Goal: Task Accomplishment & Management: Manage account settings

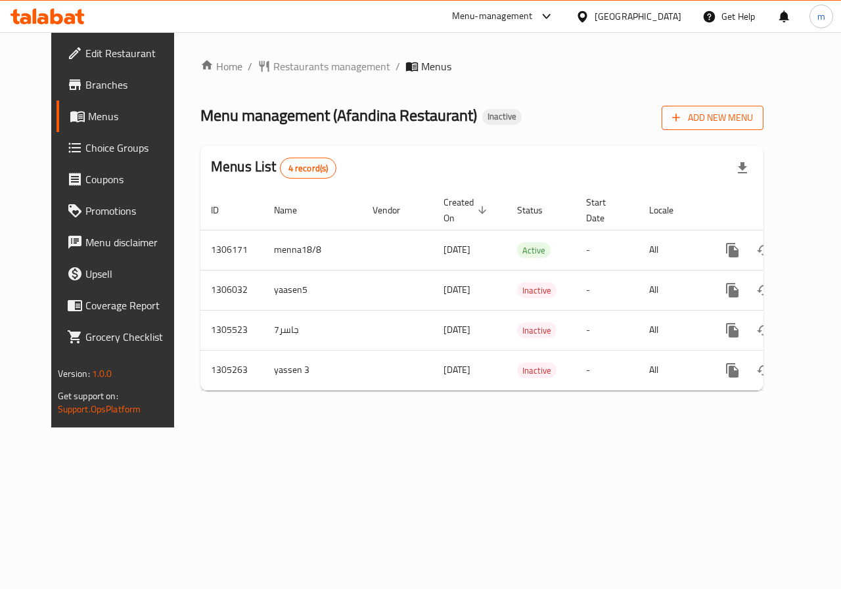
click at [682, 124] on icon "button" at bounding box center [675, 117] width 13 height 13
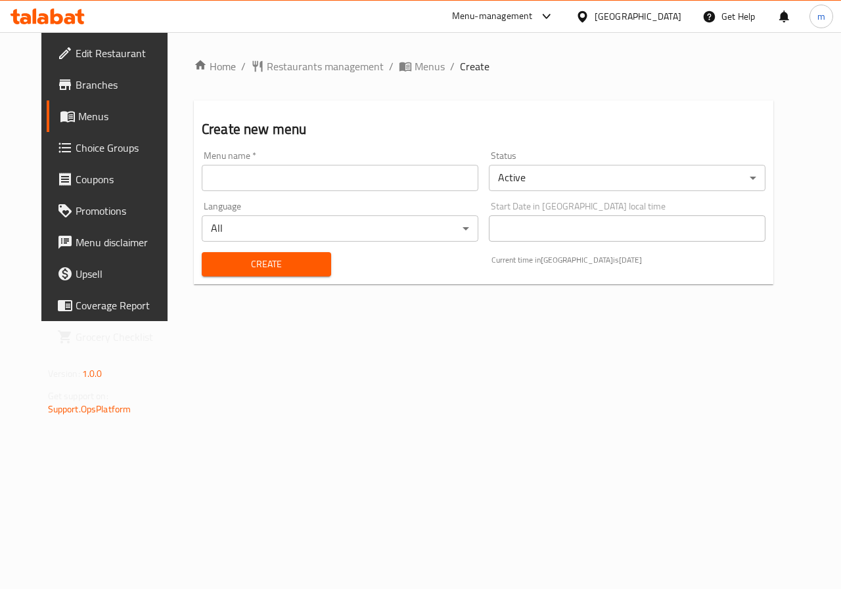
click at [411, 186] on input "text" at bounding box center [340, 178] width 277 height 26
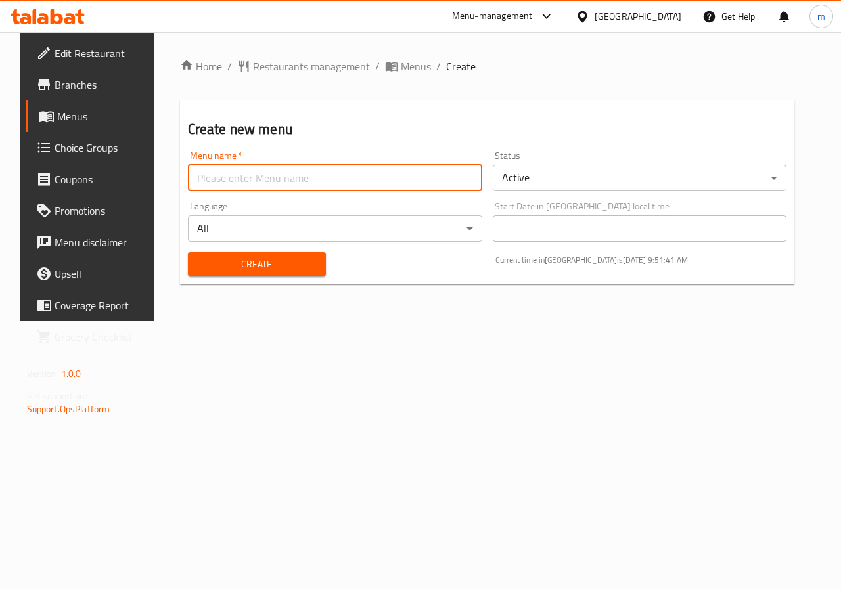
type input "Ateff"
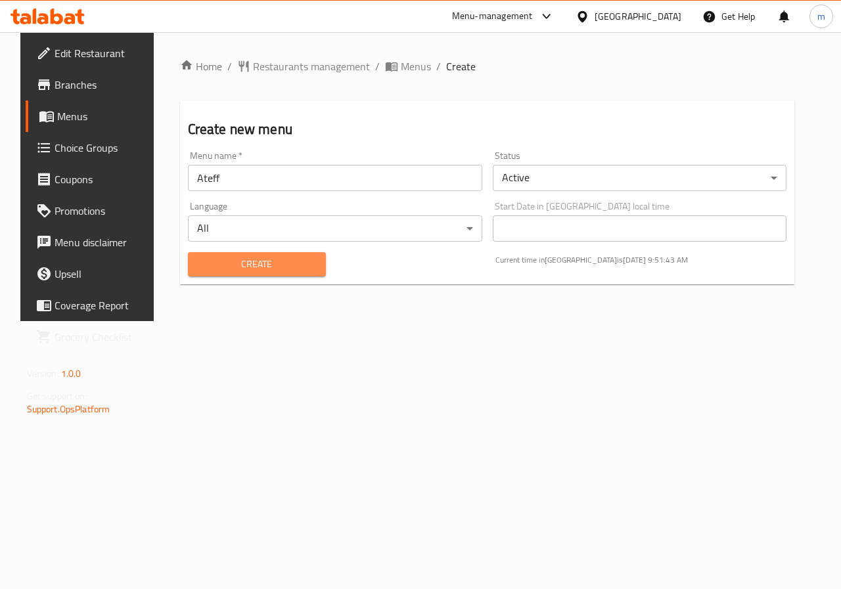
click at [309, 265] on span "Create" at bounding box center [256, 264] width 117 height 16
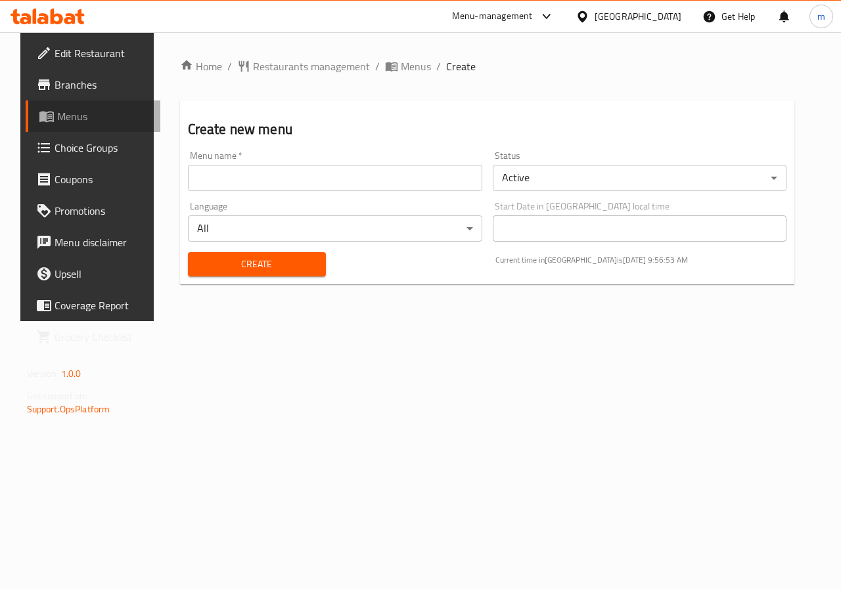
click at [112, 118] on span "Menus" at bounding box center [103, 116] width 93 height 16
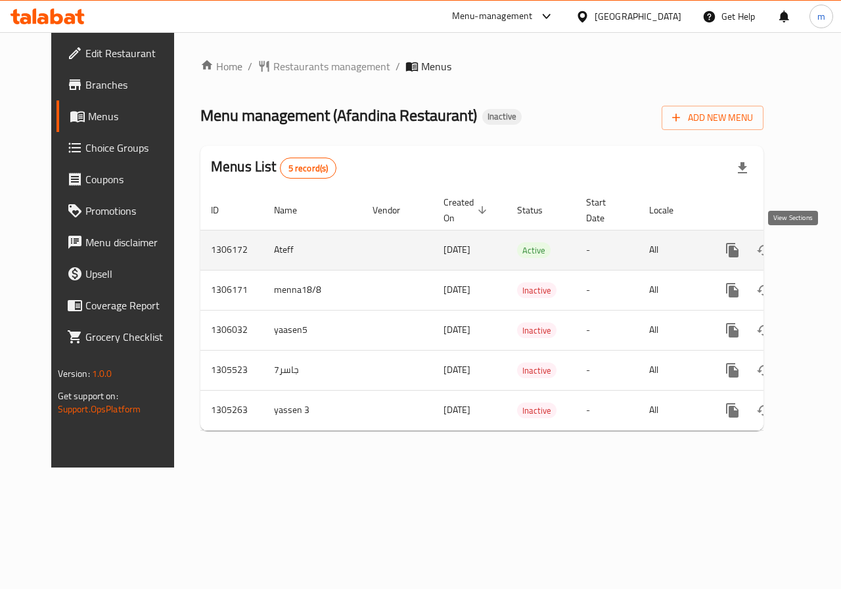
click at [811, 256] on link "enhanced table" at bounding box center [827, 250] width 32 height 32
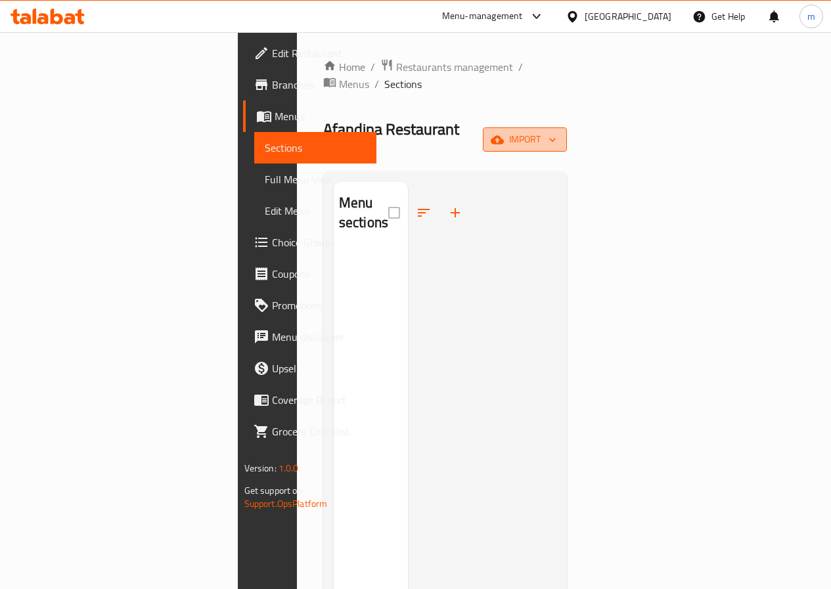
click at [559, 133] on icon "button" at bounding box center [552, 139] width 13 height 13
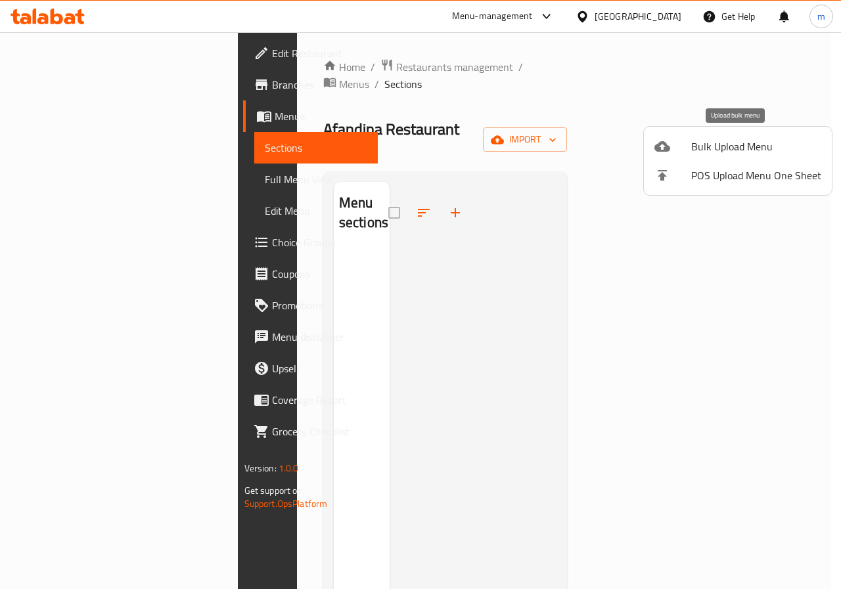
click at [703, 148] on span "Bulk Upload Menu" at bounding box center [756, 147] width 130 height 16
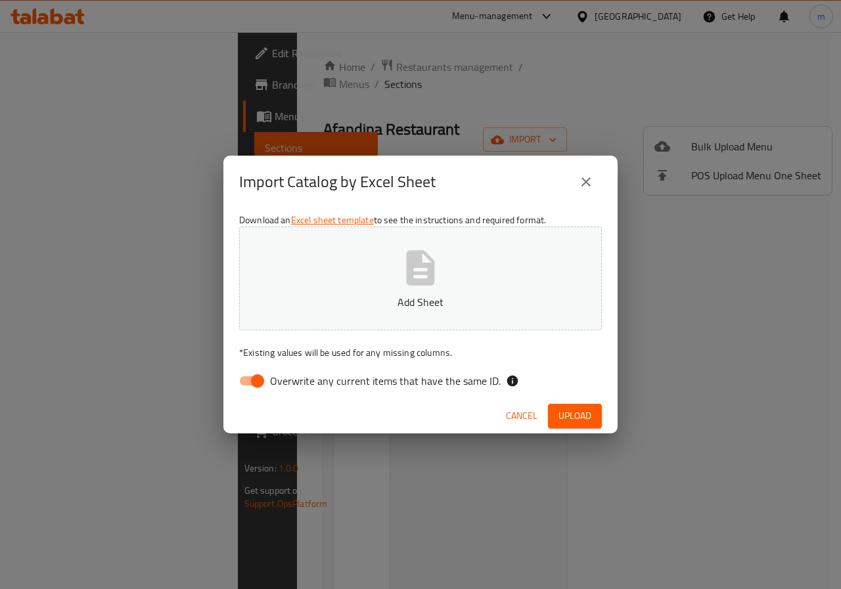
click at [240, 383] on input "Overwrite any current items that have the same ID." at bounding box center [257, 380] width 75 height 25
checkbox input "false"
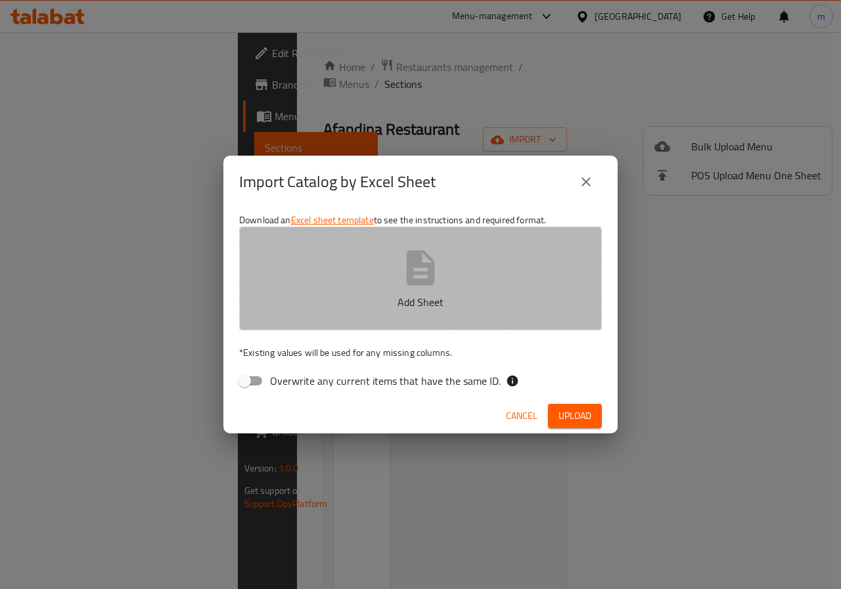
click at [365, 316] on button "Add Sheet" at bounding box center [420, 279] width 363 height 104
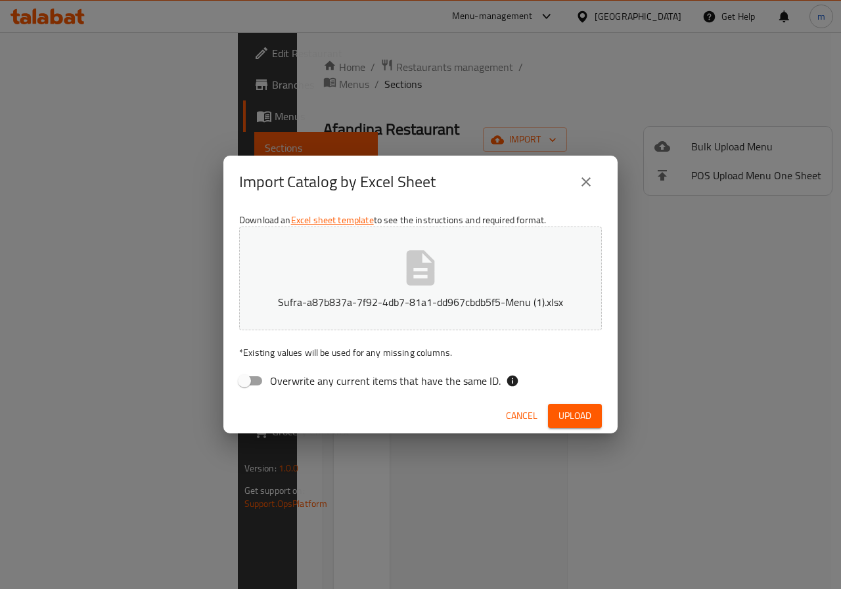
click at [564, 407] on button "Upload" at bounding box center [575, 416] width 54 height 24
click at [530, 275] on button "Sufra-a87b837a-7f92-4db7-81a1-dd967cbdb5f5-Menu (1).xlsx" at bounding box center [420, 279] width 363 height 104
click at [583, 413] on span "Upload" at bounding box center [574, 416] width 33 height 16
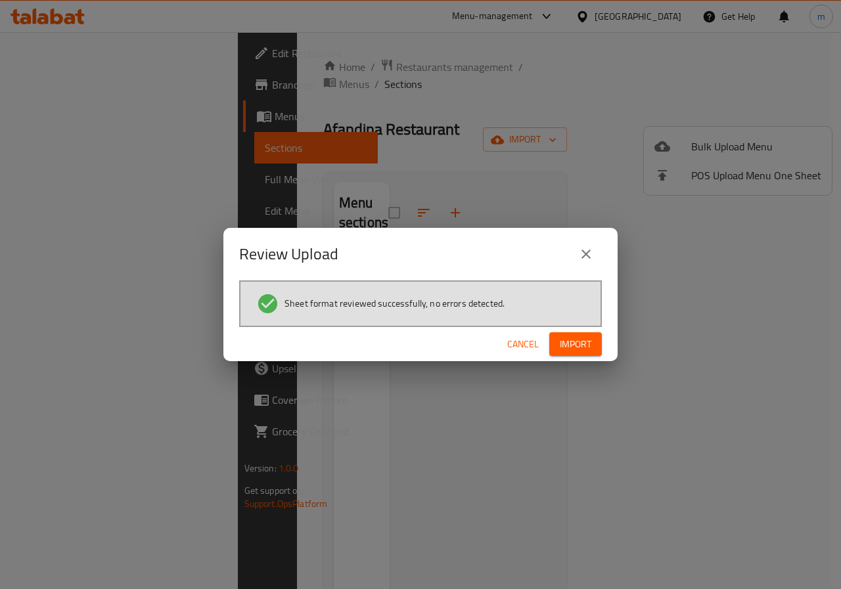
click at [570, 336] on span "Import" at bounding box center [576, 344] width 32 height 16
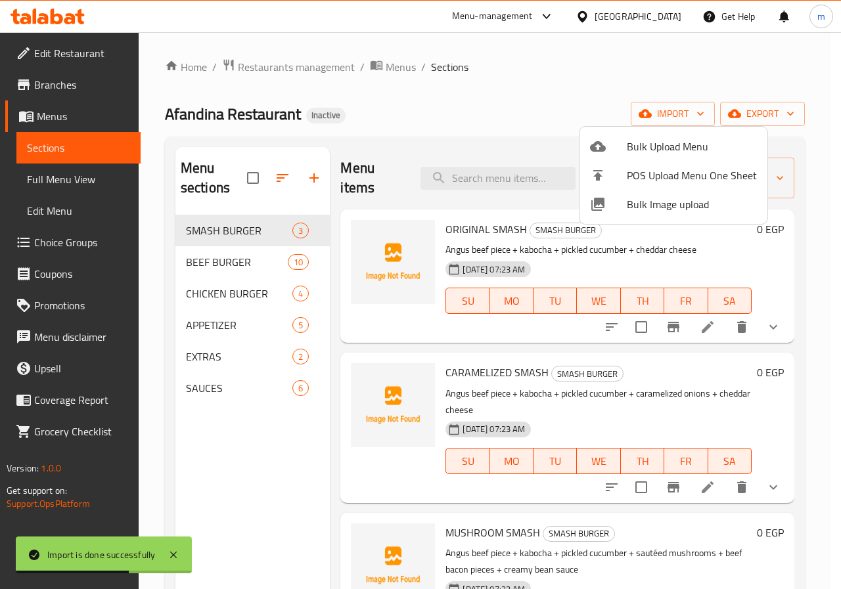
click at [234, 228] on div at bounding box center [420, 294] width 841 height 589
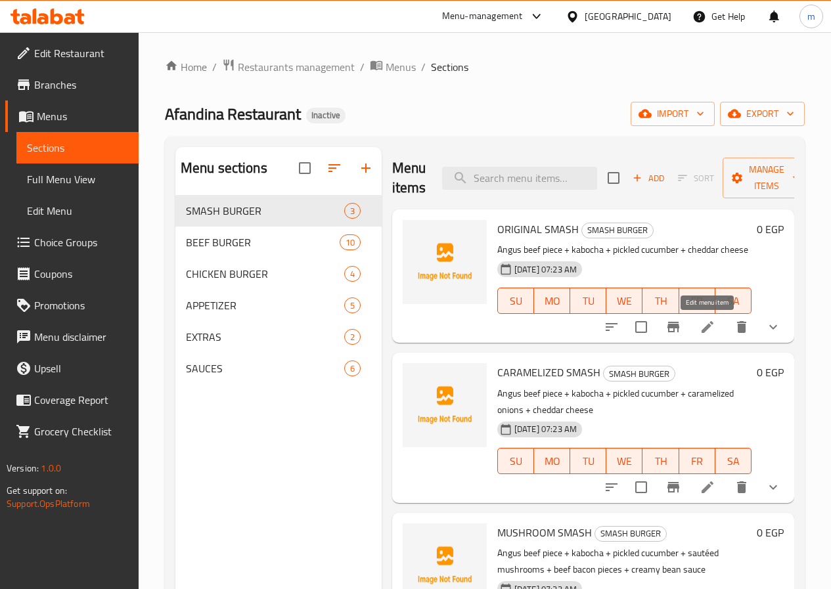
click at [713, 326] on icon at bounding box center [708, 327] width 16 height 16
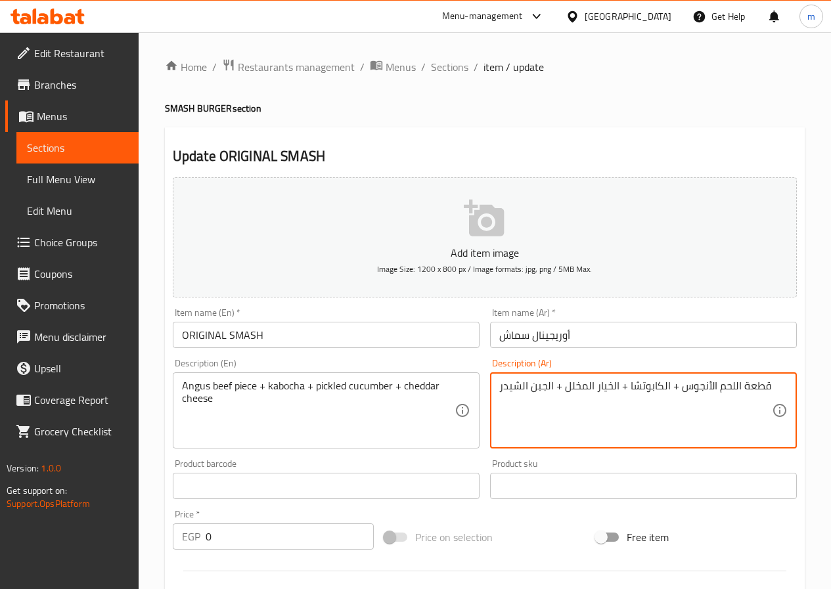
drag, startPoint x: 680, startPoint y: 385, endPoint x: 713, endPoint y: 385, distance: 33.5
drag, startPoint x: 630, startPoint y: 383, endPoint x: 640, endPoint y: 383, distance: 9.9
click at [640, 383] on textarea "قطعة اللحم الأنجوس + الكابوتشا + الخيار المخلل + الجبن الشيدر" at bounding box center [635, 411] width 273 height 62
drag, startPoint x: 626, startPoint y: 384, endPoint x: 652, endPoint y: 383, distance: 26.3
click at [652, 383] on textarea "قطعة اللحم الأنجوس + الكابوتشا + الخيار المخلل + الجبن الشيدر" at bounding box center [635, 411] width 273 height 62
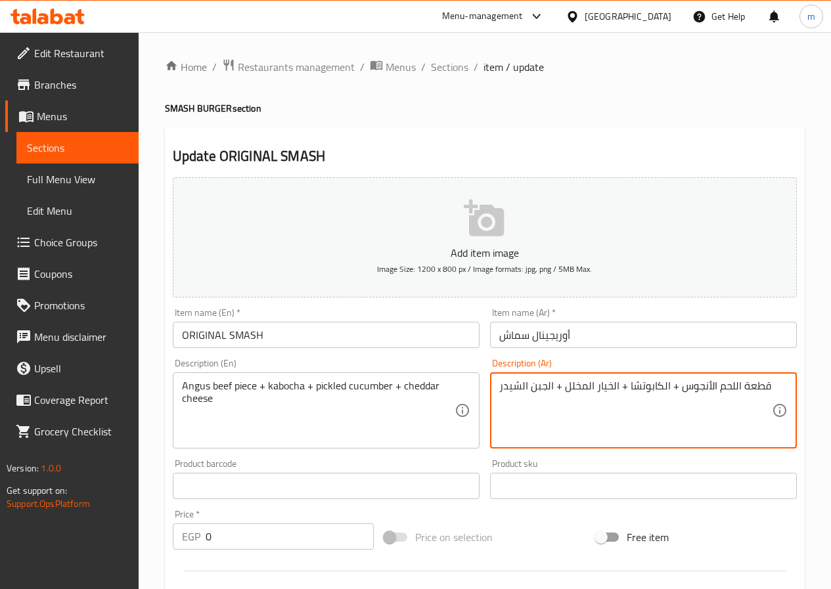
click at [652, 383] on textarea "قطعة اللحم الأنجوس + الكابوتشا + الخيار المخلل + الجبن الشيدر" at bounding box center [635, 411] width 273 height 62
drag, startPoint x: 629, startPoint y: 383, endPoint x: 667, endPoint y: 384, distance: 38.8
click at [667, 384] on textarea "قطعة اللحم الأنجوس + الكابوتشا + الخيار المخلل + الجبن الشيدر" at bounding box center [635, 411] width 273 height 62
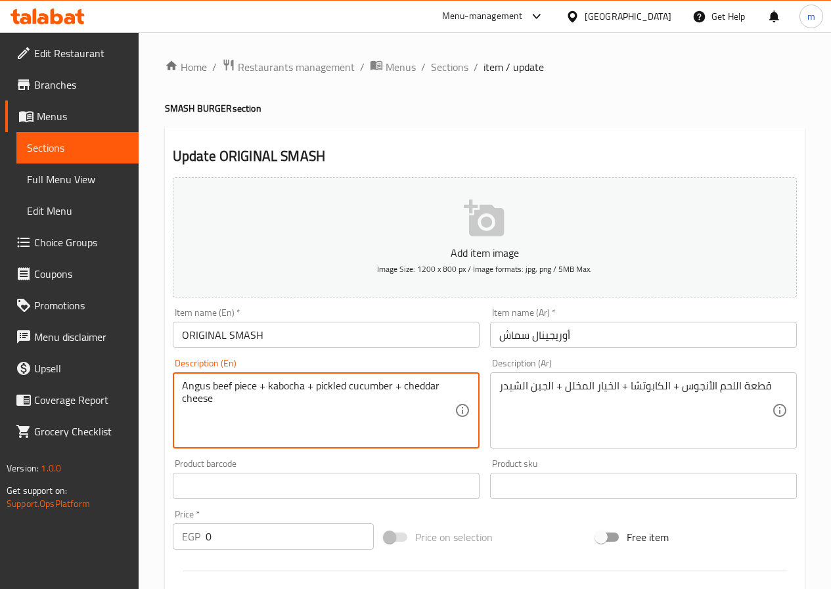
drag, startPoint x: 301, startPoint y: 388, endPoint x: 303, endPoint y: 360, distance: 27.6
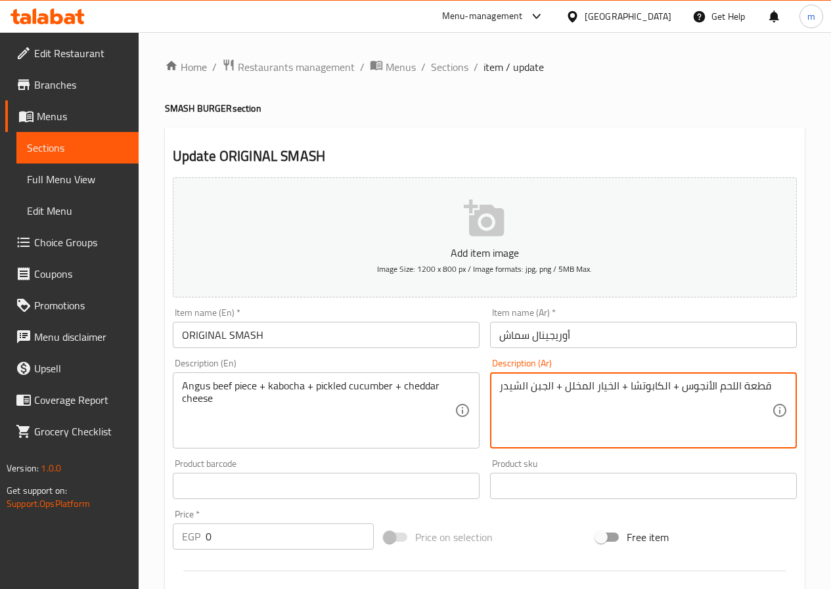
drag, startPoint x: 563, startPoint y: 387, endPoint x: 617, endPoint y: 378, distance: 54.5
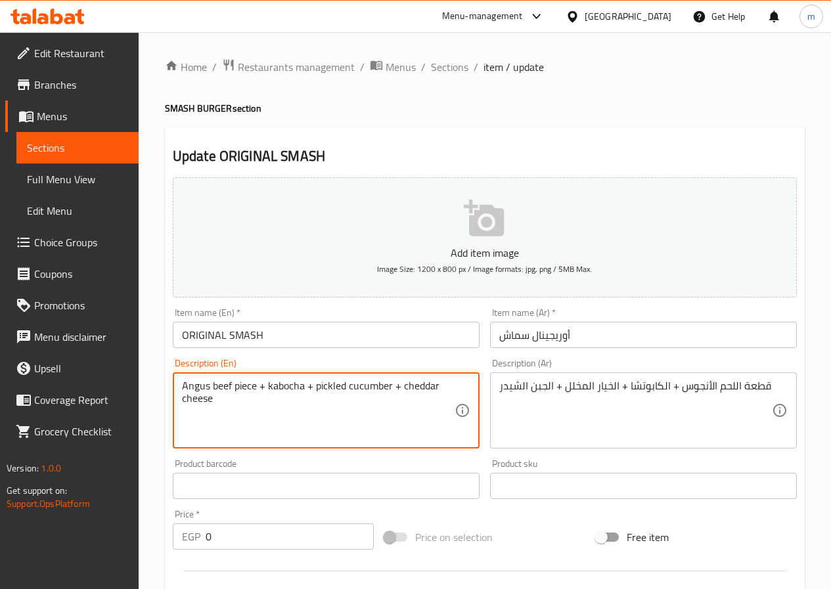
drag, startPoint x: 315, startPoint y: 383, endPoint x: 390, endPoint y: 376, distance: 75.8
paste textarea "Pickled Cucumbers"
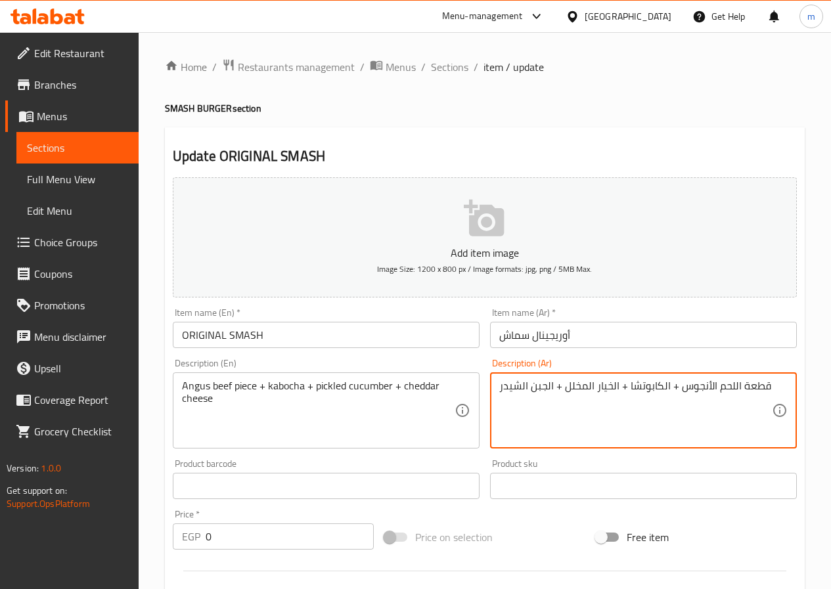
drag, startPoint x: 545, startPoint y: 384, endPoint x: 493, endPoint y: 388, distance: 52.7
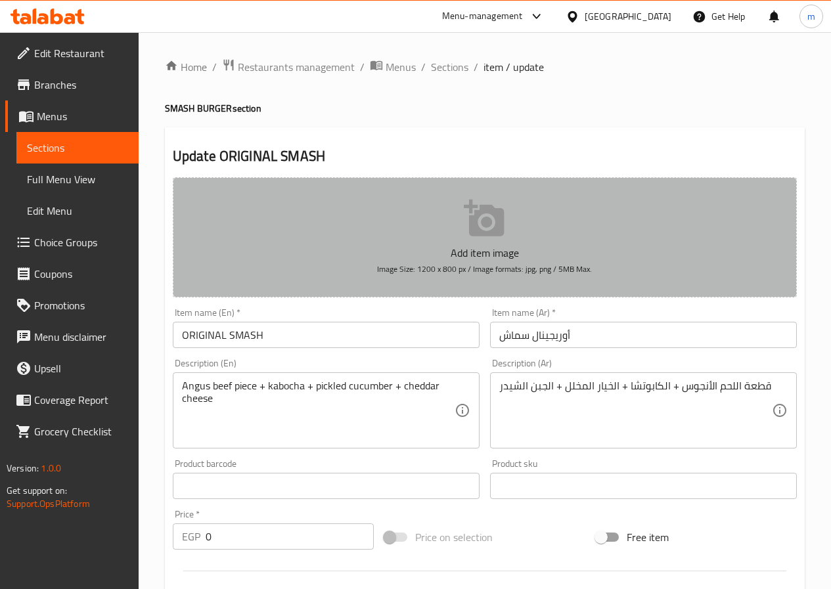
click at [503, 198] on button "Add item image Image Size: 1200 x 800 px / Image formats: jpg, png / 5MB Max." at bounding box center [485, 237] width 624 height 120
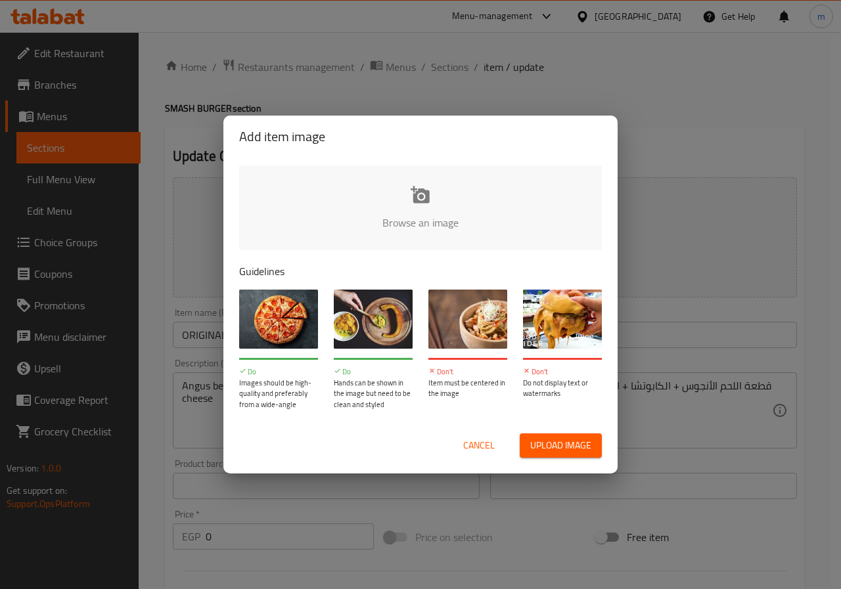
click at [740, 317] on div "Add item image Browse an image Guidelines Do Images should be high-quality and …" at bounding box center [420, 294] width 841 height 589
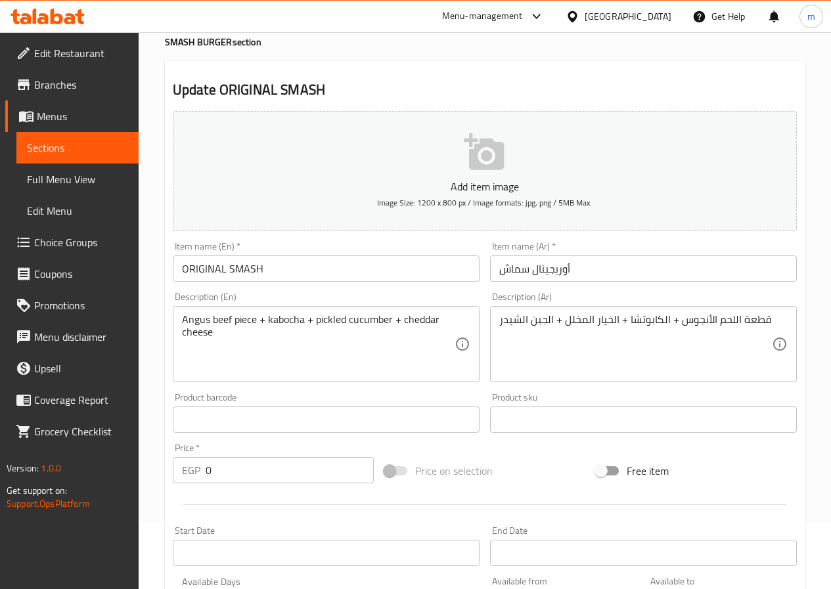
scroll to position [197, 0]
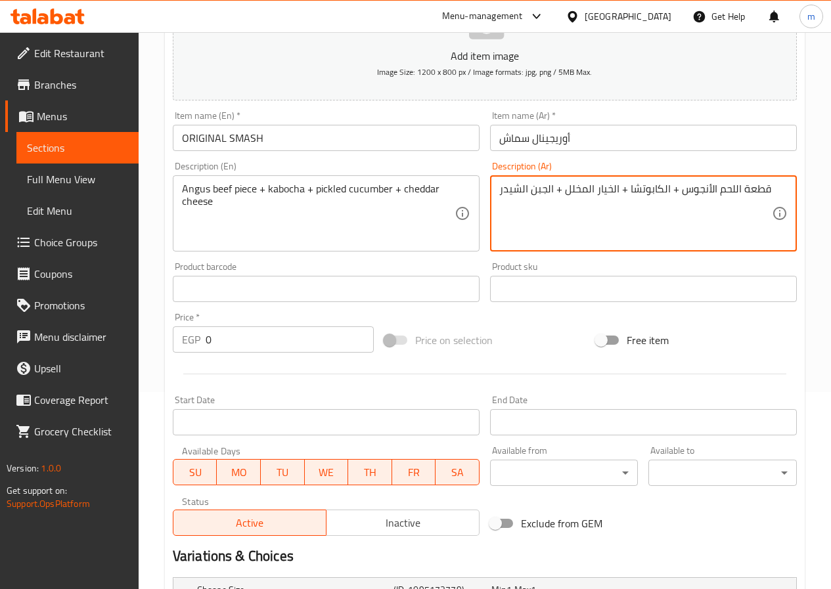
drag, startPoint x: 520, startPoint y: 188, endPoint x: 495, endPoint y: 194, distance: 25.6
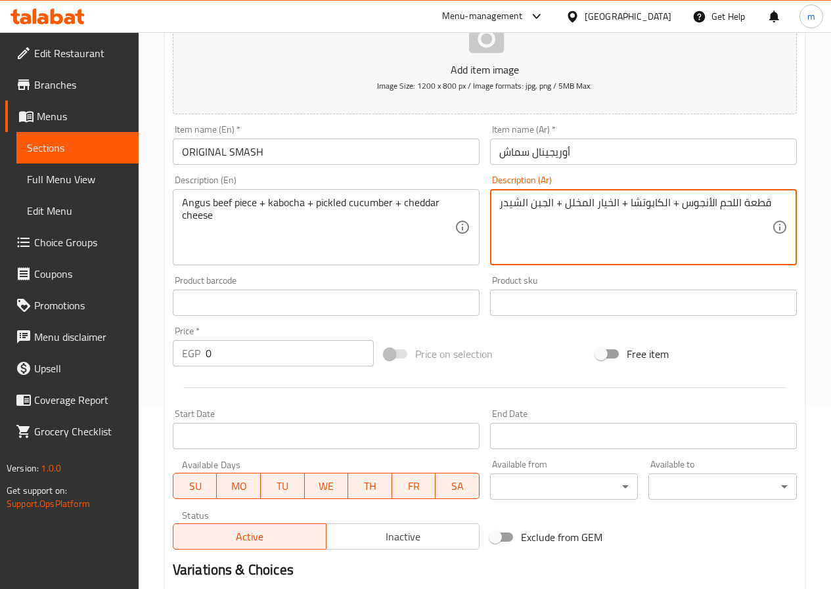
scroll to position [106, 0]
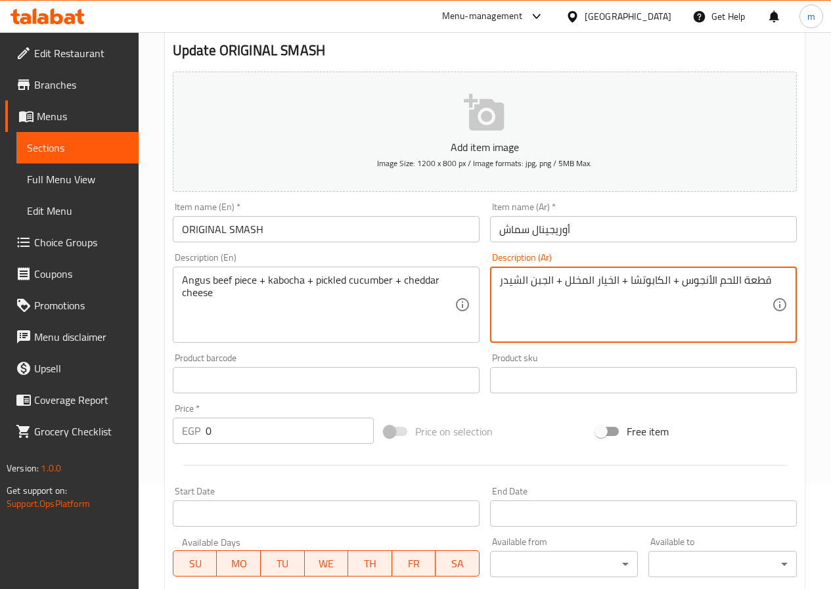
drag, startPoint x: 659, startPoint y: 277, endPoint x: 628, endPoint y: 281, distance: 31.8
click at [628, 281] on textarea "قطعة اللحم الأنجوس + الكابوتشا + الخيار المخلل + الجبن الشيدر" at bounding box center [635, 305] width 273 height 62
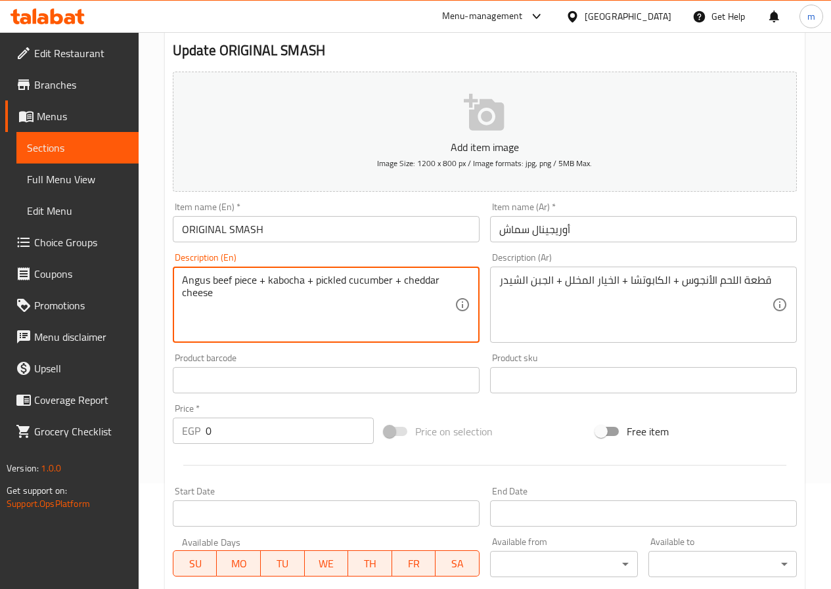
drag, startPoint x: 266, startPoint y: 280, endPoint x: 309, endPoint y: 280, distance: 43.4
click at [308, 281] on textarea "Angus beef piece + kabocha + pickled cucumber + cheddar cheese" at bounding box center [318, 305] width 273 height 62
drag, startPoint x: 267, startPoint y: 279, endPoint x: 305, endPoint y: 277, distance: 37.5
click at [305, 277] on textarea "Angus beef piece + kabocha + pickled cucumber + cheddar cheese" at bounding box center [318, 305] width 273 height 62
paste textarea "Iceberg Lettuce"
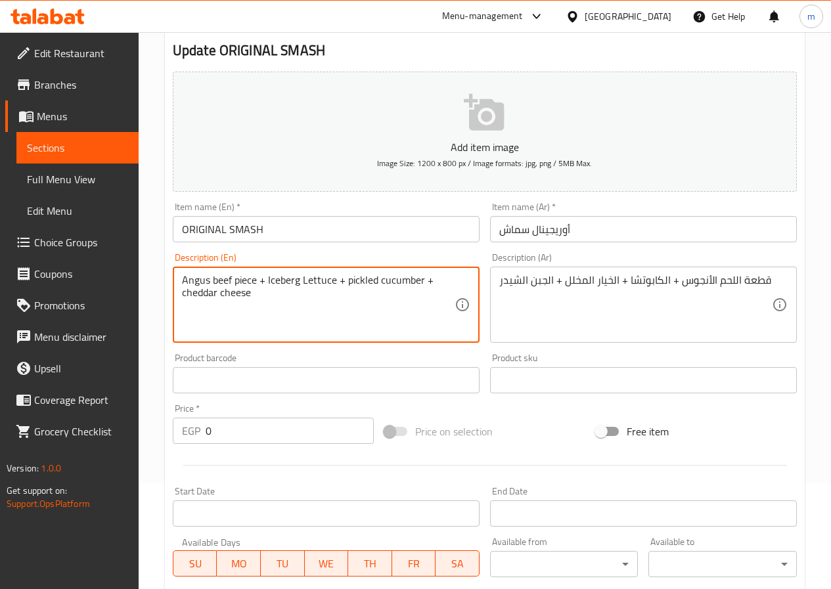
drag, startPoint x: 211, startPoint y: 283, endPoint x: 233, endPoint y: 280, distance: 21.9
click at [233, 280] on textarea "Angus beef piece + Iceberg Lettuce + pickled cucumber + cheddar cheese" at bounding box center [318, 305] width 273 height 62
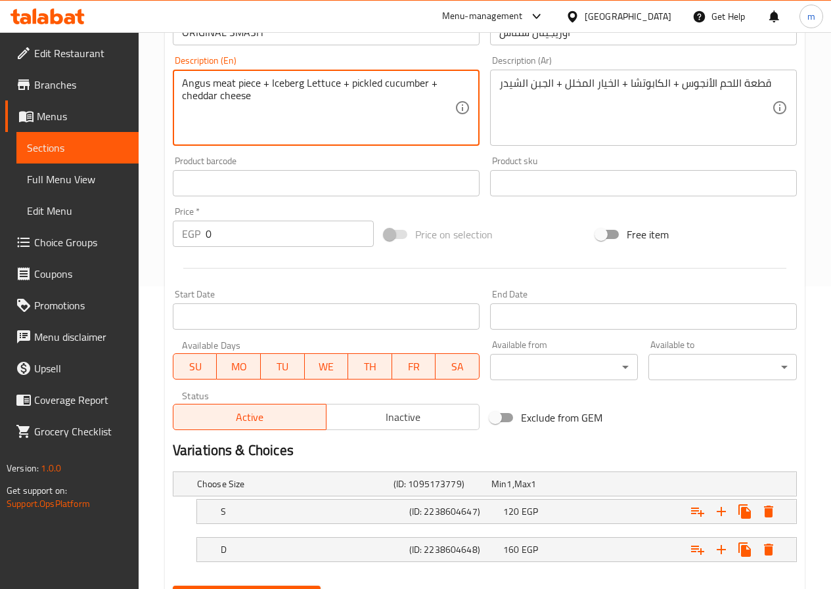
scroll to position [368, 0]
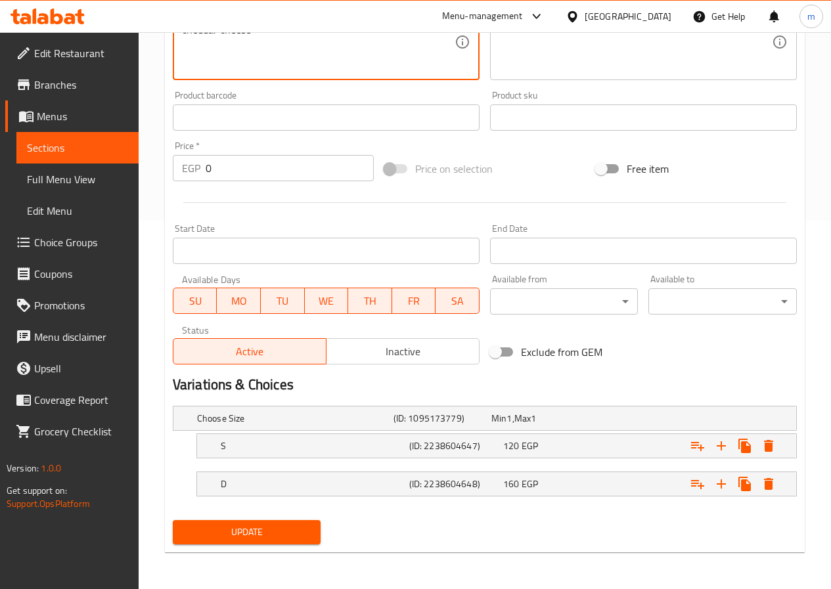
type textarea "Angus meat piece + Iceberg Lettuce + pickled cucumber + cheddar cheese"
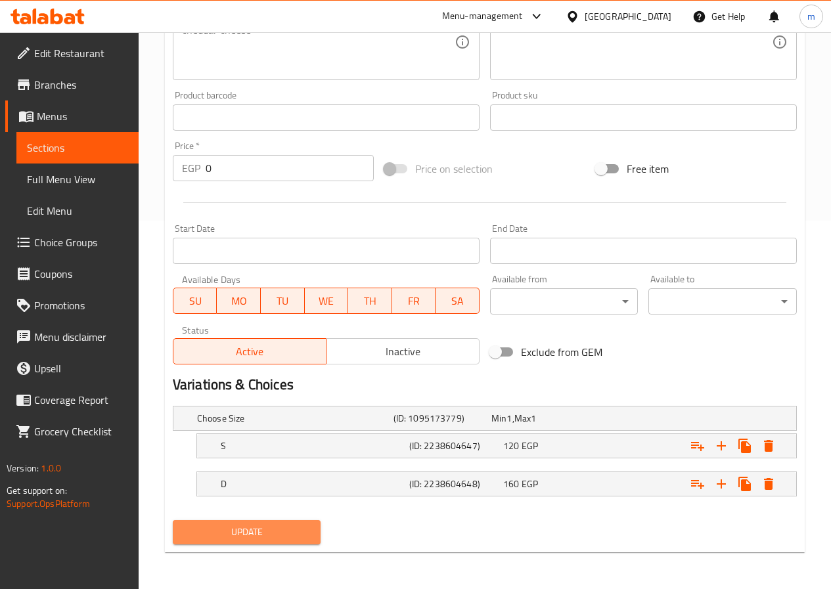
click at [295, 535] on span "Update" at bounding box center [246, 532] width 127 height 16
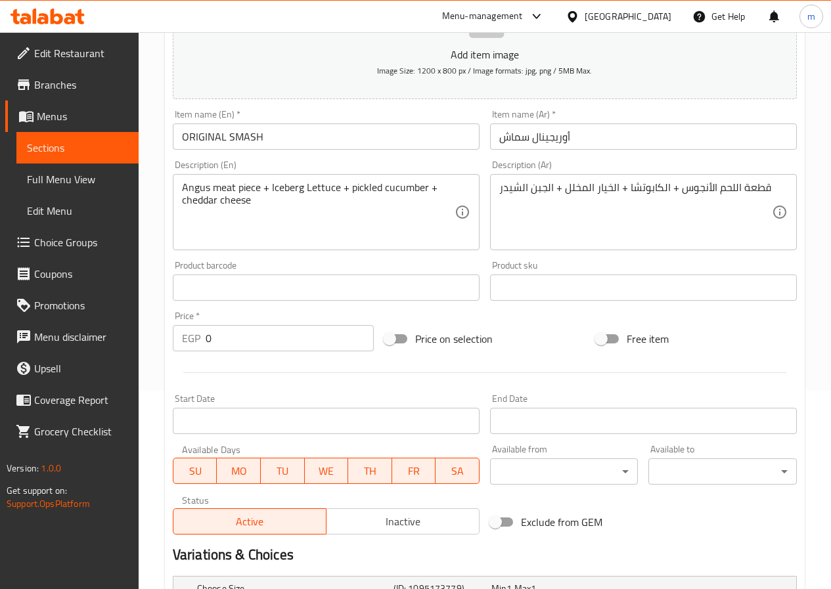
scroll to position [368, 0]
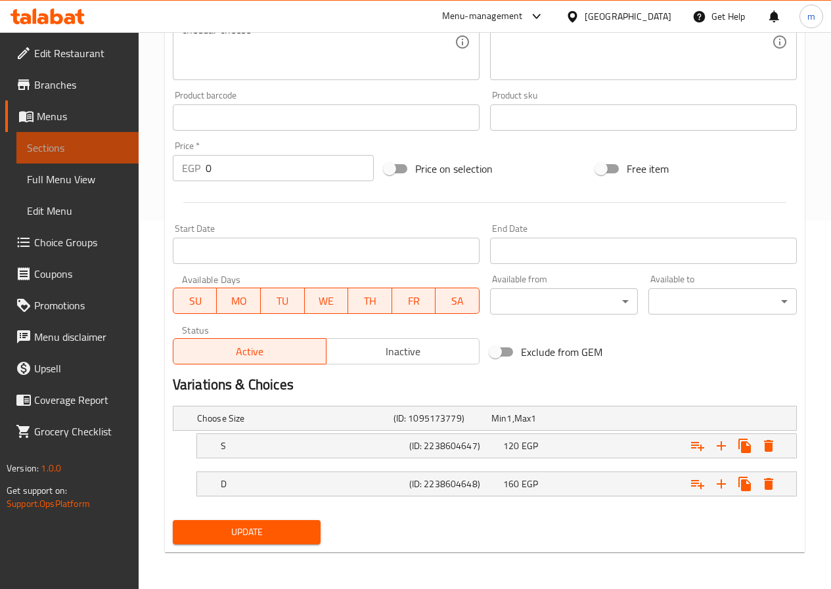
click at [100, 155] on span "Sections" at bounding box center [77, 148] width 101 height 16
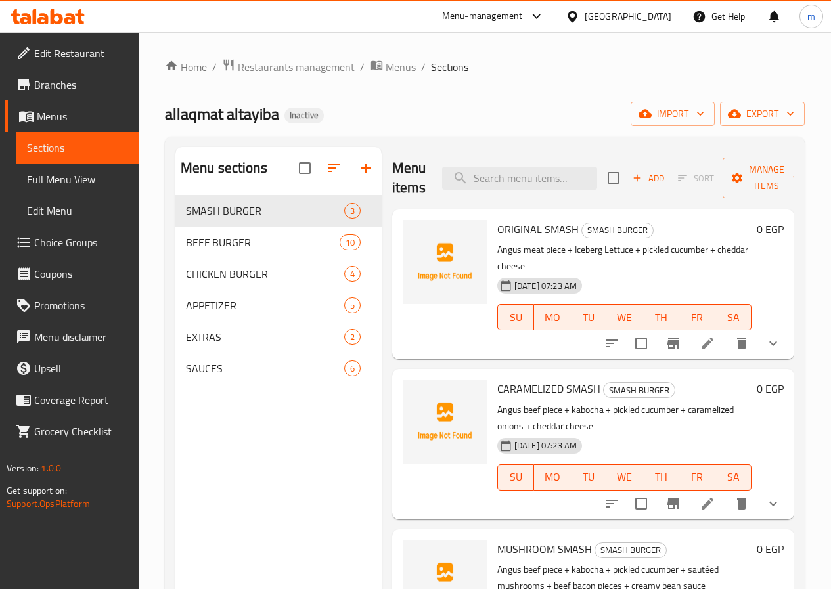
click at [715, 492] on li at bounding box center [707, 504] width 37 height 24
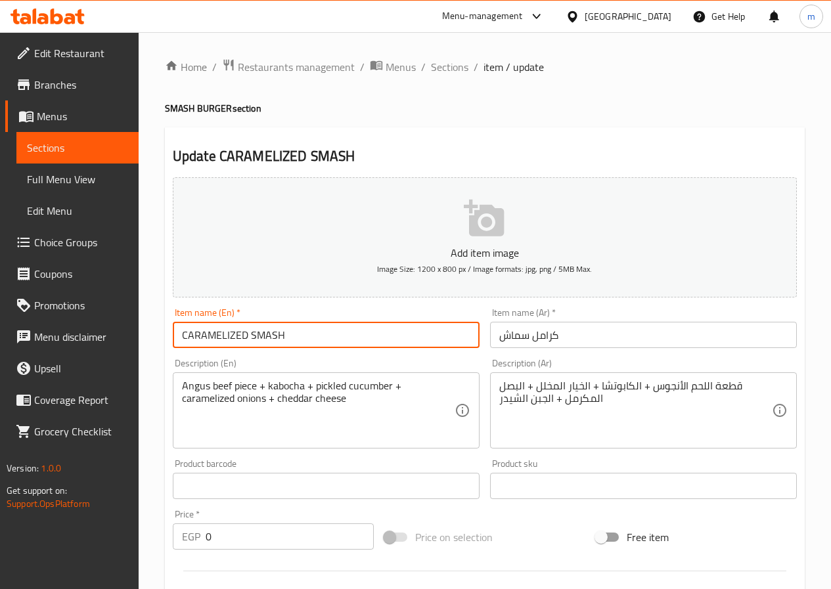
drag, startPoint x: 246, startPoint y: 335, endPoint x: 162, endPoint y: 336, distance: 83.4
click at [162, 336] on div "Home / Restaurants management / Menus / Sections / item / update SMASH BURGER s…" at bounding box center [485, 494] width 692 height 925
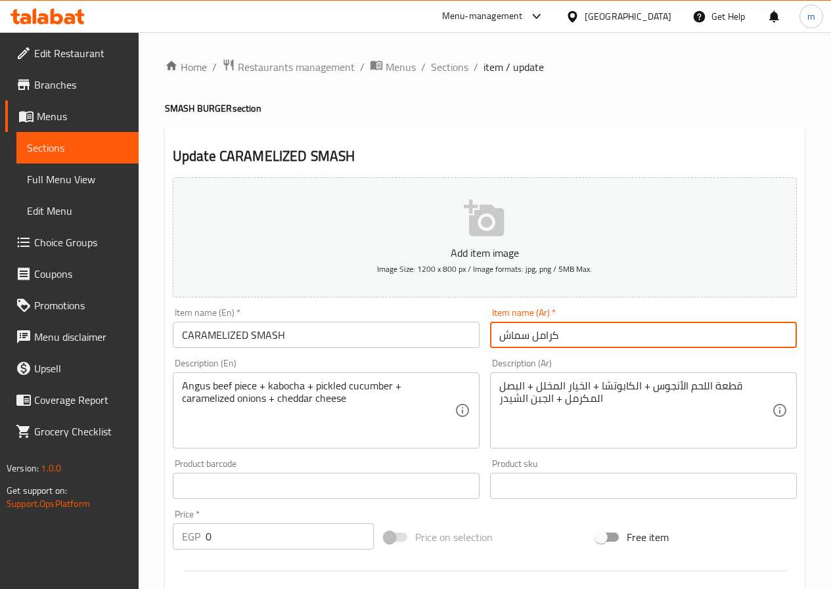
drag, startPoint x: 575, startPoint y: 326, endPoint x: 462, endPoint y: 339, distance: 113.7
click at [462, 339] on div "Add item image Image Size: 1200 x 800 px / Image formats: jpg, png / 5MB Max. I…" at bounding box center [484, 455] width 634 height 566
type input "s"
type input "سماش مكرمل"
drag, startPoint x: 528, startPoint y: 332, endPoint x: 496, endPoint y: 334, distance: 32.3
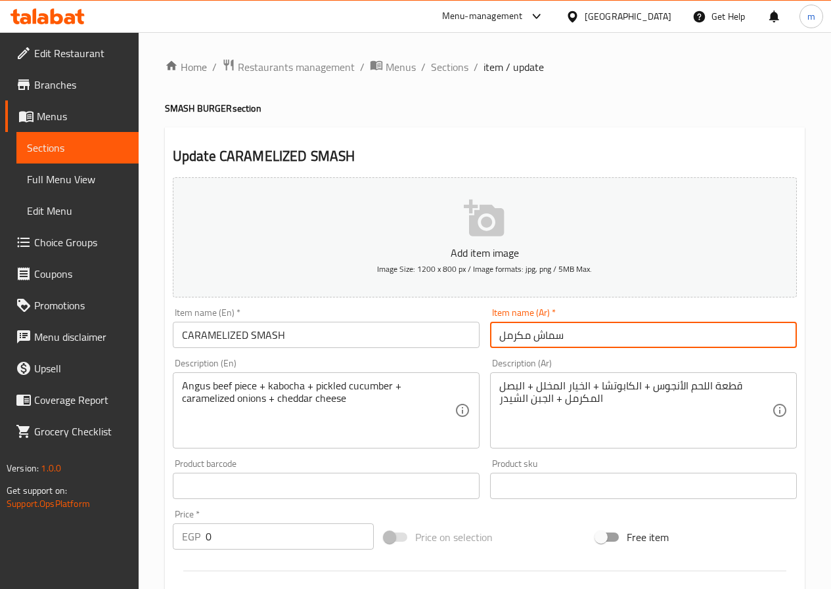
click at [496, 334] on input "سماش مكرمل" at bounding box center [643, 335] width 307 height 26
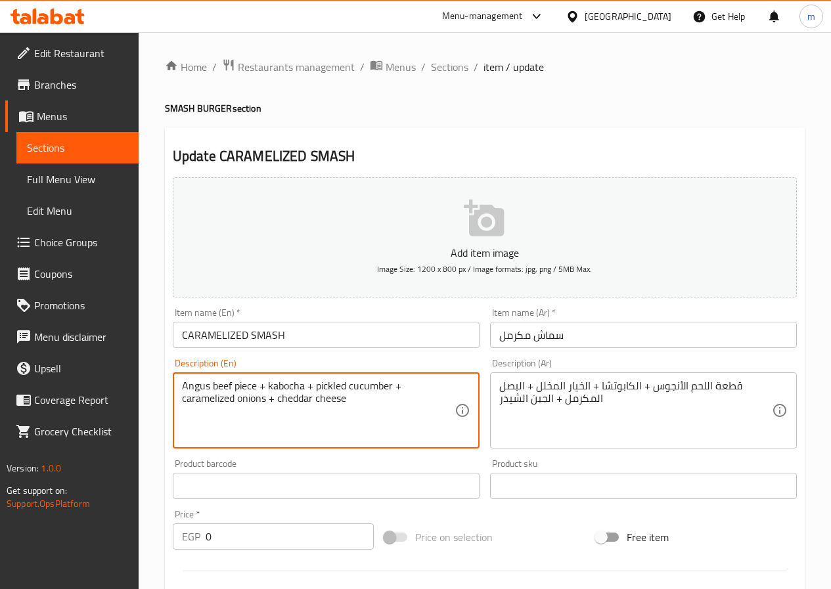
drag, startPoint x: 212, startPoint y: 387, endPoint x: 229, endPoint y: 388, distance: 17.1
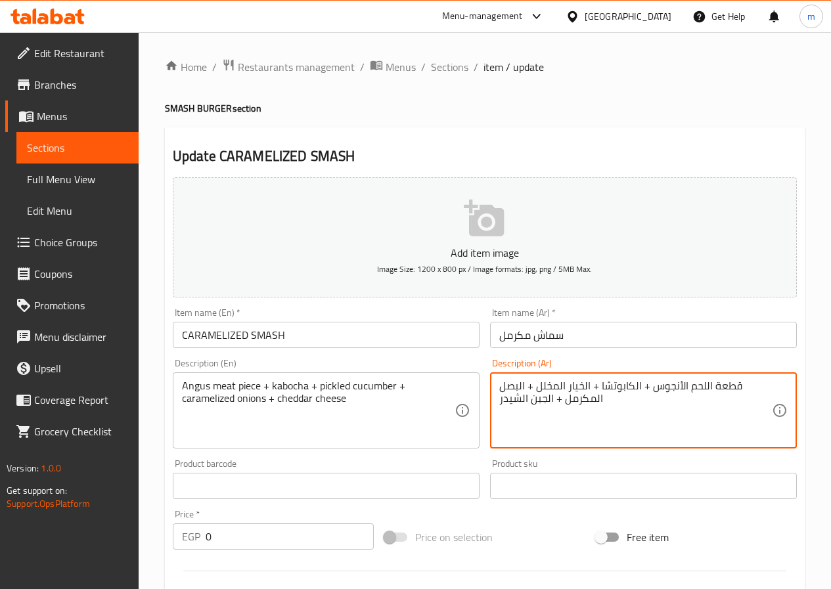
drag, startPoint x: 630, startPoint y: 386, endPoint x: 619, endPoint y: 389, distance: 11.6
drag, startPoint x: 634, startPoint y: 384, endPoint x: 600, endPoint y: 388, distance: 35.0
click at [600, 388] on textarea "قطعة اللحم الأنجوس + الكابوتشا + الخيار المخلل + البصل المكرمل + الجبن الشيدر" at bounding box center [635, 411] width 273 height 62
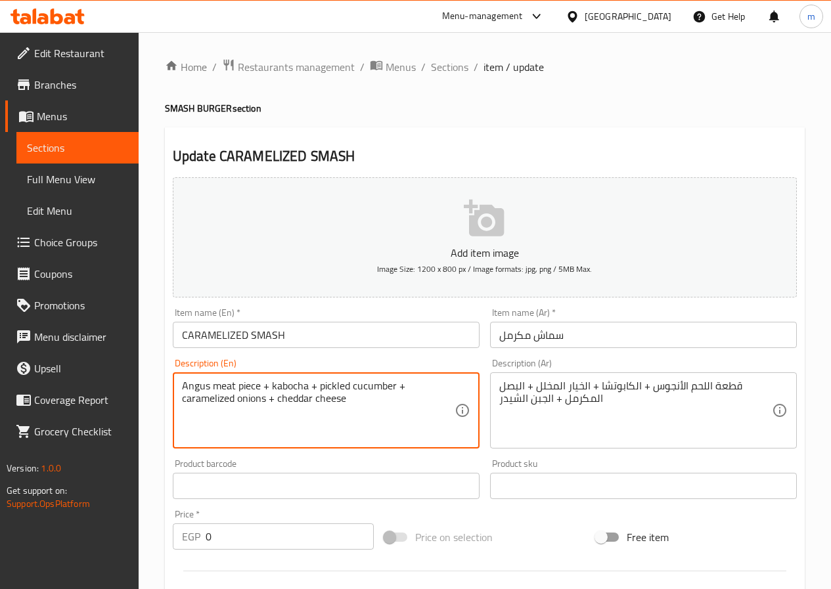
drag, startPoint x: 270, startPoint y: 384, endPoint x: 307, endPoint y: 382, distance: 36.8
paste textarea "Iceberg Lettuce"
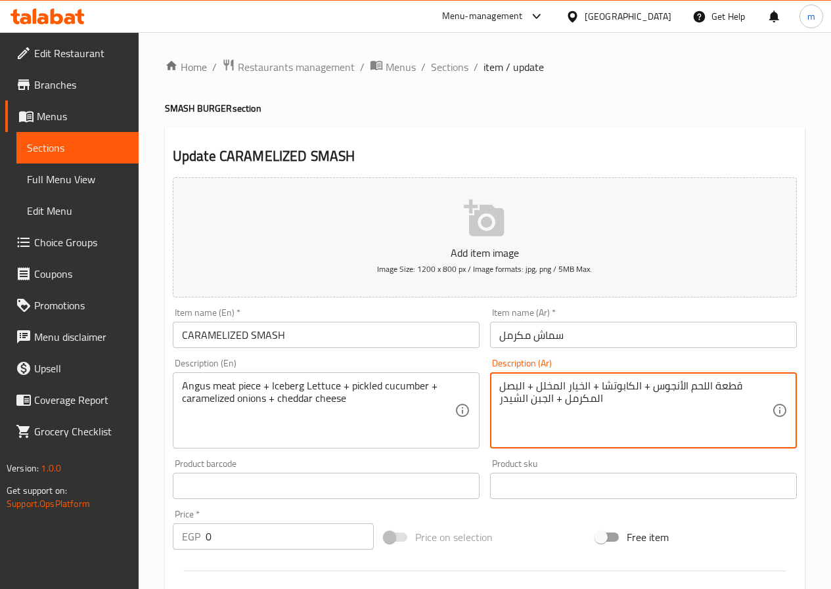
drag, startPoint x: 594, startPoint y: 401, endPoint x: 566, endPoint y: 403, distance: 28.3
click at [566, 403] on textarea "قطعة اللحم الأنجوس + الكابوتشا + الخيار المخلل + البصل المكرمل + الجبن الشيدر" at bounding box center [635, 411] width 273 height 62
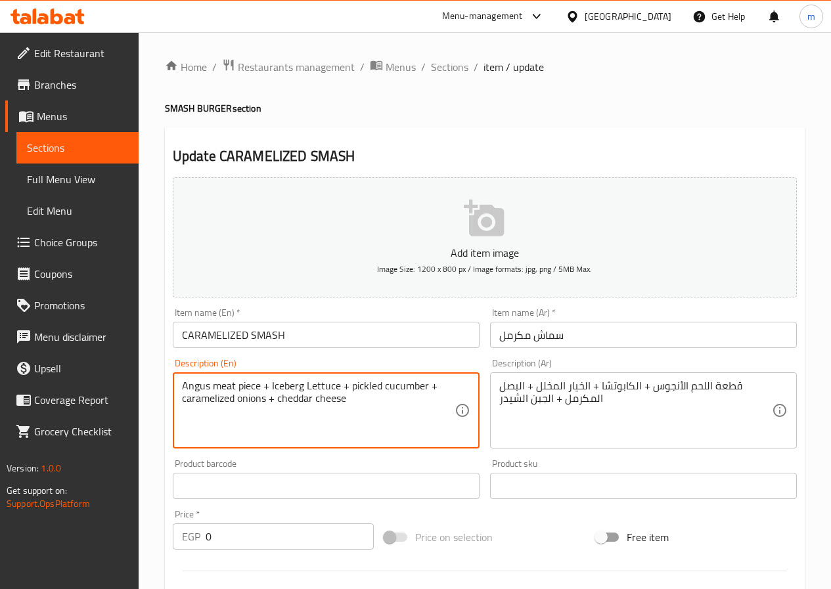
drag, startPoint x: 183, startPoint y: 401, endPoint x: 266, endPoint y: 398, distance: 83.5
paste textarea "Caramelized Onion"
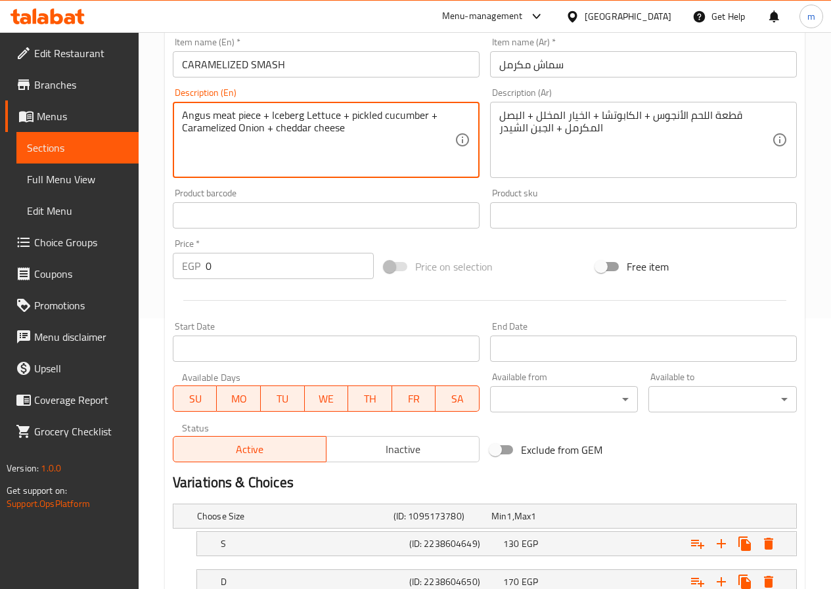
scroll to position [368, 0]
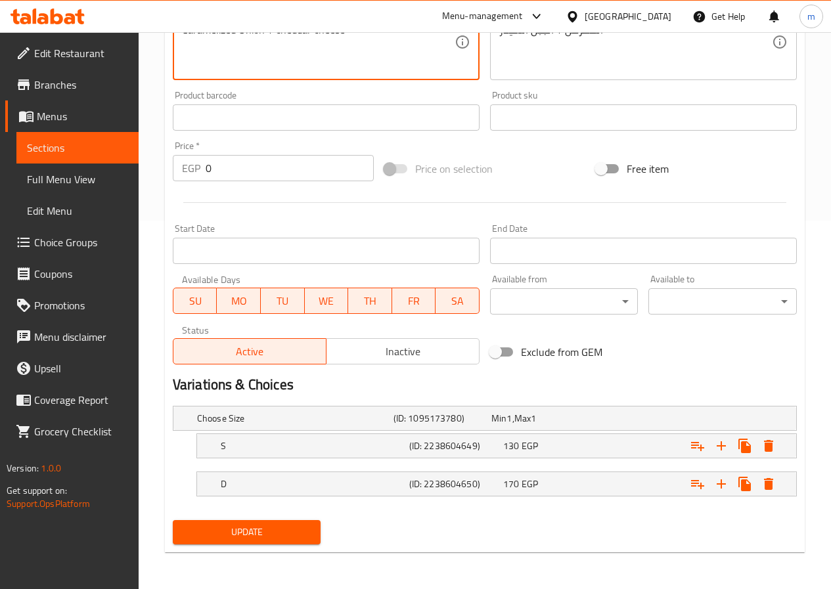
type textarea "Angus meat piece + Iceberg Lettuce + pickled cucumber + Caramelized Onion + che…"
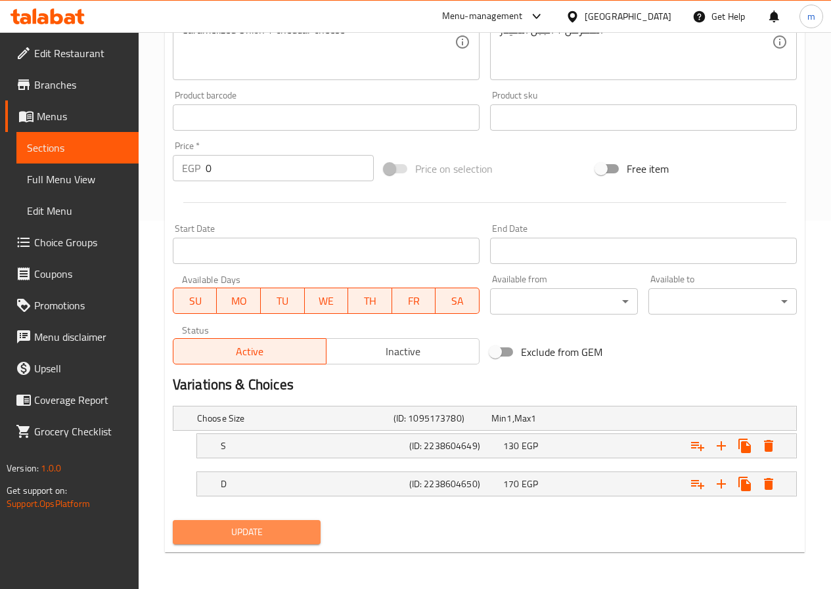
click at [288, 538] on span "Update" at bounding box center [246, 532] width 127 height 16
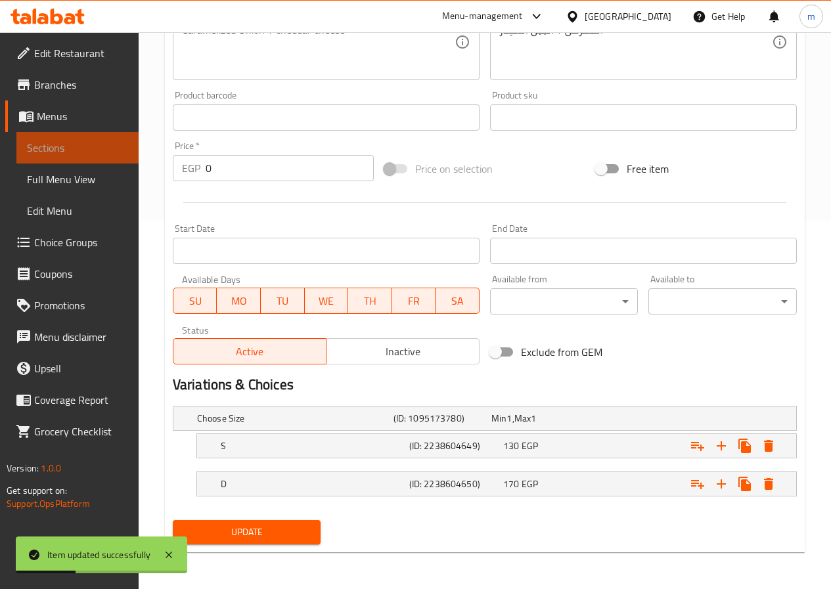
click at [82, 154] on span "Sections" at bounding box center [77, 148] width 101 height 16
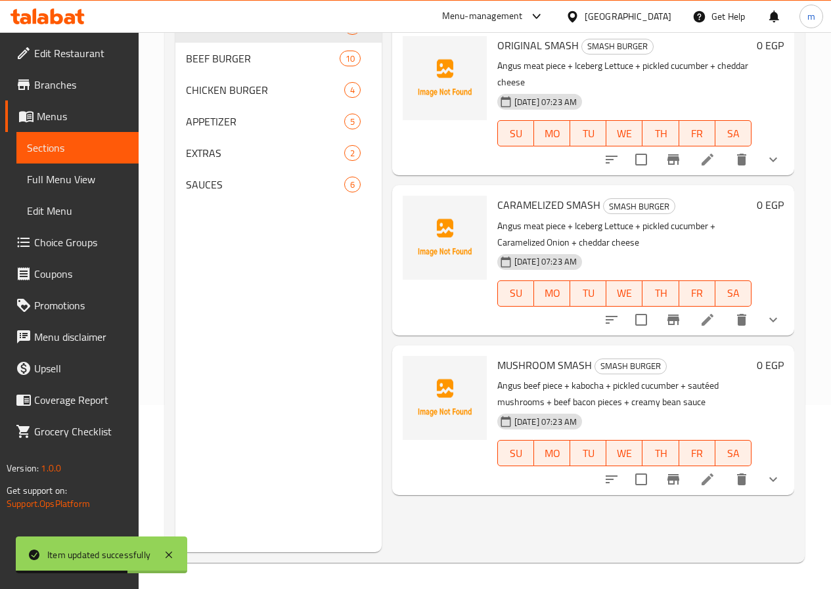
click at [716, 468] on li at bounding box center [707, 480] width 37 height 24
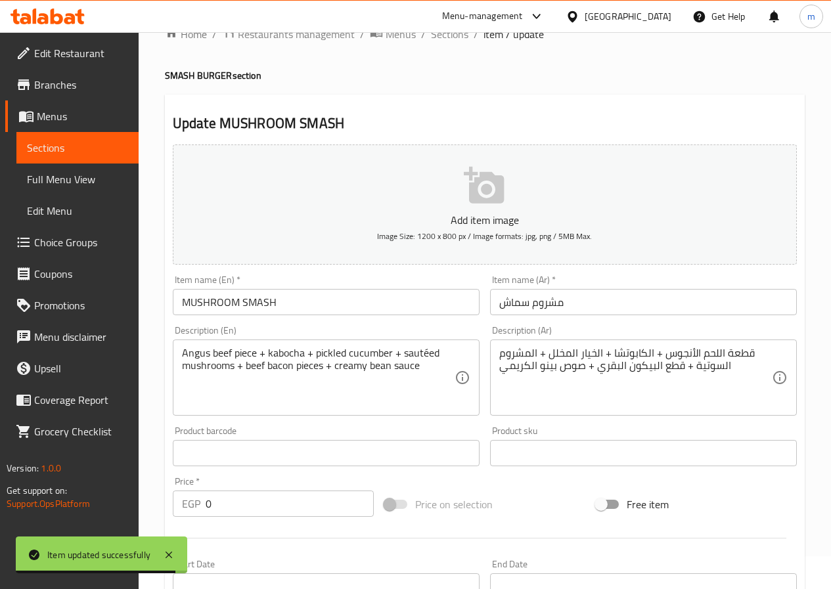
scroll to position [66, 0]
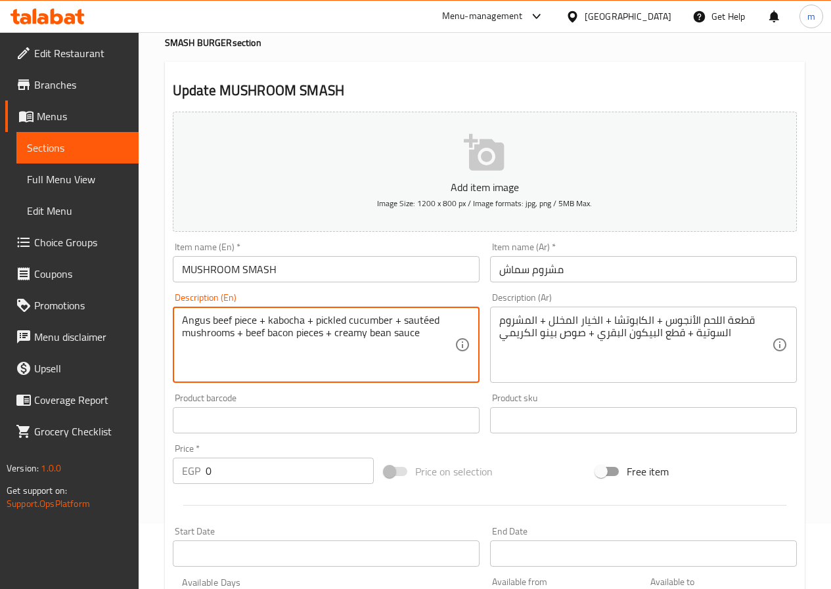
drag, startPoint x: 213, startPoint y: 321, endPoint x: 231, endPoint y: 319, distance: 18.4
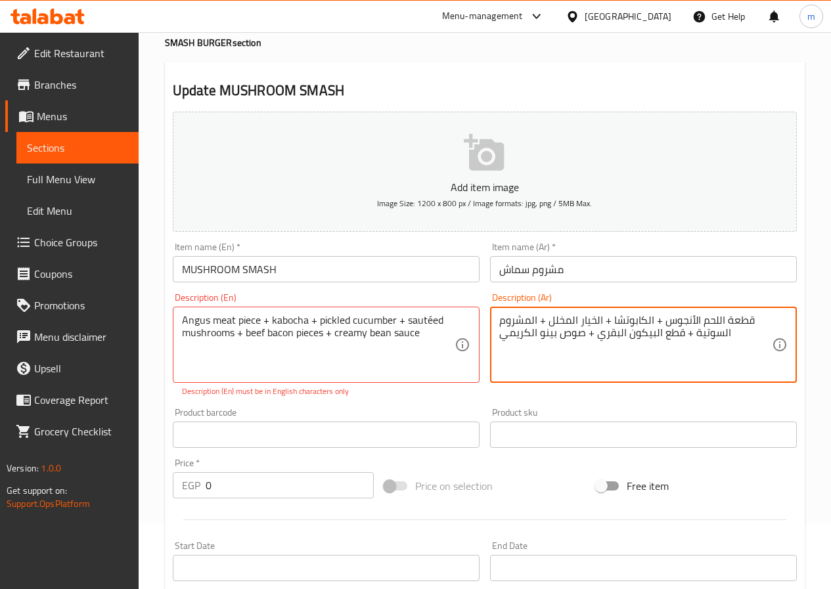
drag, startPoint x: 644, startPoint y: 317, endPoint x: 613, endPoint y: 321, distance: 30.5
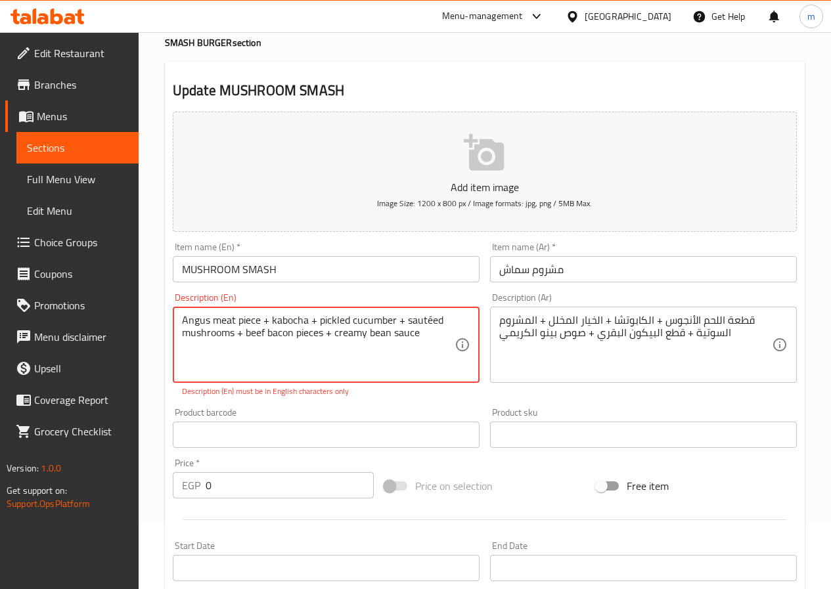
drag, startPoint x: 271, startPoint y: 319, endPoint x: 308, endPoint y: 315, distance: 37.1
paste textarea "Iceberg Lettuce"
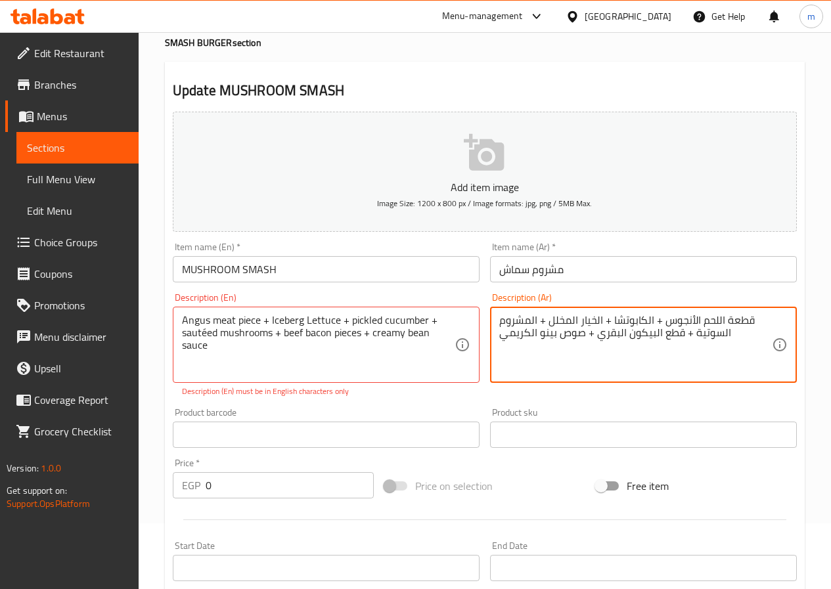
drag, startPoint x: 529, startPoint y: 318, endPoint x: 696, endPoint y: 334, distance: 167.6
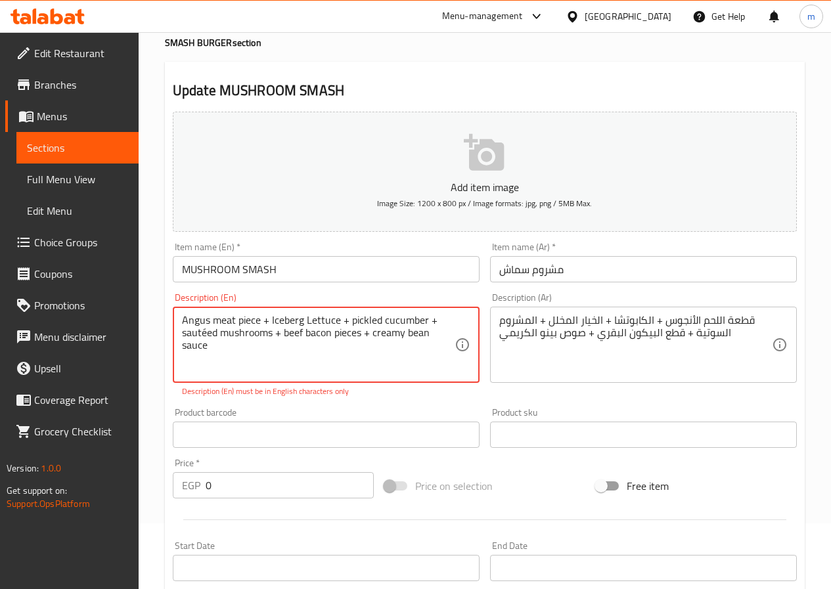
drag, startPoint x: 224, startPoint y: 330, endPoint x: 271, endPoint y: 332, distance: 46.7
click at [271, 332] on textarea "Angus meat piece + Iceberg Lettuce + pickled cucumber + sautéed mushrooms + bee…" at bounding box center [318, 345] width 273 height 62
paste textarea "Mushroom"
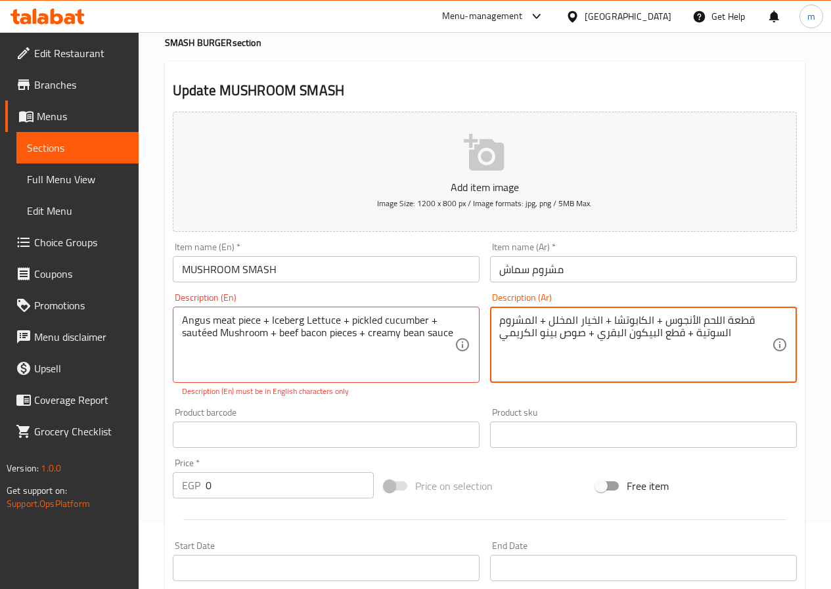
drag, startPoint x: 652, startPoint y: 334, endPoint x: 641, endPoint y: 336, distance: 10.6
click at [648, 334] on textarea "قطعة اللحم الأنجوس + الكابوتشا + الخيار المخلل + المشروم السوتية + قطع البيكون …" at bounding box center [635, 345] width 273 height 62
drag, startPoint x: 653, startPoint y: 332, endPoint x: 629, endPoint y: 334, distance: 24.4
click at [629, 334] on textarea "قطعة اللحم الأنجوس + الكابوتشا + الخيار المخلل + المشروم السوتية + قطع البيكون …" at bounding box center [635, 345] width 273 height 62
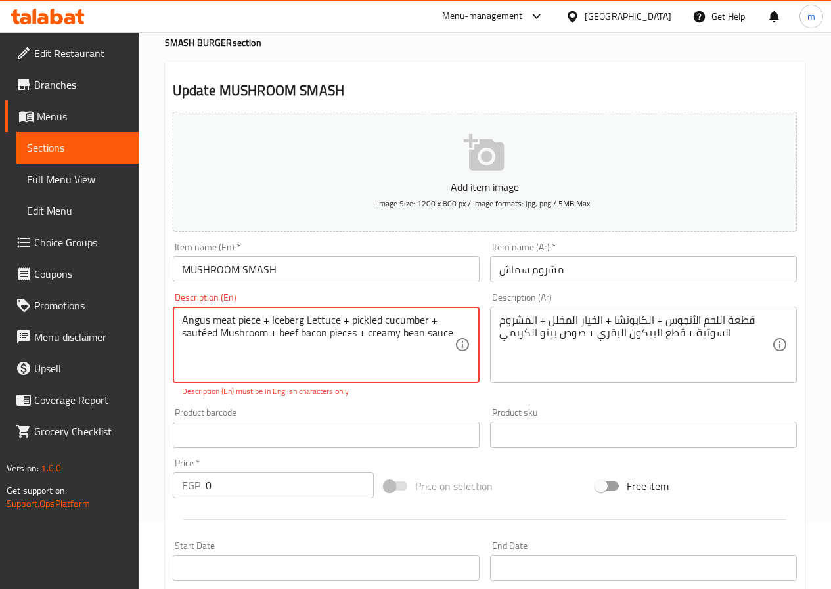
click at [329, 334] on textarea "Angus meat piece + Iceberg Lettuce + pickled cucumber + sautéed Mushroom + beef…" at bounding box center [318, 345] width 273 height 62
drag, startPoint x: 326, startPoint y: 334, endPoint x: 302, endPoint y: 330, distance: 23.9
click at [302, 330] on textarea "Angus meat piece + Iceberg Lettuce + pickled cucumber + sautéed Mushroom + beef…" at bounding box center [318, 345] width 273 height 62
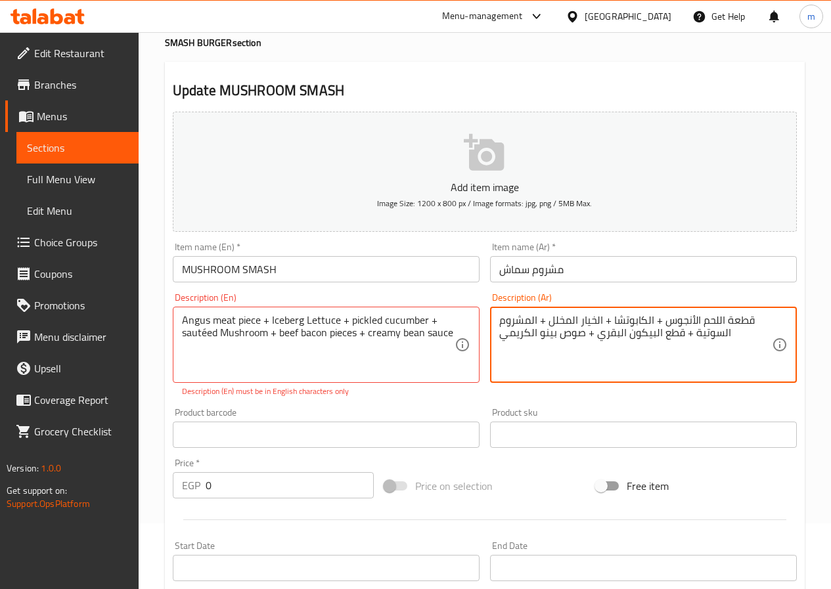
drag, startPoint x: 556, startPoint y: 333, endPoint x: 541, endPoint y: 335, distance: 15.2
drag, startPoint x: 530, startPoint y: 332, endPoint x: 500, endPoint y: 333, distance: 29.6
click at [500, 333] on textarea "قطعة اللحم الأنجوس + الكابوتشا + الخيار المخلل + المشروم السوتية + قطع البيكون …" at bounding box center [635, 345] width 273 height 62
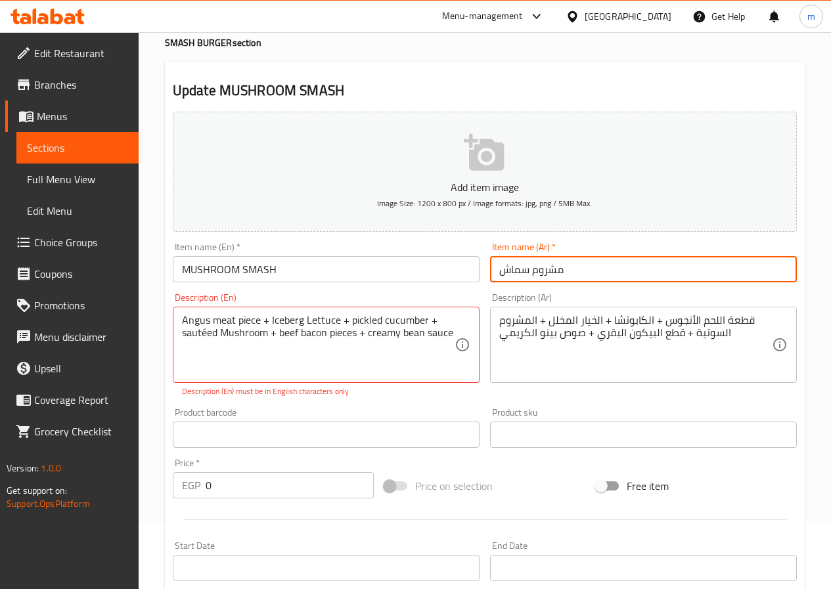
drag, startPoint x: 564, startPoint y: 274, endPoint x: 534, endPoint y: 273, distance: 29.6
click at [534, 273] on input "مشروم سماش" at bounding box center [643, 269] width 307 height 26
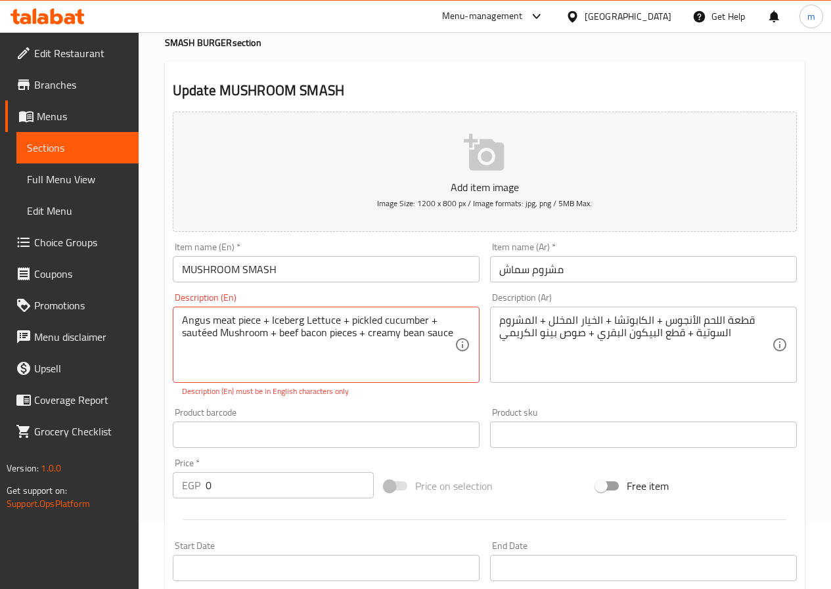
click at [579, 287] on div "Item name (Ar)   * مشروم سماش Item name (Ar) *" at bounding box center [643, 262] width 317 height 51
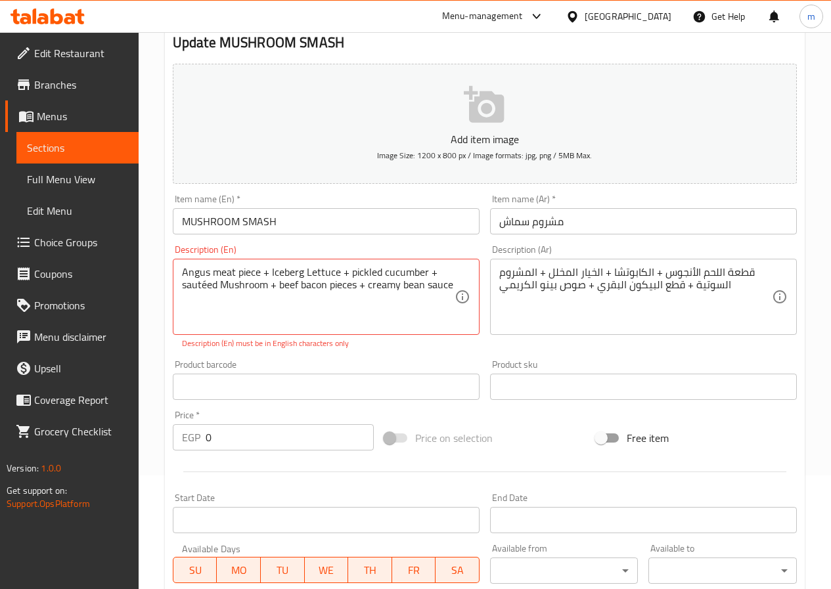
scroll to position [383, 0]
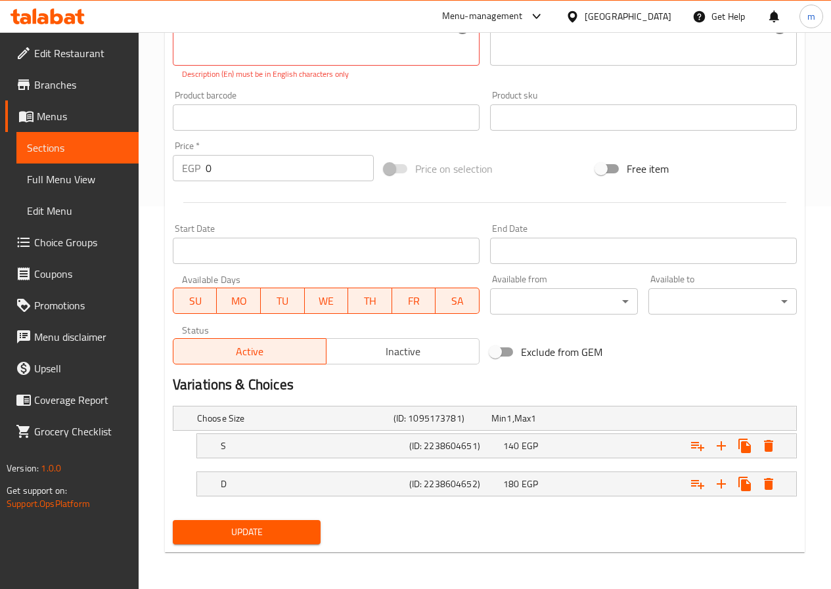
click at [315, 531] on button "Update" at bounding box center [247, 532] width 148 height 24
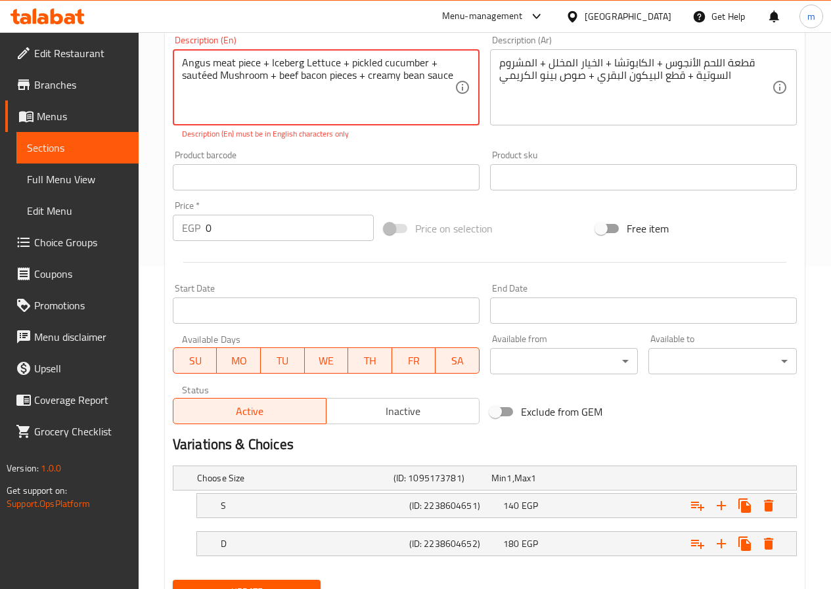
scroll to position [252, 0]
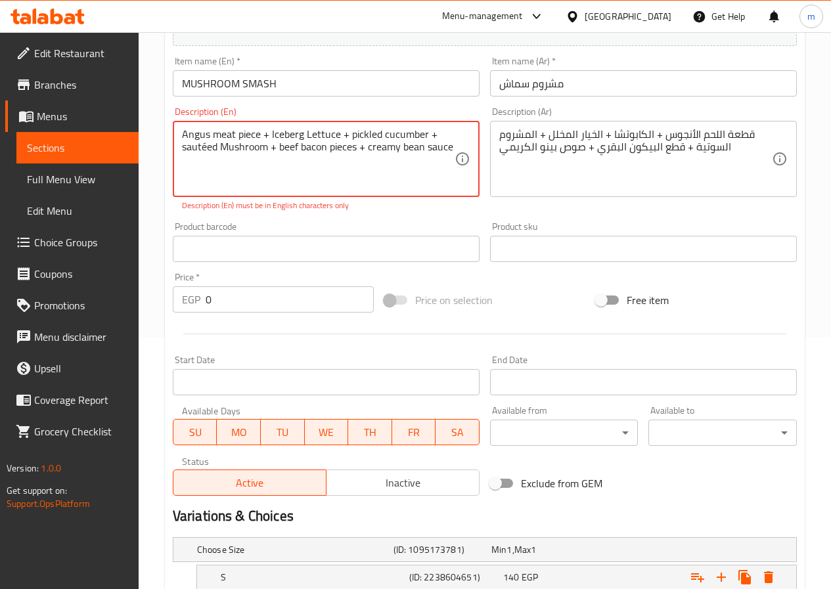
click at [384, 220] on div "Product barcode Product barcode" at bounding box center [325, 242] width 317 height 51
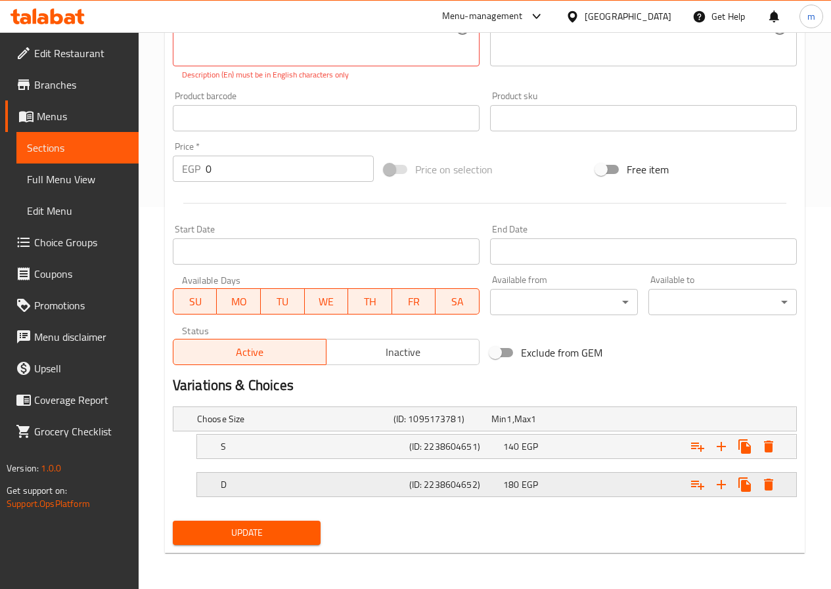
scroll to position [383, 0]
click at [312, 540] on button "Update" at bounding box center [247, 532] width 148 height 24
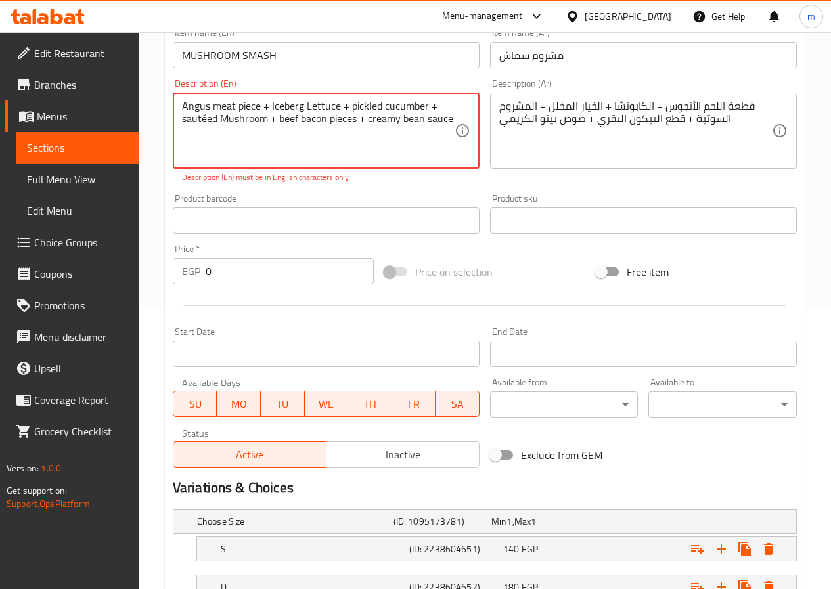
scroll to position [120, 0]
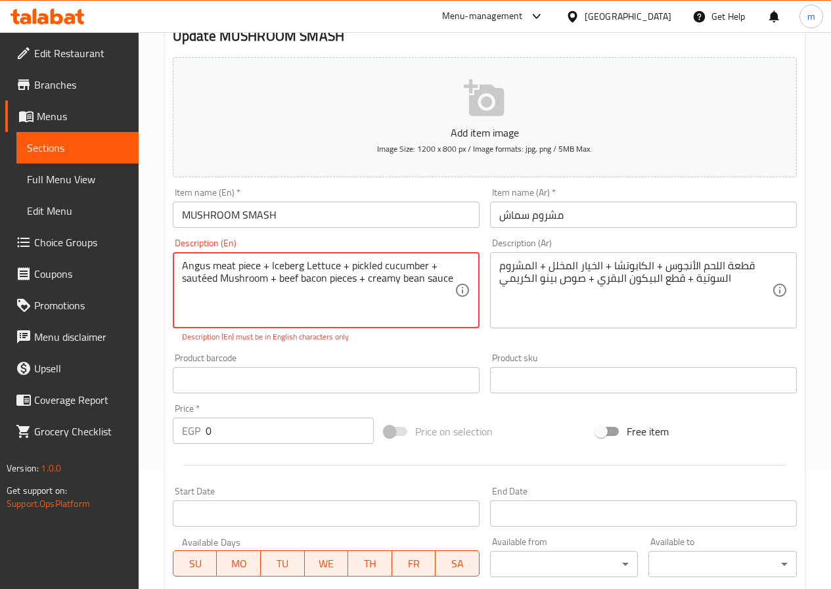
click at [371, 316] on textarea "Angus meat piece + Iceberg Lettuce + pickled cucumber + sautéed Mushroom + beef…" at bounding box center [318, 290] width 273 height 62
click at [213, 285] on textarea "Angus meat piece + Iceberg Lettuce + pickled cucumber + sautéed Mushroom + beef…" at bounding box center [318, 290] width 273 height 62
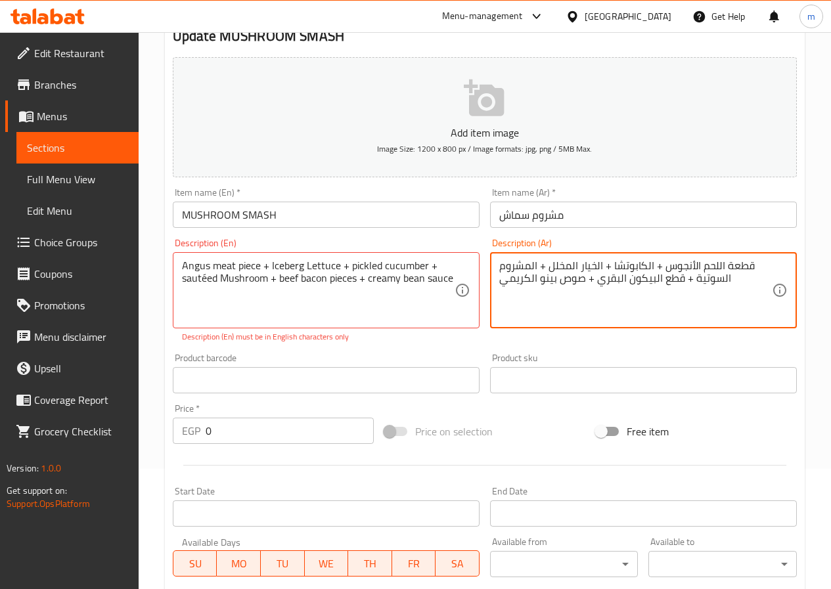
drag, startPoint x: 720, startPoint y: 276, endPoint x: 695, endPoint y: 278, distance: 25.1
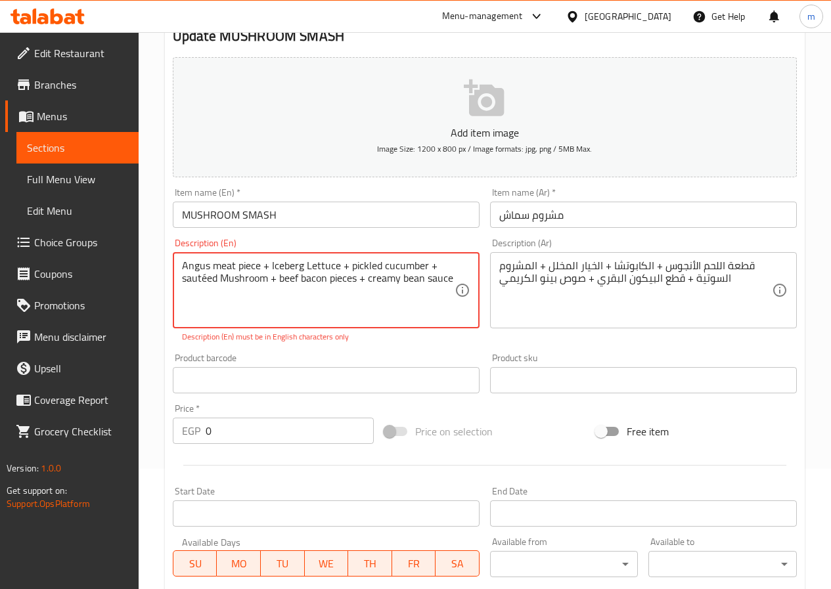
drag, startPoint x: 184, startPoint y: 279, endPoint x: 218, endPoint y: 277, distance: 34.3
click at [218, 277] on textarea "Angus meat piece + Iceberg Lettuce + pickled cucumber + sautéed Mushroom + beef…" at bounding box center [318, 290] width 273 height 62
paste textarea "Saute"
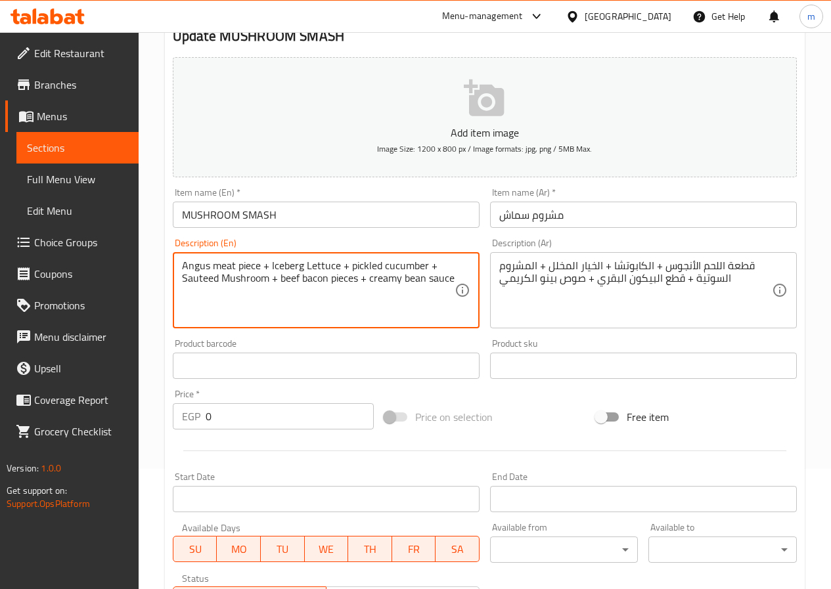
click at [274, 305] on textarea "Angus meat piece + Iceberg Lettuce + pickled cucumber + Sauteed Mushroom + beef…" at bounding box center [318, 290] width 273 height 62
type textarea "Angus meat piece + Iceberg Lettuce + pickled cucumber + Sauteed Mushroom + beef…"
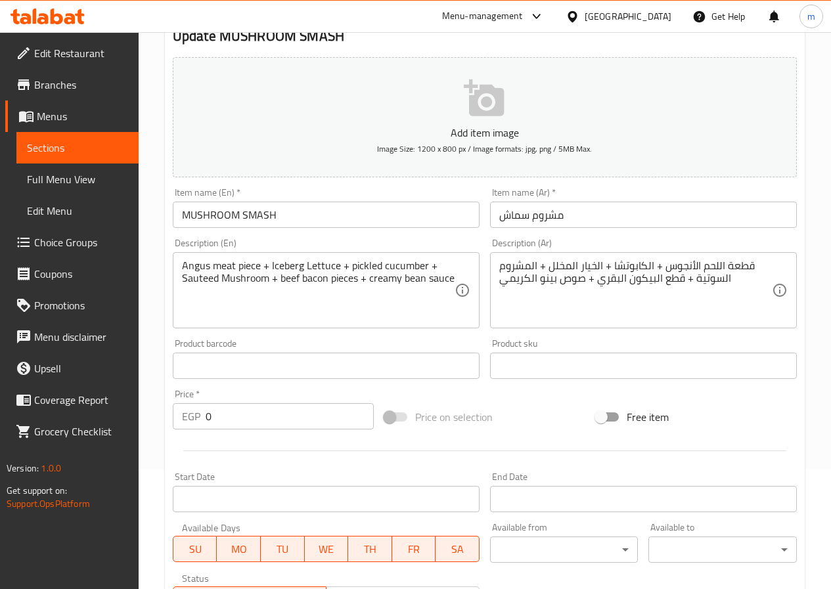
click at [385, 348] on div "Product barcode Product barcode" at bounding box center [326, 359] width 307 height 40
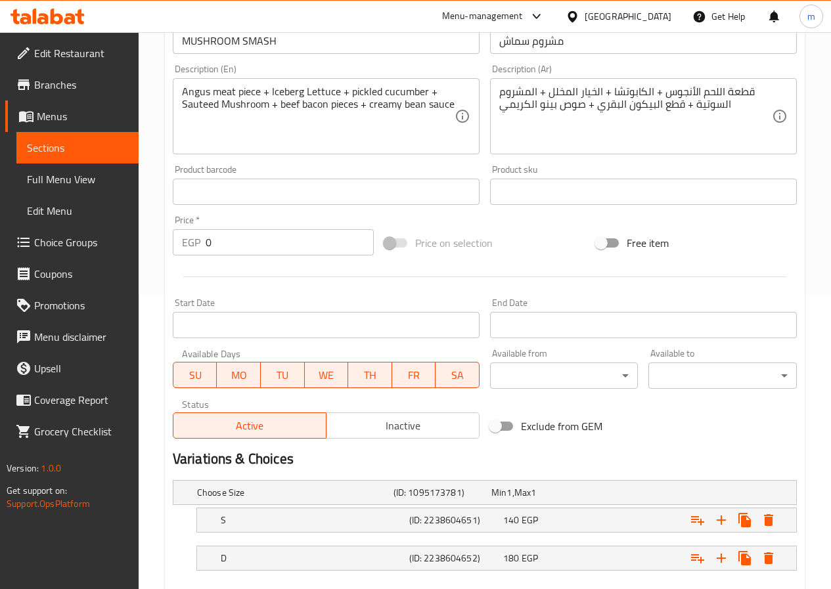
scroll to position [368, 0]
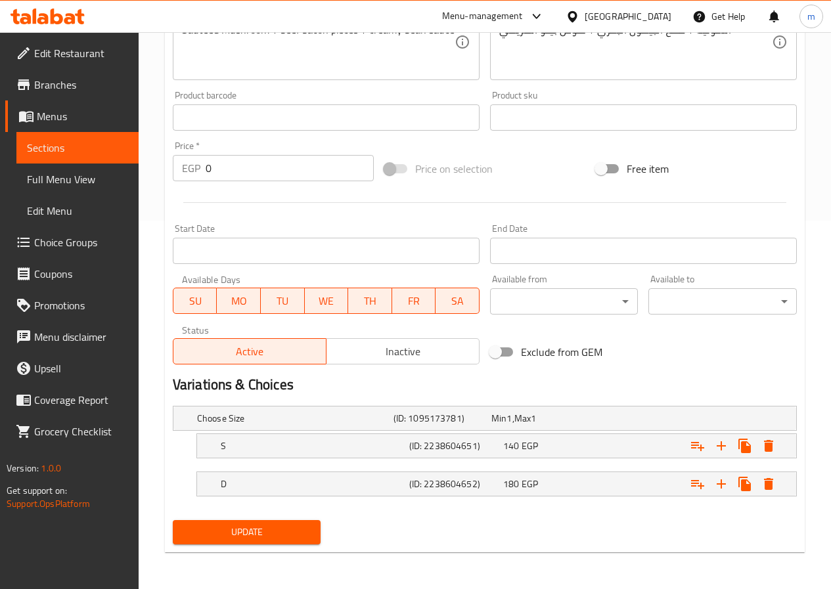
click at [277, 537] on span "Update" at bounding box center [246, 532] width 127 height 16
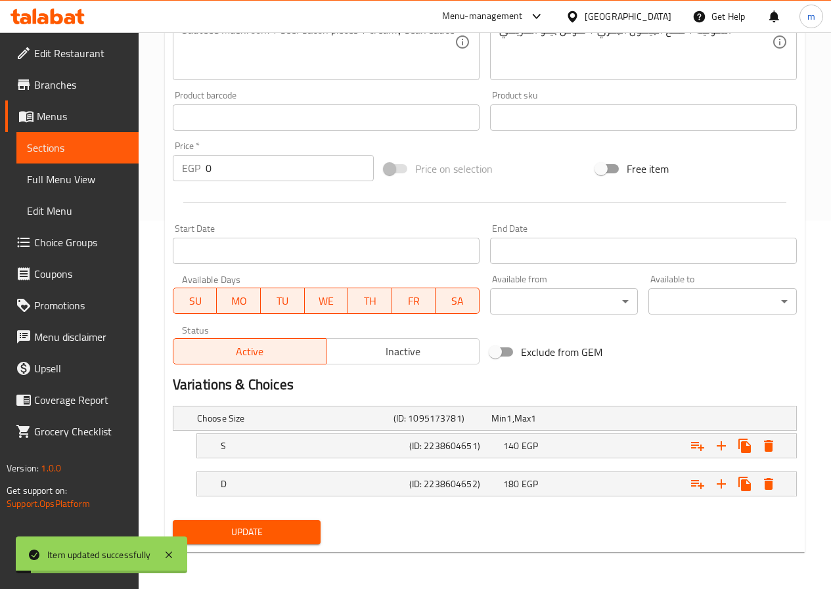
click at [105, 149] on span "Sections" at bounding box center [77, 148] width 101 height 16
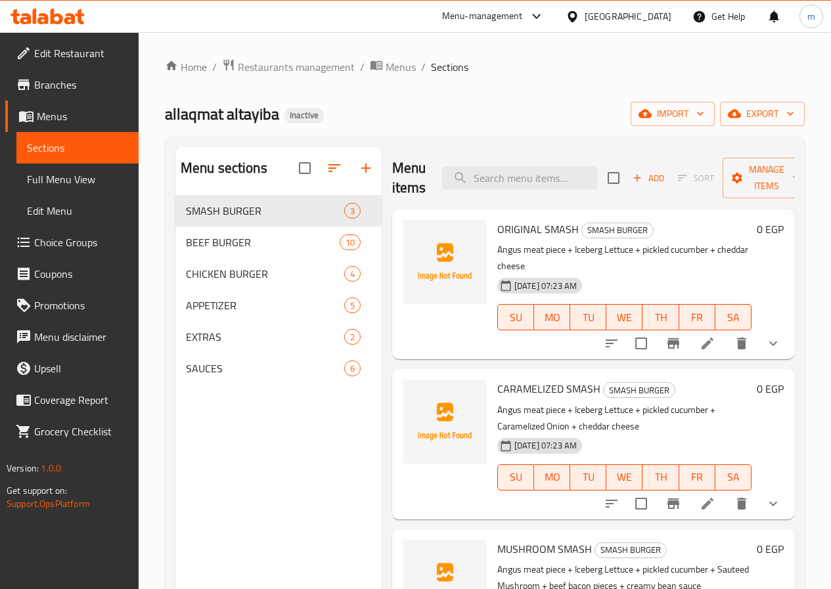
scroll to position [131, 0]
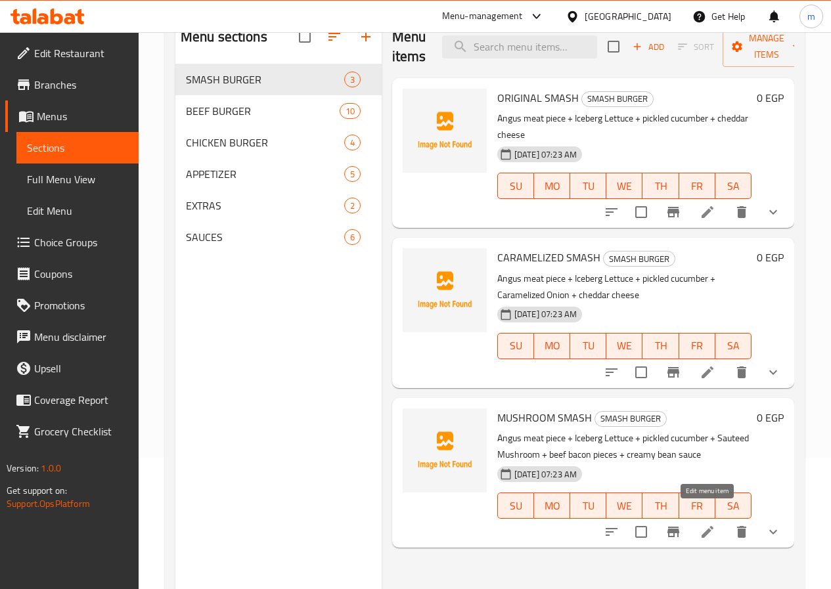
click at [700, 524] on icon at bounding box center [708, 532] width 16 height 16
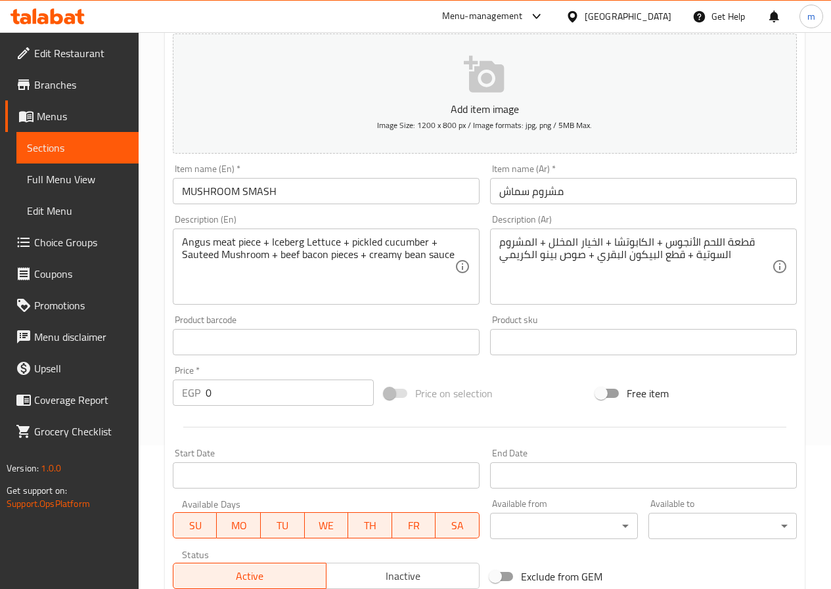
scroll to position [131, 0]
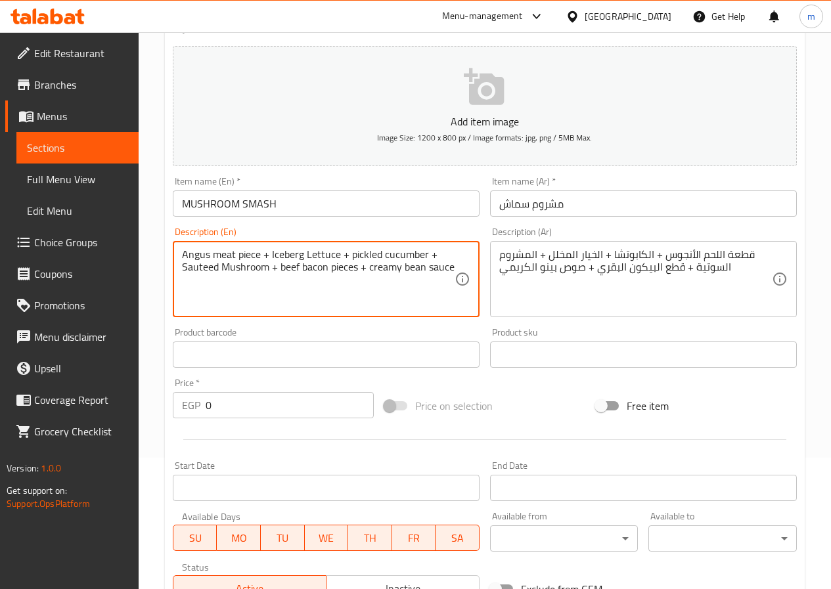
drag, startPoint x: 404, startPoint y: 266, endPoint x: 425, endPoint y: 266, distance: 21.0
type textarea "Angus meat piece + Iceberg Lettuce + pickled cucumber + Sauteed Mushroom + beef…"
click at [475, 380] on div "Add item image Image Size: 1200 x 800 px / Image formats: jpg, png / 5MB Max. I…" at bounding box center [484, 324] width 634 height 566
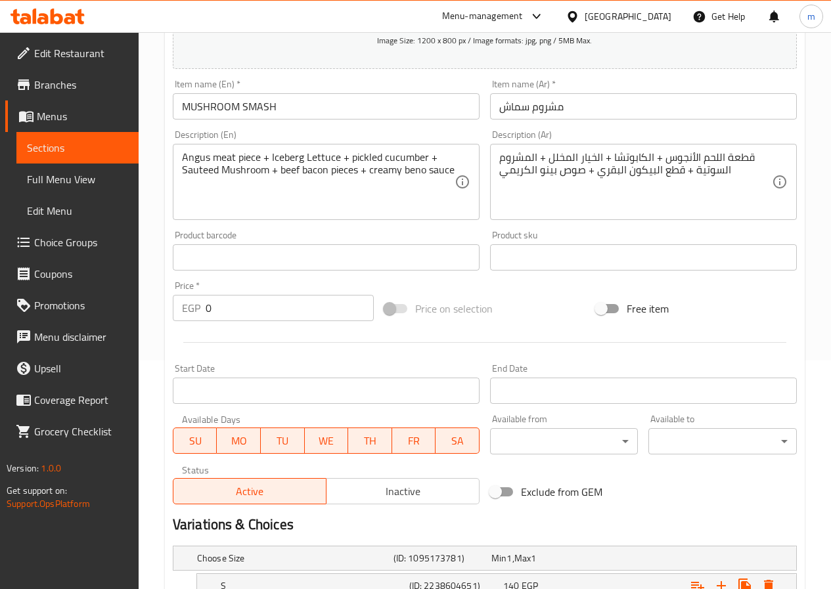
scroll to position [368, 0]
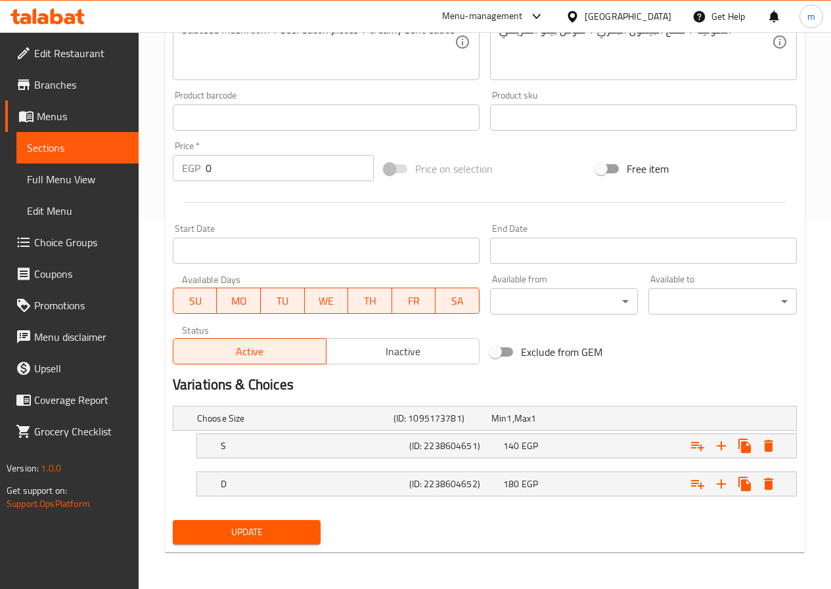
click at [274, 536] on span "Update" at bounding box center [246, 532] width 127 height 16
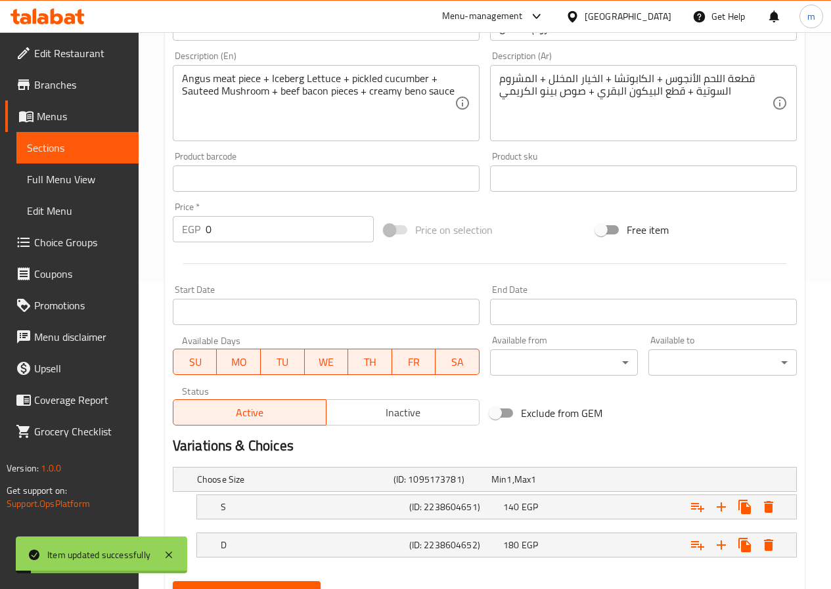
scroll to position [237, 0]
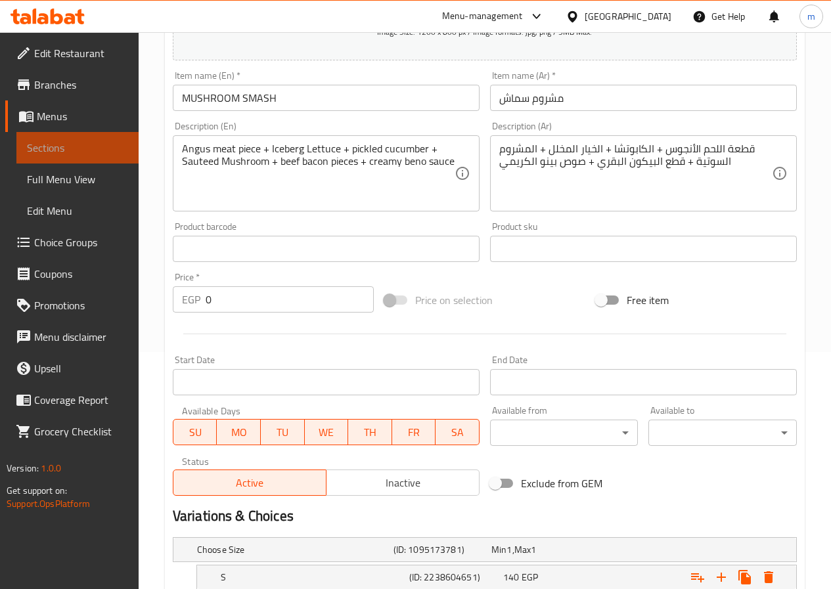
click at [80, 145] on span "Sections" at bounding box center [77, 148] width 101 height 16
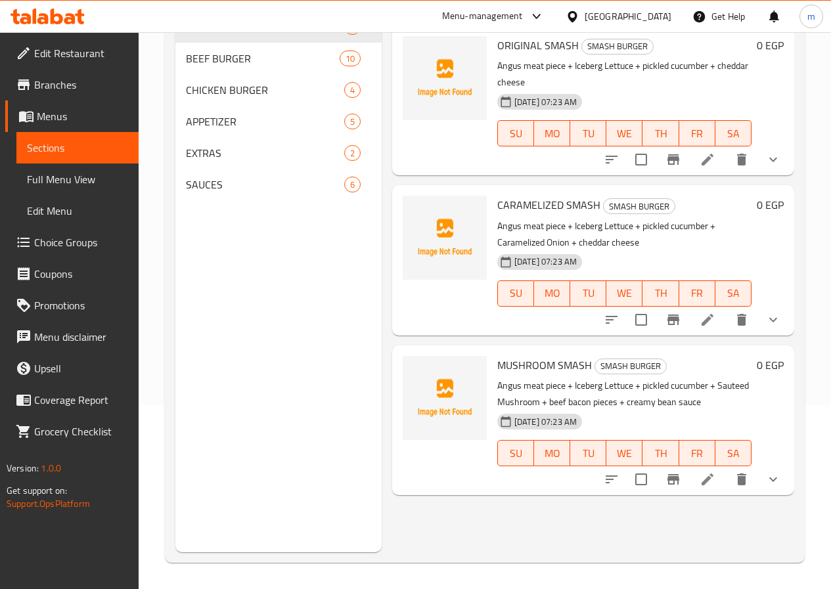
scroll to position [184, 0]
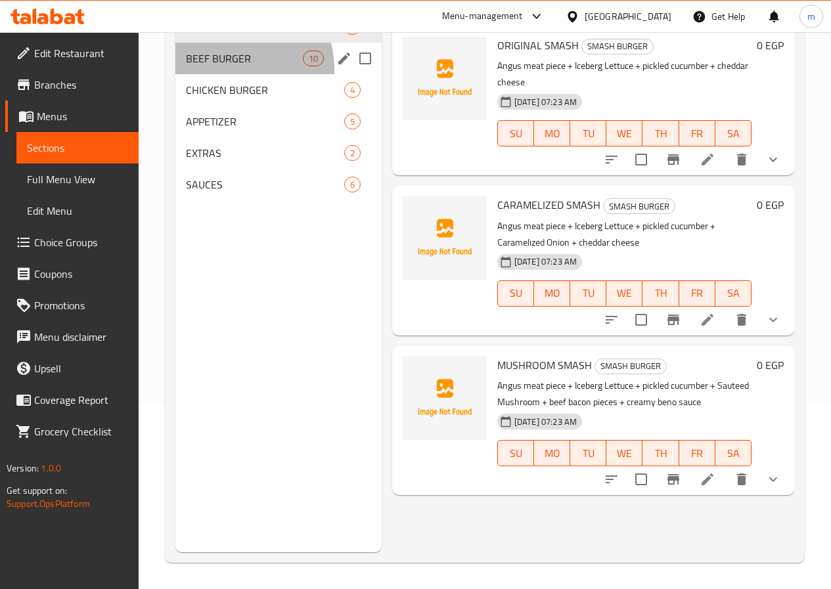
click at [203, 74] on div "BEEF BURGER 10" at bounding box center [278, 59] width 206 height 32
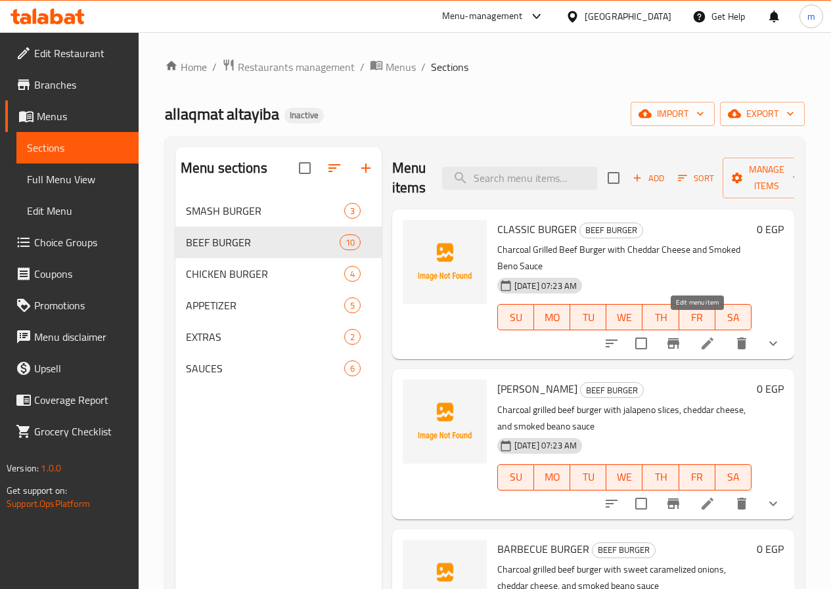
click at [701, 338] on icon at bounding box center [707, 344] width 12 height 12
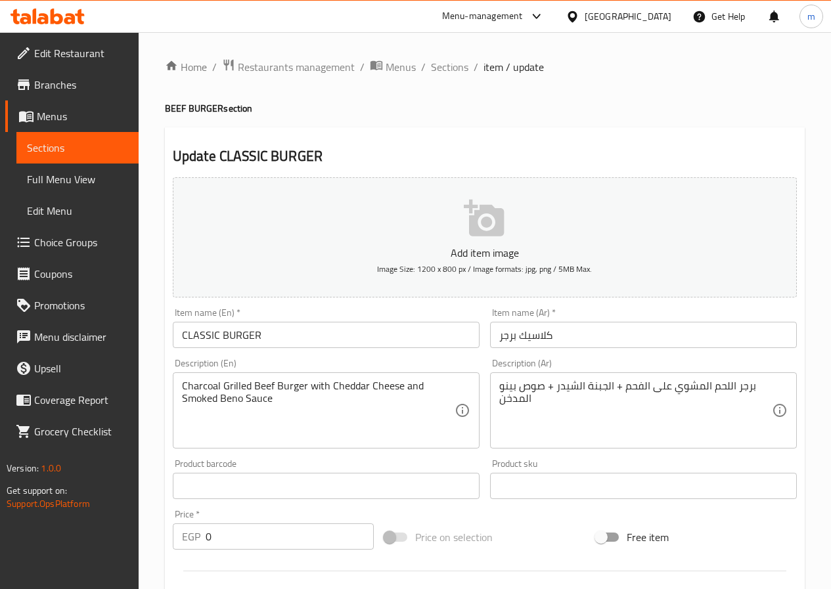
click at [112, 140] on span "Sections" at bounding box center [77, 148] width 101 height 16
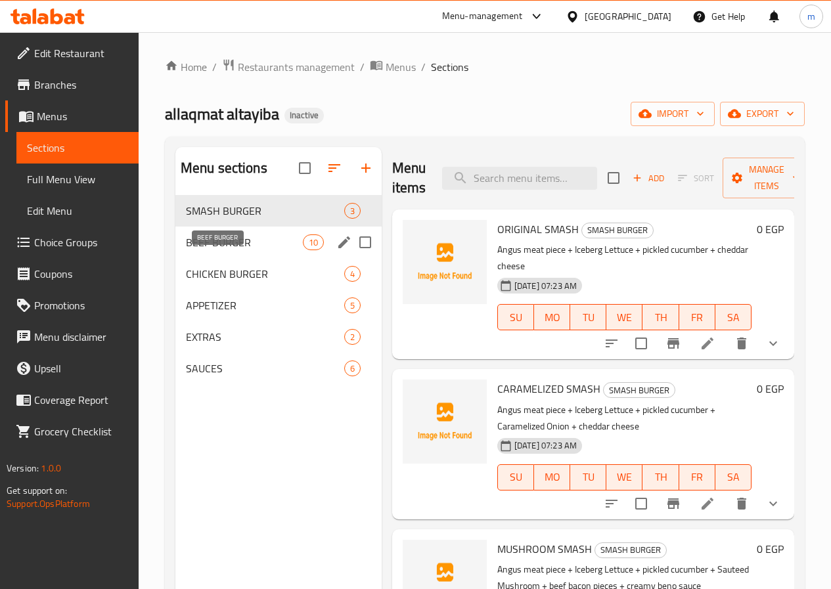
click at [231, 250] on span "BEEF BURGER" at bounding box center [244, 242] width 117 height 16
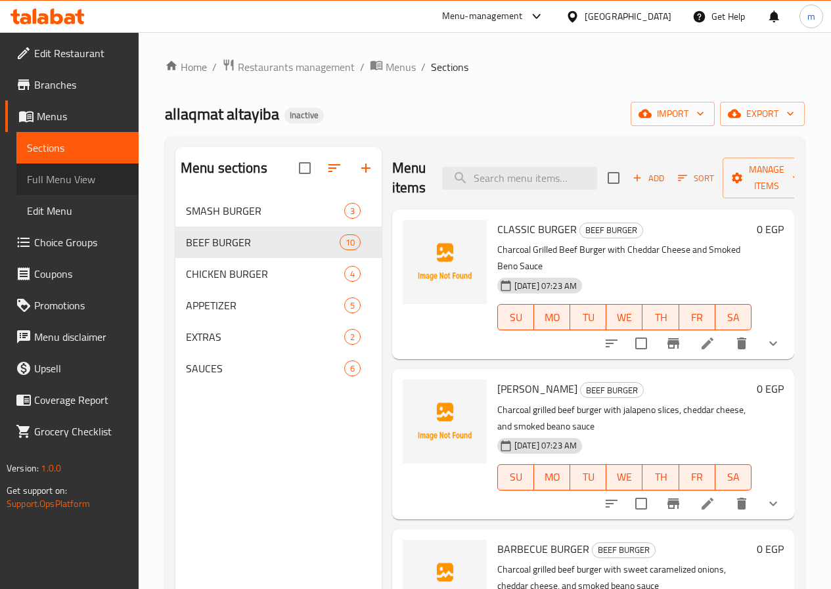
click at [83, 185] on span "Full Menu View" at bounding box center [77, 179] width 101 height 16
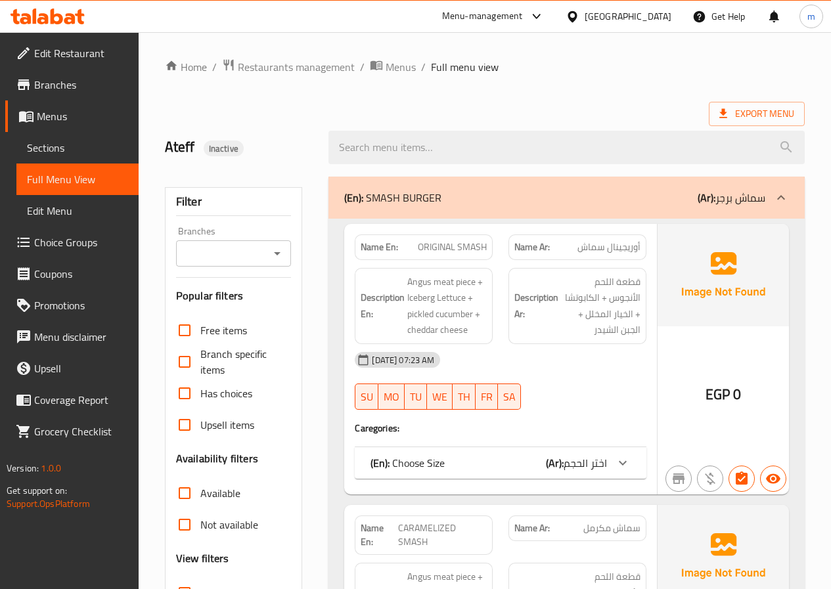
click at [455, 200] on div "(En): SMASH BURGER (Ar): سماش برجر" at bounding box center [554, 198] width 421 height 16
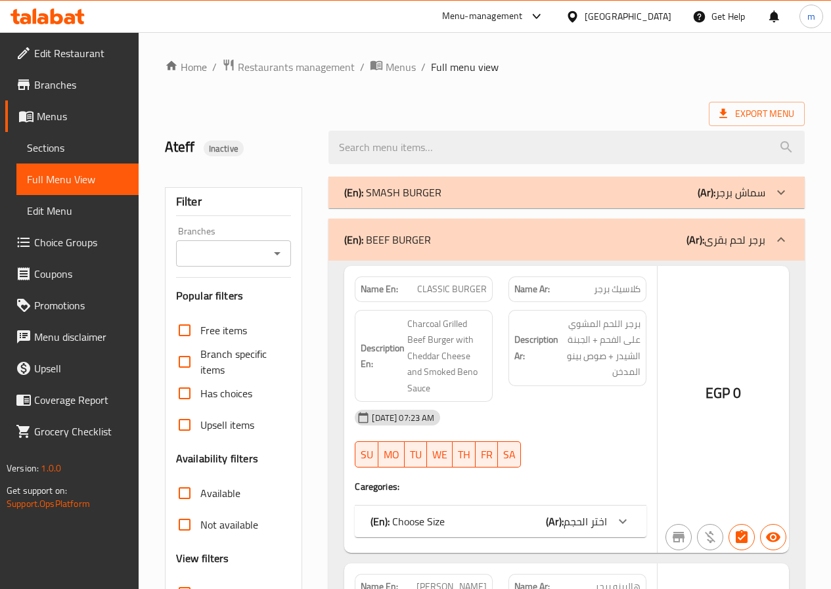
click at [455, 200] on div "(En): SMASH BURGER (Ar): سماش برجر" at bounding box center [554, 193] width 421 height 16
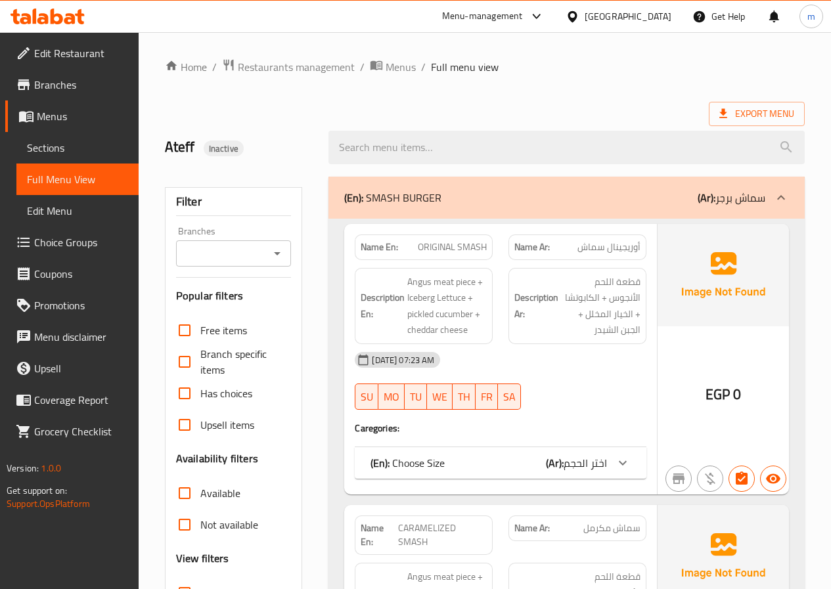
click at [96, 145] on span "Sections" at bounding box center [77, 148] width 101 height 16
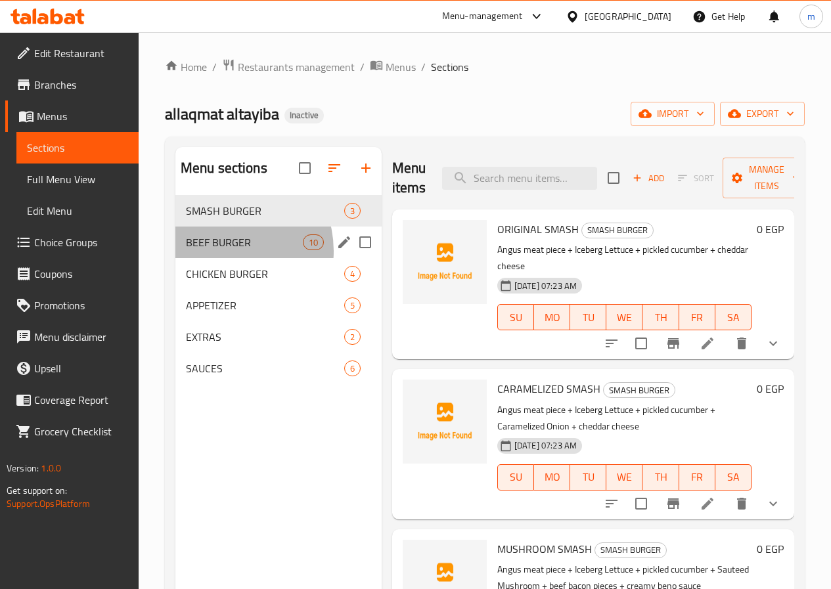
click at [223, 258] on div "BEEF BURGER 10" at bounding box center [278, 243] width 206 height 32
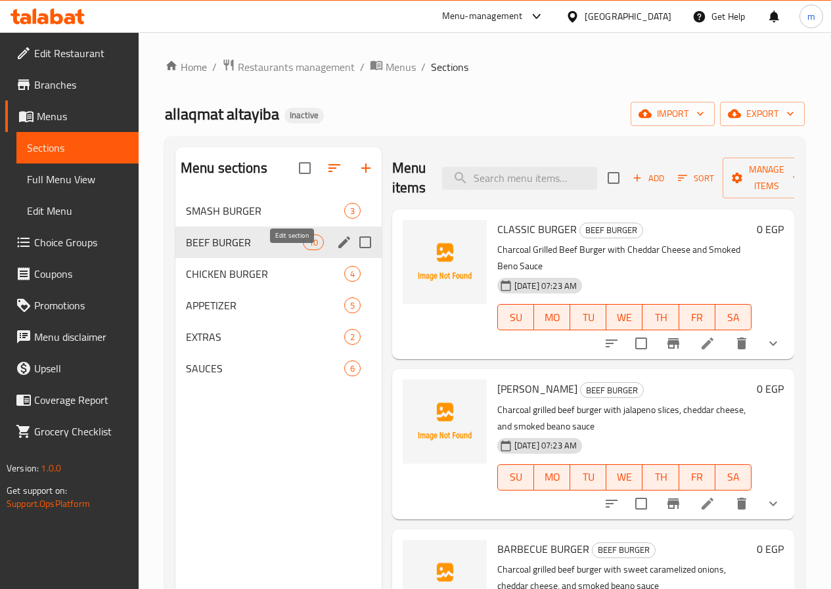
click at [336, 250] on icon "edit" at bounding box center [344, 242] width 16 height 16
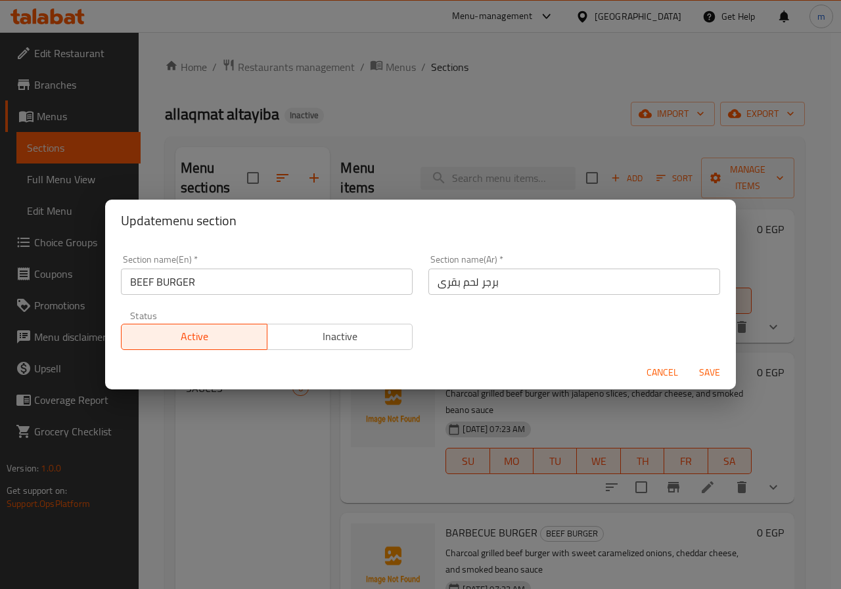
click at [667, 363] on button "Cancel" at bounding box center [662, 373] width 42 height 24
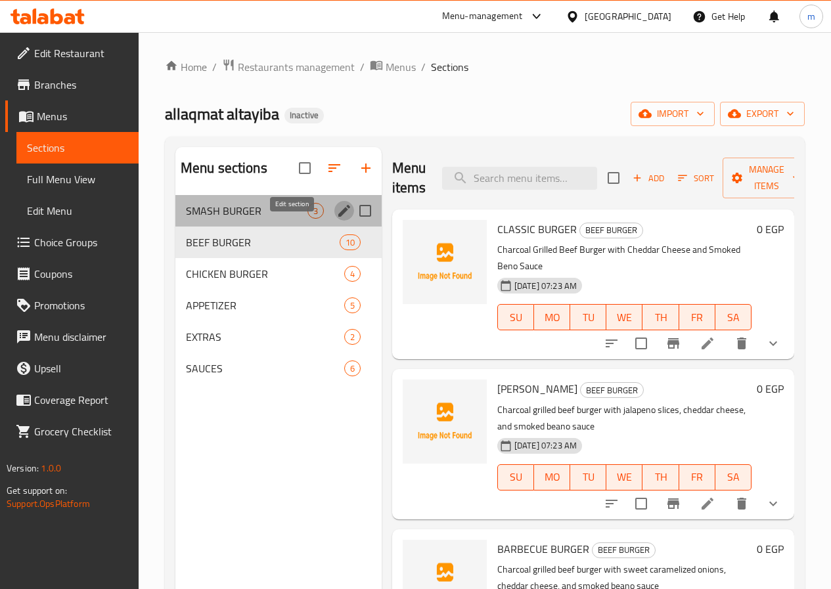
click at [336, 219] on icon "edit" at bounding box center [344, 211] width 16 height 16
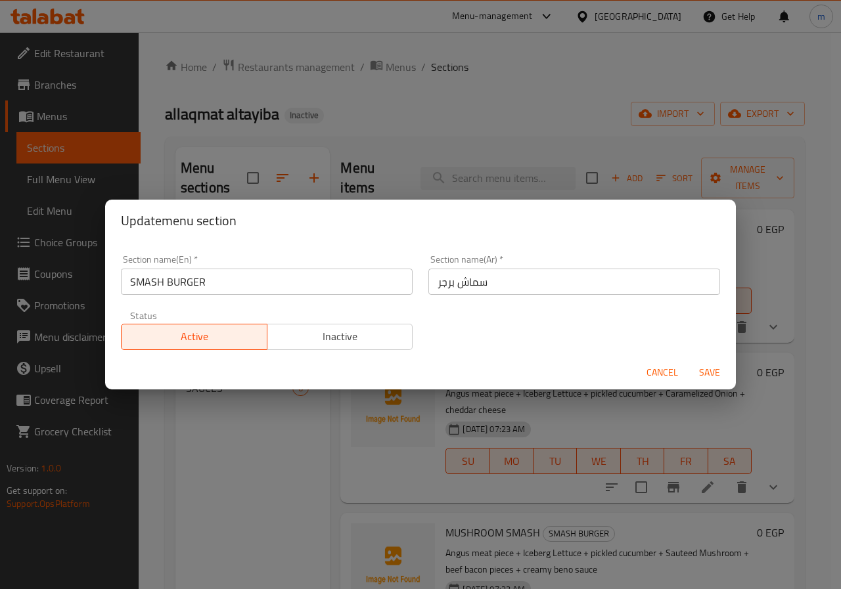
click at [659, 373] on span "Cancel" at bounding box center [662, 373] width 32 height 16
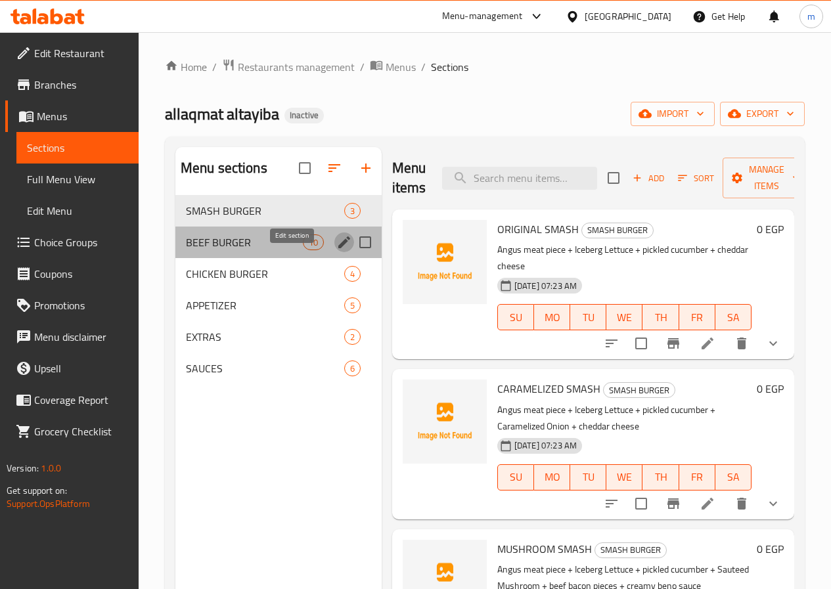
click at [338, 248] on icon "edit" at bounding box center [344, 242] width 12 height 12
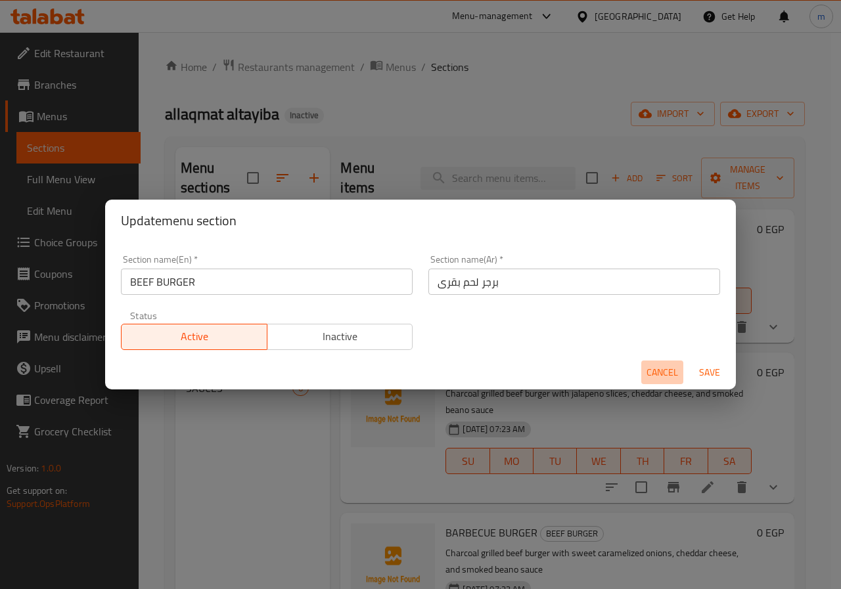
click at [669, 374] on span "Cancel" at bounding box center [662, 373] width 32 height 16
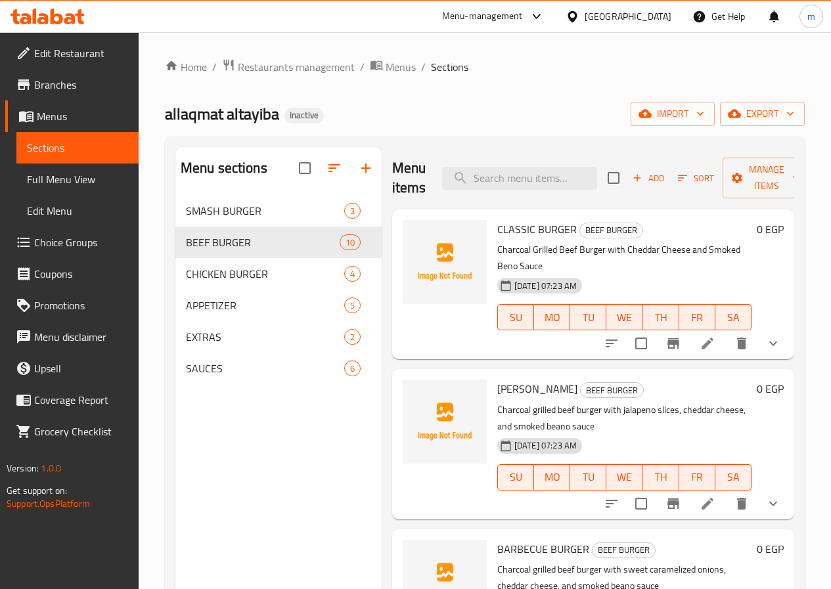
click at [695, 338] on li at bounding box center [707, 344] width 37 height 24
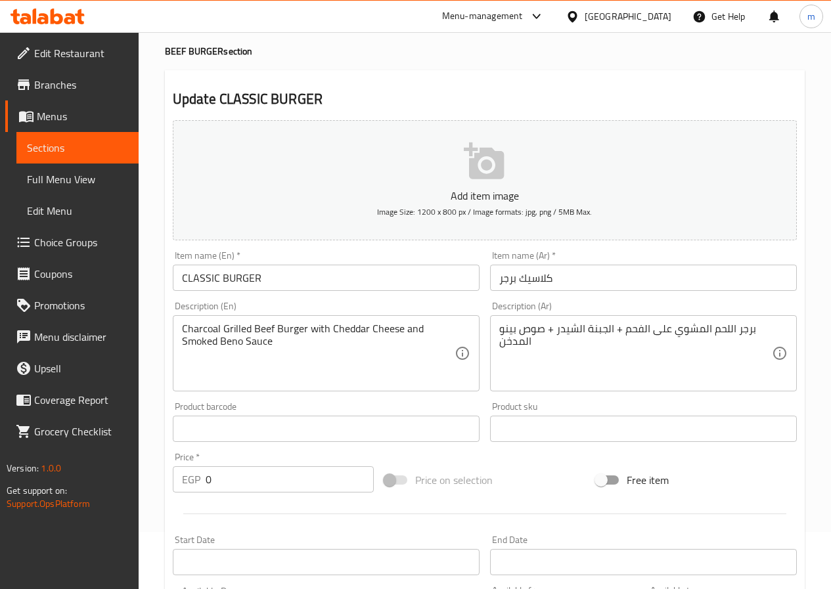
scroll to position [131, 0]
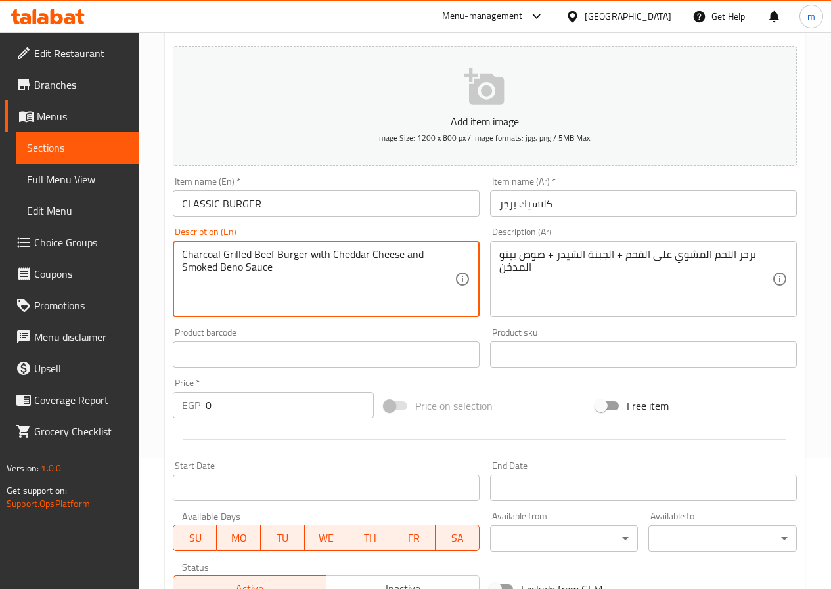
drag, startPoint x: 254, startPoint y: 252, endPoint x: 273, endPoint y: 252, distance: 18.4
click at [353, 280] on textarea "Charcoal Grilled meat Burger with Cheddar Cheese and Smoked Beno Sauce" at bounding box center [318, 279] width 273 height 62
click at [328, 282] on textarea "Charcoal Grilled meat Burger with Cheddar Cheese and Smoked Beno Sauce" at bounding box center [318, 279] width 273 height 62
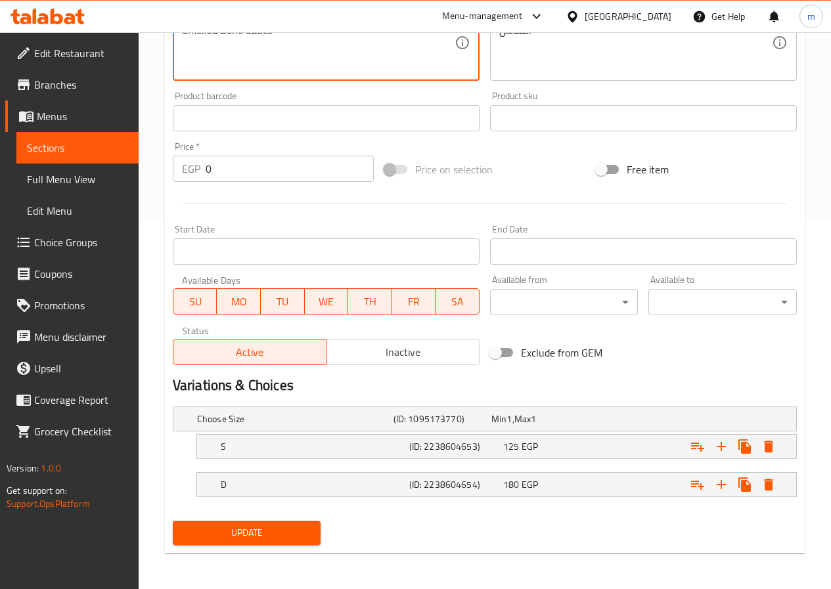
scroll to position [368, 0]
type textarea "Charcoal Grilled meat Burger with Cheddar Cheese and Smoked Beno Sauce"
click at [295, 544] on button "Update" at bounding box center [247, 532] width 148 height 24
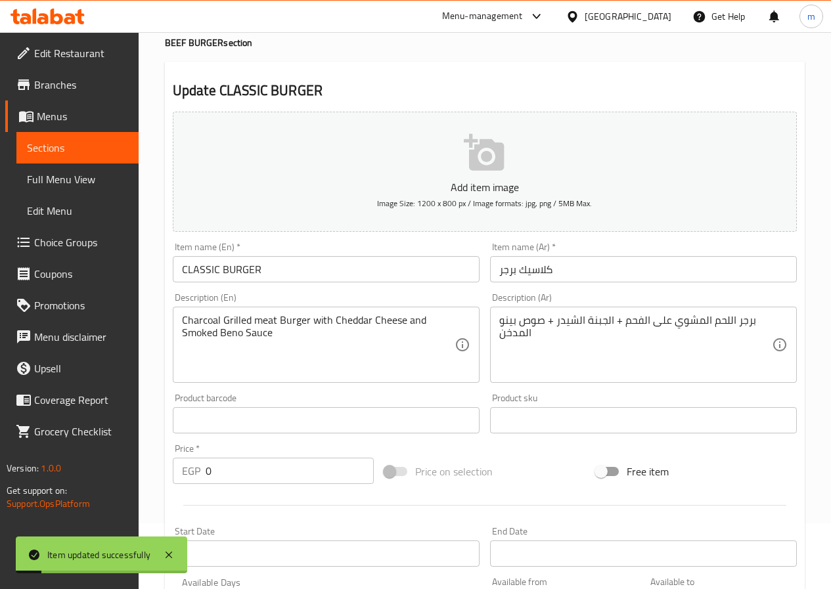
scroll to position [40, 0]
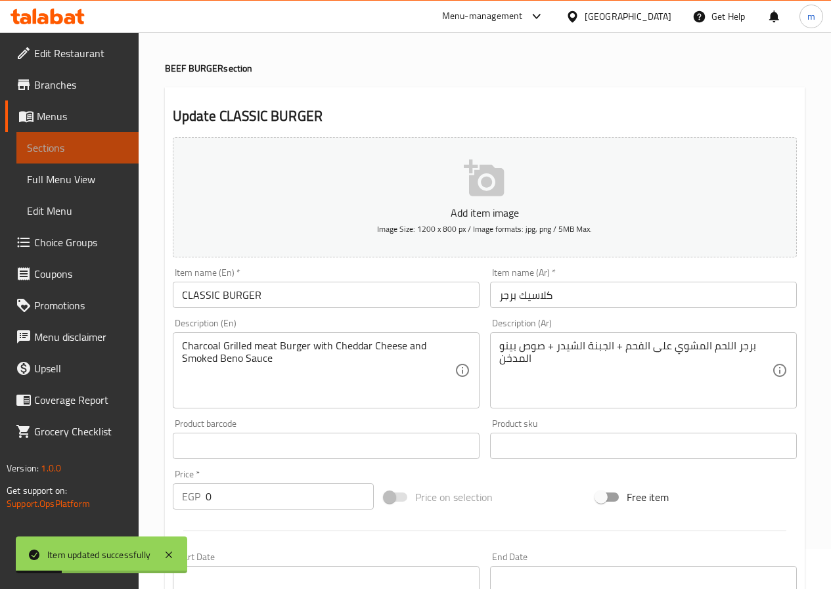
click at [104, 143] on span "Sections" at bounding box center [77, 148] width 101 height 16
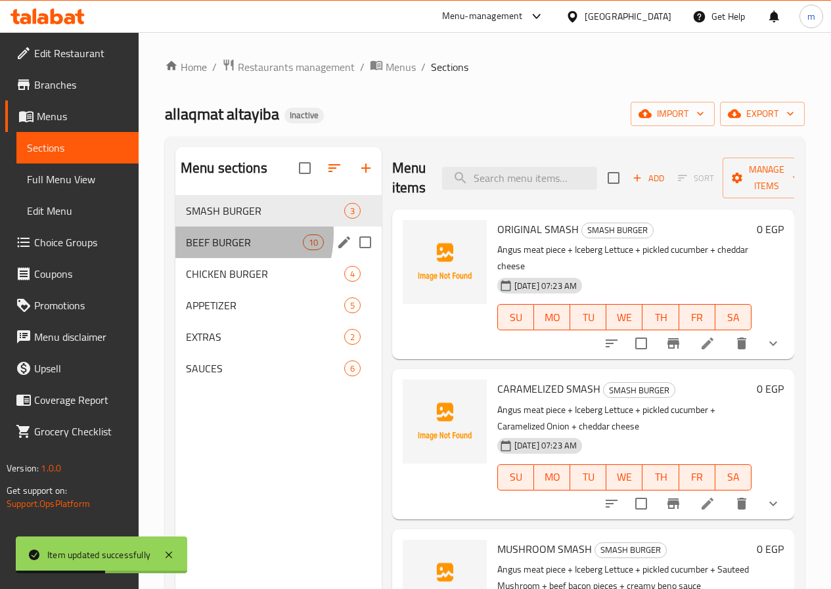
click at [210, 253] on div "BEEF BURGER 10" at bounding box center [278, 243] width 206 height 32
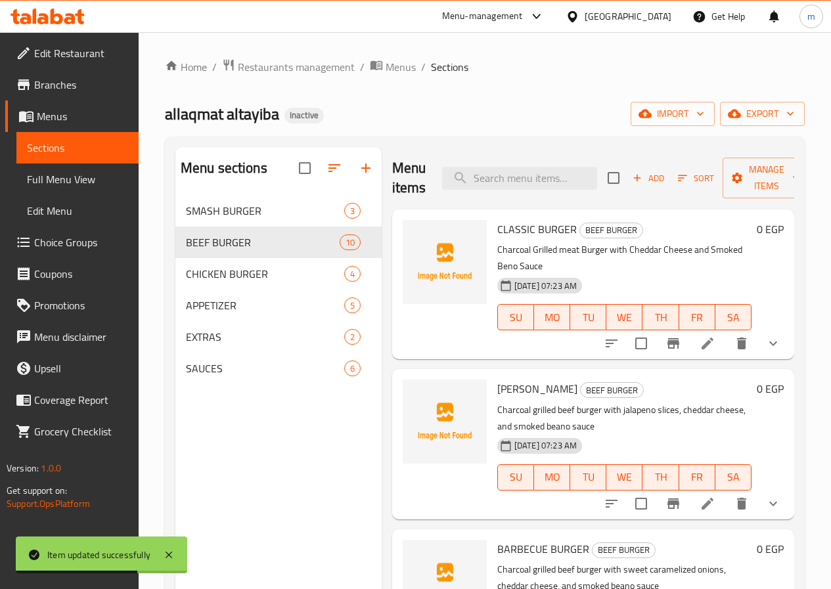
click at [706, 492] on li at bounding box center [707, 504] width 37 height 24
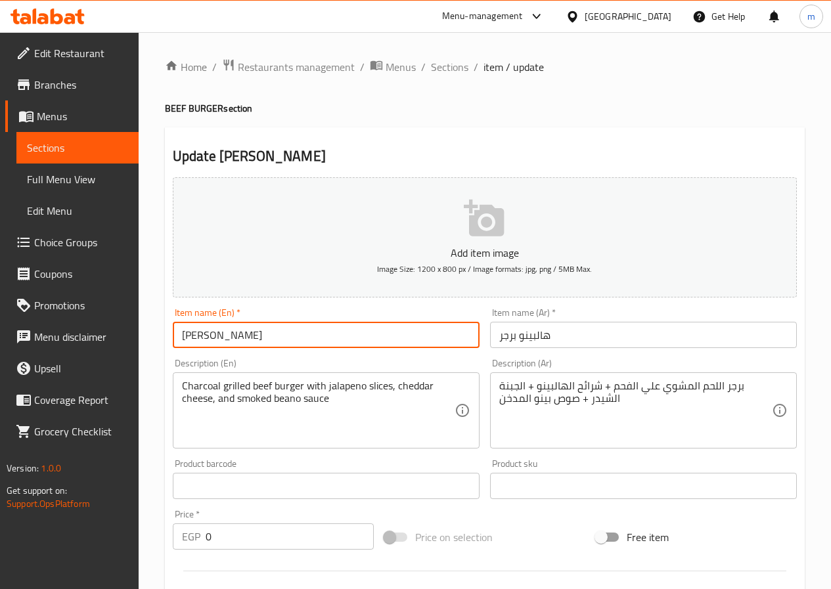
drag, startPoint x: 222, startPoint y: 334, endPoint x: 176, endPoint y: 336, distance: 46.0
click at [176, 336] on input "HALPINO BURGER" at bounding box center [326, 335] width 307 height 26
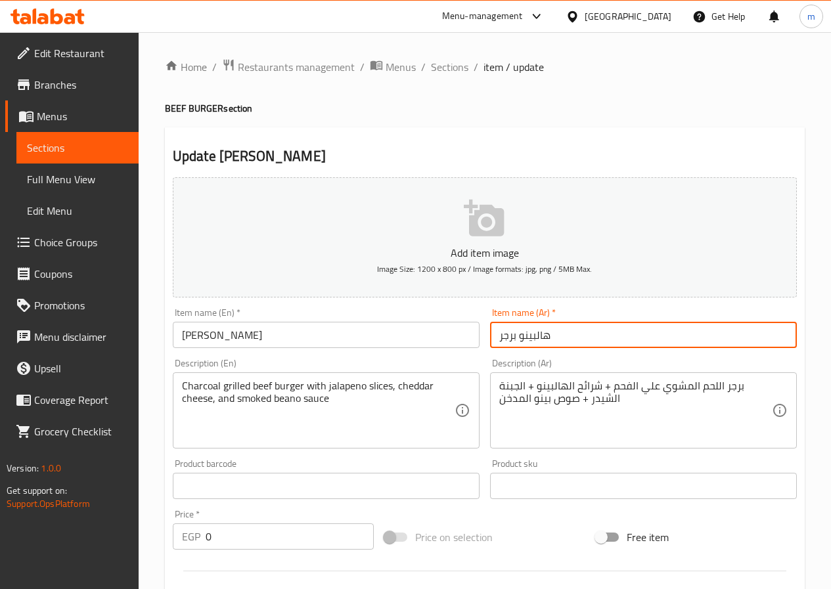
drag, startPoint x: 550, startPoint y: 339, endPoint x: 521, endPoint y: 344, distance: 29.4
click at [521, 344] on input "هالبينو برجر" at bounding box center [643, 335] width 307 height 26
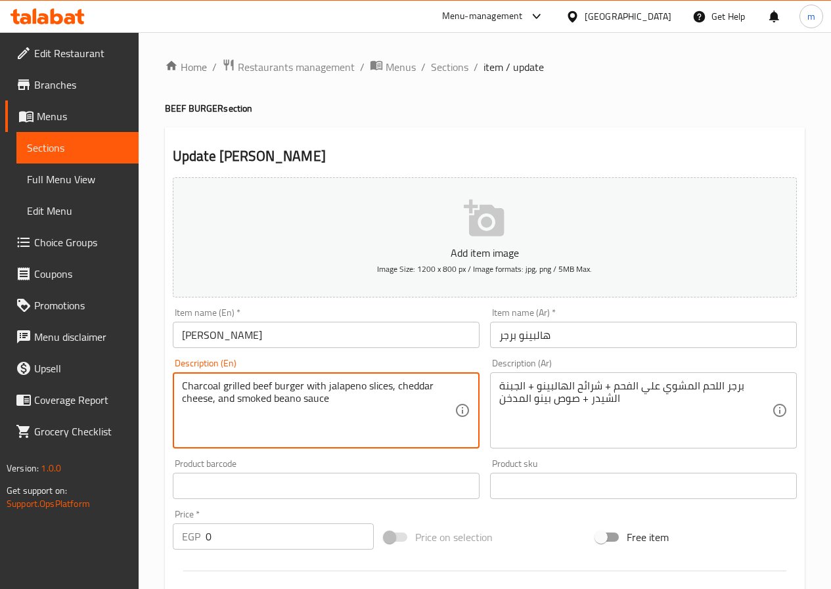
drag, startPoint x: 252, startPoint y: 386, endPoint x: 272, endPoint y: 386, distance: 19.7
click at [287, 403] on textarea "Charcoal grilled meat burger with jalapeno slices, cheddar cheese, and smoked b…" at bounding box center [318, 411] width 273 height 62
click at [317, 412] on textarea "Charcoal grilled meat burger with jalapeno slices, cheddar cheese, and smoked b…" at bounding box center [318, 411] width 273 height 62
click at [309, 437] on textarea "Charcoal grilled meat burger with jalapeno slices, cheddar cheese, and smoked b…" at bounding box center [318, 411] width 273 height 62
click at [330, 412] on textarea "Charcoal grilled meat burger with jalapeno slices, cheddar cheese, and smoked b…" at bounding box center [318, 411] width 273 height 62
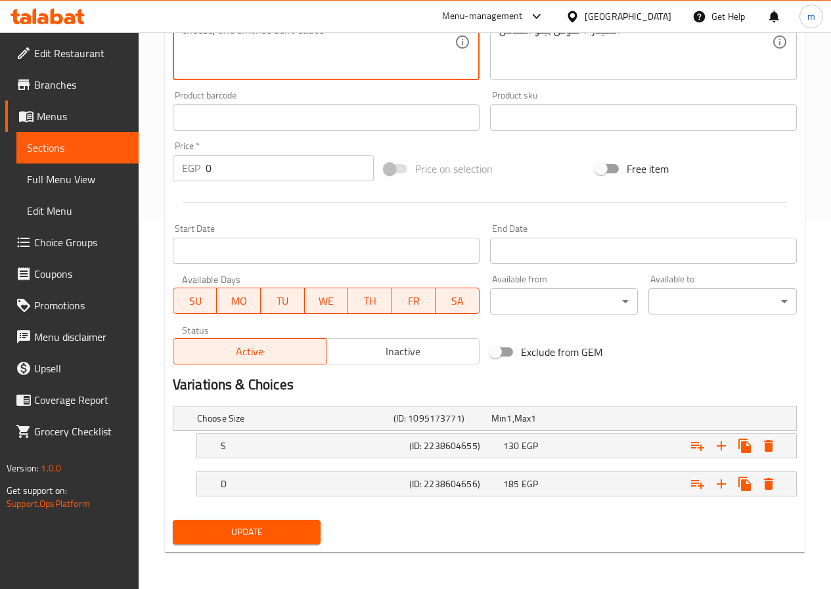
scroll to position [106, 0]
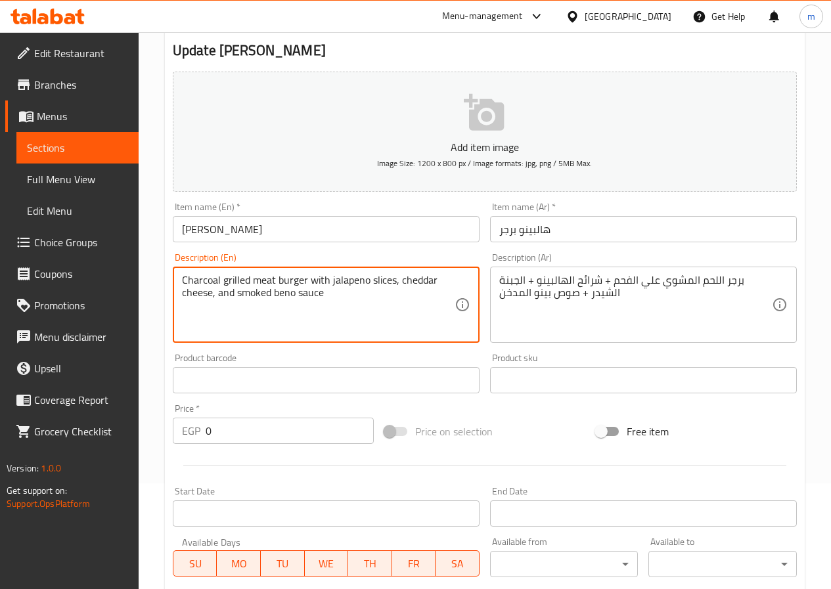
type textarea "Charcoal grilled meat burger with jalapeno slices, cheddar cheese, and smoked b…"
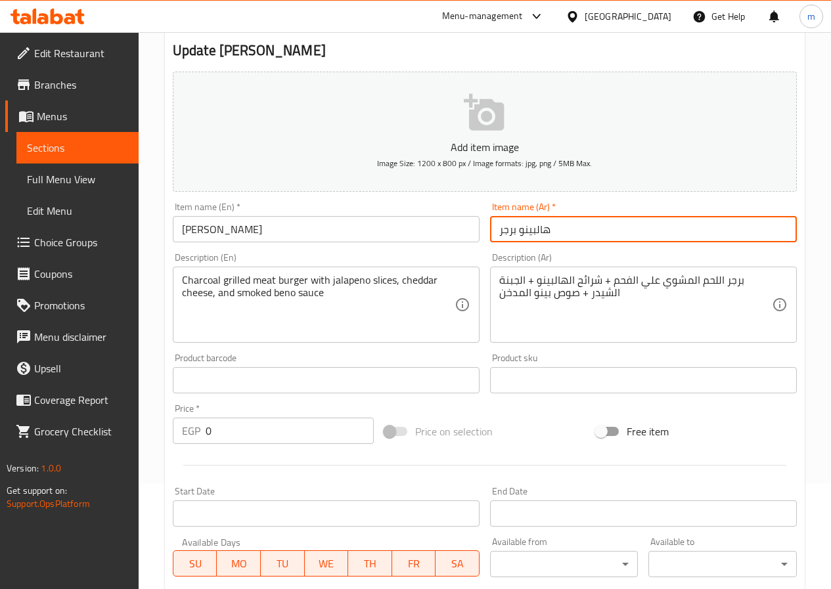
drag, startPoint x: 575, startPoint y: 225, endPoint x: 518, endPoint y: 238, distance: 58.0
click at [518, 238] on input "هالبينو برجر" at bounding box center [643, 229] width 307 height 26
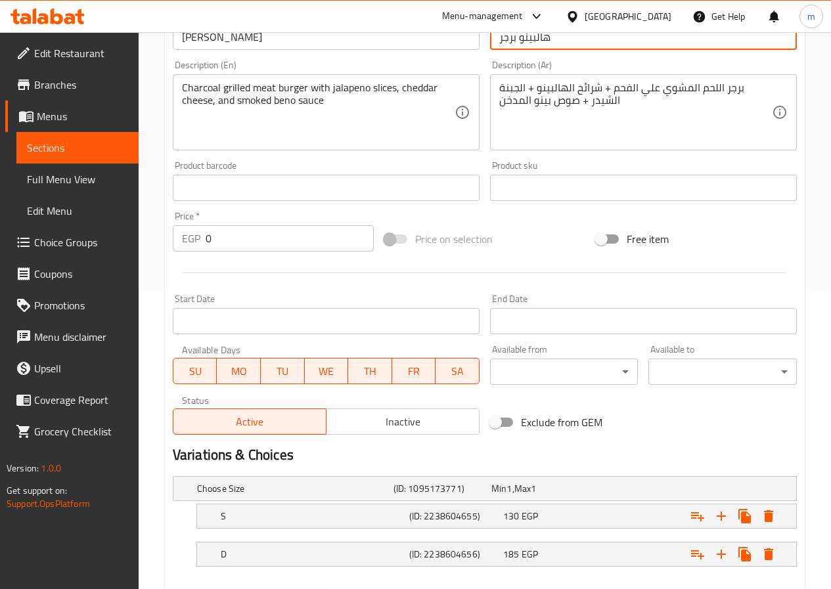
scroll to position [303, 0]
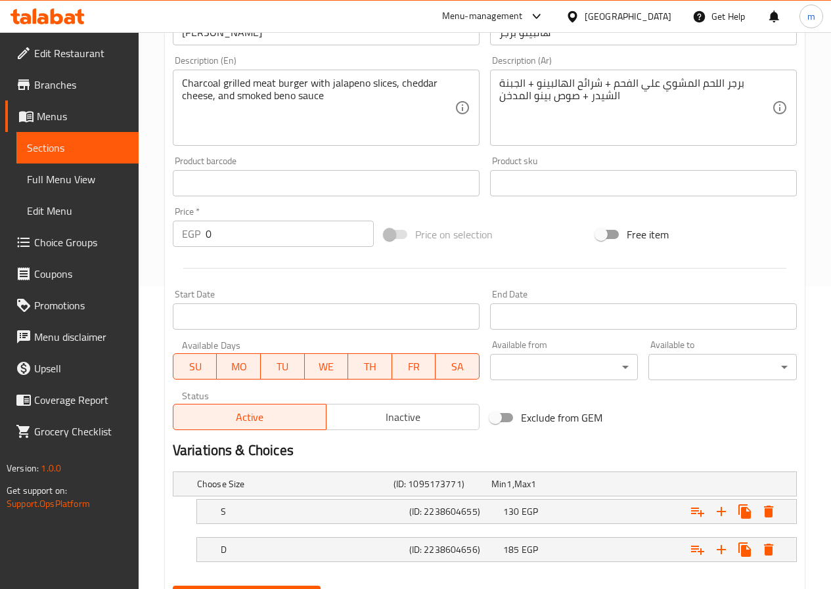
click at [152, 263] on div "Home / Restaurants management / Menus / Sections / item / update BEEF BURGER se…" at bounding box center [485, 191] width 692 height 925
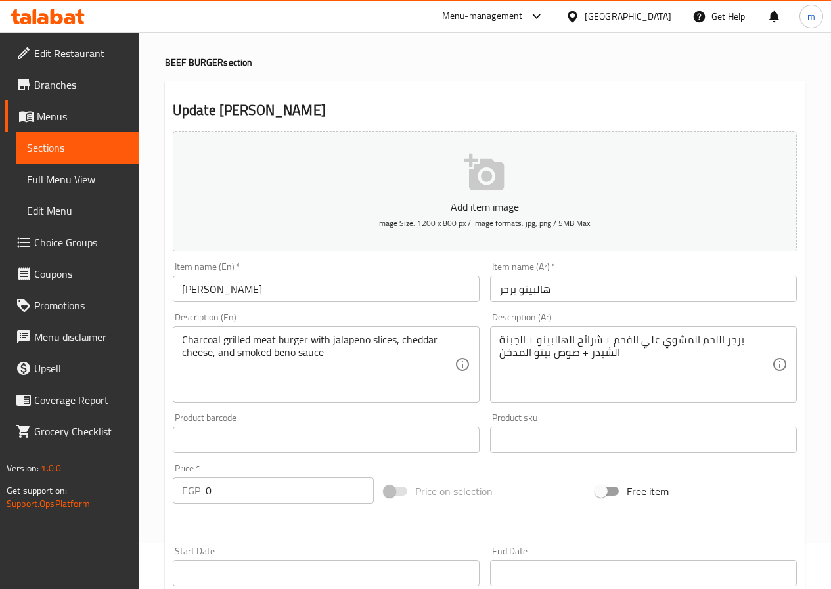
scroll to position [66, 0]
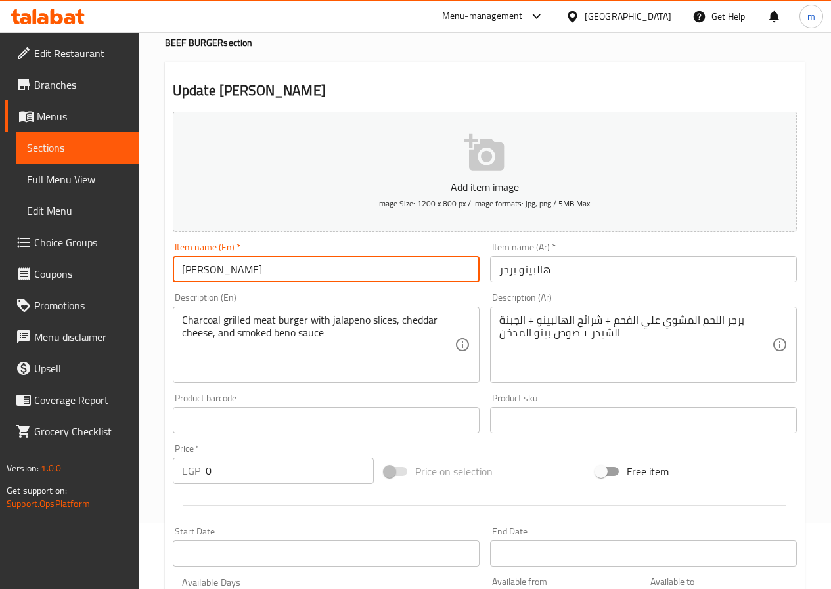
click at [317, 271] on input "HALPINO BURGER" at bounding box center [326, 269] width 307 height 26
click at [223, 268] on input "HALPINO BURGER" at bounding box center [326, 269] width 307 height 26
drag, startPoint x: 222, startPoint y: 263, endPoint x: 167, endPoint y: 269, distance: 54.8
click at [167, 269] on div "Item name (En)   * HALPINOJALAPENO BURGER Item name (En) *" at bounding box center [325, 262] width 317 height 51
type input "JALAPENO BURGER"
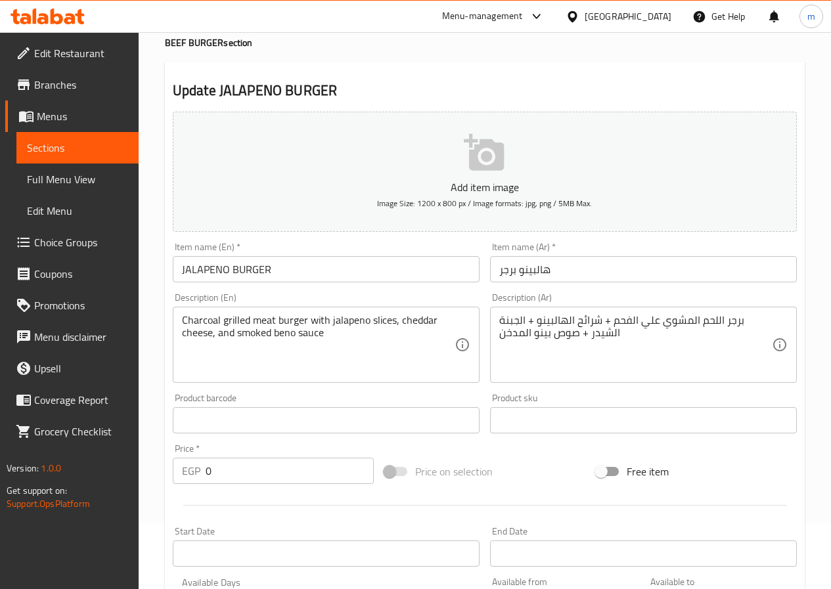
click at [479, 291] on div "Description (En) Charcoal grilled meat burger with jalapeno slices, cheddar che…" at bounding box center [325, 338] width 317 height 100
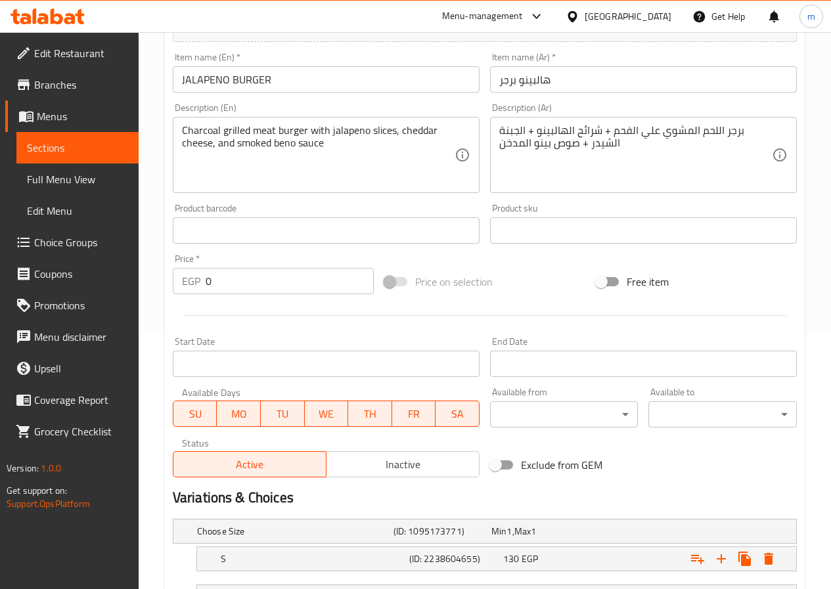
scroll to position [263, 0]
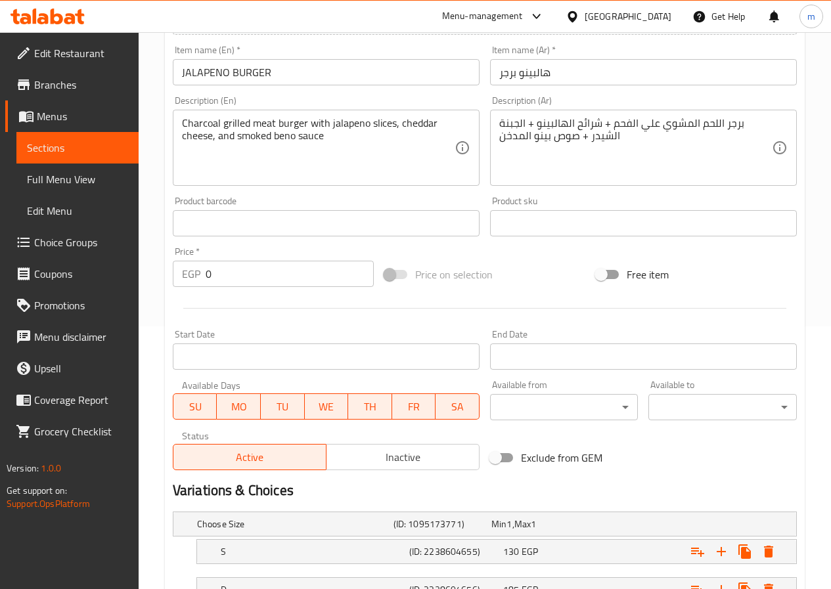
click at [486, 368] on div "End Date End Date" at bounding box center [643, 349] width 317 height 51
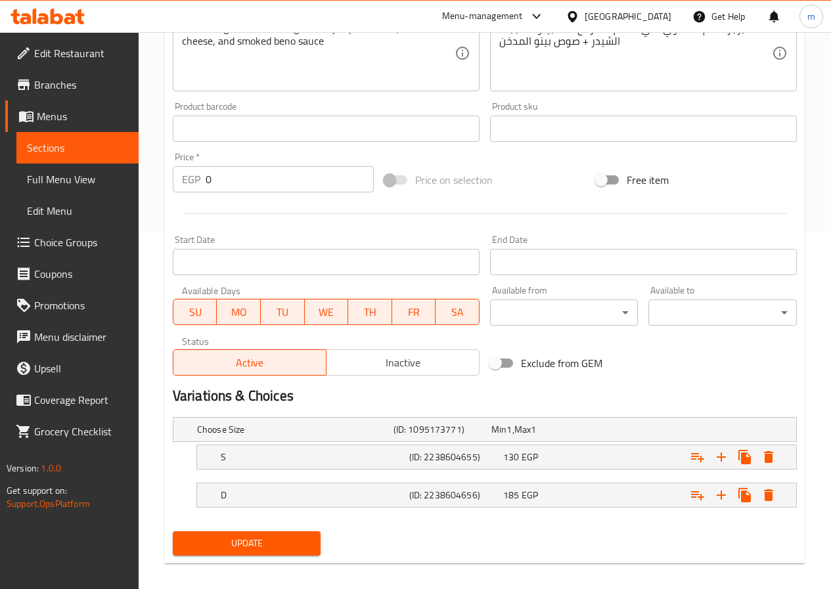
scroll to position [368, 0]
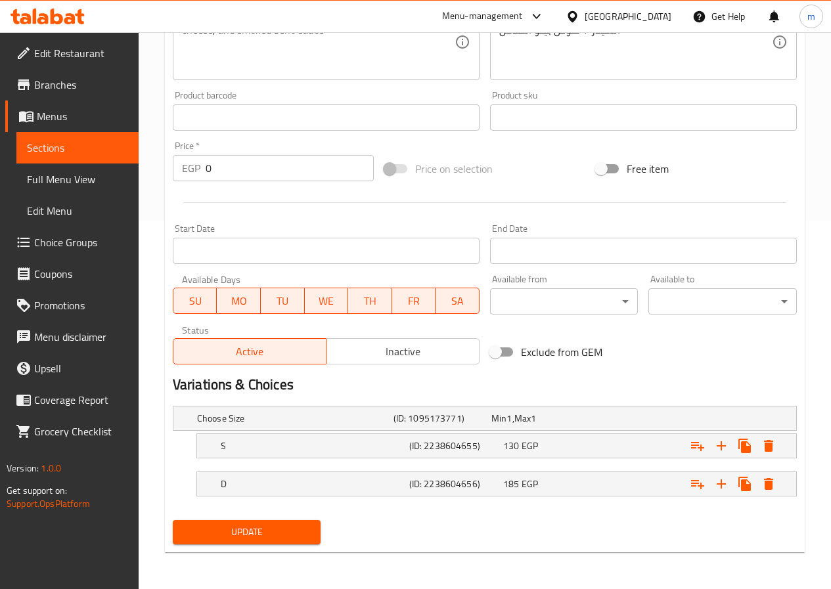
click at [272, 531] on span "Update" at bounding box center [246, 532] width 127 height 16
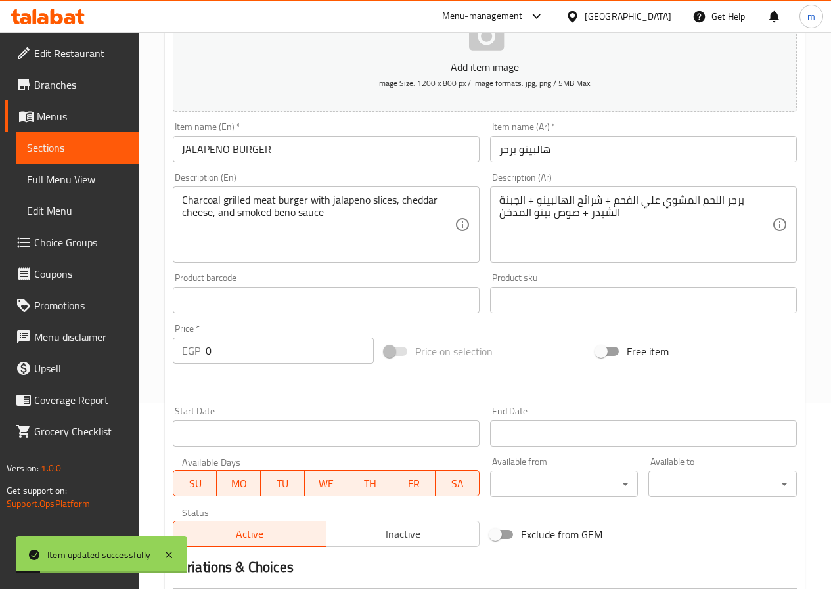
scroll to position [171, 0]
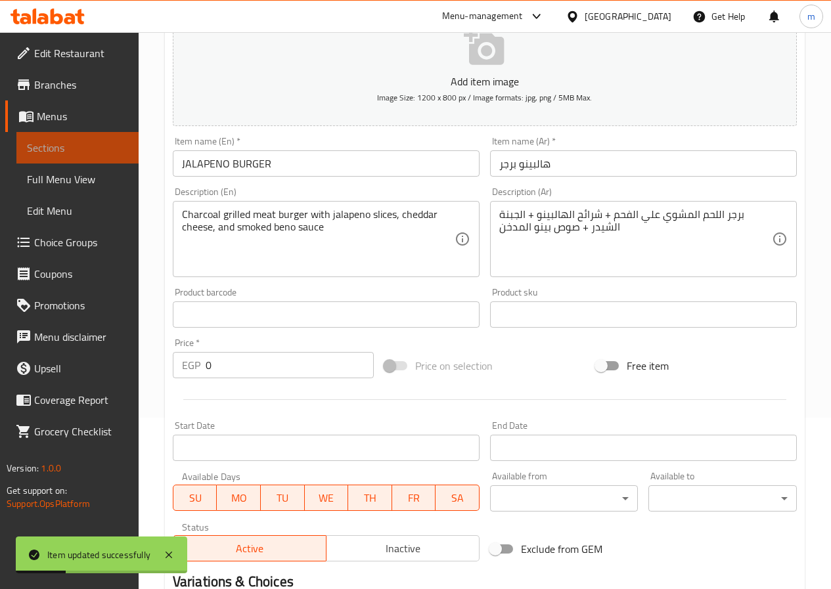
click at [117, 158] on link "Sections" at bounding box center [77, 148] width 122 height 32
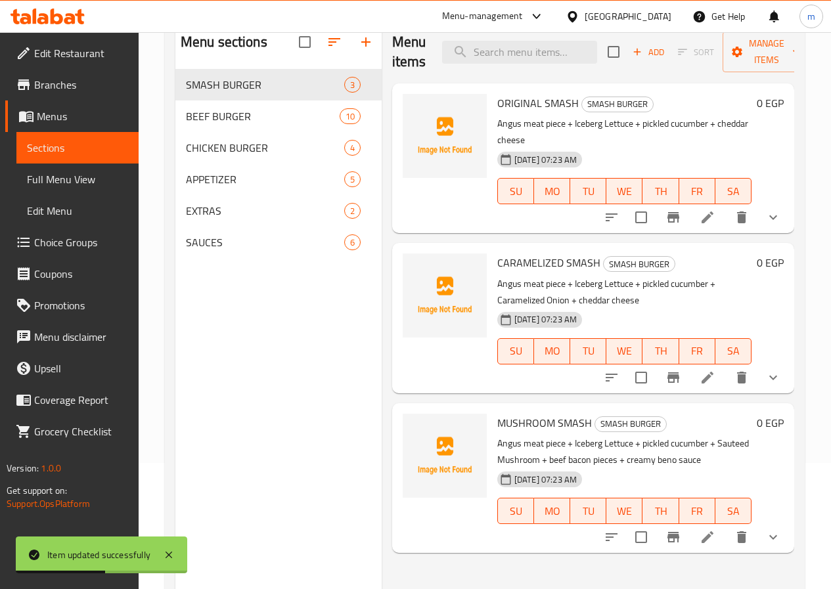
scroll to position [131, 0]
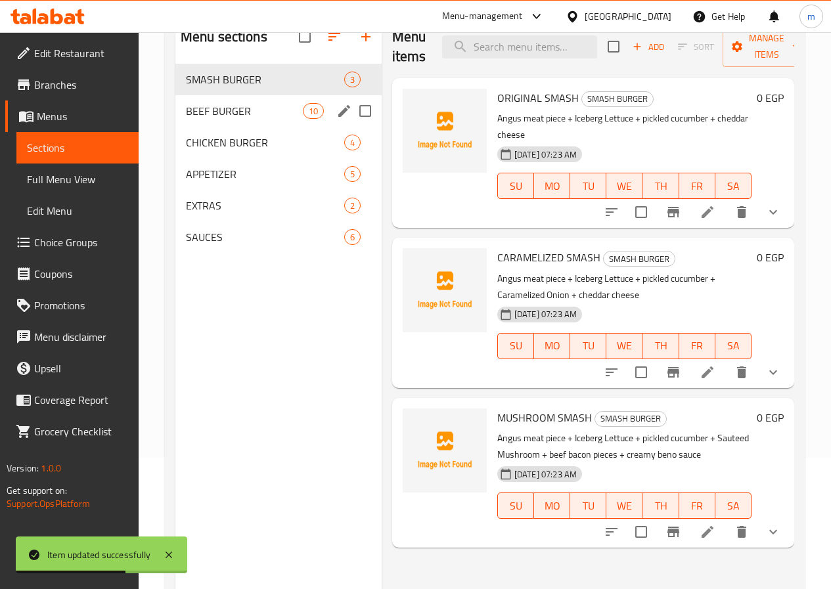
click at [241, 118] on div "BEEF BURGER 10" at bounding box center [278, 111] width 206 height 32
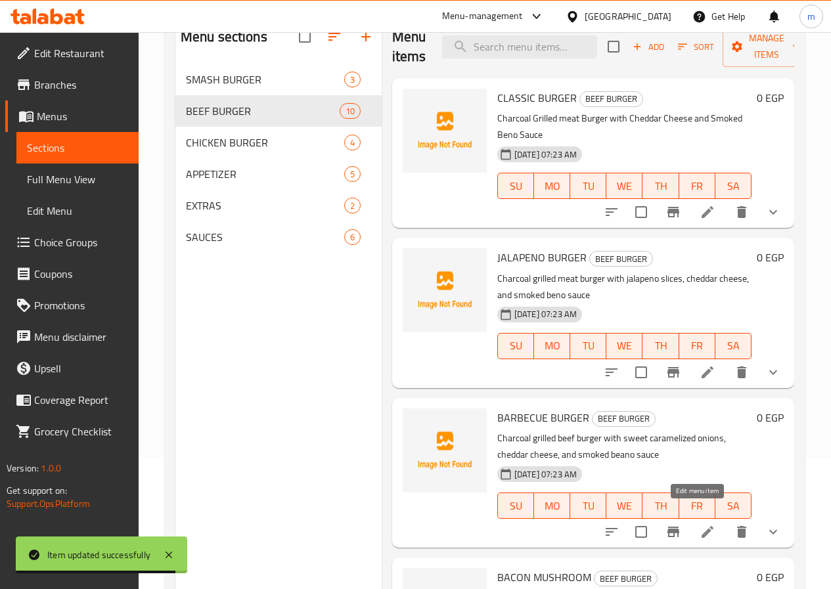
click at [701, 526] on icon at bounding box center [707, 532] width 12 height 12
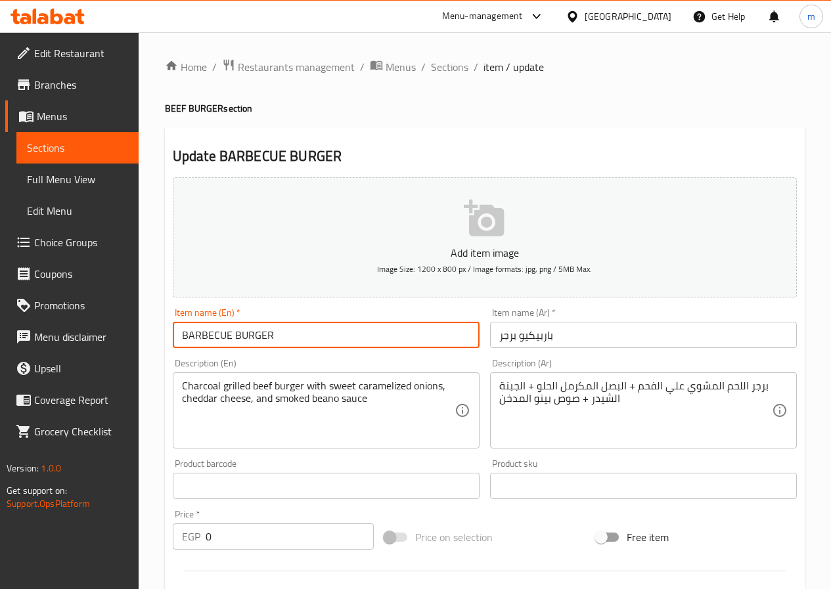
drag, startPoint x: 228, startPoint y: 336, endPoint x: 196, endPoint y: 331, distance: 32.5
click at [196, 331] on input "BARBECUE BURGER" at bounding box center [326, 335] width 307 height 26
click at [227, 343] on input "BARBECUE BURGER" at bounding box center [326, 335] width 307 height 26
drag, startPoint x: 229, startPoint y: 336, endPoint x: 164, endPoint y: 337, distance: 64.4
click at [165, 337] on div "Update BARBECUE BURGER Add item image Image Size: 1200 x 800 px / Image formats…" at bounding box center [485, 523] width 640 height 793
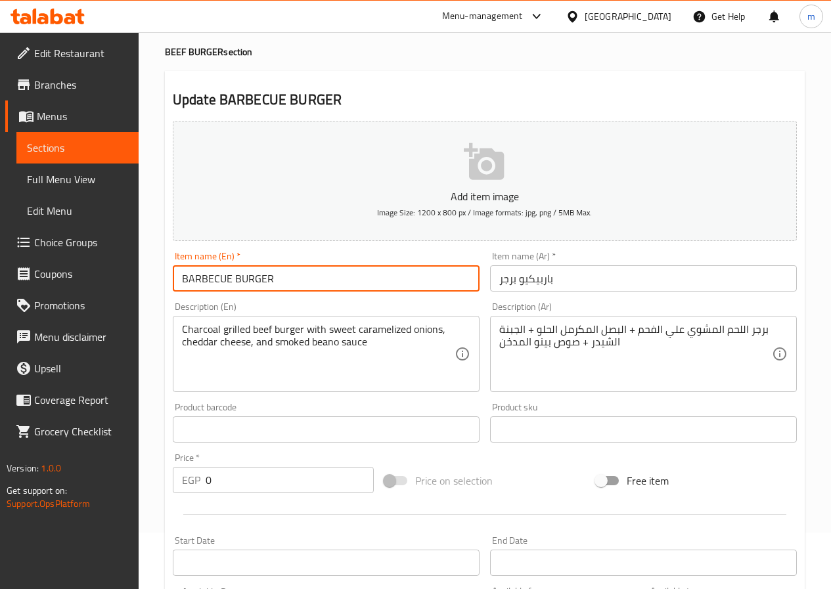
scroll to position [131, 0]
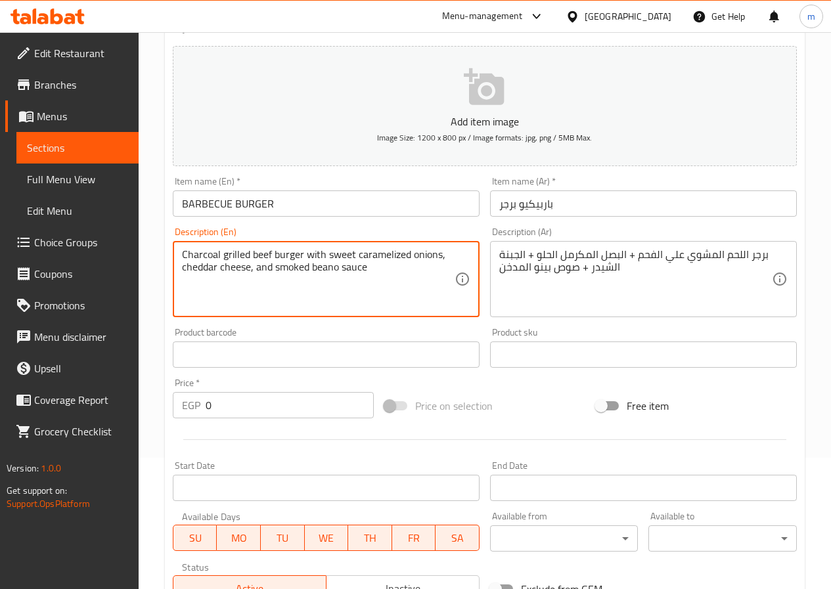
drag, startPoint x: 253, startPoint y: 253, endPoint x: 271, endPoint y: 250, distance: 17.9
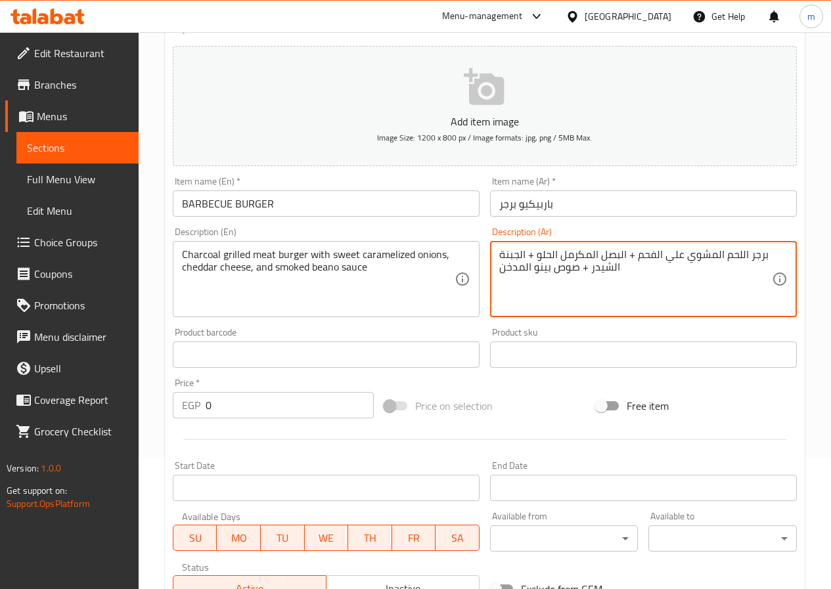
drag, startPoint x: 619, startPoint y: 252, endPoint x: 561, endPoint y: 257, distance: 58.0
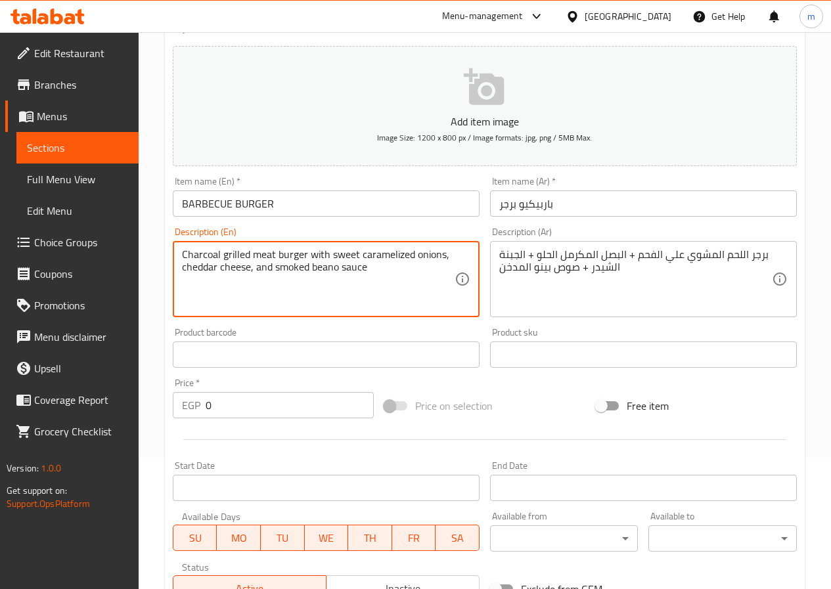
drag, startPoint x: 361, startPoint y: 252, endPoint x: 442, endPoint y: 234, distance: 83.2
paste textarea "Caramelized Onion"
click at [331, 254] on textarea "Charcoal grilled meat burger with sweet Caramelized Onion, cheddar cheese, and …" at bounding box center [318, 279] width 273 height 62
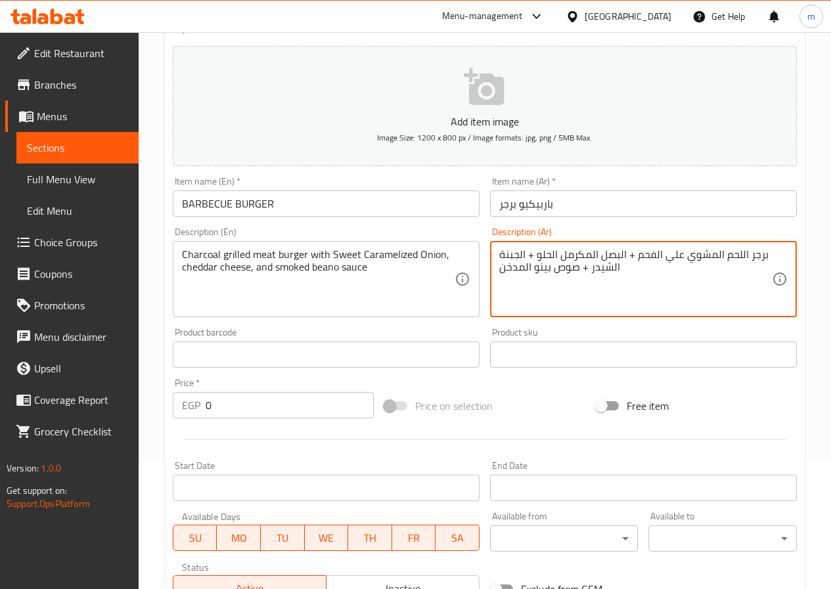
drag, startPoint x: 550, startPoint y: 252, endPoint x: 538, endPoint y: 256, distance: 12.3
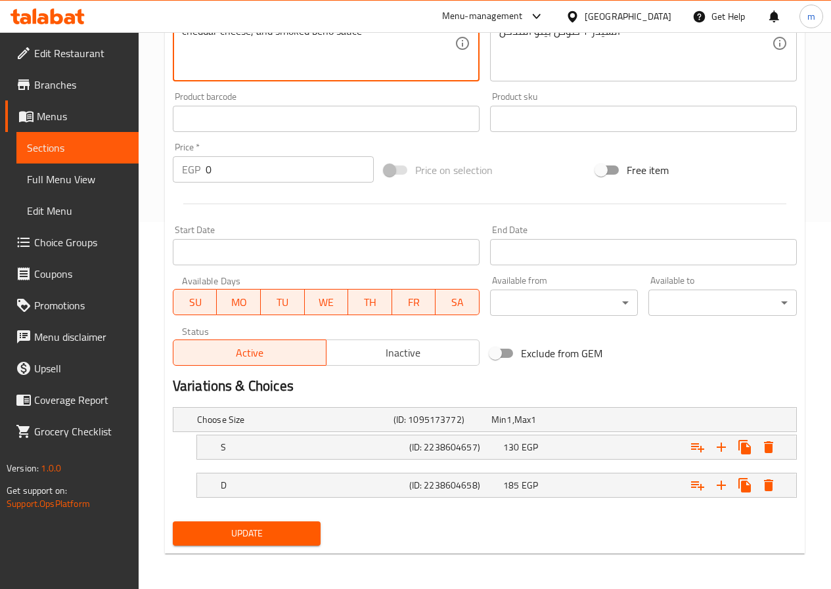
scroll to position [368, 0]
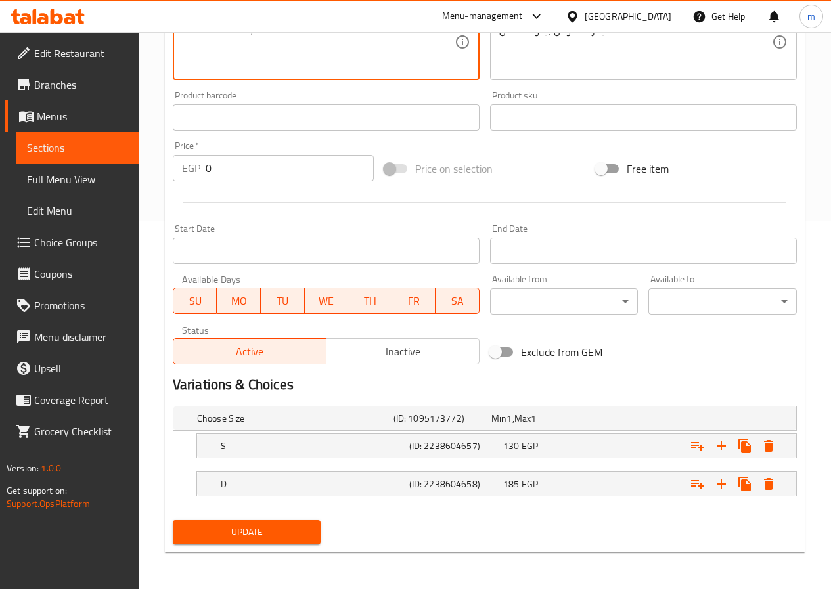
type textarea "Charcoal grilled meat burger with Sweet Caramelized Onion, cheddar cheese, and …"
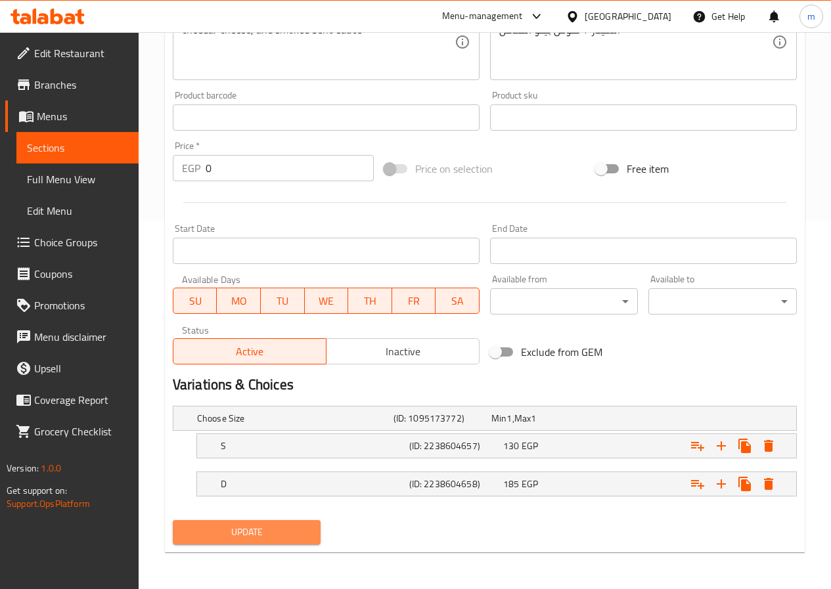
click at [281, 532] on span "Update" at bounding box center [246, 532] width 127 height 16
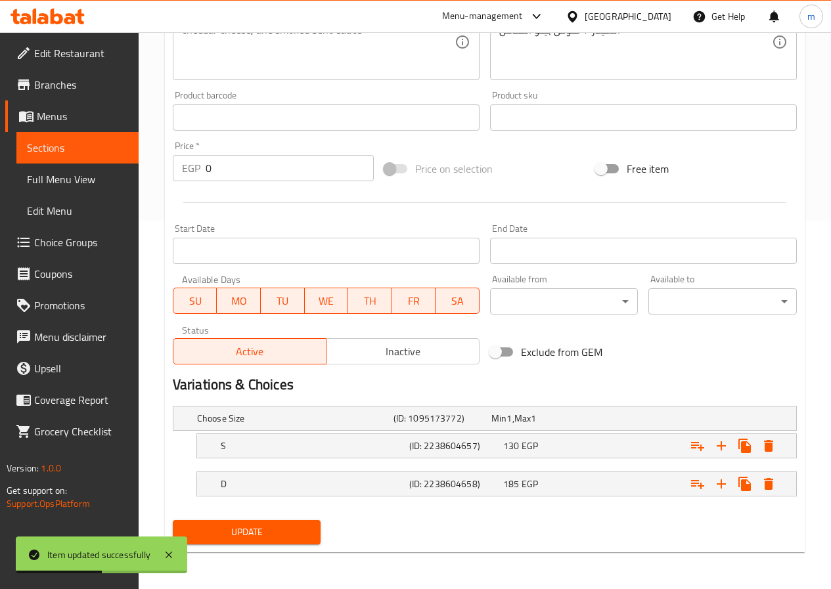
click at [40, 155] on span "Sections" at bounding box center [77, 148] width 101 height 16
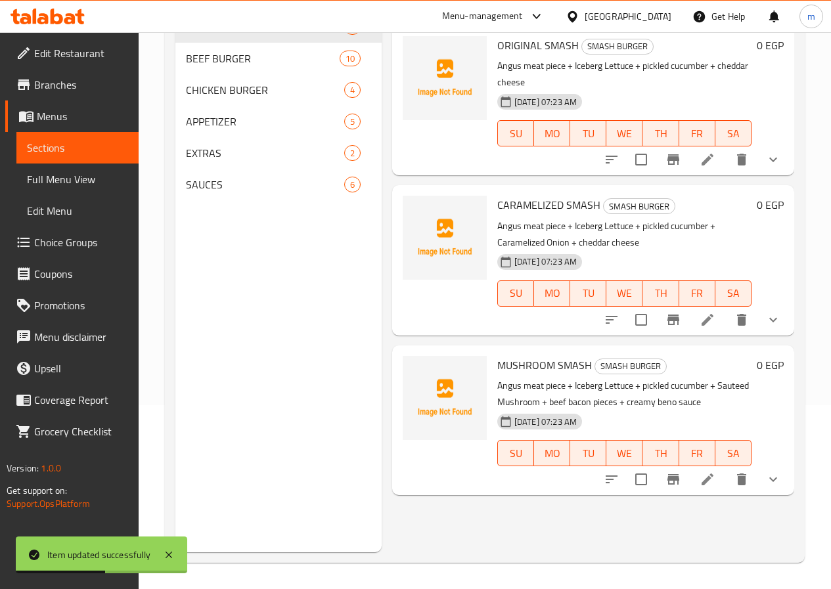
scroll to position [184, 0]
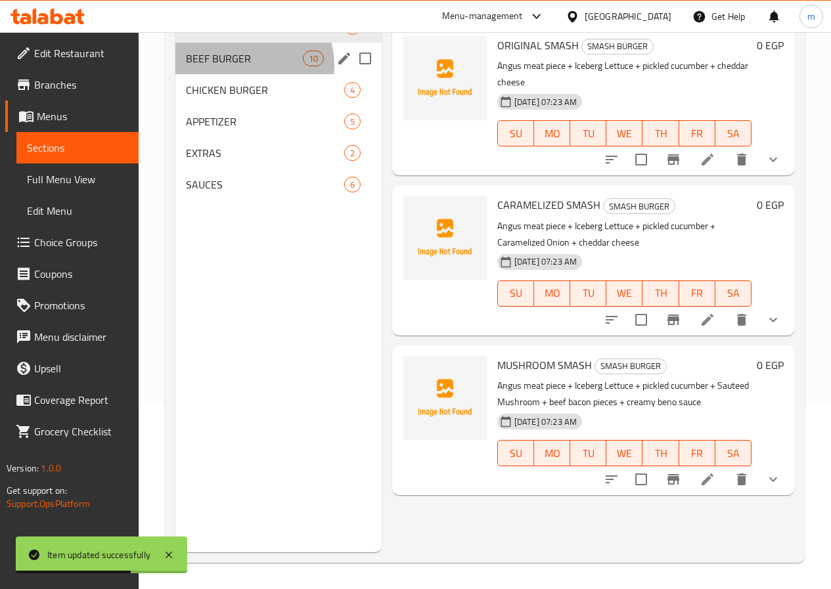
click at [252, 74] on div "BEEF BURGER 10" at bounding box center [278, 59] width 206 height 32
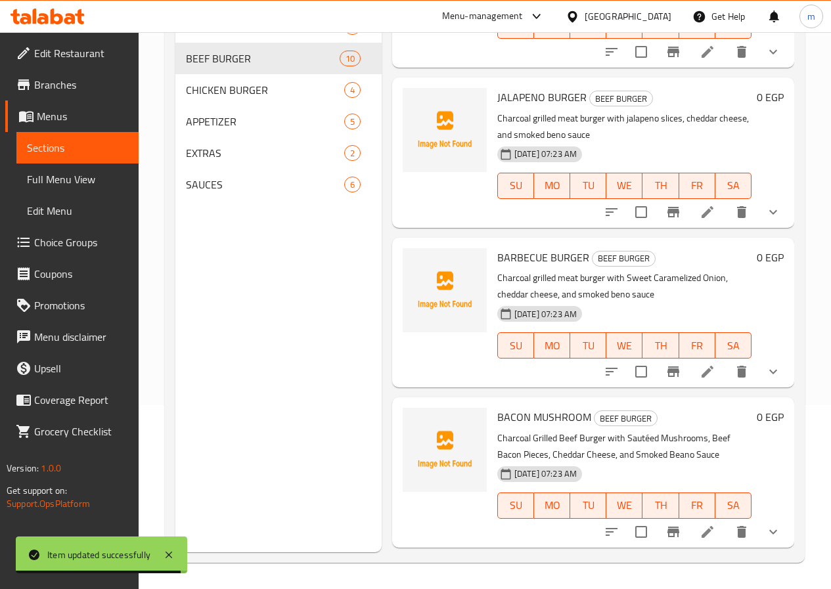
scroll to position [131, 0]
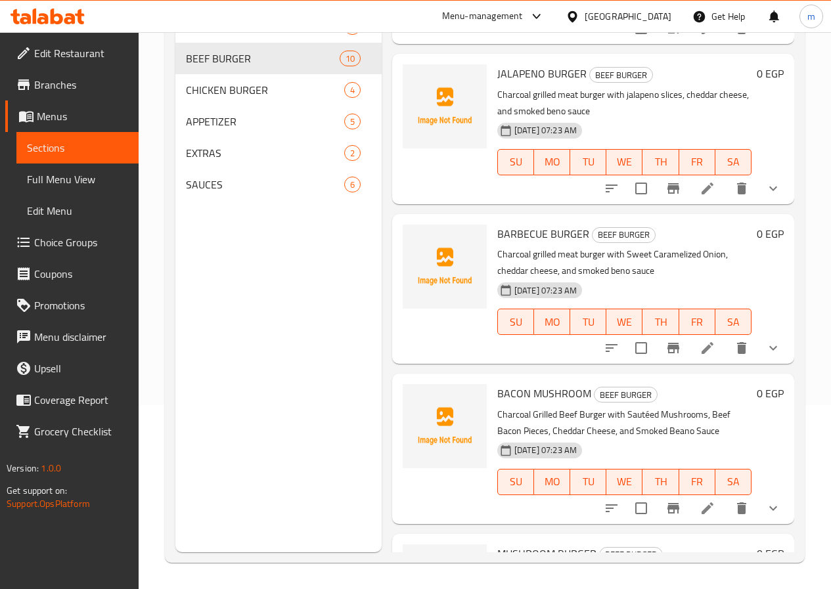
click at [710, 497] on li at bounding box center [707, 509] width 37 height 24
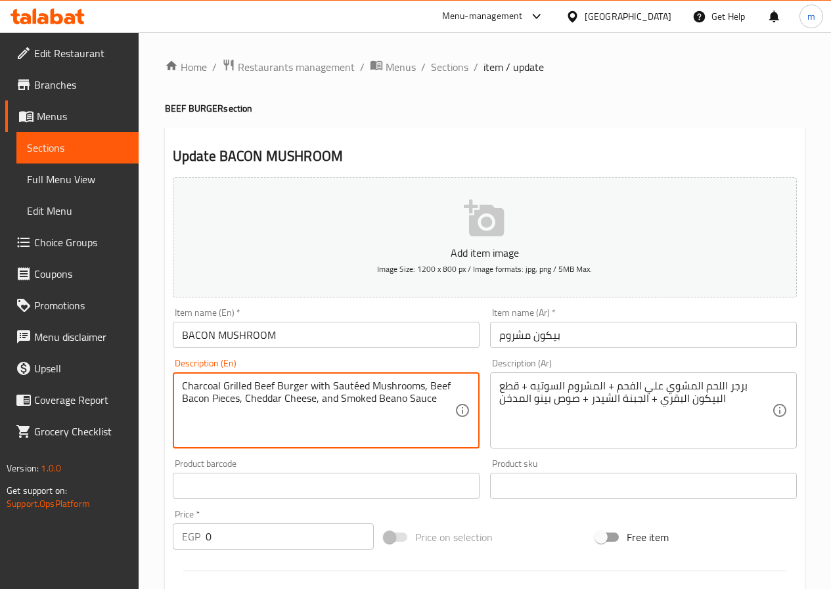
drag, startPoint x: 252, startPoint y: 383, endPoint x: 273, endPoint y: 381, distance: 20.5
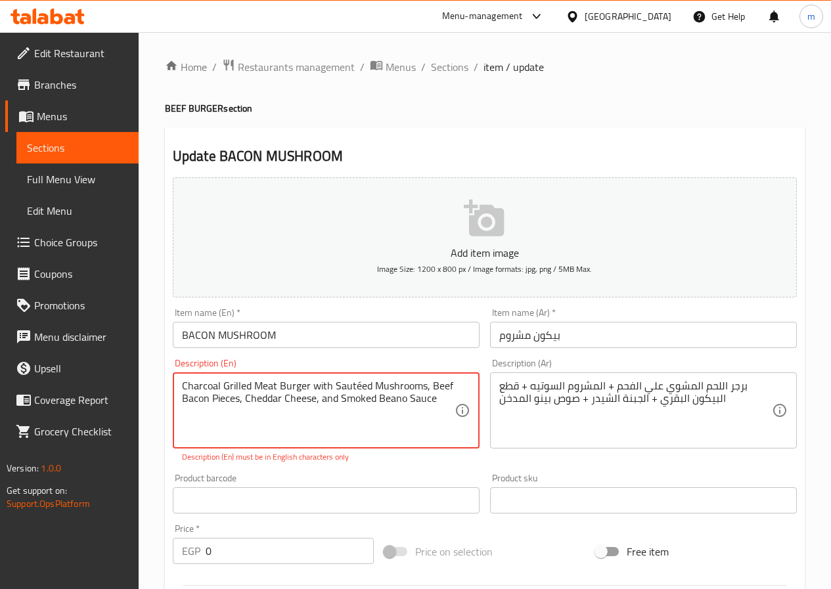
drag, startPoint x: 333, startPoint y: 383, endPoint x: 367, endPoint y: 378, distance: 34.5
click at [367, 378] on div "Charcoal Grilled Meat Burger with Sautéed Mushrooms, Beef Bacon Pieces, Cheddar…" at bounding box center [326, 410] width 307 height 76
paste textarea "e"
click at [423, 386] on textarea "Charcoal Grilled Meat Burger with Sauteed Mushrooms, Beef Bacon Pieces, Cheddar…" at bounding box center [318, 411] width 273 height 62
click at [394, 394] on textarea "Charcoal Grilled Meat Burger with Sauteed Mushroom, Beef Bacon Pieces, Cheddar …" at bounding box center [318, 411] width 273 height 62
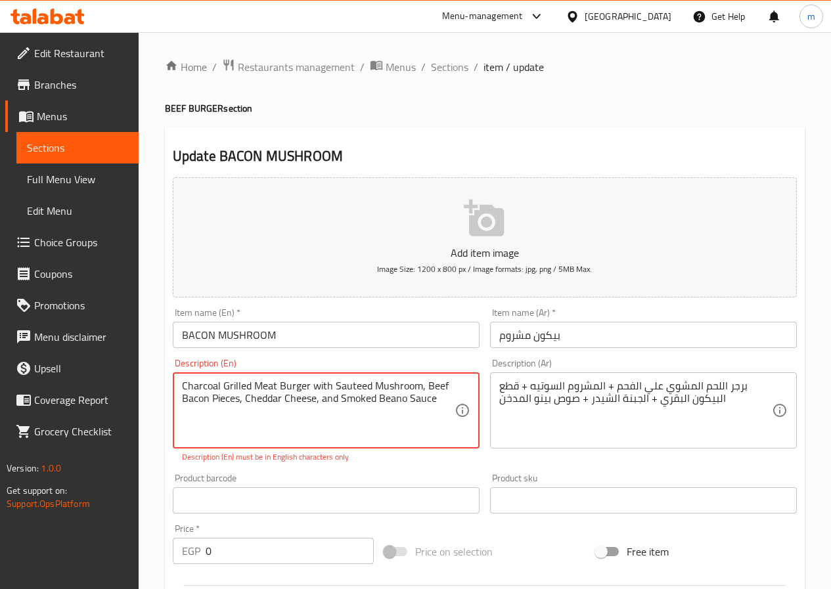
click at [396, 400] on textarea "Charcoal Grilled Meat Burger with Sauteed Mushroom, Beef Bacon Pieces, Cheddar …" at bounding box center [318, 411] width 273 height 62
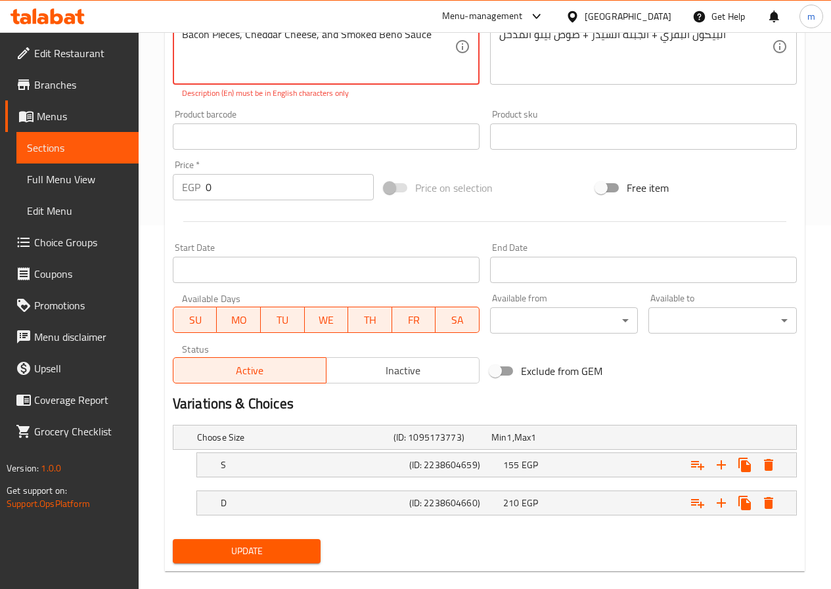
scroll to position [383, 0]
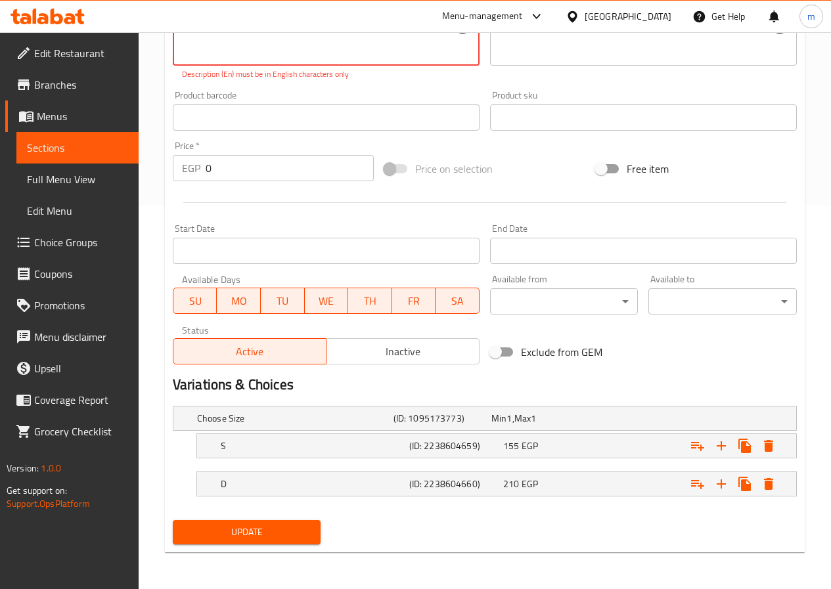
type textarea "Charcoal Grilled Meat Burger with Sauteed Mushroom, Beef Bacon Pieces, Cheddar …"
click at [294, 535] on span "Update" at bounding box center [246, 532] width 127 height 16
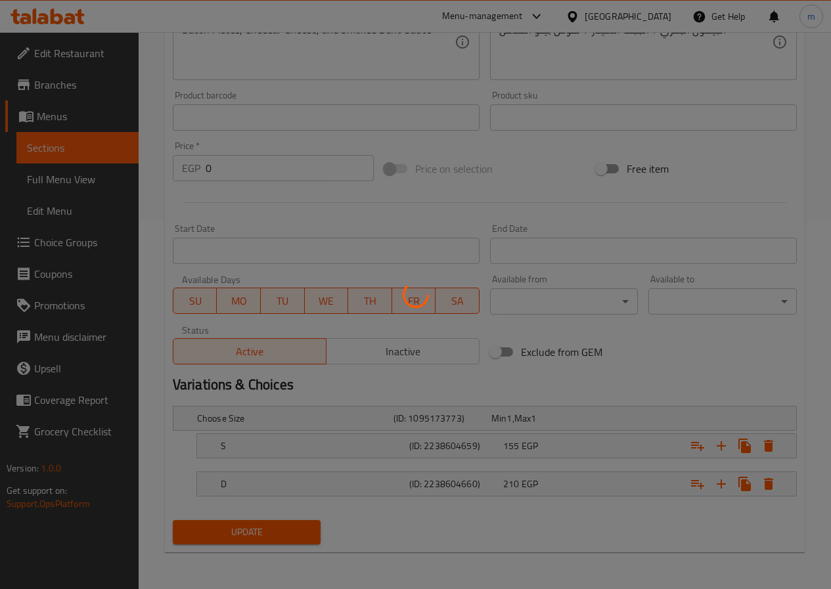
scroll to position [368, 0]
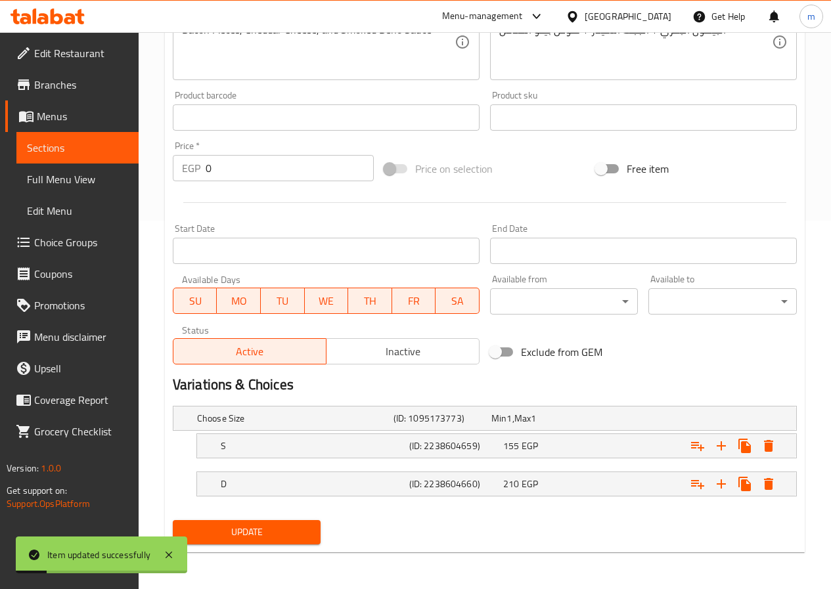
click at [81, 146] on span "Sections" at bounding box center [77, 148] width 101 height 16
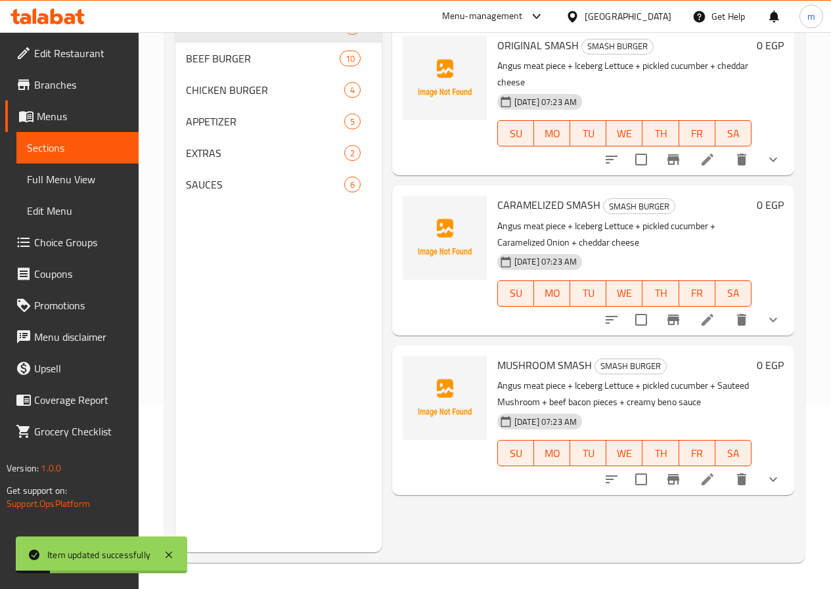
scroll to position [184, 0]
click at [303, 65] on span "10" at bounding box center [313, 59] width 20 height 12
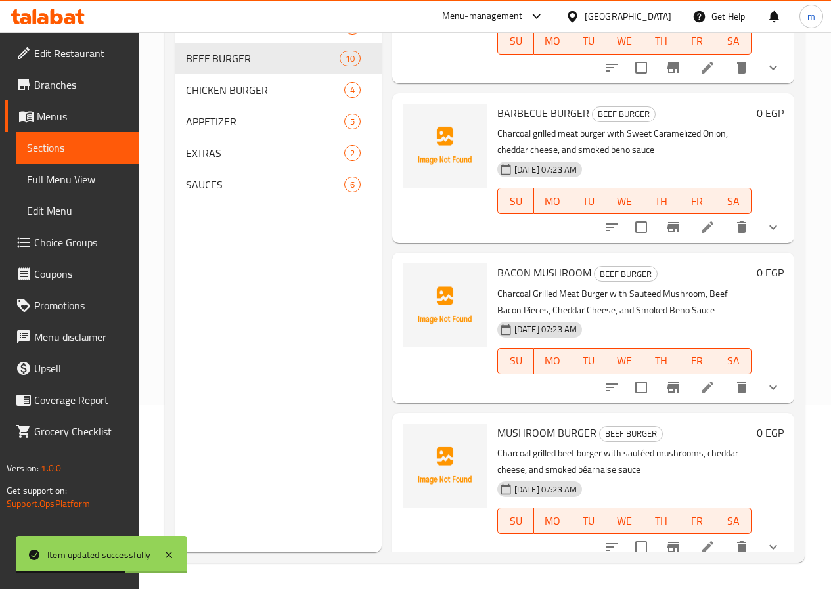
scroll to position [263, 0]
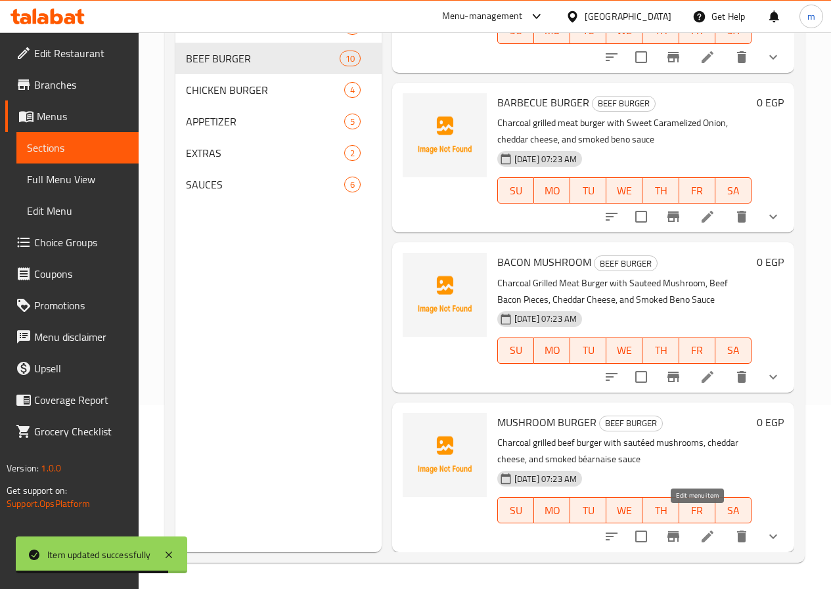
click at [701, 531] on icon at bounding box center [707, 537] width 12 height 12
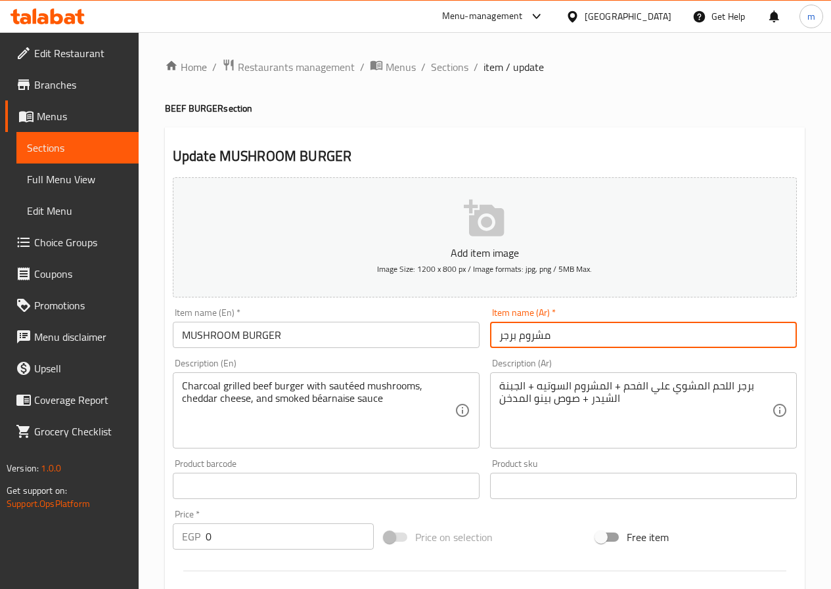
drag, startPoint x: 550, startPoint y: 330, endPoint x: 525, endPoint y: 334, distance: 26.0
click at [525, 334] on input "مشروم برجر" at bounding box center [643, 335] width 307 height 26
click at [65, 149] on span "Sections" at bounding box center [77, 148] width 101 height 16
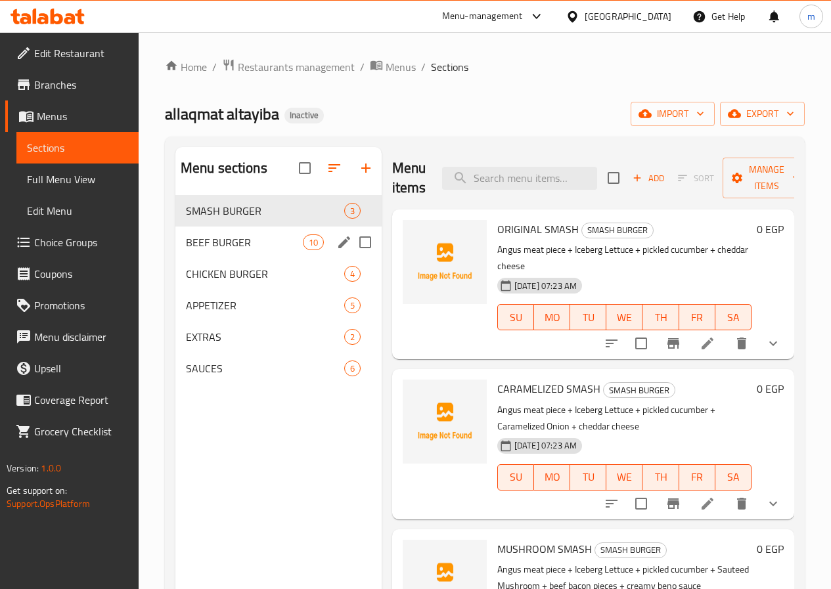
click at [227, 252] on div "BEEF BURGER 10" at bounding box center [278, 243] width 206 height 32
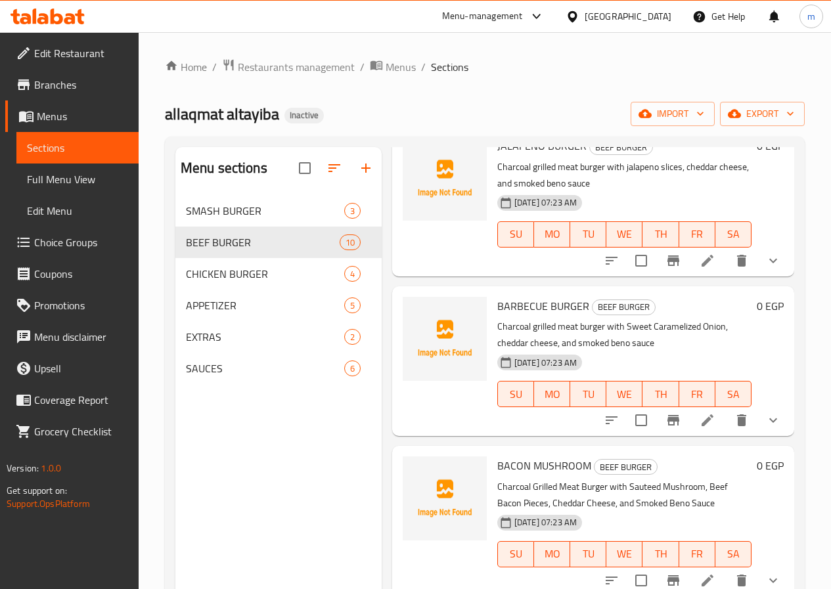
scroll to position [328, 0]
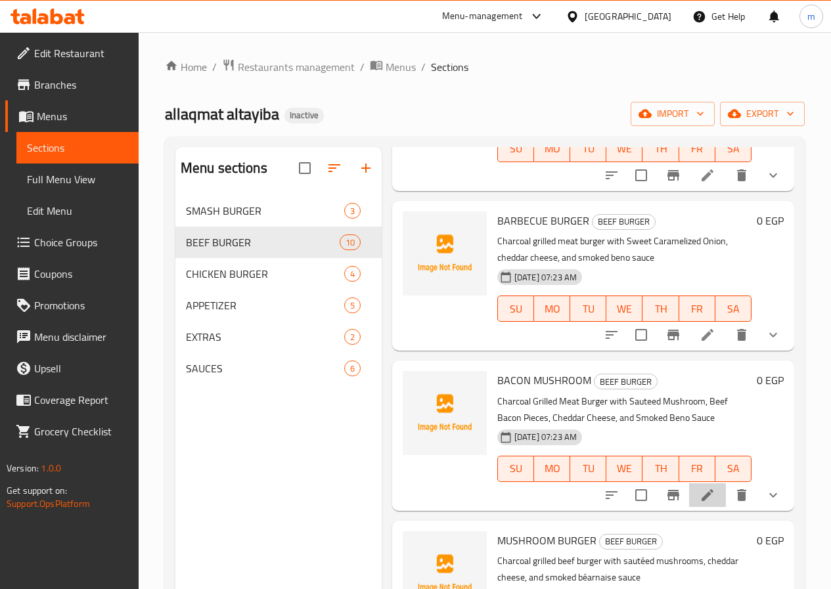
click at [689, 483] on li at bounding box center [707, 495] width 37 height 24
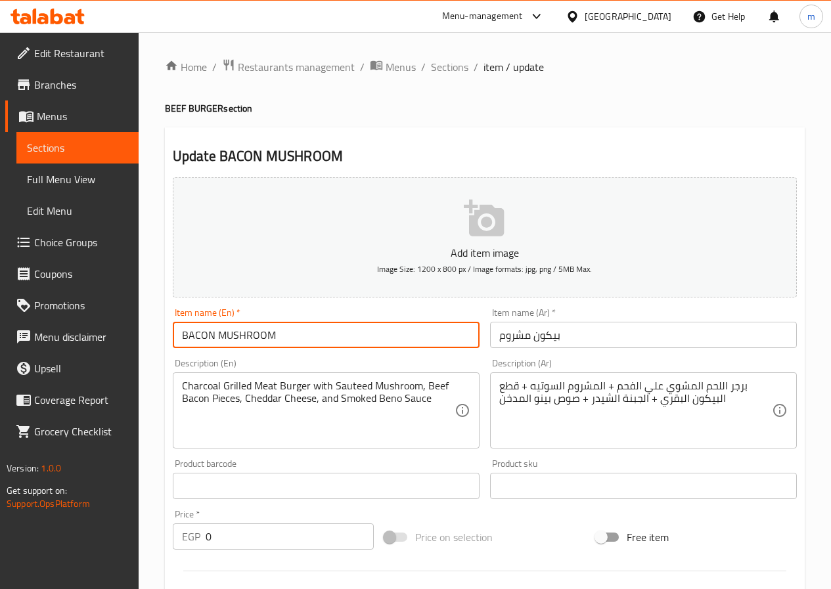
drag, startPoint x: 212, startPoint y: 331, endPoint x: 169, endPoint y: 335, distance: 42.9
click at [169, 335] on div "Item name (En)   * BACON MUSHROOM Item name (En) *" at bounding box center [325, 328] width 317 height 51
click at [68, 141] on span "Sections" at bounding box center [77, 148] width 101 height 16
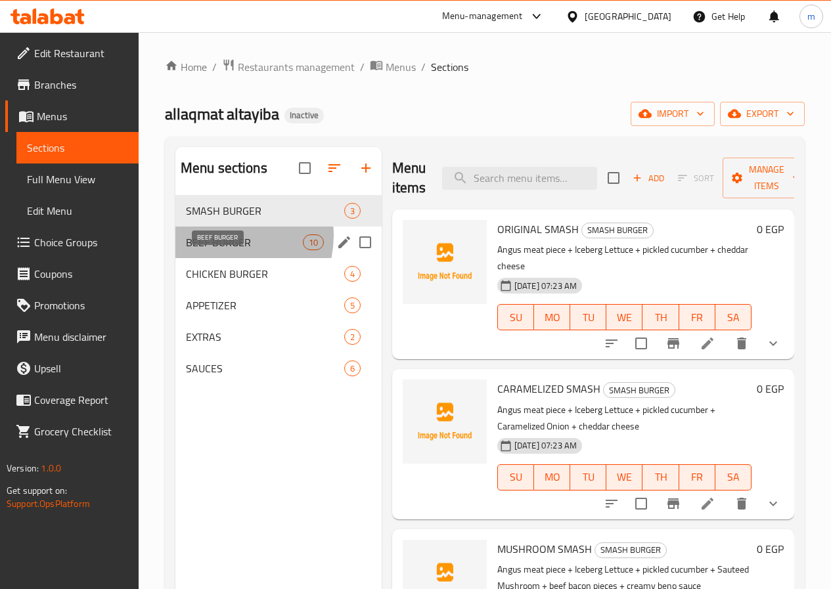
click at [227, 250] on span "BEEF BURGER" at bounding box center [244, 242] width 117 height 16
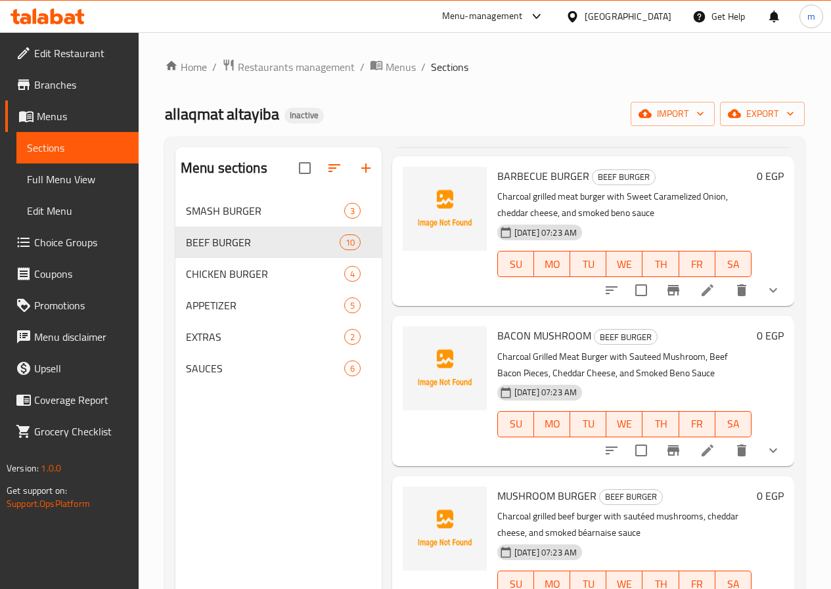
scroll to position [394, 0]
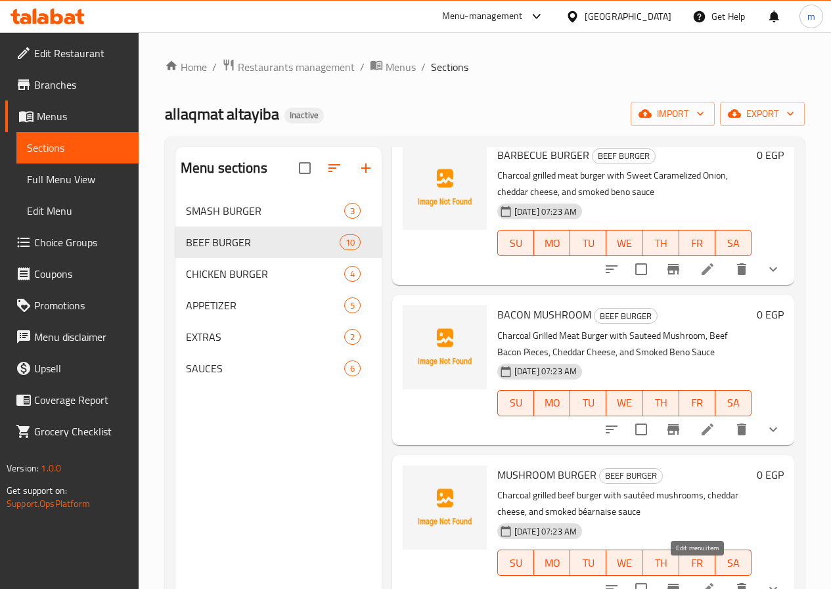
click at [700, 581] on icon at bounding box center [708, 589] width 16 height 16
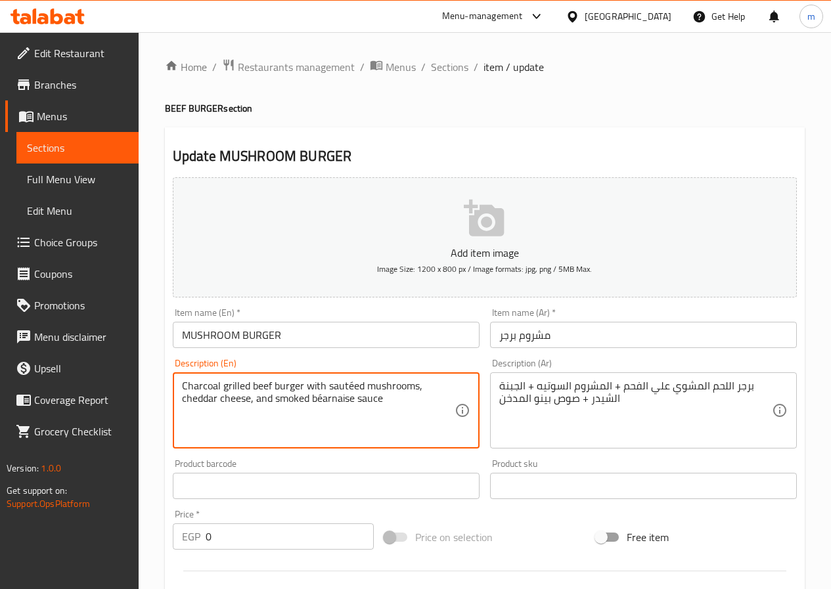
drag, startPoint x: 271, startPoint y: 381, endPoint x: 252, endPoint y: 384, distance: 19.2
click at [408, 434] on textarea "Charcoal grilled meat burger with sautéed mushrooms, cheddar cheese, and smoked…" at bounding box center [318, 411] width 273 height 62
click at [186, 380] on textarea "Charcoal grilled meat burger with sautéed mushrooms, cheddar cheese, and smoked…" at bounding box center [318, 411] width 273 height 62
click at [183, 378] on div "Charcoal grilled meat burger with sautéed mushrooms, cheddar cheese, and smoked…" at bounding box center [326, 410] width 307 height 76
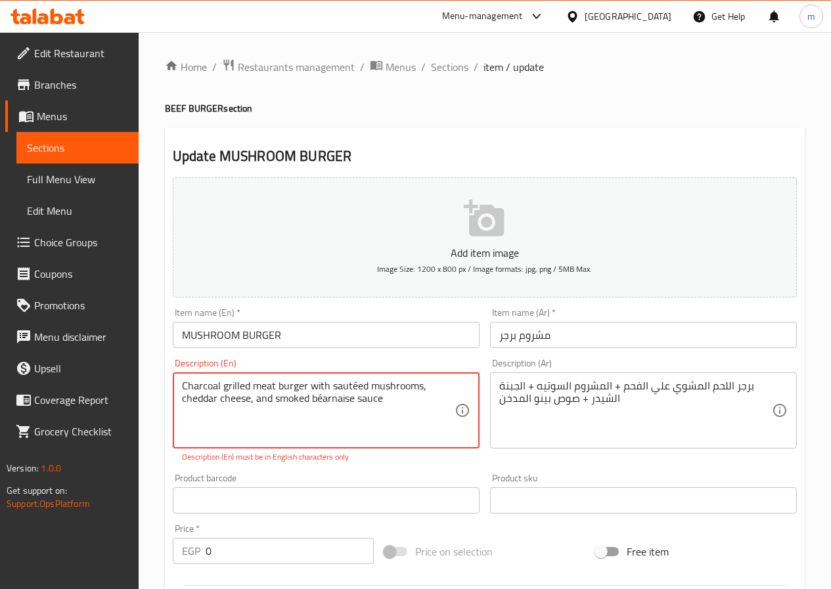
click at [183, 378] on div "Charcoal grilled meat burger with sautéed mushrooms, cheddar cheese, and smoked…" at bounding box center [326, 410] width 307 height 76
click at [182, 378] on div "Charcoal grilled meat burger with sautéed mushrooms, cheddar cheese, and smoked…" at bounding box center [326, 410] width 307 height 76
click at [182, 386] on textarea "Charcoal grilled meat burger with sautéed mushrooms, cheddar cheese, and smoked…" at bounding box center [318, 411] width 273 height 62
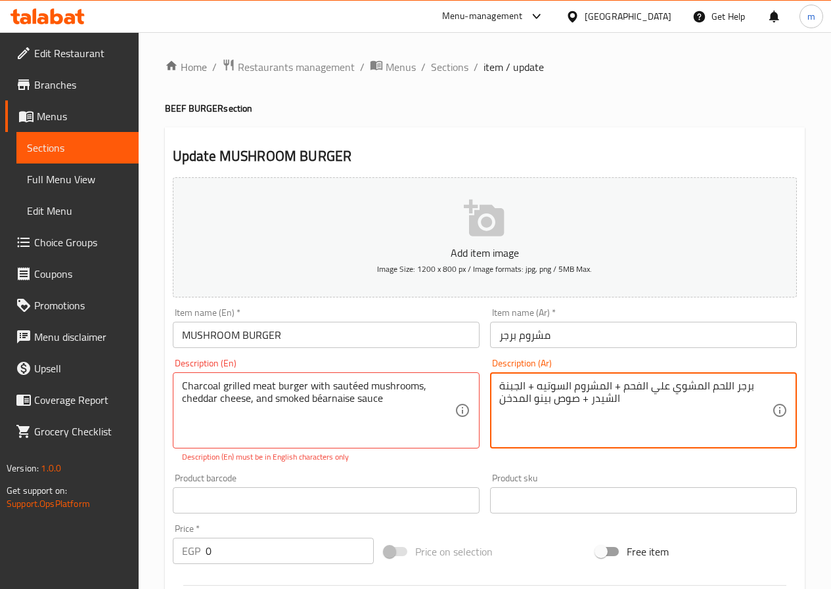
drag, startPoint x: 563, startPoint y: 382, endPoint x: 537, endPoint y: 388, distance: 26.9
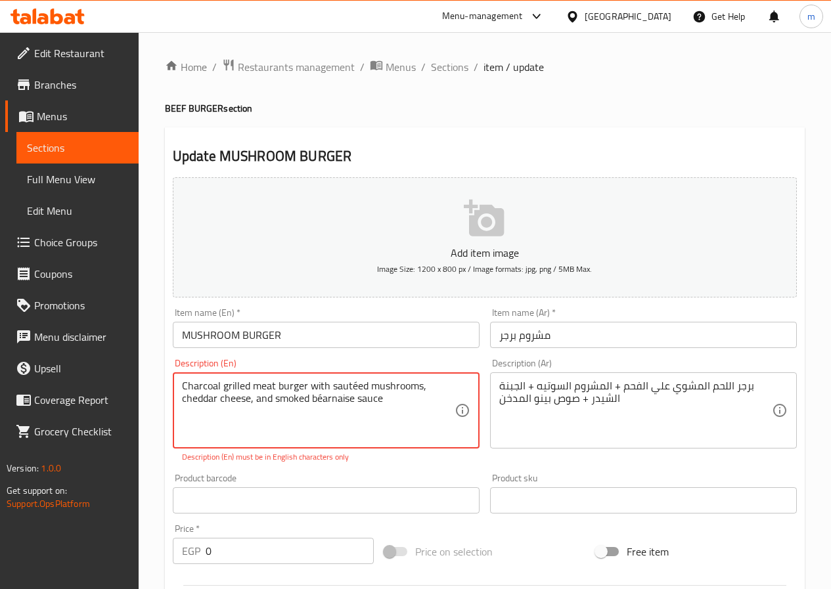
drag, startPoint x: 330, startPoint y: 389, endPoint x: 366, endPoint y: 386, distance: 35.7
paste textarea "Saute"
drag, startPoint x: 353, startPoint y: 401, endPoint x: 314, endPoint y: 404, distance: 38.9
click at [314, 404] on textarea "Charcoal grilled meat burger with Sauteed mushrooms, cheddar cheese, and smoked…" at bounding box center [318, 411] width 273 height 62
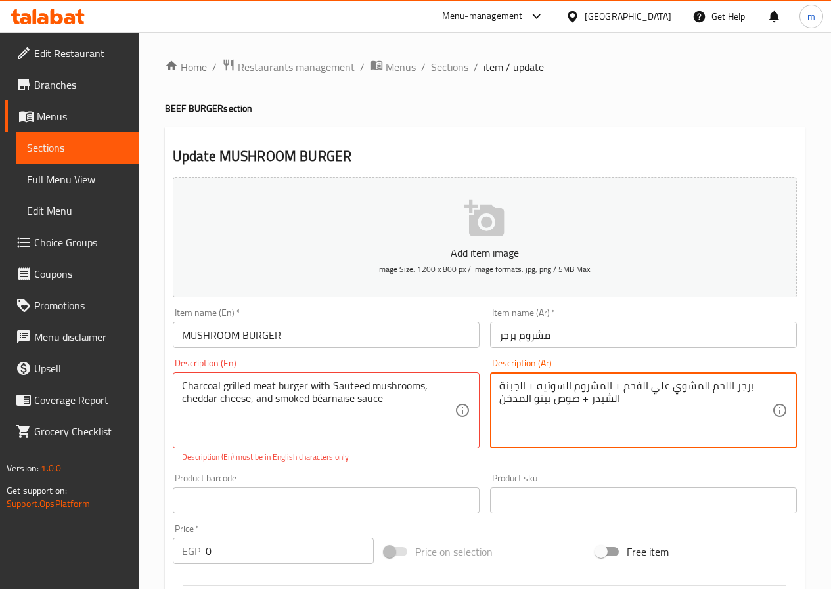
drag, startPoint x: 533, startPoint y: 397, endPoint x: 578, endPoint y: 398, distance: 45.3
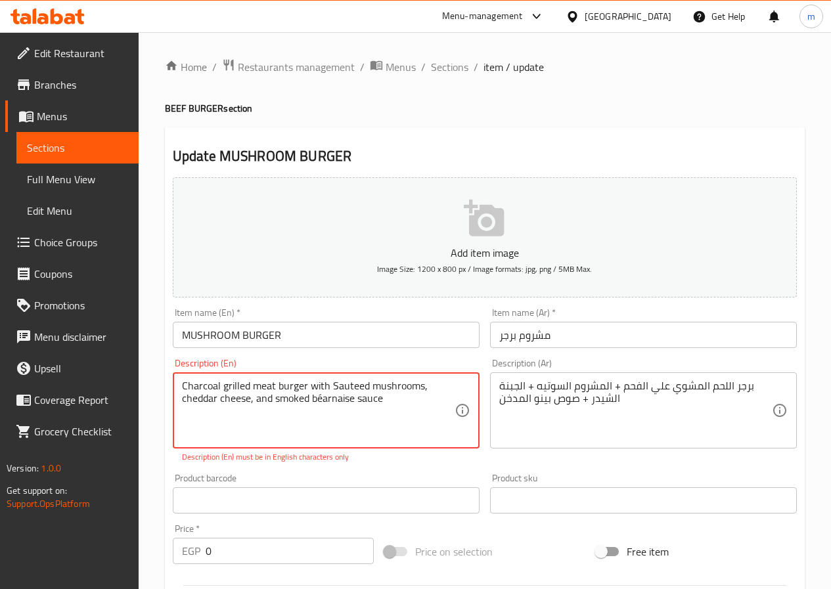
drag, startPoint x: 311, startPoint y: 401, endPoint x: 355, endPoint y: 398, distance: 44.8
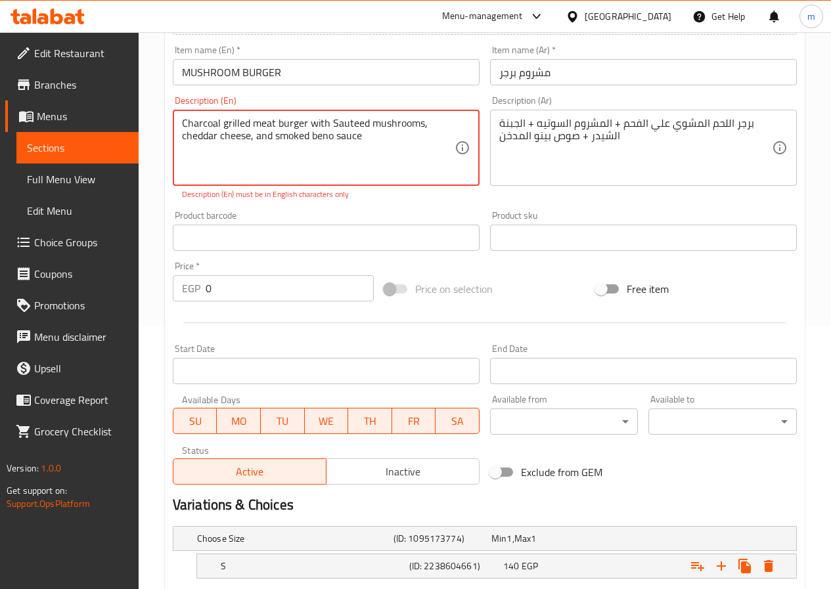
scroll to position [383, 0]
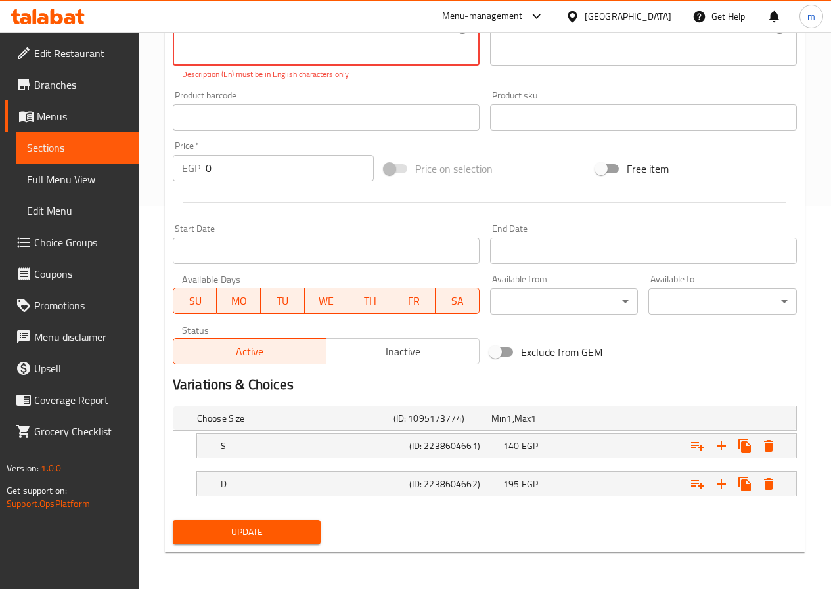
type textarea "Charcoal grilled meat burger with Sauteed mushrooms, cheddar cheese, and smoked…"
click at [270, 533] on span "Update" at bounding box center [246, 532] width 127 height 16
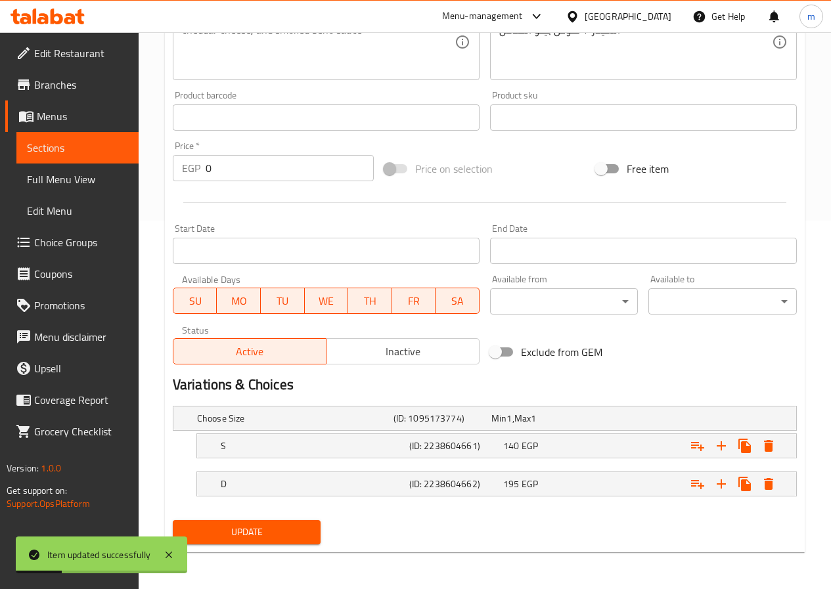
click at [100, 143] on span "Sections" at bounding box center [77, 148] width 101 height 16
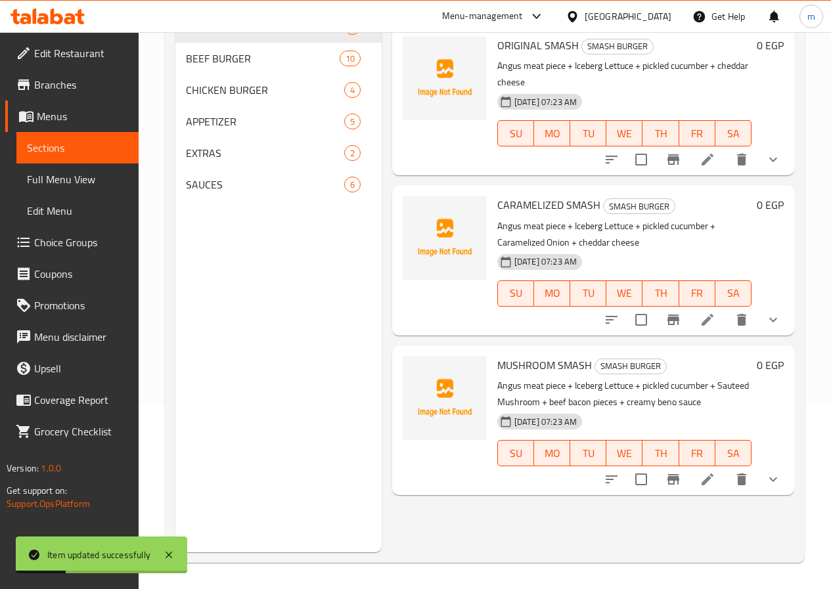
scroll to position [184, 0]
click at [231, 66] on span "BEEF BURGER" at bounding box center [244, 59] width 117 height 16
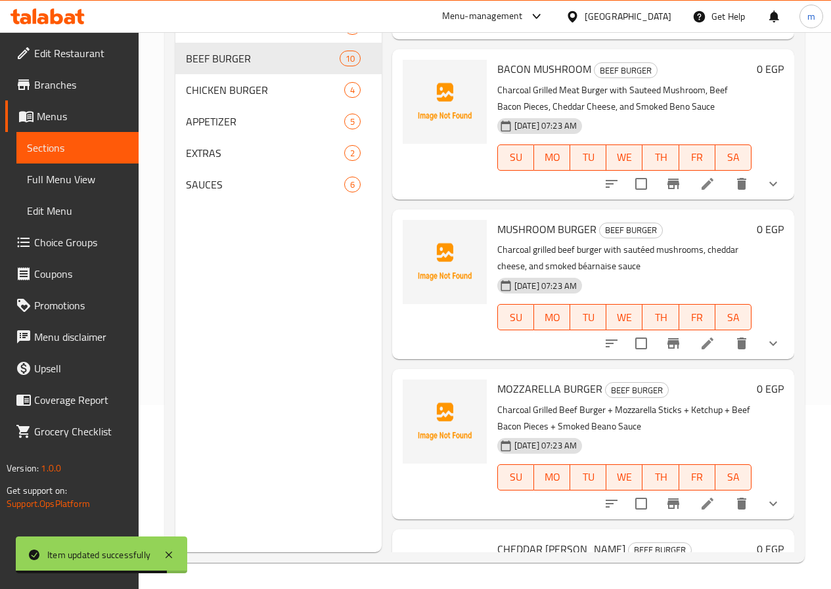
scroll to position [460, 0]
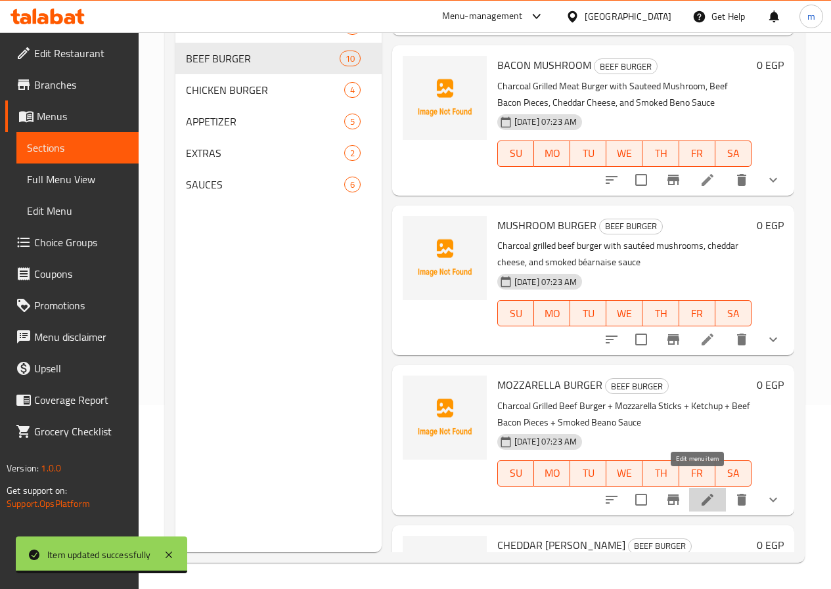
click at [700, 492] on icon at bounding box center [708, 500] width 16 height 16
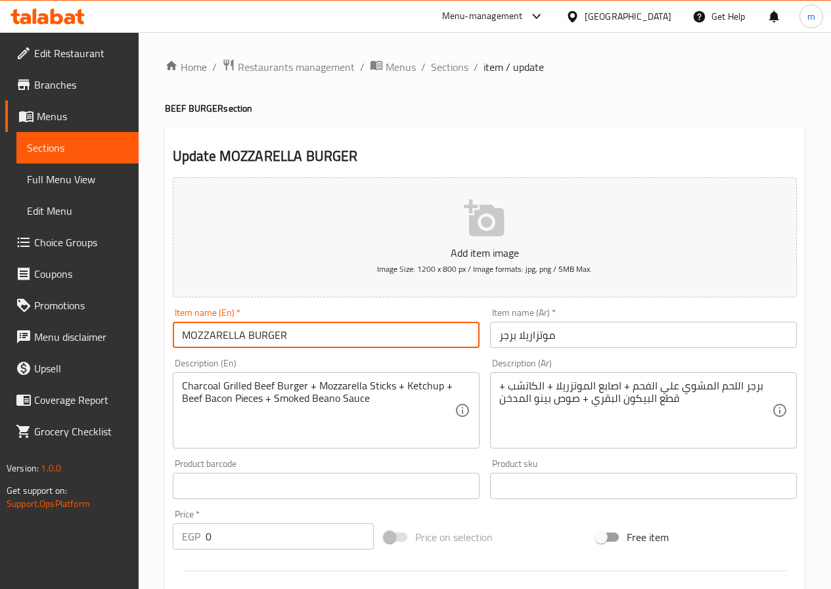
drag, startPoint x: 183, startPoint y: 331, endPoint x: 244, endPoint y: 330, distance: 61.1
click at [244, 330] on input "MOZZARELLA BURGER" at bounding box center [326, 335] width 307 height 26
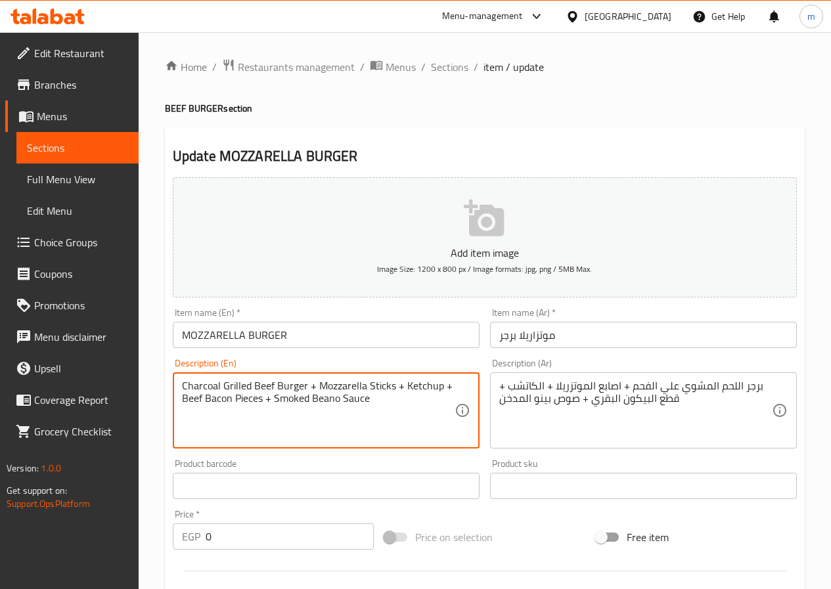
drag, startPoint x: 252, startPoint y: 385, endPoint x: 269, endPoint y: 386, distance: 17.1
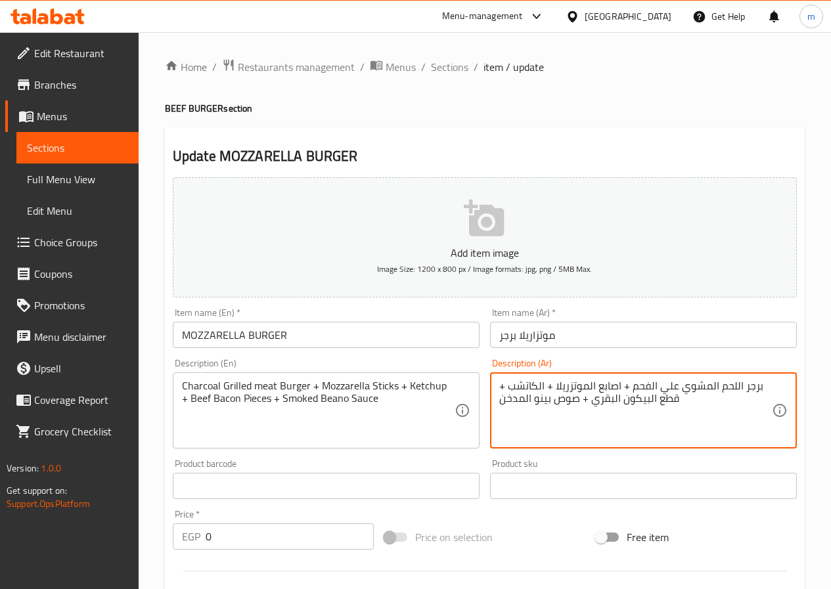
drag, startPoint x: 620, startPoint y: 384, endPoint x: 554, endPoint y: 388, distance: 65.8
drag, startPoint x: 537, startPoint y: 386, endPoint x: 509, endPoint y: 387, distance: 27.6
click at [509, 387] on textarea "برجر اللحم المشوي علي الفحم + اصابع الموتزريلا + الكاتشب + قطع البيكون البقري +…" at bounding box center [635, 411] width 273 height 62
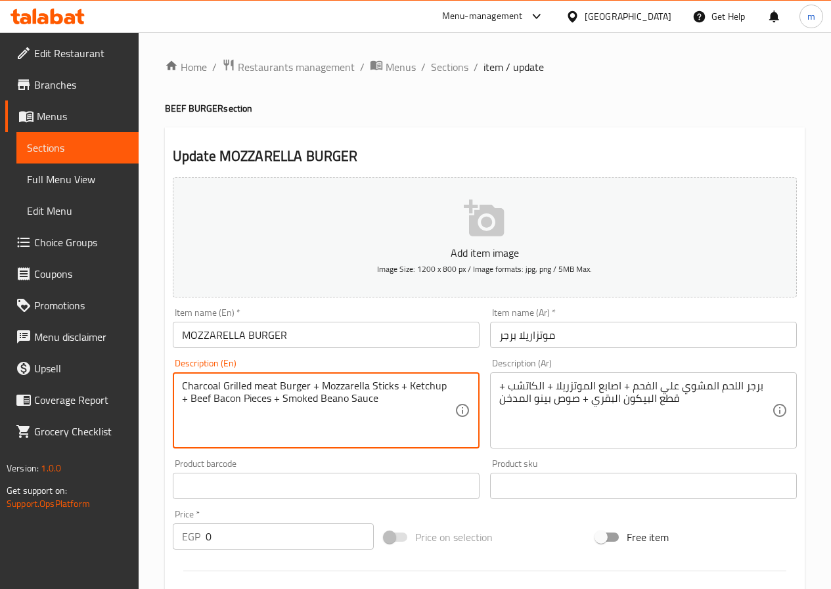
drag, startPoint x: 405, startPoint y: 391, endPoint x: 439, endPoint y: 388, distance: 34.4
click at [330, 399] on textarea "Charcoal Grilled meat Burger + Mozzarella Sticks + Ketchup + Beef Bacon Pieces …" at bounding box center [318, 411] width 273 height 62
click at [397, 417] on textarea "Charcoal Grilled meat Burger + Mozzarella Sticks + Ketchup + Beef Bacon Pieces …" at bounding box center [318, 411] width 273 height 62
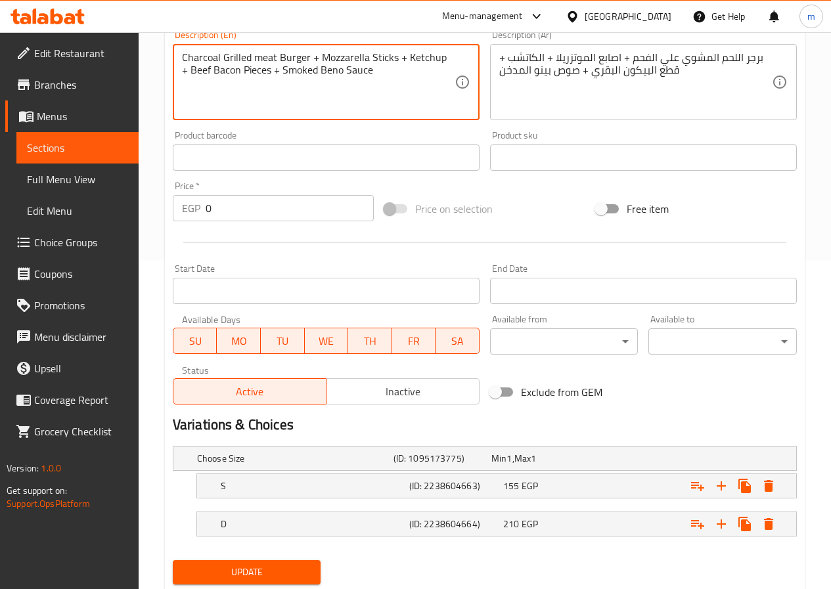
scroll to position [368, 0]
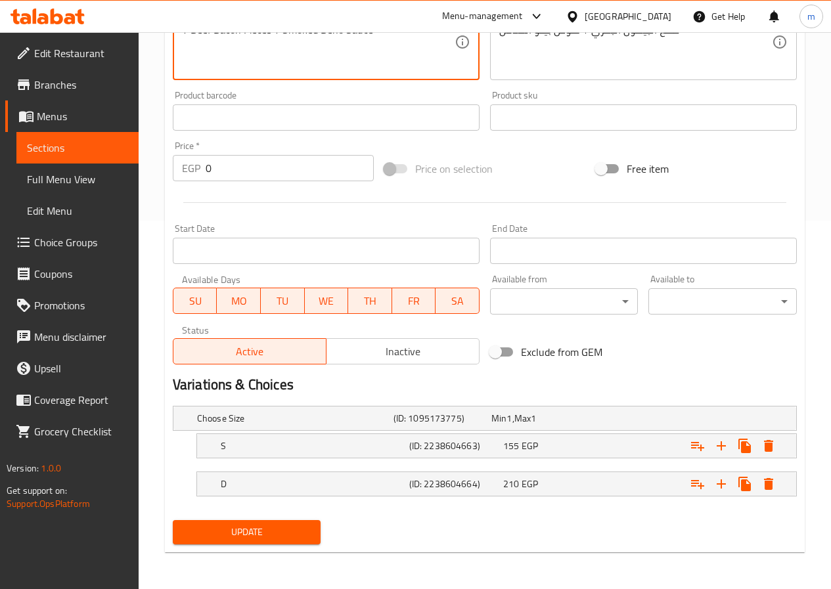
type textarea "Charcoal Grilled meat Burger + Mozzarella Sticks + Ketchup + Beef Bacon Pieces …"
click at [298, 526] on span "Update" at bounding box center [246, 532] width 127 height 16
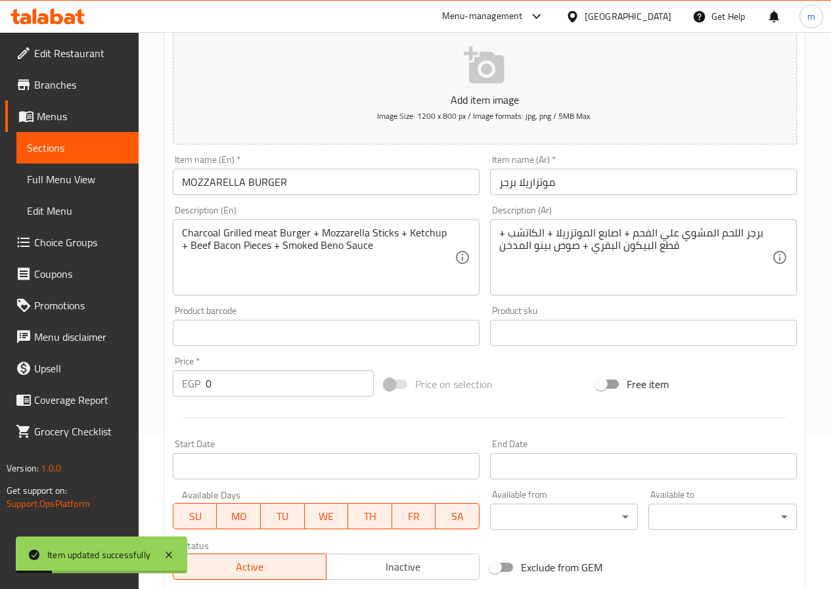
scroll to position [0, 0]
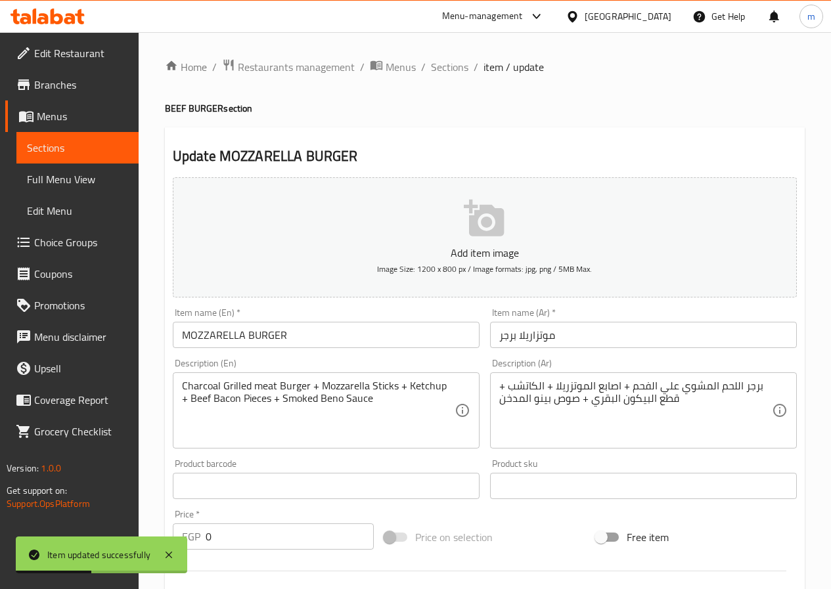
click at [85, 154] on span "Sections" at bounding box center [77, 148] width 101 height 16
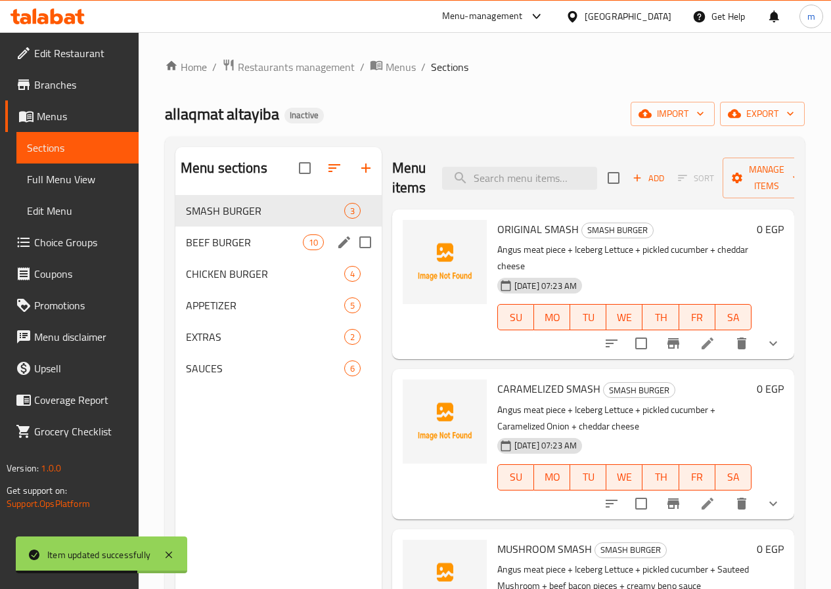
click at [246, 250] on span "BEEF BURGER" at bounding box center [244, 242] width 117 height 16
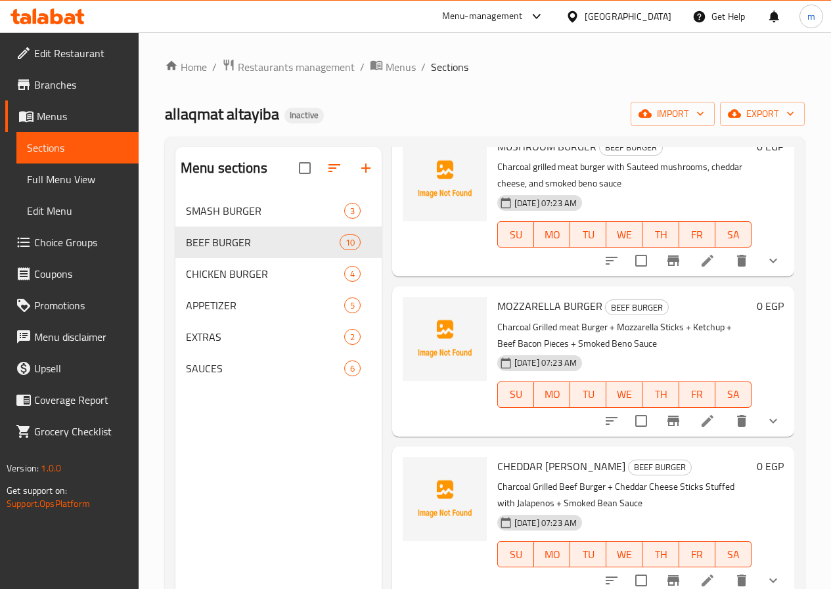
scroll to position [788, 0]
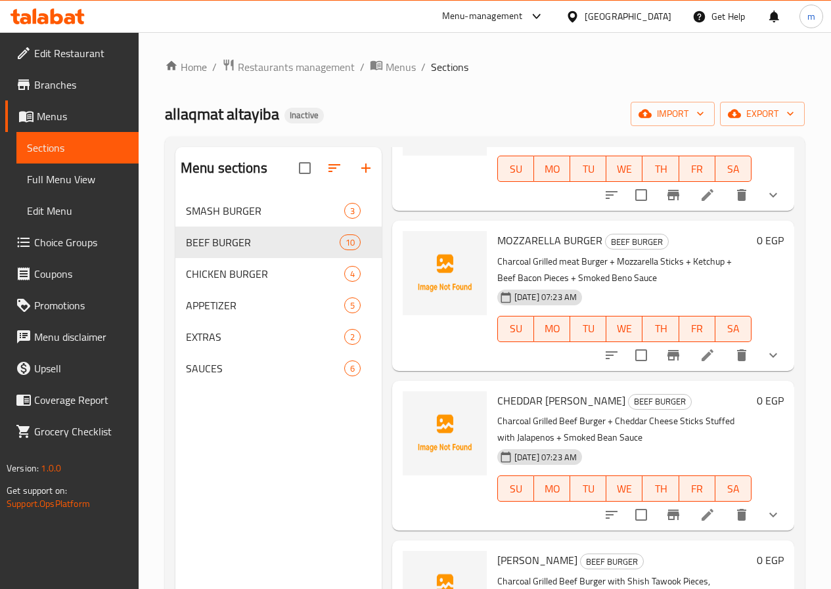
click at [689, 503] on li at bounding box center [707, 515] width 37 height 24
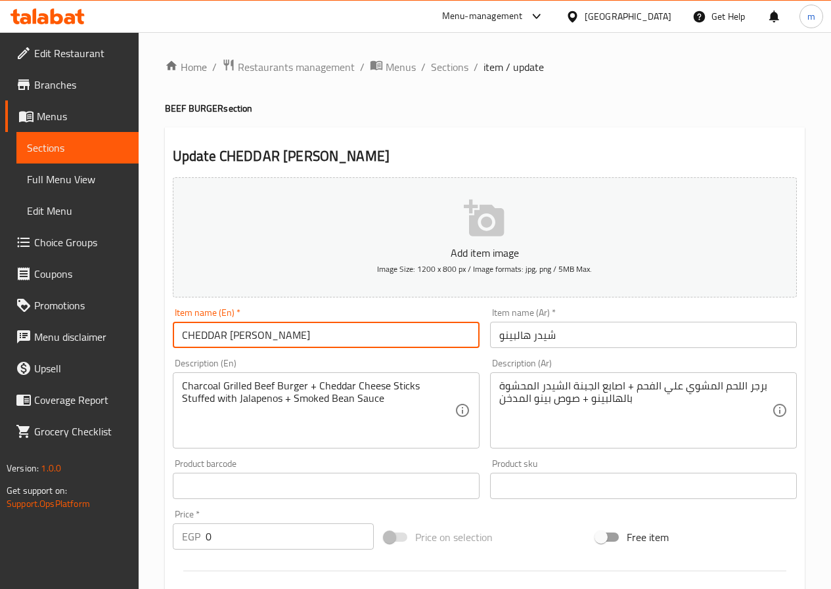
drag, startPoint x: 223, startPoint y: 336, endPoint x: 197, endPoint y: 332, distance: 26.5
click at [197, 332] on input "CHEDDAR HALPINO" at bounding box center [326, 335] width 307 height 26
click at [213, 330] on input "CHEDDAR HALPINO" at bounding box center [326, 335] width 307 height 26
drag, startPoint x: 225, startPoint y: 330, endPoint x: 181, endPoint y: 336, distance: 44.4
click at [181, 336] on input "CHEDDAR HALPINO" at bounding box center [326, 335] width 307 height 26
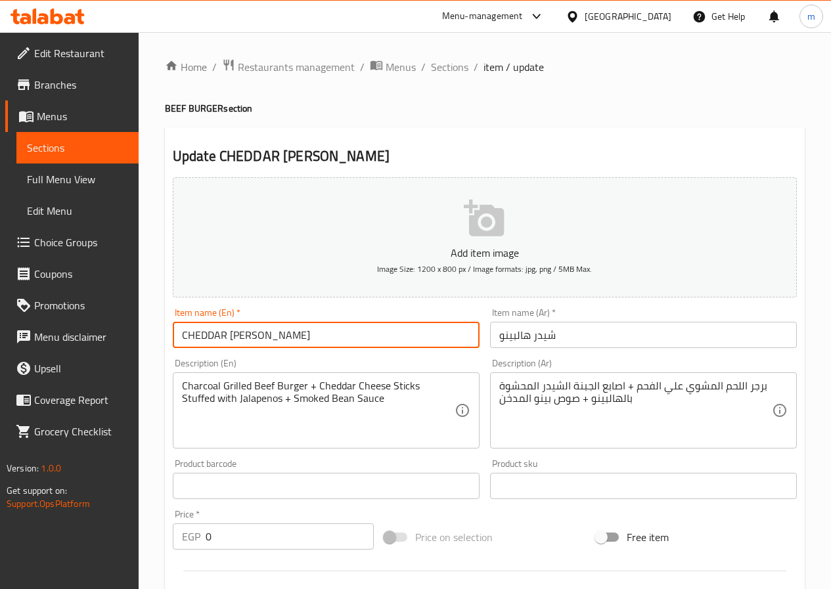
drag, startPoint x: 237, startPoint y: 334, endPoint x: 231, endPoint y: 336, distance: 7.1
click at [231, 336] on input "CHEDDAR HALPINO" at bounding box center [326, 335] width 307 height 26
click at [250, 334] on input "CHEDDAR JALPINO" at bounding box center [326, 335] width 307 height 26
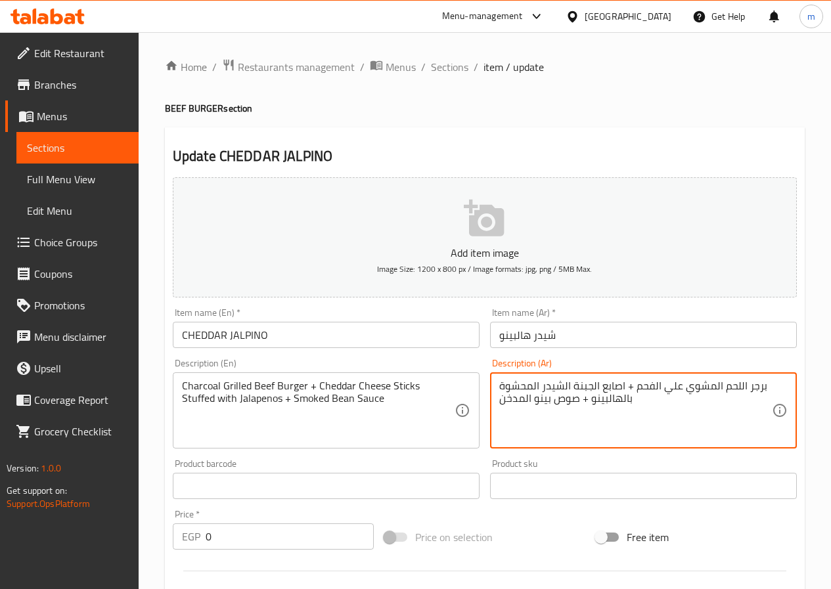
drag, startPoint x: 590, startPoint y: 400, endPoint x: 619, endPoint y: 401, distance: 28.9
click at [311, 334] on input "CHEDDAR JALPINO" at bounding box center [326, 335] width 307 height 26
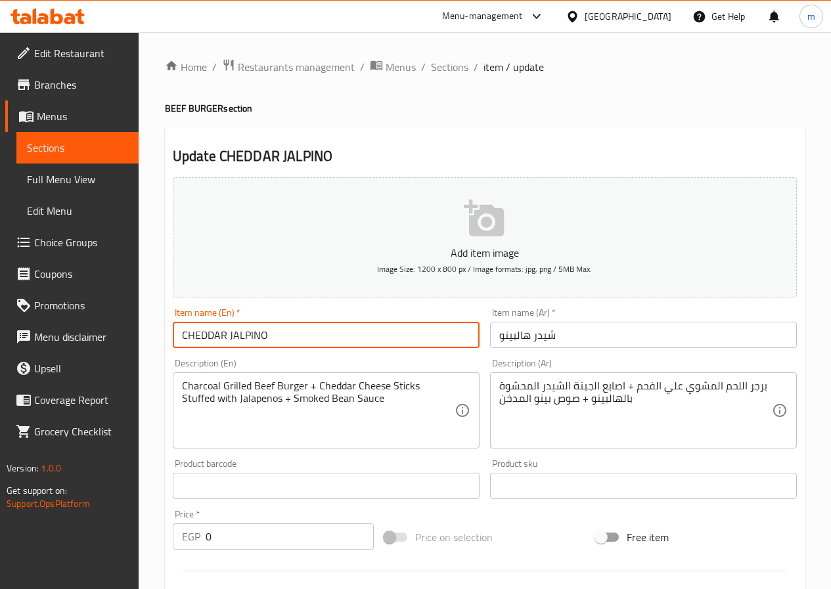
paste input "jalapeno"
click at [265, 333] on input "CHEDDAR JALPINOjalapeno" at bounding box center [326, 335] width 307 height 26
click at [244, 333] on input "CHEDDAR JALPINOjalapeno" at bounding box center [326, 335] width 307 height 26
drag, startPoint x: 330, startPoint y: 336, endPoint x: 277, endPoint y: 341, distance: 54.1
click at [277, 341] on input "CHEDDAR JALAPENOjalapeno" at bounding box center [326, 335] width 307 height 26
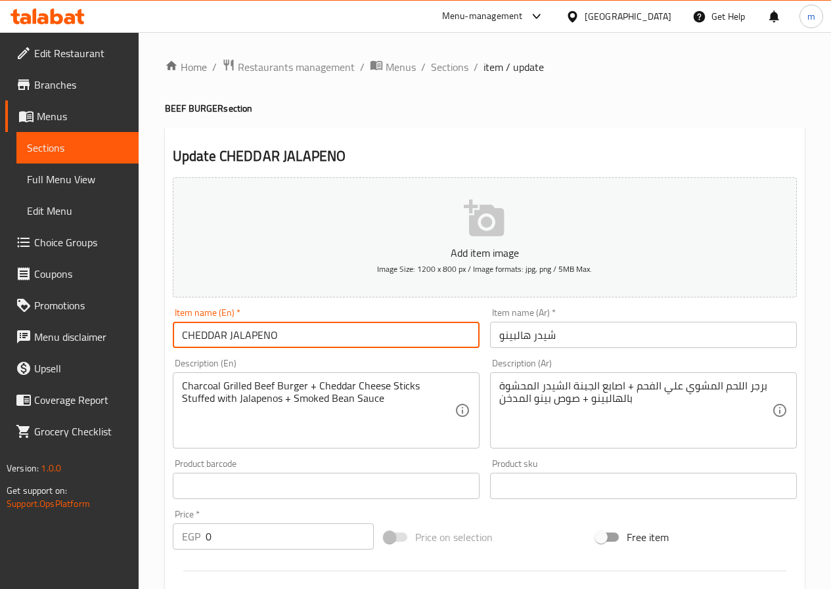
type input "CHEDDAR JALAPENO"
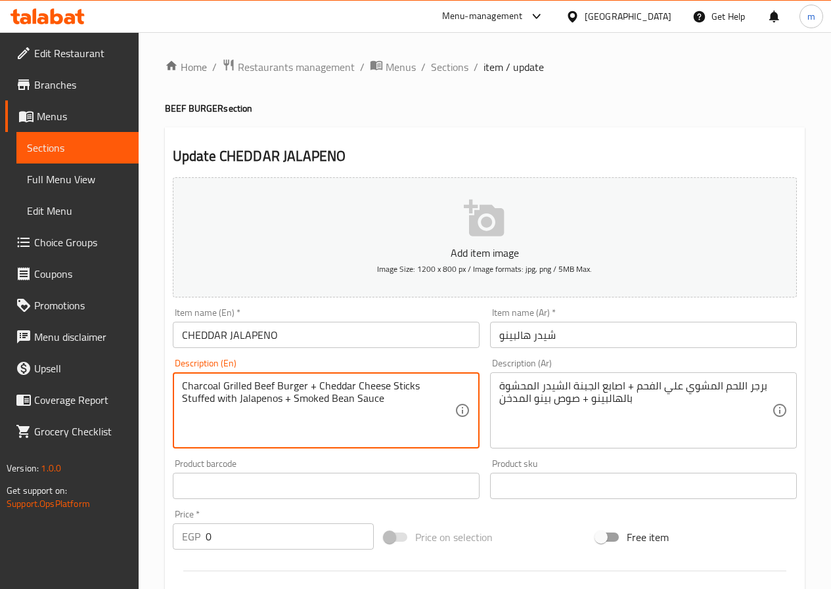
drag, startPoint x: 251, startPoint y: 388, endPoint x: 265, endPoint y: 388, distance: 13.8
click at [265, 388] on textarea "Charcoal Grilled Beef Burger + Cheddar Cheese Sticks Stuffed with Jalapenos + S…" at bounding box center [318, 411] width 273 height 62
drag, startPoint x: 273, startPoint y: 384, endPoint x: 254, endPoint y: 387, distance: 19.2
click at [254, 387] on textarea "Charcoal Grilled Beef Burger + Cheddar Cheese Sticks Stuffed with Jalapenos + S…" at bounding box center [318, 411] width 273 height 62
type textarea "Charcoal Grilled Meat Burger + Cheddar Cheese Sticks Stuffed with Jalapenos + S…"
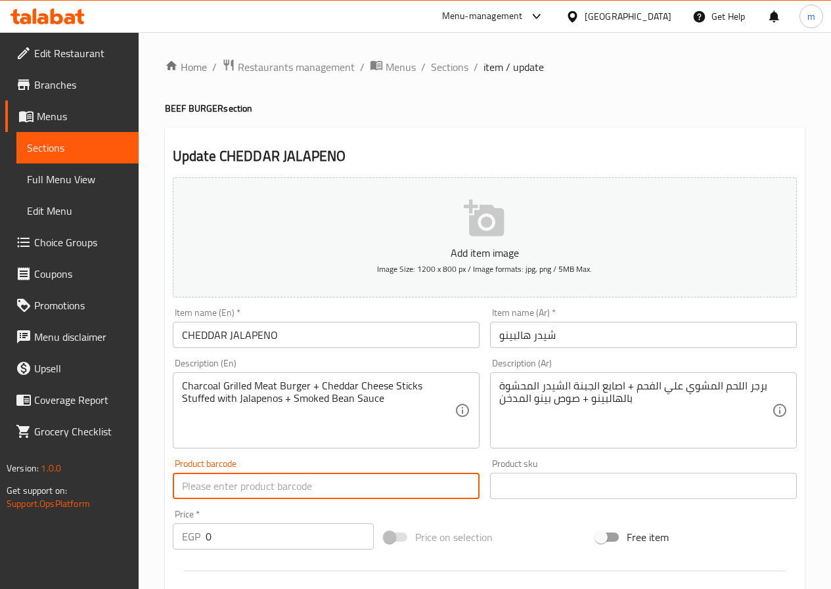
click at [363, 479] on input "text" at bounding box center [326, 486] width 307 height 26
type input "f"
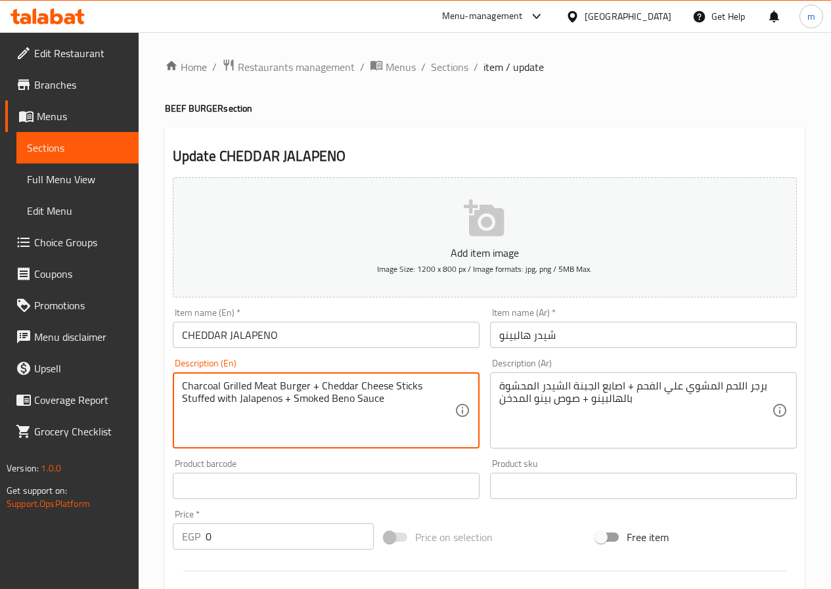
click at [336, 409] on textarea "Charcoal Grilled Meat Burger + Cheddar Cheese Sticks Stuffed with Jalapenos + S…" at bounding box center [318, 411] width 273 height 62
click at [342, 411] on textarea "Charcoal Grilled Meat Burger + Cheddar Cheese Sticks Stuffed with Jalapenos + S…" at bounding box center [318, 411] width 273 height 62
click at [344, 411] on textarea "Charcoal Grilled Meat Burger + Cheddar Cheese Sticks Stuffed with Jalapenos + S…" at bounding box center [318, 411] width 273 height 62
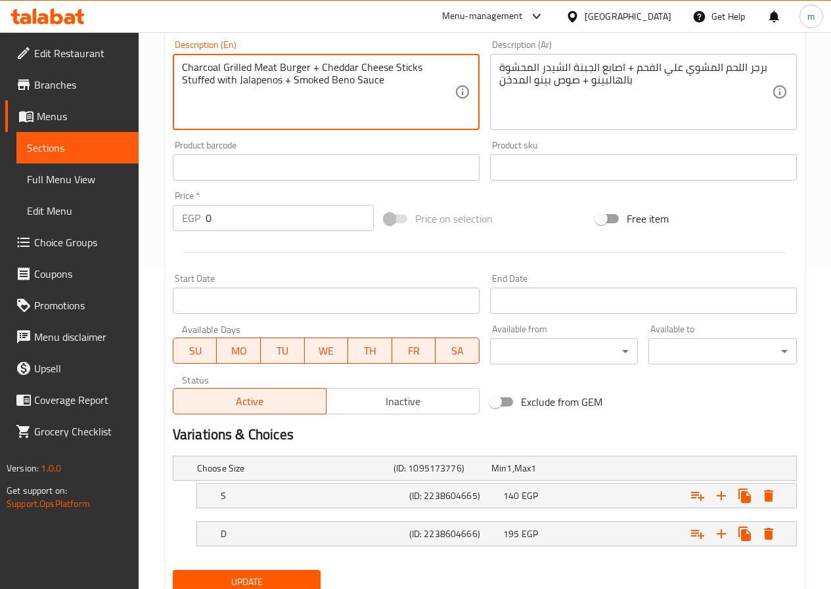
scroll to position [368, 0]
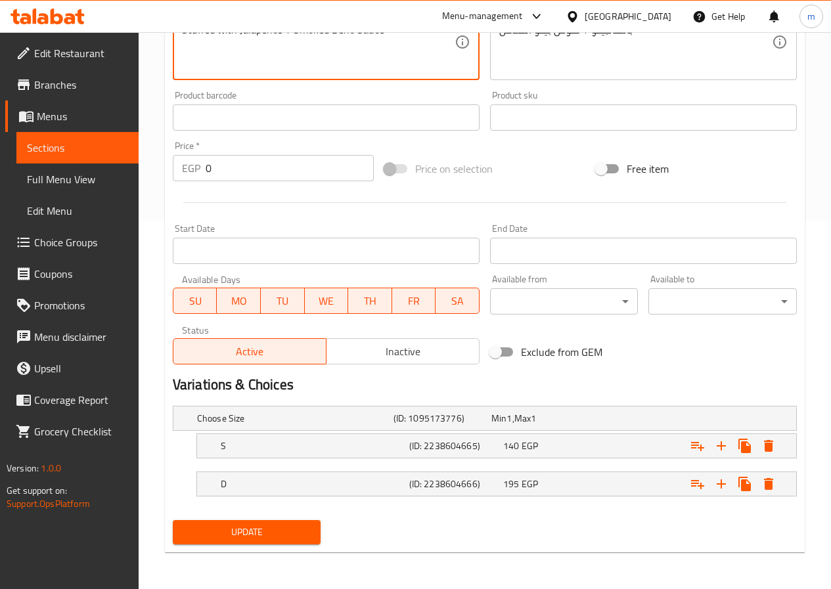
type textarea "Charcoal Grilled Meat Burger + Cheddar Cheese Sticks Stuffed with Jalapenos + S…"
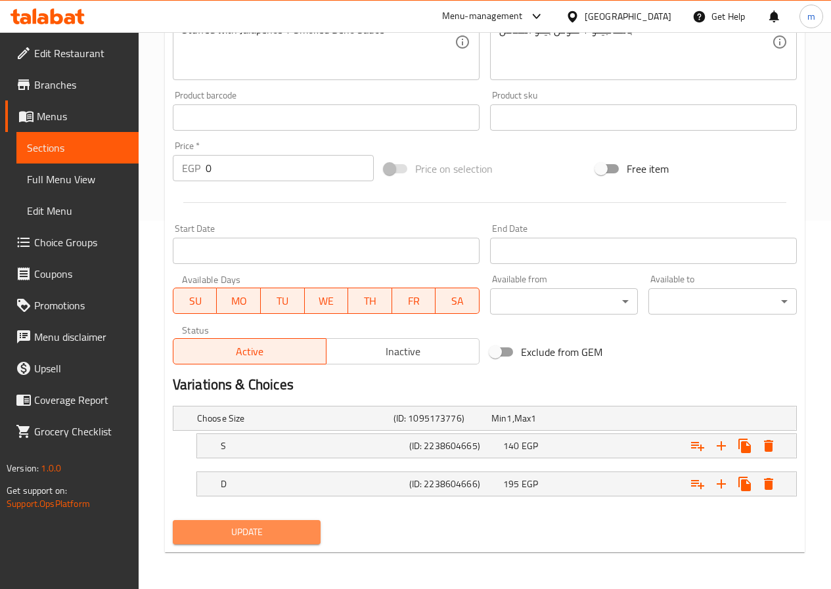
click at [317, 529] on button "Update" at bounding box center [247, 532] width 148 height 24
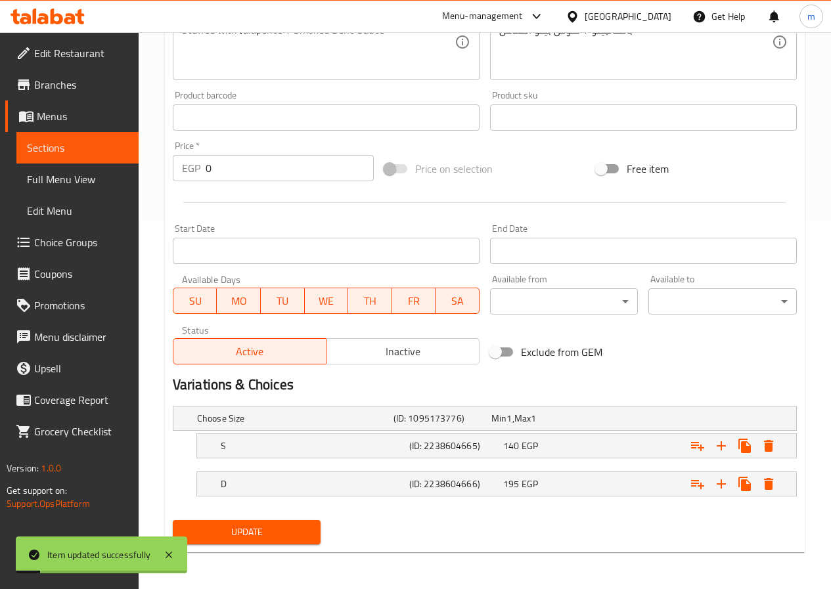
click at [106, 151] on span "Sections" at bounding box center [77, 148] width 101 height 16
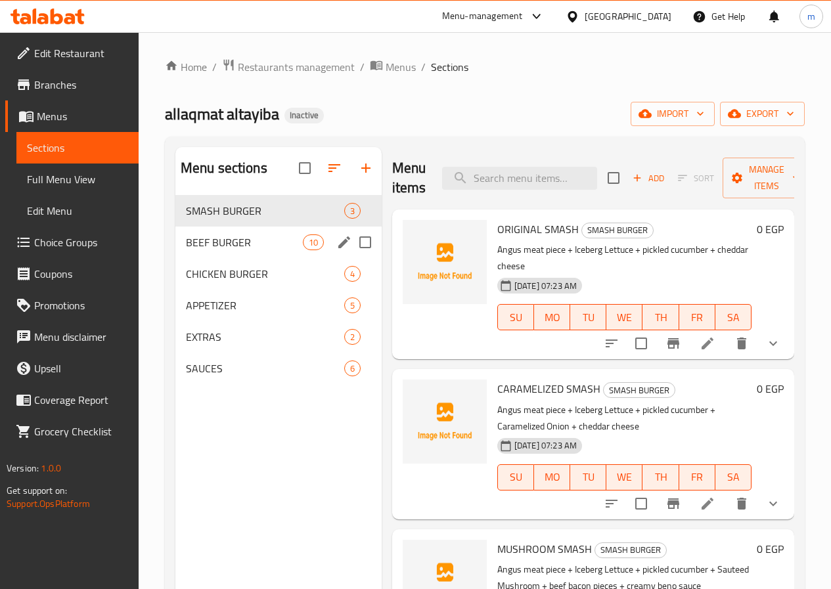
click at [181, 258] on div "BEEF BURGER 10" at bounding box center [278, 243] width 206 height 32
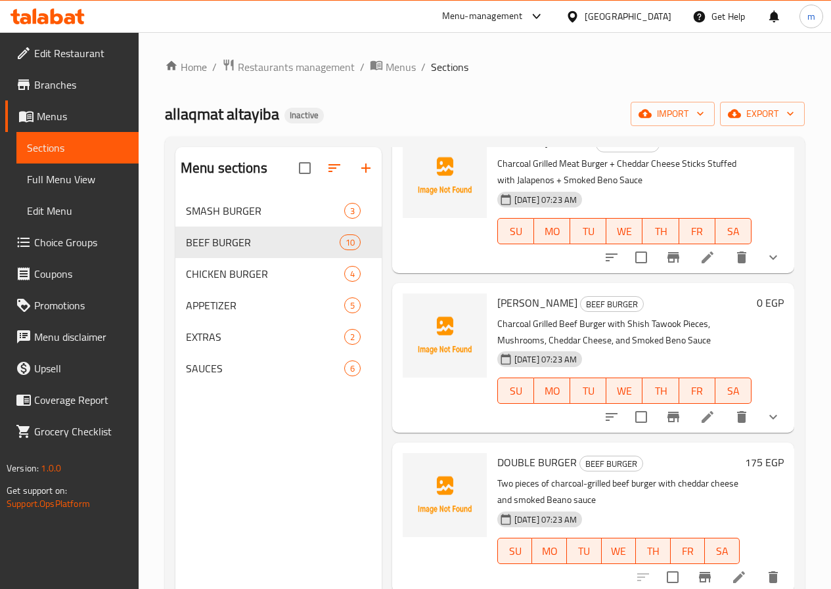
scroll to position [184, 0]
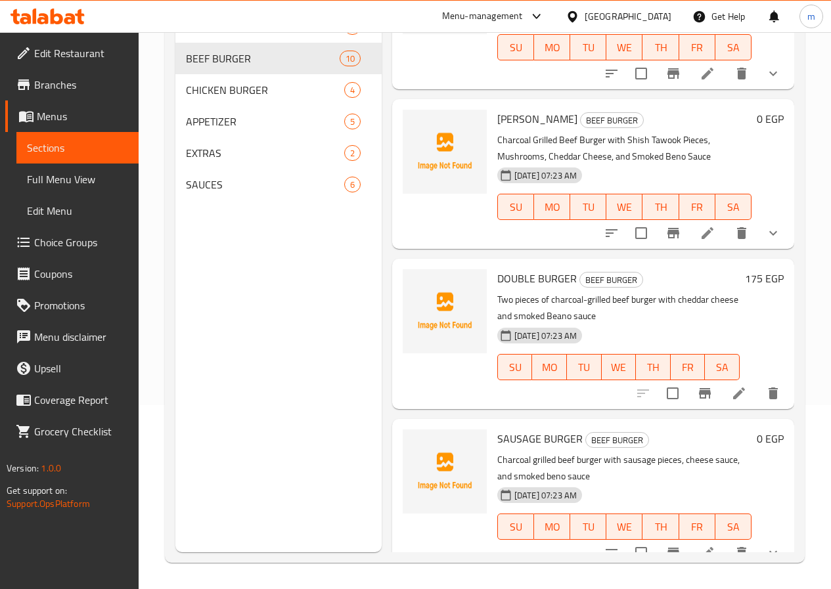
drag, startPoint x: 686, startPoint y: 221, endPoint x: 269, endPoint y: 329, distance: 431.4
click at [269, 329] on div "Menu sections SMASH BURGER 3 BEEF BURGER 10 CHICKEN BURGER 4 APPETIZER 5 EXTRAS…" at bounding box center [278, 257] width 206 height 589
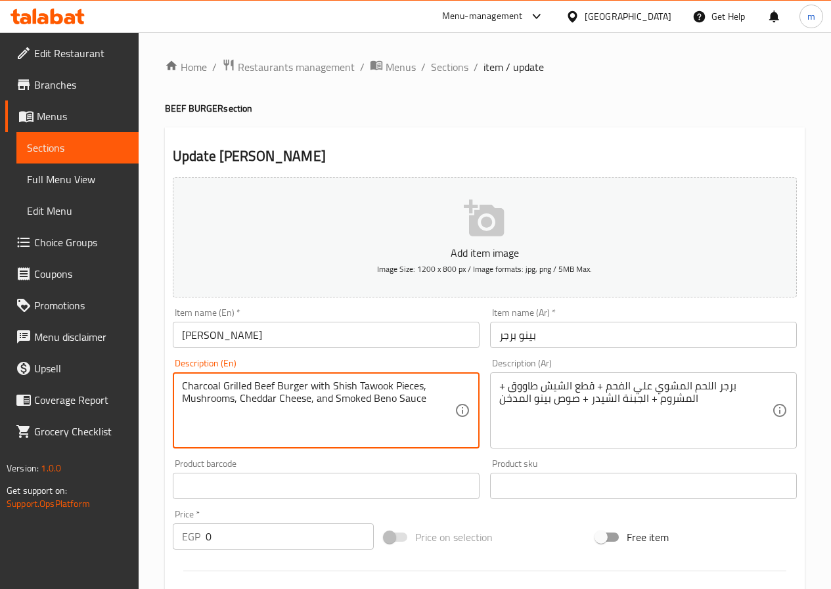
drag, startPoint x: 256, startPoint y: 384, endPoint x: 275, endPoint y: 386, distance: 19.7
type textarea "Charcoal Grilled Meat Burger with Shish Tawook Pieces, Mushrooms, Cheddar Chees…"
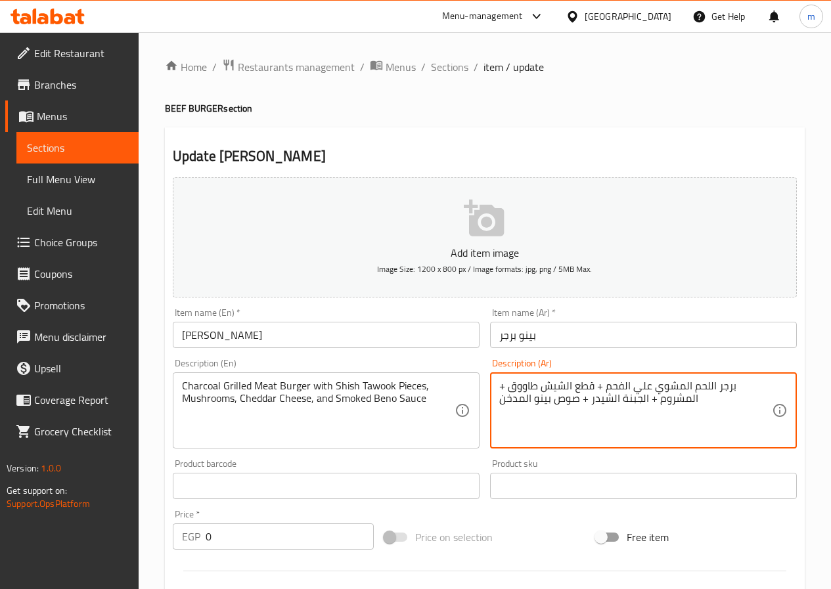
drag, startPoint x: 562, startPoint y: 386, endPoint x: 511, endPoint y: 391, distance: 50.8
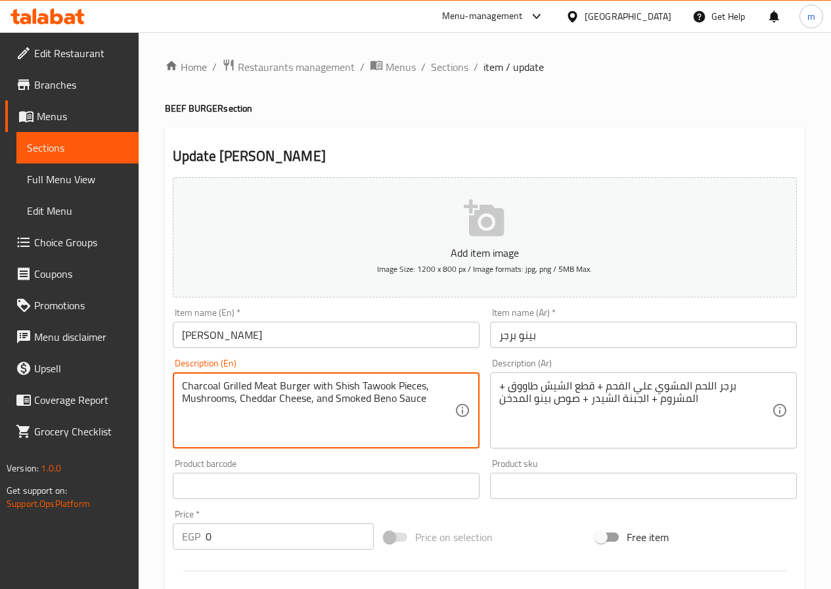
drag, startPoint x: 334, startPoint y: 384, endPoint x: 391, endPoint y: 383, distance: 57.2
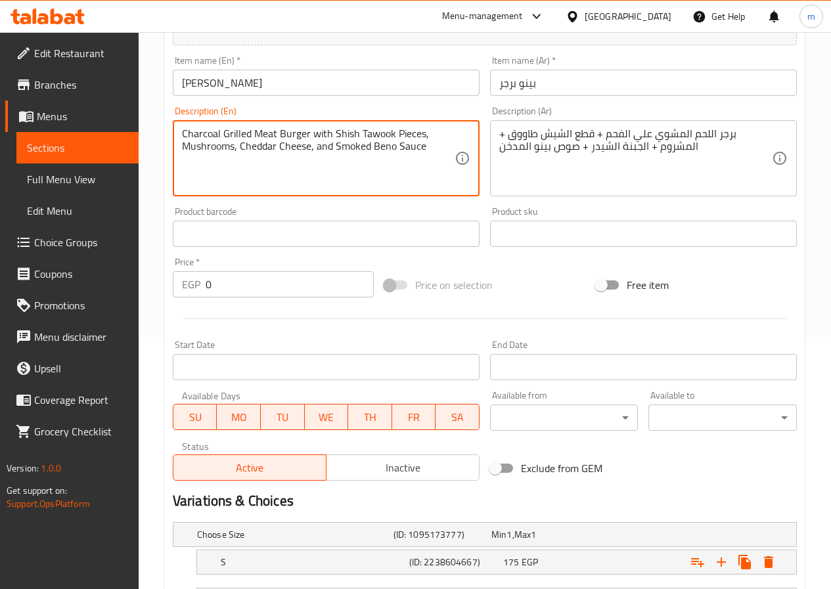
scroll to position [328, 0]
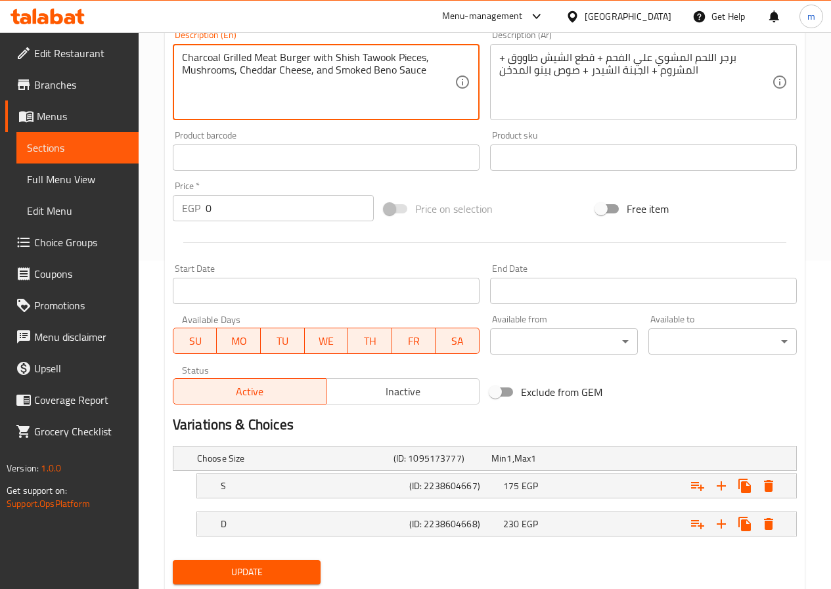
click at [291, 572] on span "Update" at bounding box center [246, 572] width 127 height 16
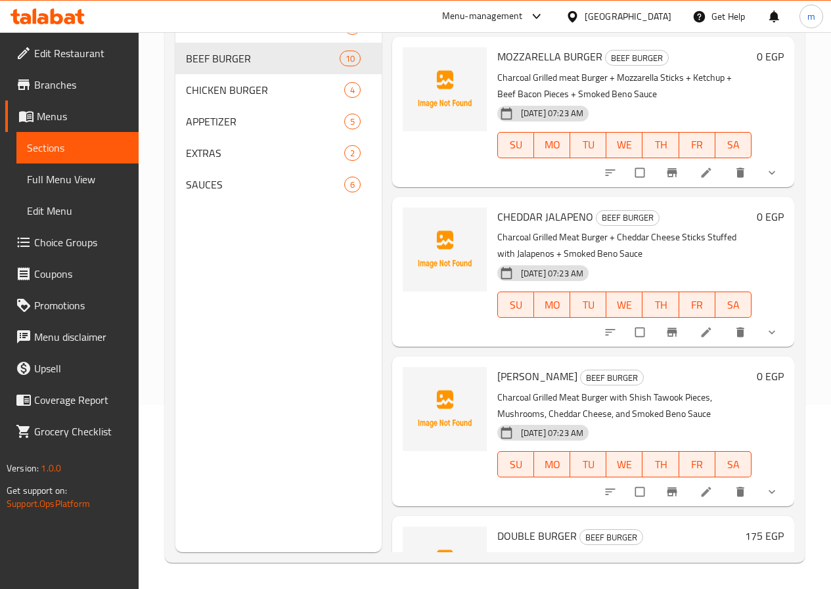
scroll to position [1046, 0]
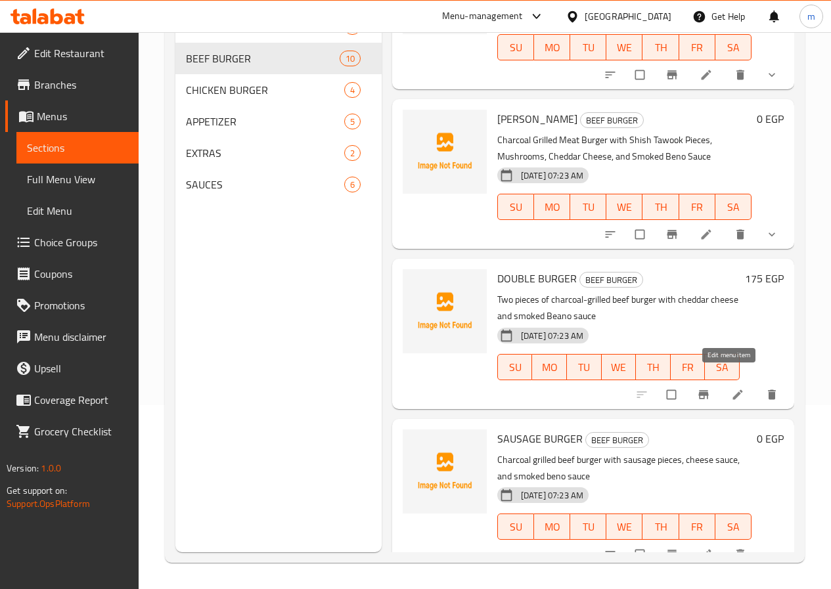
drag, startPoint x: 728, startPoint y: 378, endPoint x: 795, endPoint y: 319, distance: 89.3
click at [809, 305] on div "Home / Restaurants management / Menus / Sections allaqmat altayiba Inactive imp…" at bounding box center [485, 218] width 692 height 741
drag, startPoint x: 729, startPoint y: 378, endPoint x: 736, endPoint y: 373, distance: 8.9
drag, startPoint x: 697, startPoint y: 548, endPoint x: 772, endPoint y: 458, distance: 117.6
click at [772, 458] on div "0 EGP" at bounding box center [767, 494] width 32 height 129
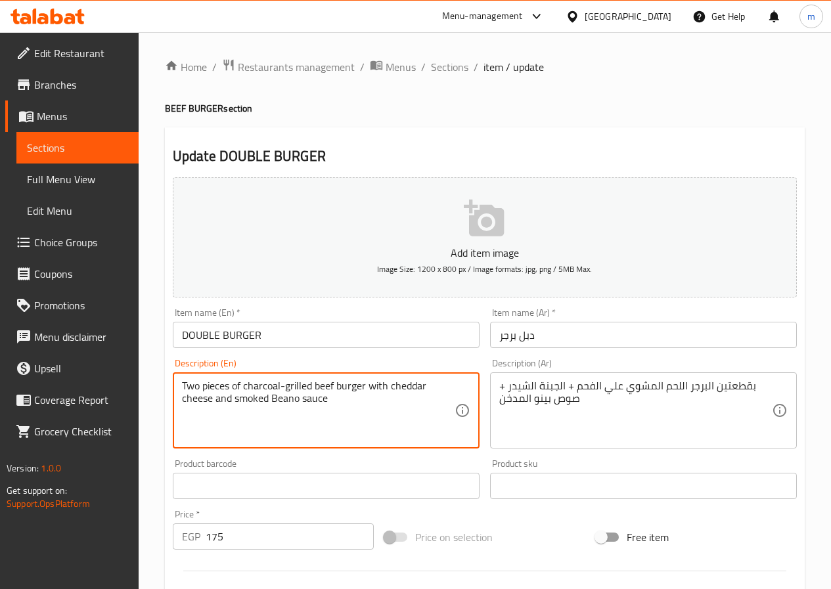
drag, startPoint x: 317, startPoint y: 388, endPoint x: 317, endPoint y: 382, distance: 6.6
click at [317, 386] on textarea "Two pieces of charcoal-grilled beef burger with cheddar cheese and smoked Beano…" at bounding box center [318, 411] width 273 height 62
drag, startPoint x: 315, startPoint y: 386, endPoint x: 334, endPoint y: 388, distance: 19.1
click at [334, 388] on textarea "Two pieces of charcoal-grilled beef burger with cheddar cheese and smoked Beano…" at bounding box center [318, 411] width 273 height 62
click at [369, 398] on textarea "Two pieces of charcoal-grilled Meat burger with cheddar cheese and smoked Beano…" at bounding box center [318, 411] width 273 height 62
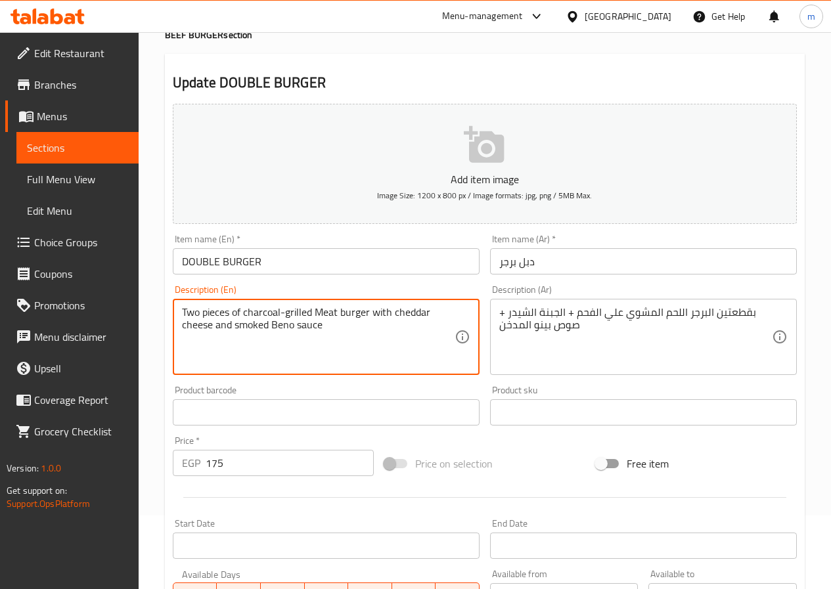
scroll to position [339, 0]
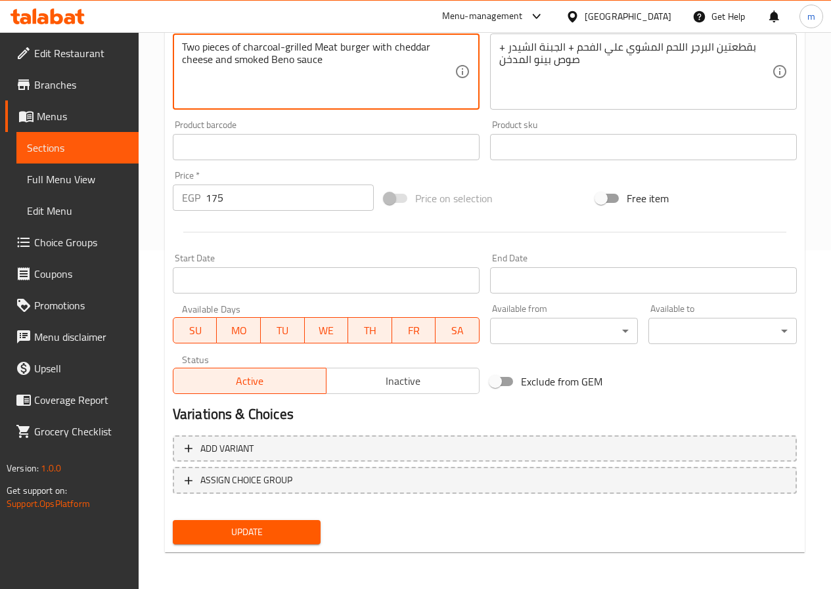
type textarea "Two pieces of charcoal-grilled Meat burger with cheddar cheese and smoked Beno …"
click at [288, 532] on span "Update" at bounding box center [246, 532] width 127 height 16
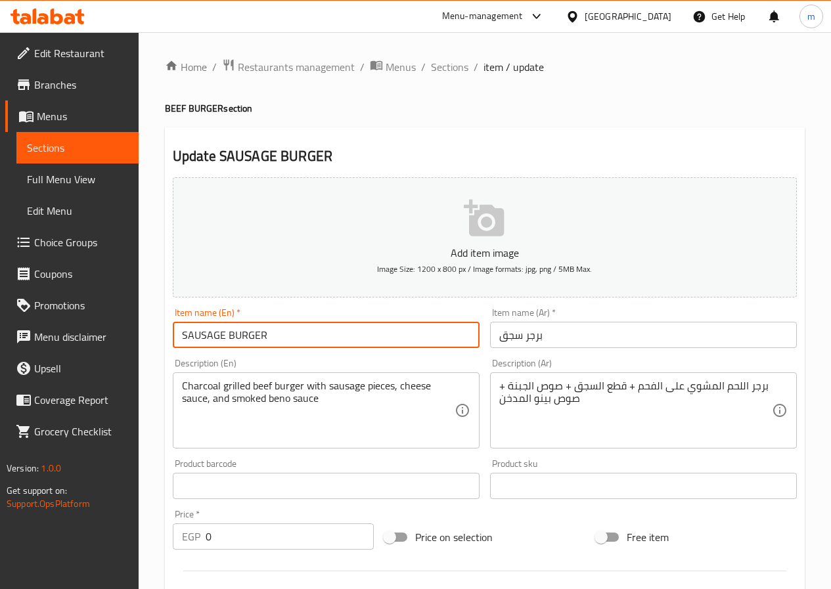
drag, startPoint x: 223, startPoint y: 331, endPoint x: 175, endPoint y: 323, distance: 48.7
click at [175, 323] on input "SAUSAGE BURGER" at bounding box center [326, 335] width 307 height 26
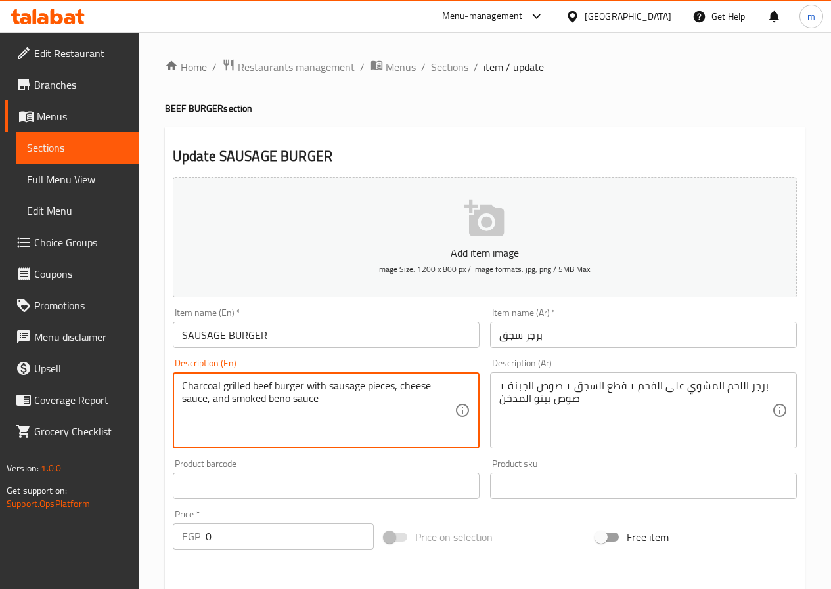
drag, startPoint x: 252, startPoint y: 386, endPoint x: 271, endPoint y: 381, distance: 19.6
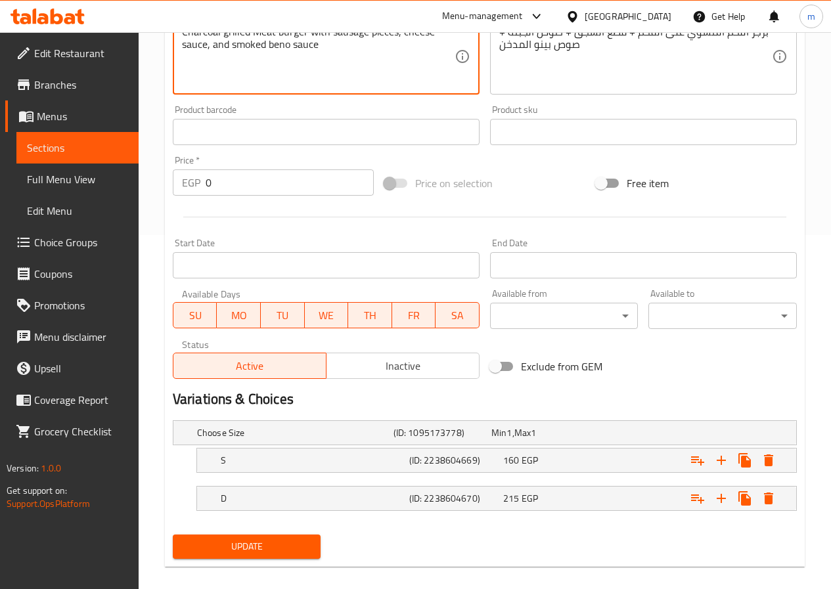
scroll to position [368, 0]
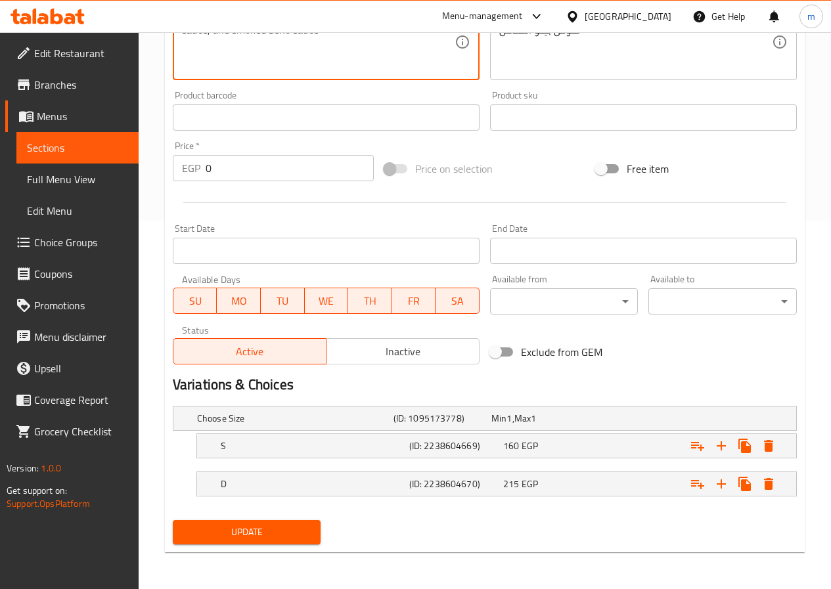
type textarea "Charcoal grilled Meat burger with sausage pieces, cheese sauce, and smoked beno…"
click at [276, 530] on span "Update" at bounding box center [246, 532] width 127 height 16
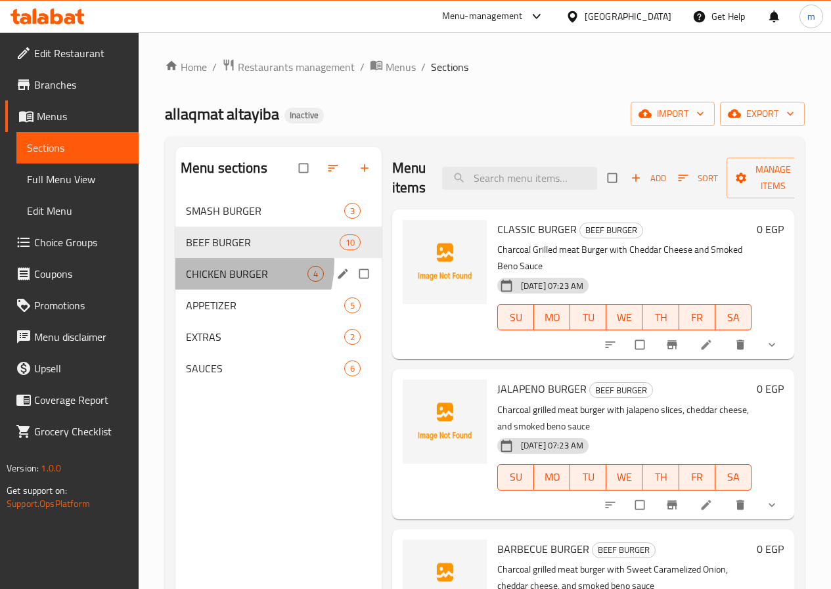
click at [219, 282] on div "CHICKEN BURGER 4" at bounding box center [278, 274] width 206 height 32
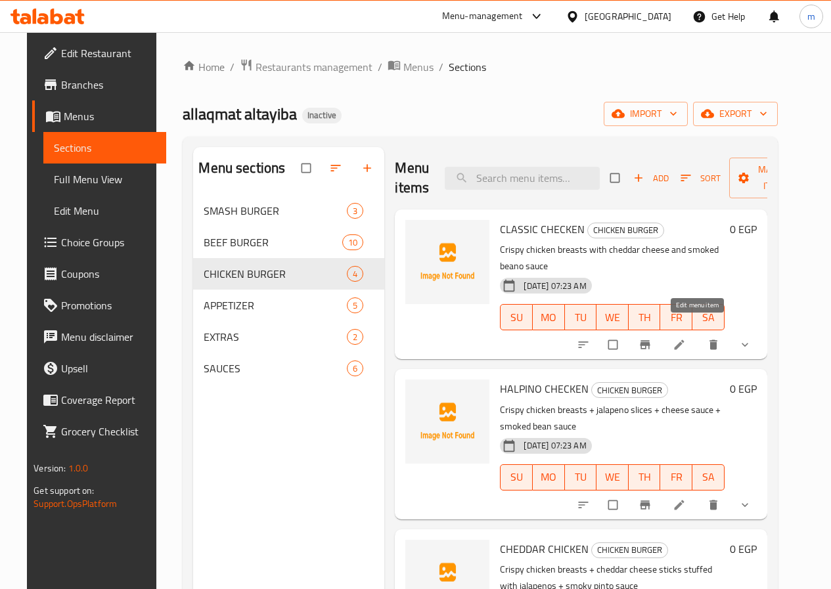
drag, startPoint x: 692, startPoint y: 336, endPoint x: 701, endPoint y: 334, distance: 9.4
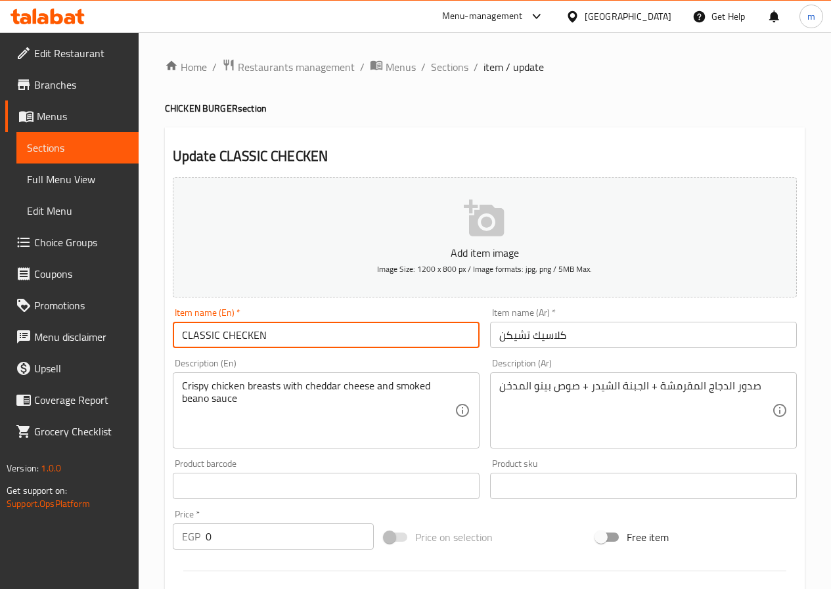
drag, startPoint x: 278, startPoint y: 329, endPoint x: 222, endPoint y: 342, distance: 57.4
click at [222, 342] on input "CLASSIC CHECKEN" at bounding box center [326, 335] width 307 height 26
click at [313, 331] on input "CLASSIC CHECKEN" at bounding box center [326, 335] width 307 height 26
drag, startPoint x: 273, startPoint y: 334, endPoint x: 257, endPoint y: 337, distance: 16.6
click at [257, 337] on input "CLASSIC CHECKEN" at bounding box center [326, 335] width 307 height 26
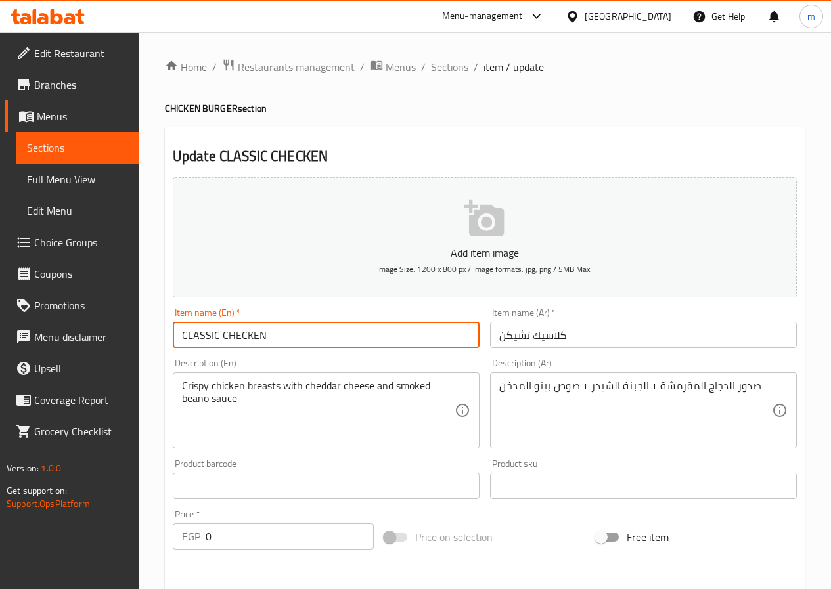
click at [239, 332] on input "CLASSIC CHECKEN" at bounding box center [326, 335] width 307 height 26
type input "CLASSIC CHICKEN"
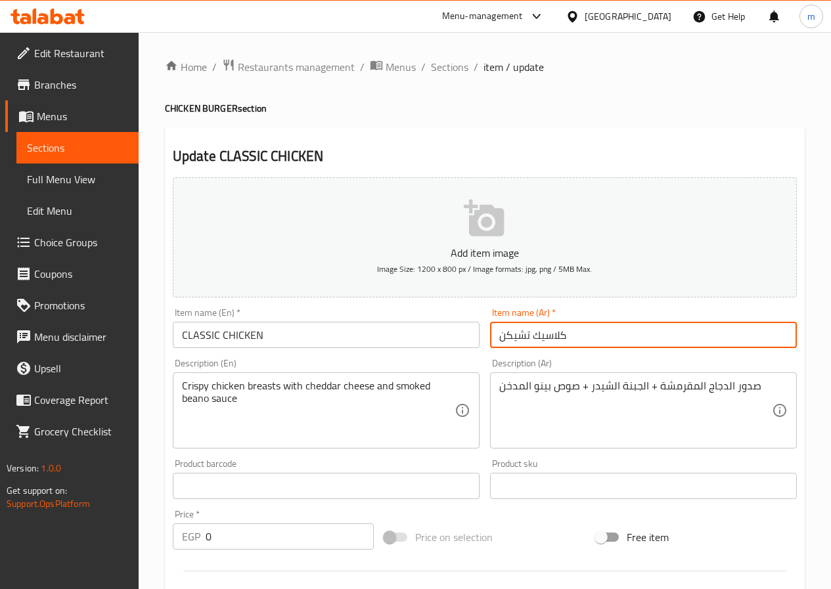
drag, startPoint x: 530, startPoint y: 332, endPoint x: 478, endPoint y: 344, distance: 53.2
click at [478, 344] on div "Add item image Image Size: 1200 x 800 px / Image formats: jpg, png / 5MB Max. I…" at bounding box center [484, 455] width 634 height 566
click at [569, 339] on input "كلاسيك دجاج" at bounding box center [643, 335] width 307 height 26
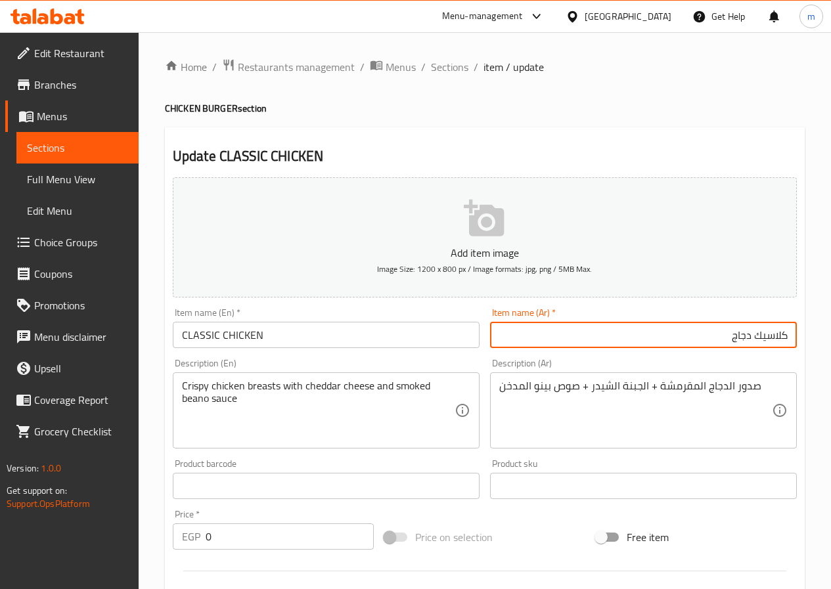
click at [569, 339] on input "كلاسيك دجاج" at bounding box center [643, 335] width 307 height 26
type input "كلاسيك دجاج"
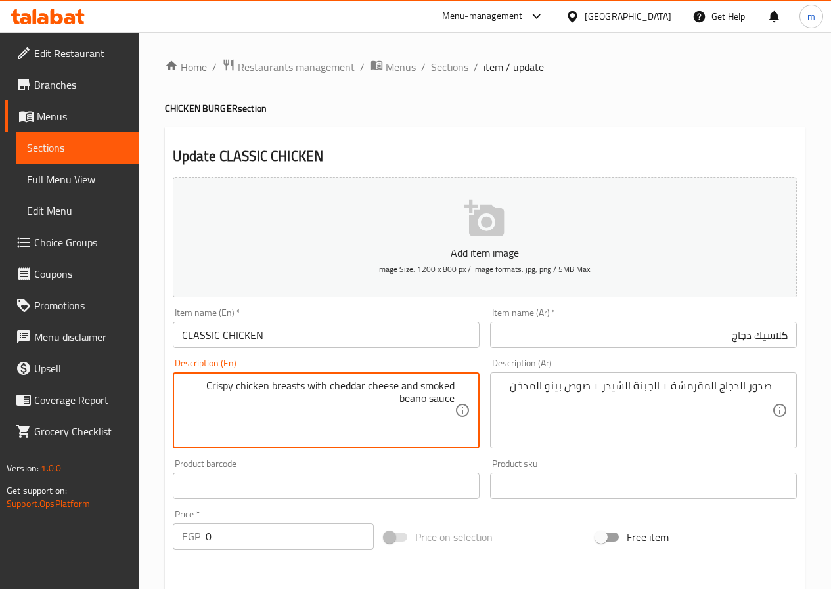
click at [225, 411] on textarea "Crispy chicken breasts with cheddar cheese and smoked beano sauce" at bounding box center [318, 411] width 273 height 62
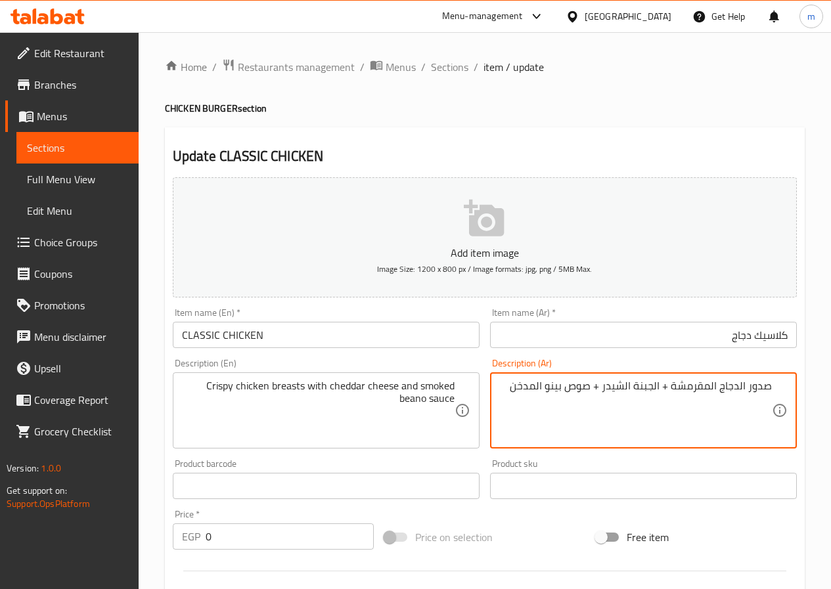
drag, startPoint x: 713, startPoint y: 383, endPoint x: 673, endPoint y: 384, distance: 40.1
drag, startPoint x: 751, startPoint y: 388, endPoint x: 763, endPoint y: 386, distance: 12.5
click at [763, 386] on textarea "صدور الدجاج المقرمشة + الجبنة الشيدر + صوص بينو المدخن" at bounding box center [635, 411] width 273 height 62
click at [747, 384] on textarea "صدور الدجاج المقرمشة + الجبنة الشيدر + صوص بينو المدخن" at bounding box center [635, 411] width 273 height 62
drag, startPoint x: 749, startPoint y: 384, endPoint x: 776, endPoint y: 384, distance: 26.9
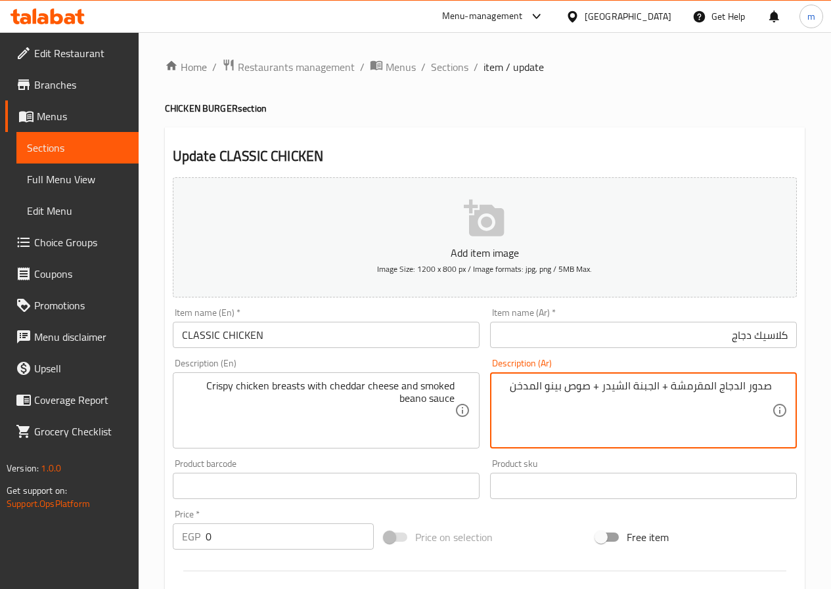
click at [776, 384] on div "صدور الدجاج المقرمشة + الجبنة الشيدر + صوص بينو المدخن Description (Ar)" at bounding box center [643, 410] width 307 height 76
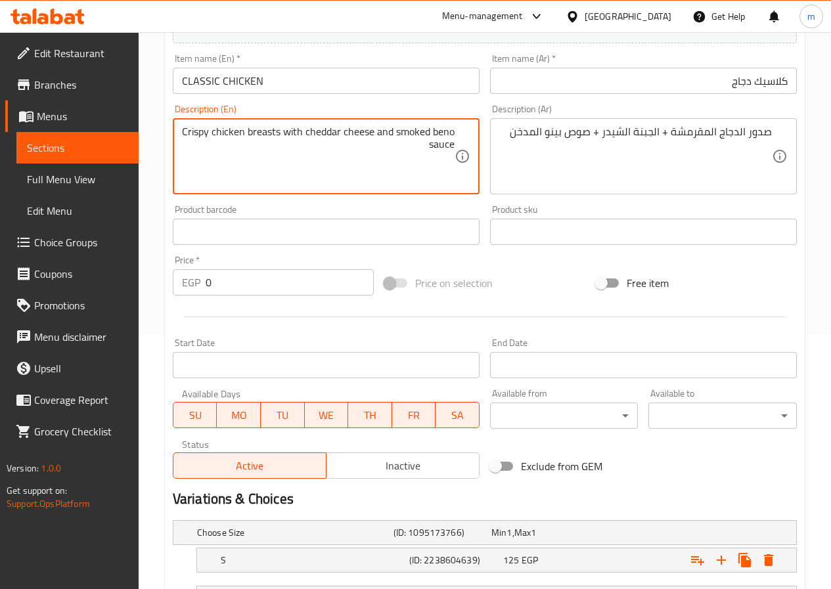
scroll to position [368, 0]
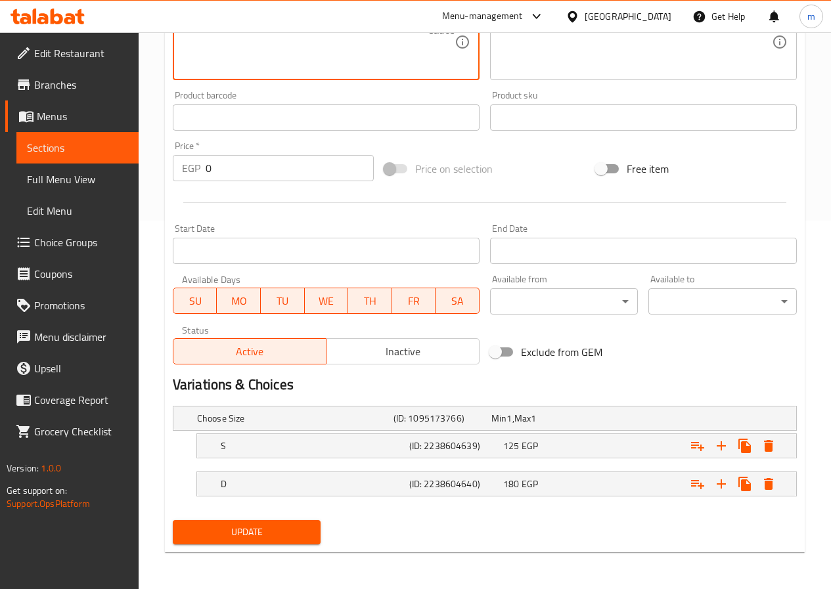
type textarea "Crispy chicken breasts with cheddar cheese and smoked beno sauce"
click at [292, 531] on span "Update" at bounding box center [246, 532] width 127 height 16
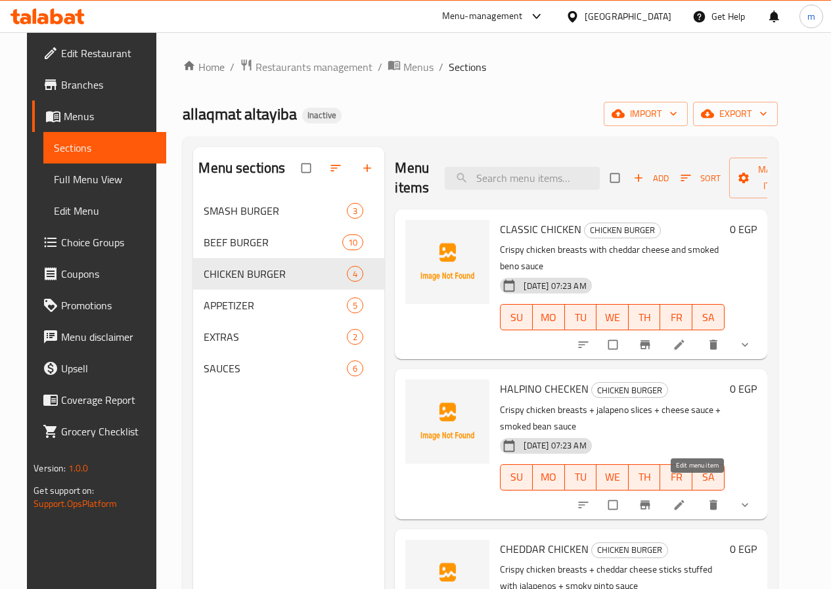
drag, startPoint x: 705, startPoint y: 480, endPoint x: 701, endPoint y: 491, distance: 11.5
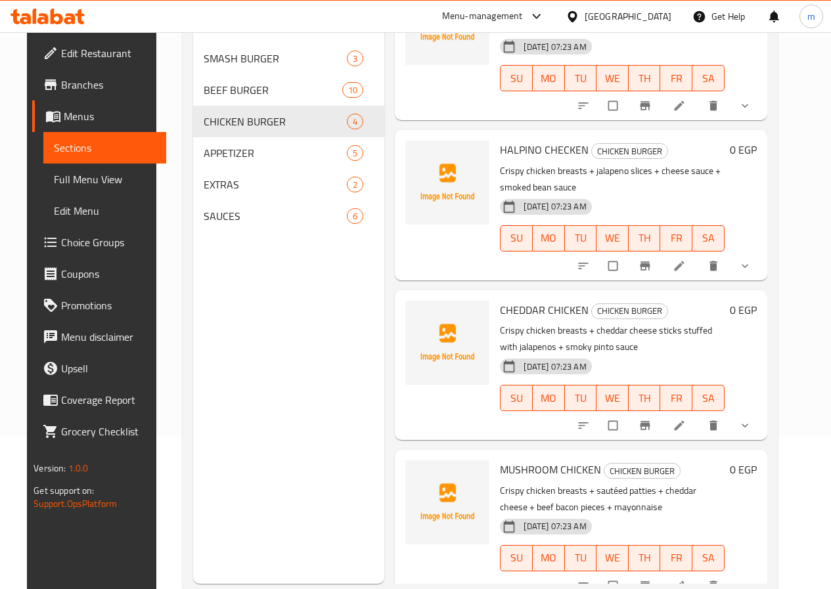
scroll to position [184, 0]
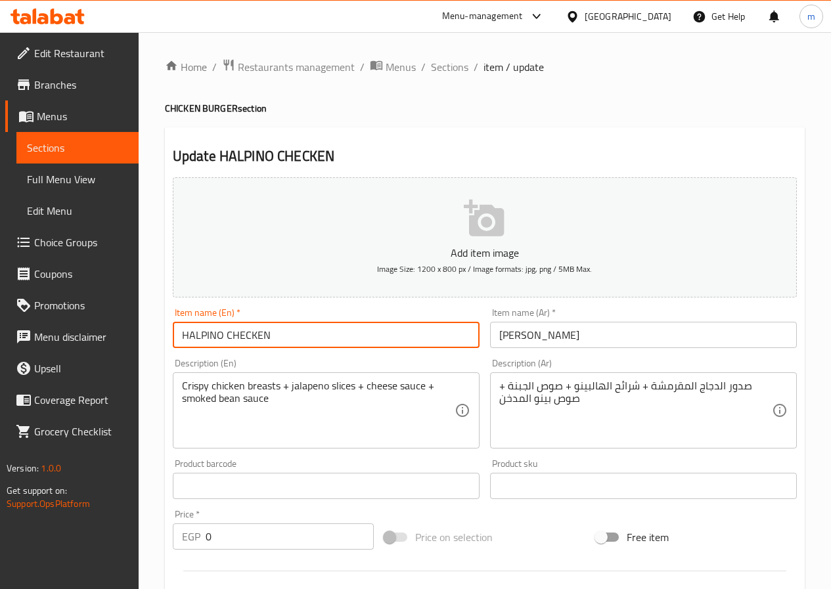
click at [244, 335] on input "HALPINO CHECKEN" at bounding box center [326, 335] width 307 height 26
type input "[PERSON_NAME] CHICKEN"
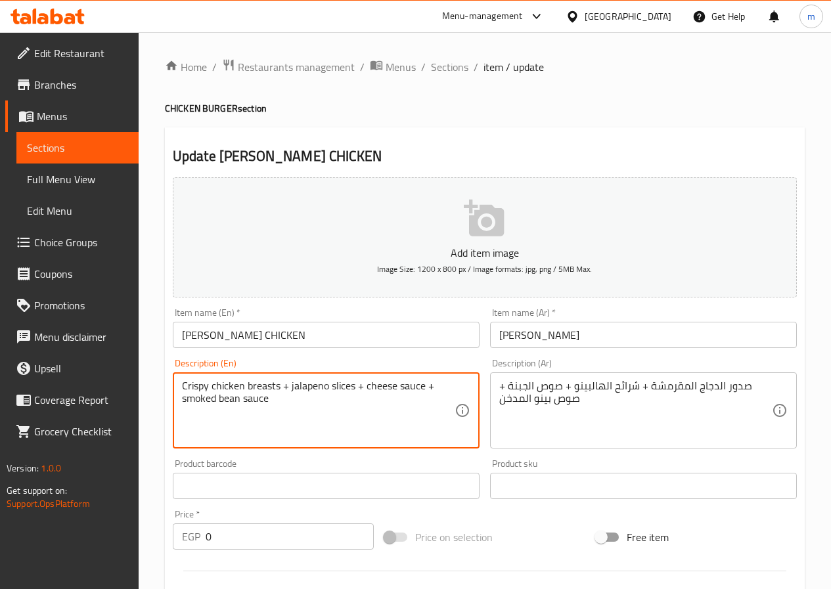
drag, startPoint x: 326, startPoint y: 381, endPoint x: 290, endPoint y: 384, distance: 35.6
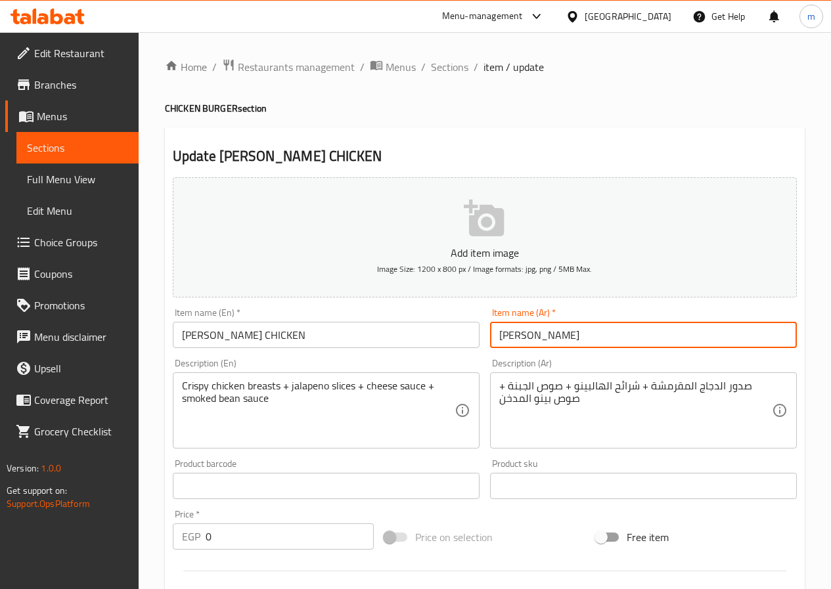
drag, startPoint x: 572, startPoint y: 326, endPoint x: 534, endPoint y: 330, distance: 38.2
click at [534, 330] on input "[PERSON_NAME]" at bounding box center [643, 335] width 307 height 26
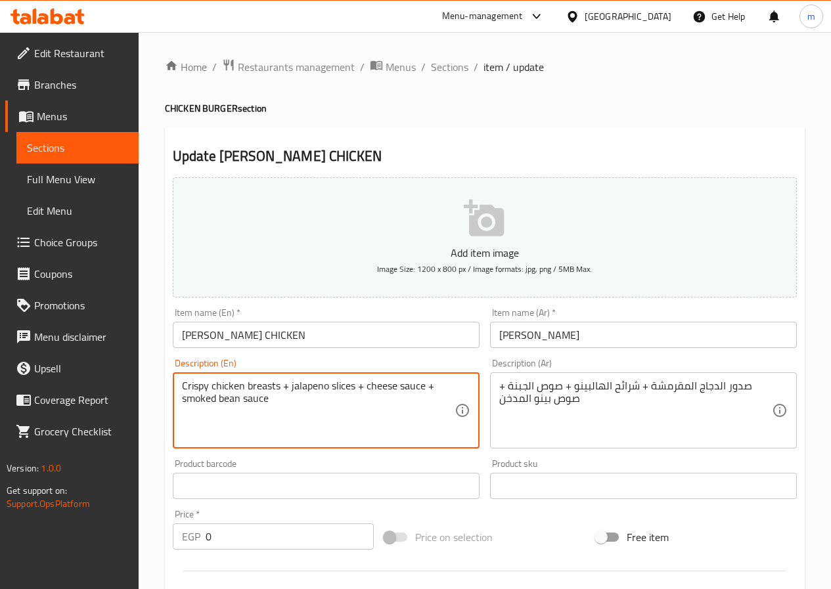
drag, startPoint x: 288, startPoint y: 384, endPoint x: 327, endPoint y: 383, distance: 38.8
paste textarea
type textarea "Crispy chicken breasts + Jalapeno slices + cheese sauce + smoked bean sauce"
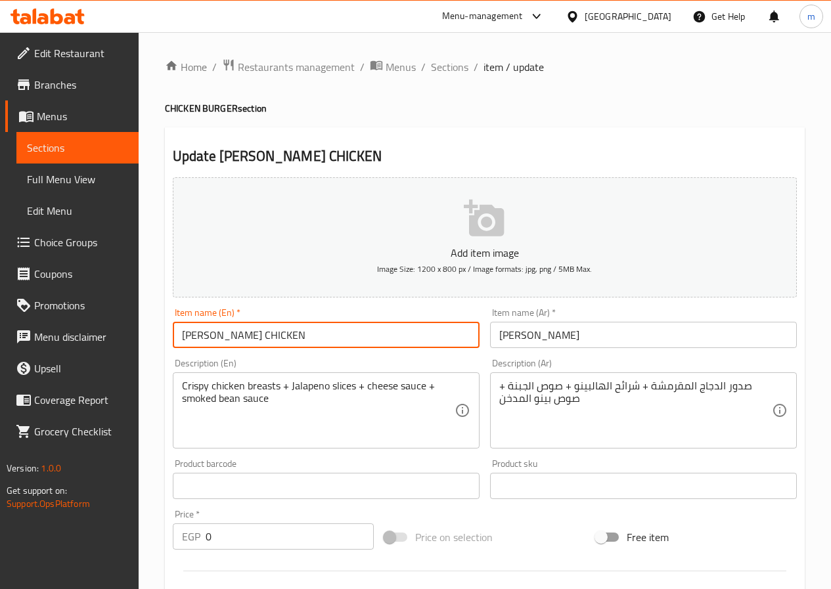
click at [219, 334] on input "[PERSON_NAME] CHICKEN" at bounding box center [326, 335] width 307 height 26
drag, startPoint x: 221, startPoint y: 334, endPoint x: 112, endPoint y: 340, distance: 109.2
click at [112, 340] on div "Edit Restaurant Branches Menus Sections Full Menu View Edit Menu Choice Groups …" at bounding box center [415, 494] width 831 height 925
type input "JALAPENO CHICKEN"
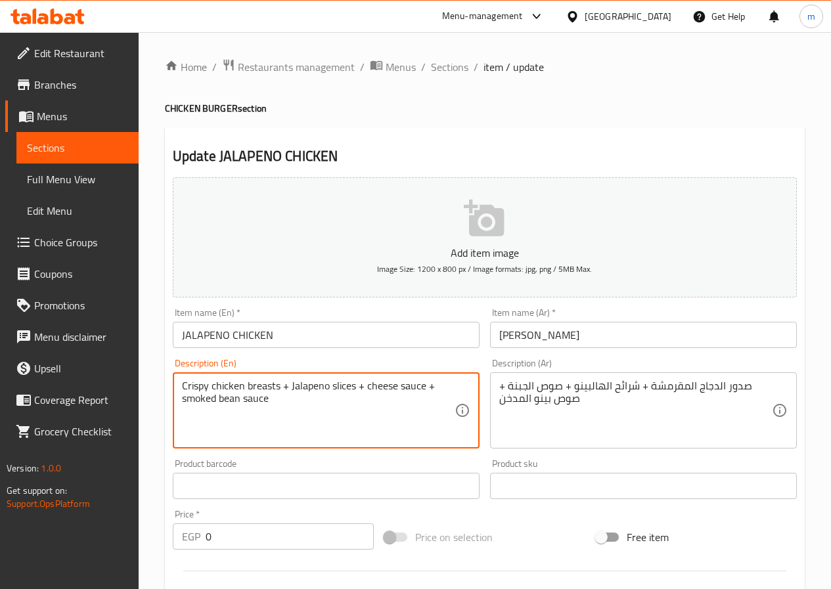
click at [241, 397] on textarea "Crispy chicken breasts + Jalapeno slices + cheese sauce + smoked bean sauce" at bounding box center [318, 411] width 273 height 62
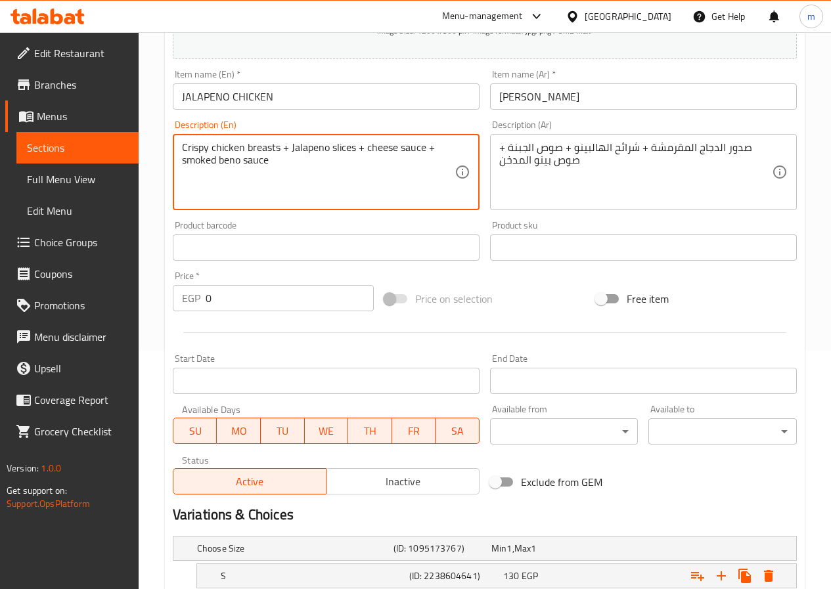
scroll to position [368, 0]
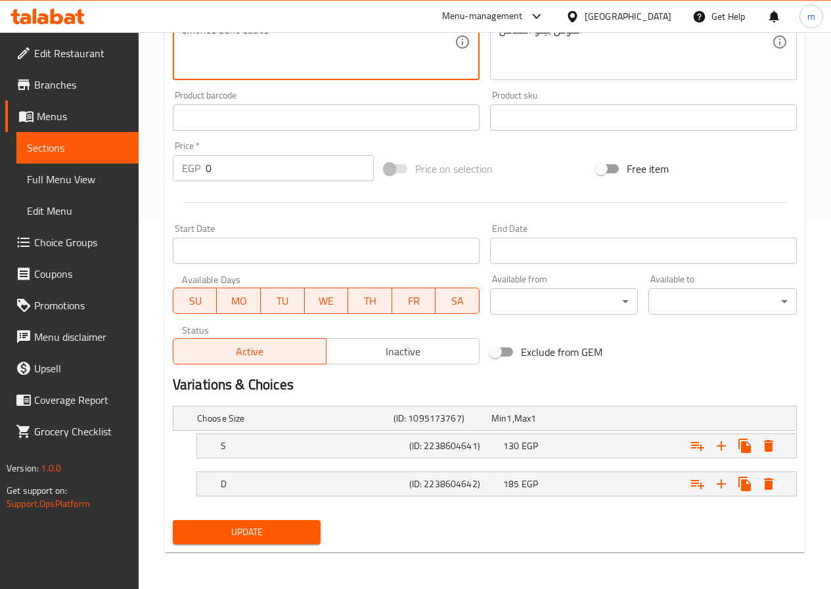
type textarea "Crispy chicken breasts + Jalapeno slices + cheese sauce + smoked beno sauce"
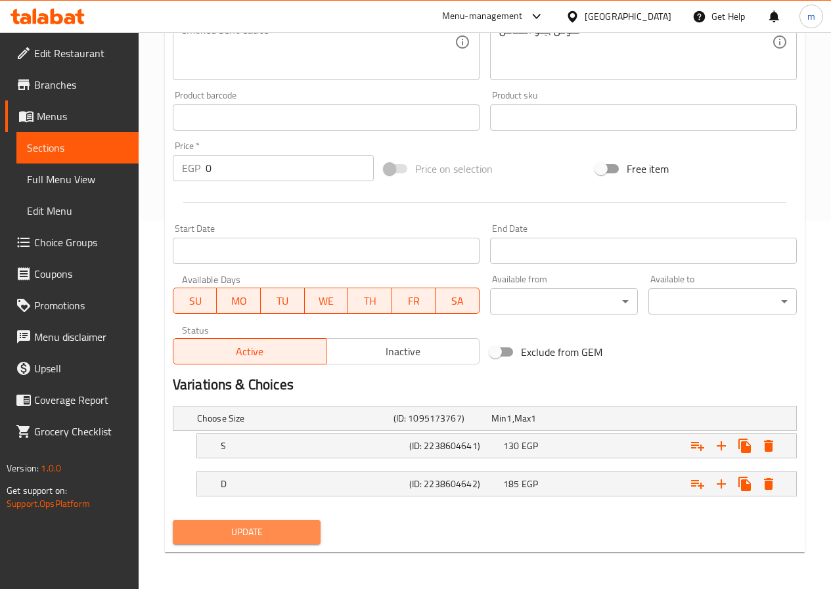
click at [292, 533] on span "Update" at bounding box center [246, 532] width 127 height 16
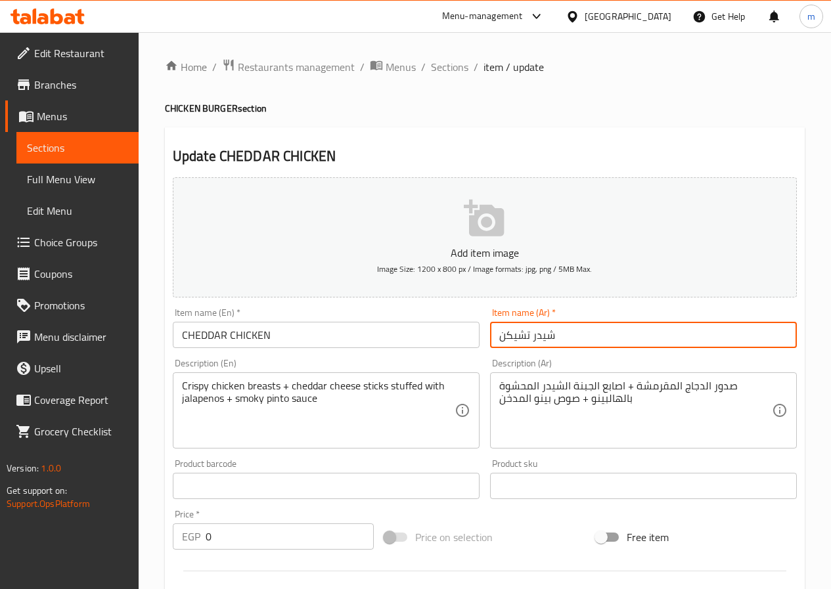
drag, startPoint x: 530, startPoint y: 334, endPoint x: 490, endPoint y: 340, distance: 40.4
click at [490, 340] on input "شيدر تشيكن" at bounding box center [643, 335] width 307 height 26
type input "شيدر دجاج"
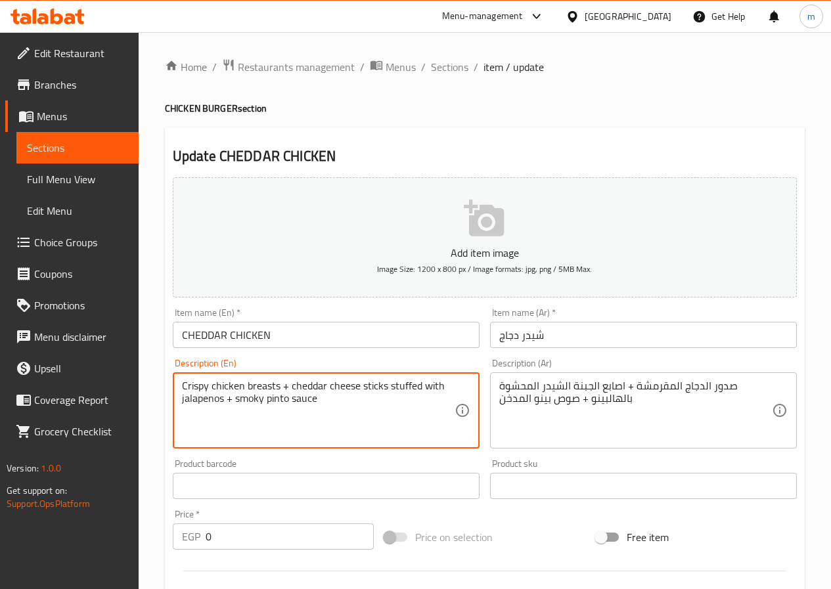
click at [235, 411] on textarea "Crispy chicken breasts + cheddar cheese sticks stuffed with jalapenos + smoky p…" at bounding box center [318, 411] width 273 height 62
click at [279, 399] on textarea "Crispy chicken breasts + cheddar cheese sticks stuffed with jalapenos + smoky p…" at bounding box center [318, 411] width 273 height 62
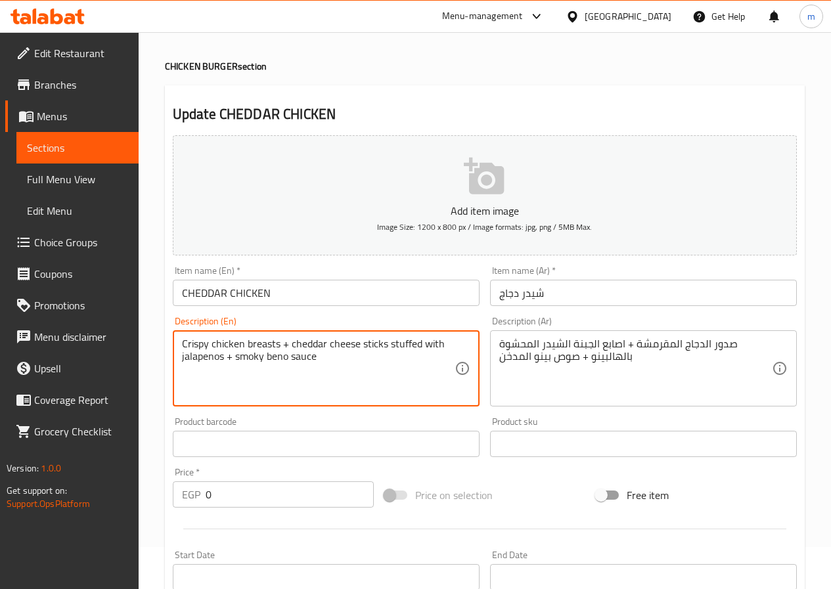
scroll to position [40, 0]
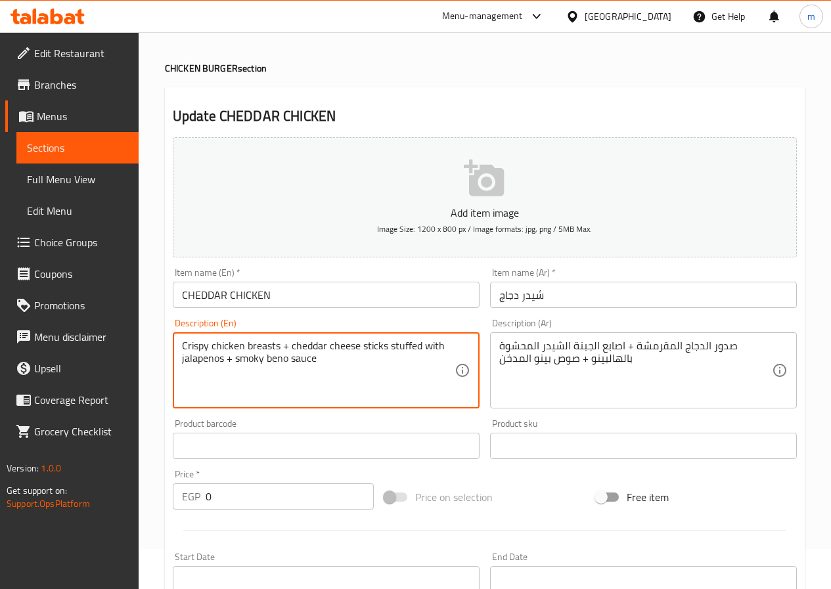
type textarea "Crispy chicken breasts + cheddar cheese sticks stuffed with jalapenos + smoky b…"
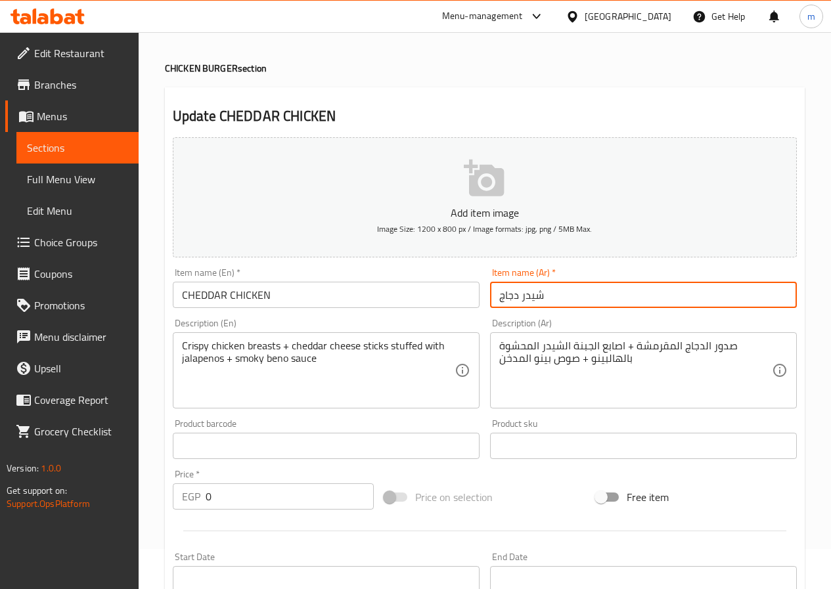
drag, startPoint x: 546, startPoint y: 296, endPoint x: 521, endPoint y: 298, distance: 25.0
click at [521, 298] on input "شيدر دجاج" at bounding box center [643, 295] width 307 height 26
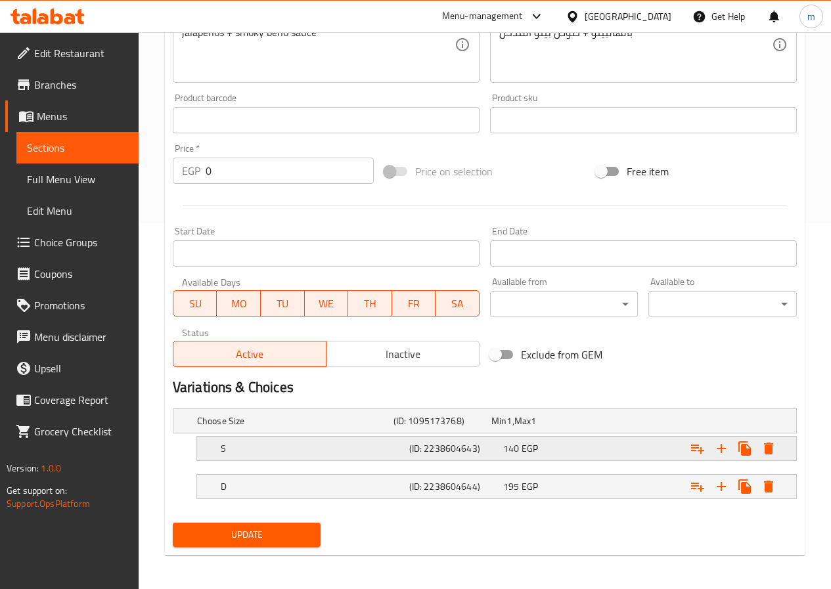
scroll to position [368, 0]
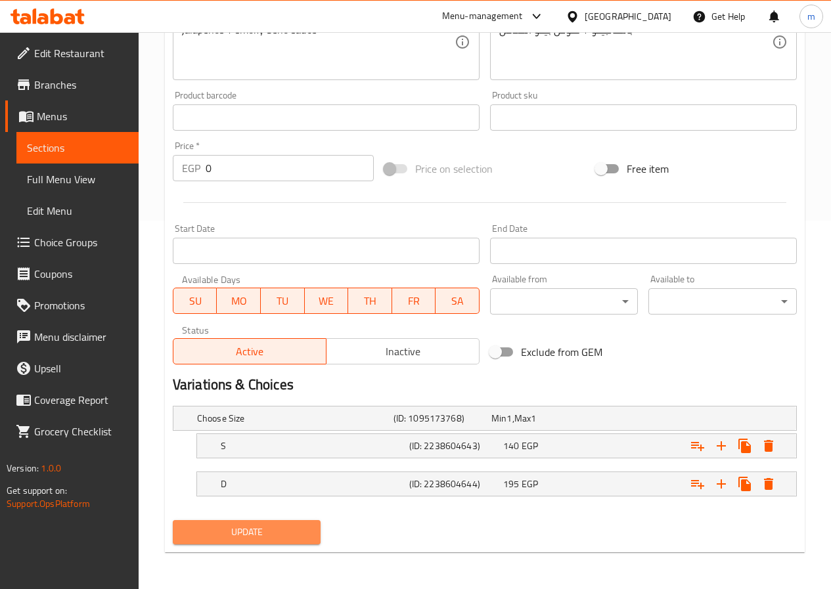
click at [317, 527] on button "Update" at bounding box center [247, 532] width 148 height 24
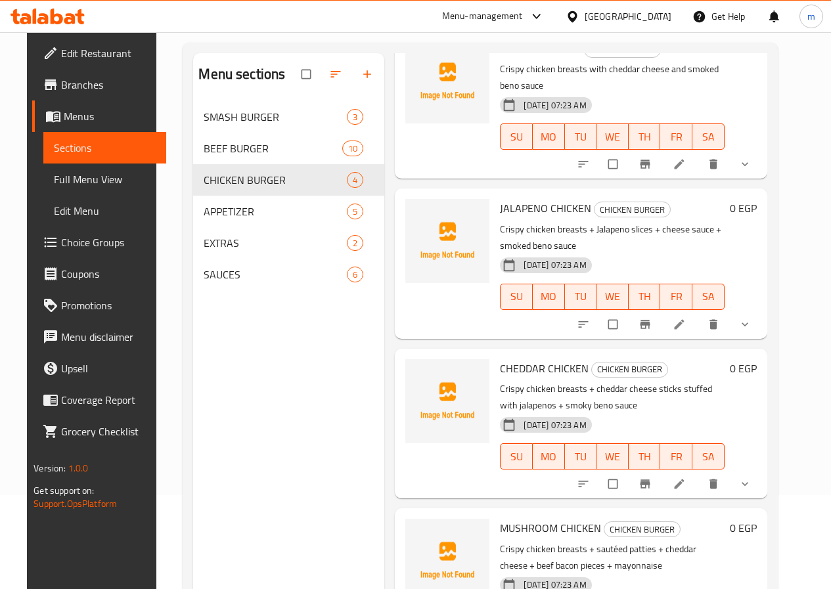
scroll to position [184, 0]
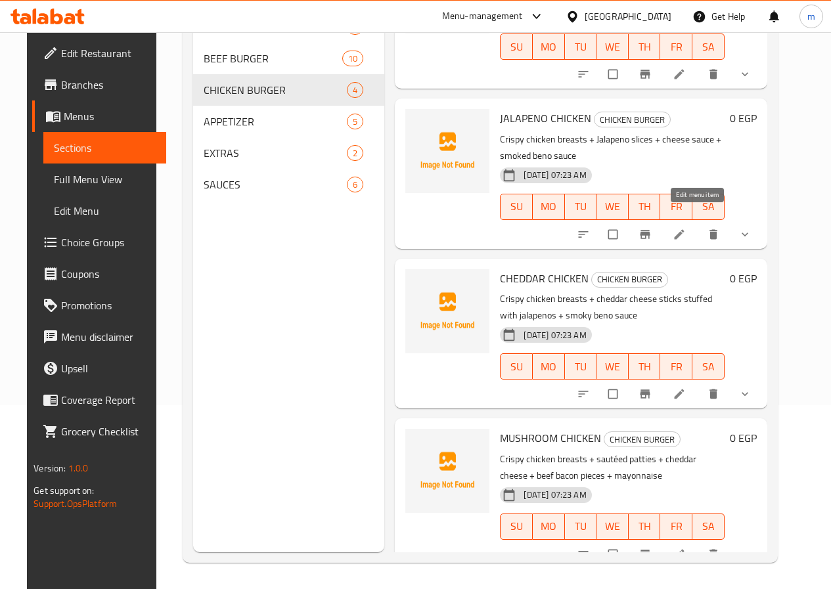
click at [686, 228] on icon at bounding box center [679, 234] width 13 height 13
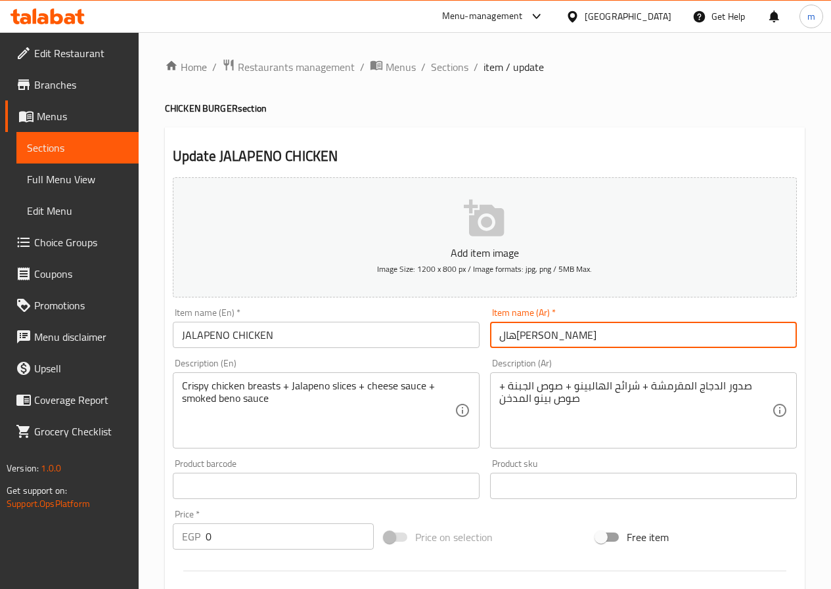
drag, startPoint x: 529, startPoint y: 330, endPoint x: 468, endPoint y: 335, distance: 61.3
click at [468, 335] on div "Add item image Image Size: 1200 x 800 px / Image formats: jpg, png / 5MB Max. I…" at bounding box center [484, 455] width 634 height 566
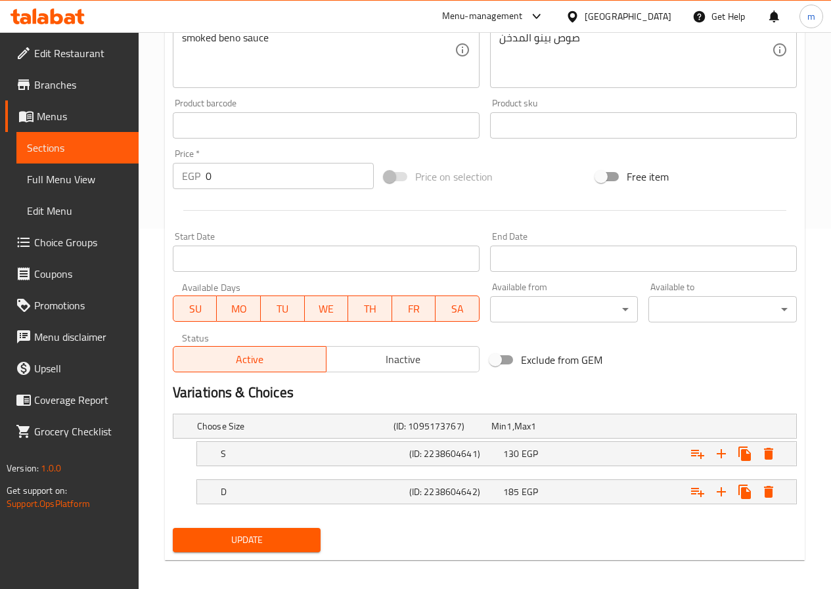
scroll to position [368, 0]
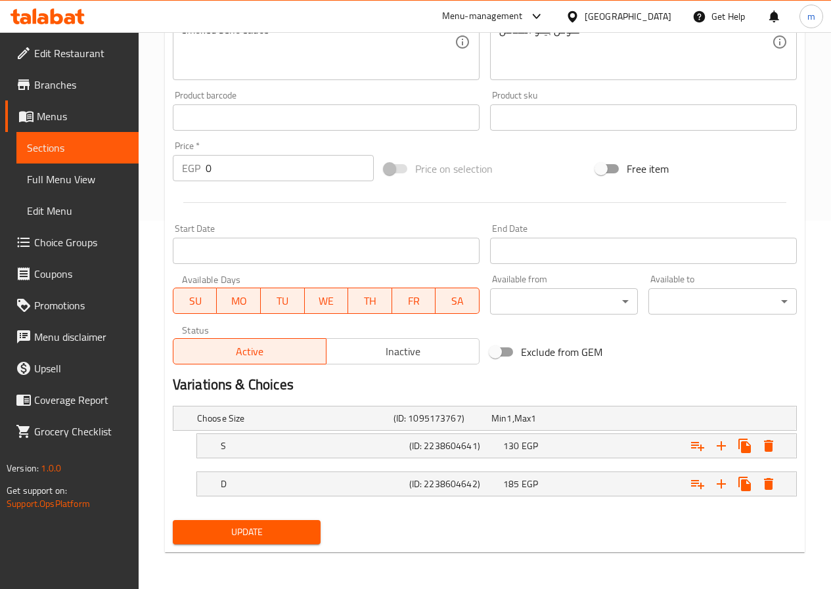
type input "هالبينو دجاج"
click at [275, 529] on span "Update" at bounding box center [246, 532] width 127 height 16
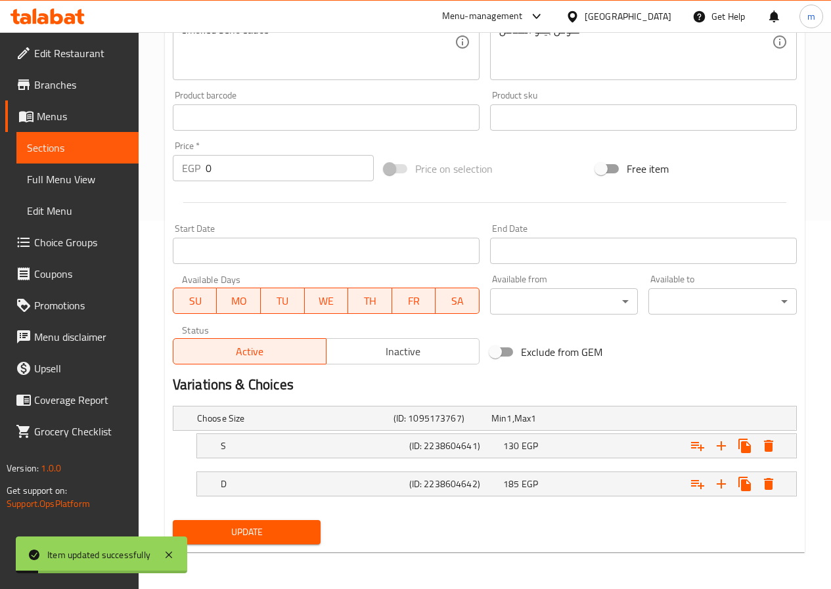
click at [81, 145] on span "Sections" at bounding box center [77, 148] width 101 height 16
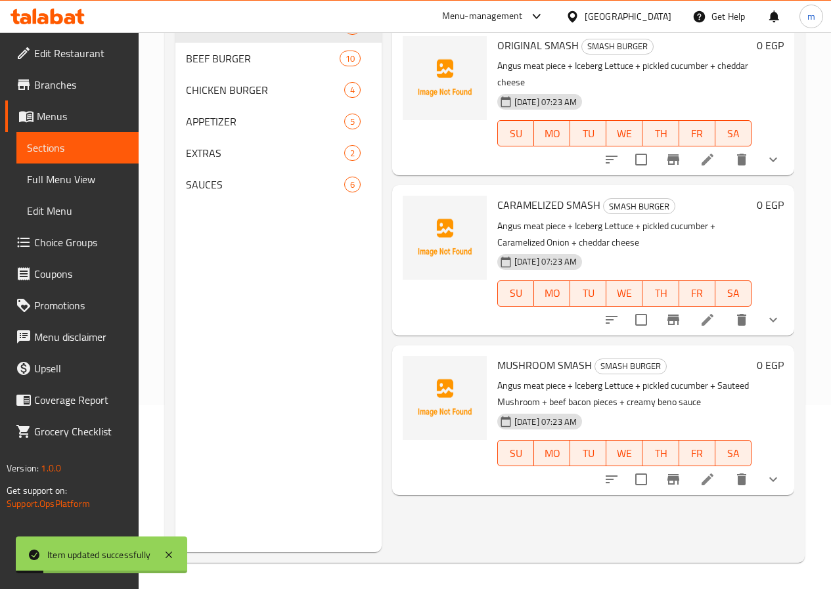
scroll to position [184, 0]
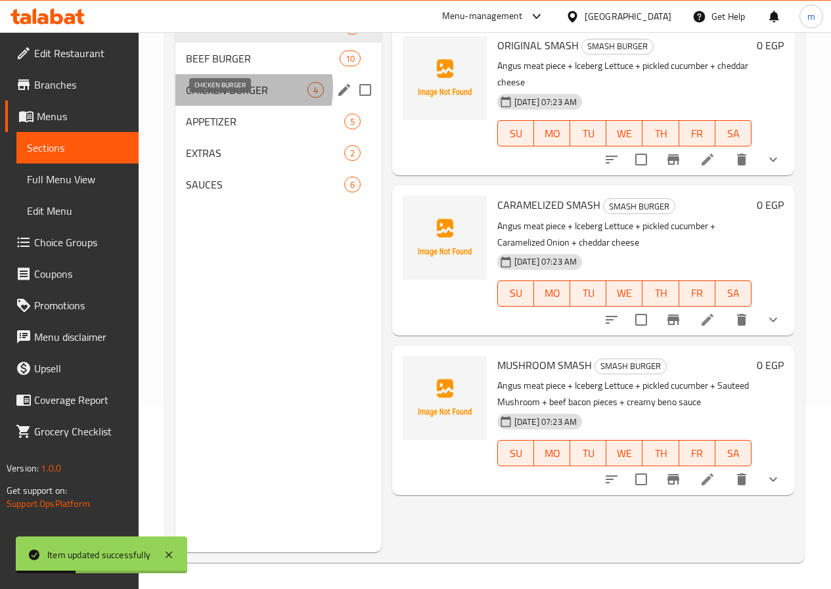
click at [236, 98] on span "CHICKEN BURGER" at bounding box center [247, 90] width 122 height 16
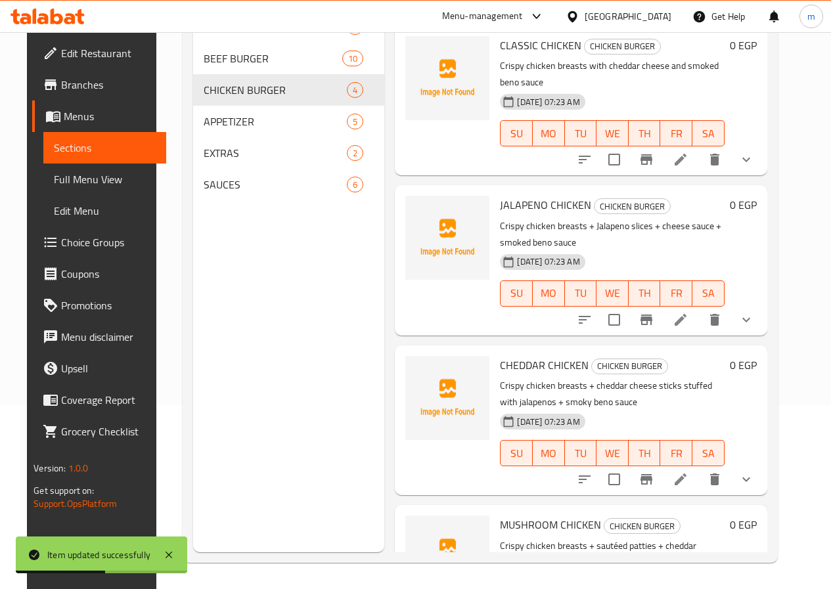
scroll to position [87, 0]
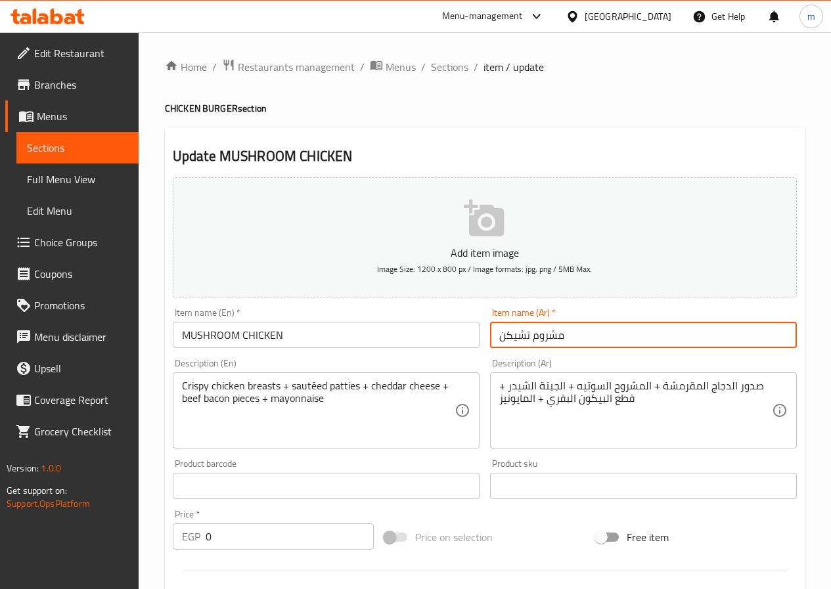
drag, startPoint x: 528, startPoint y: 334, endPoint x: 489, endPoint y: 337, distance: 39.5
click at [489, 337] on div "Item name (Ar)   * مشروم تشيكن Item name (Ar) *" at bounding box center [643, 328] width 317 height 51
type input "مشروم دجاج"
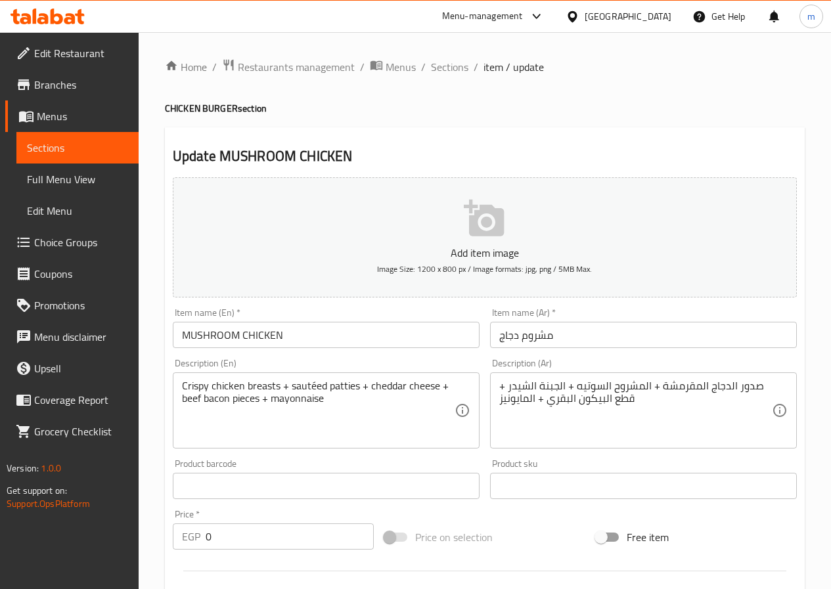
click at [464, 300] on div "Add item image Image Size: 1200 x 800 px / Image formats: jpg, png / 5MB Max." at bounding box center [484, 237] width 634 height 131
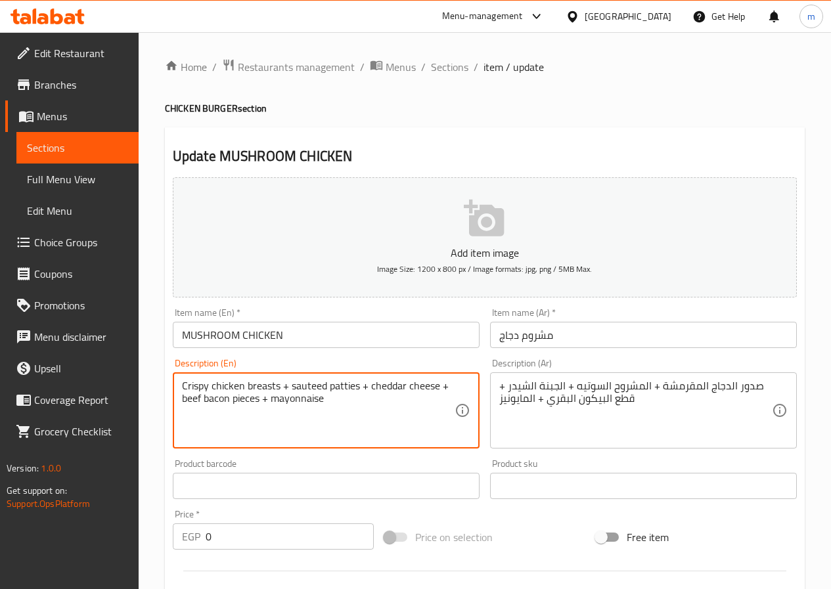
type textarea "Crispy chicken breasts + sauteed patties + cheddar cheese + beef bacon pieces +…"
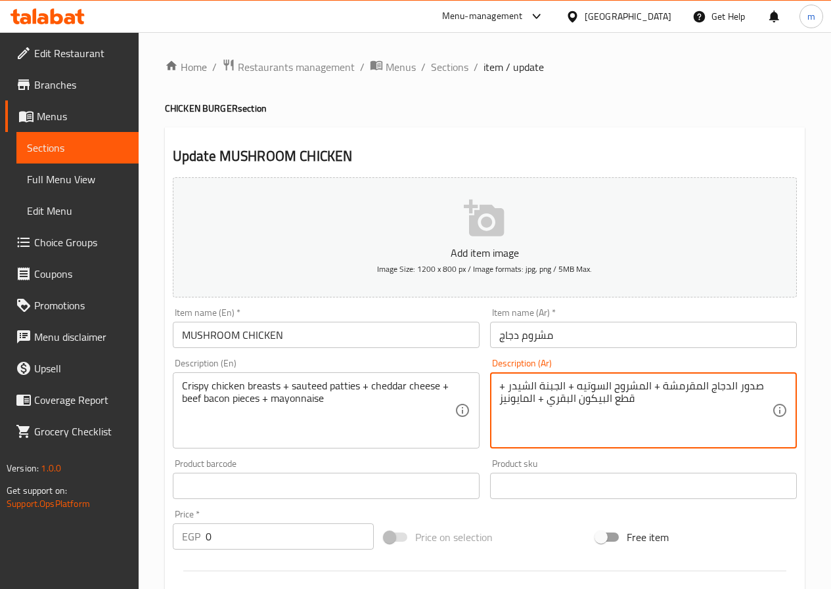
drag, startPoint x: 614, startPoint y: 390, endPoint x: 632, endPoint y: 393, distance: 17.9
drag, startPoint x: 610, startPoint y: 393, endPoint x: 648, endPoint y: 394, distance: 38.1
click at [648, 394] on textarea "صدور الدجاج المقرمشة + المشروح السوتيه + الجبنة الشيدر + قطع البيكون البقري + ا…" at bounding box center [635, 411] width 273 height 62
click at [615, 389] on textarea "صدور الدجاج المقرمشة + المشروح السوتيه + الجبنة الشيدر + قطع البيكون البقري + ا…" at bounding box center [635, 411] width 273 height 62
click at [612, 386] on textarea "صدور الدجاج المقرمشة + المشروح السوتيه + الجبنة الشيدر + قطع البيكون البقري + ا…" at bounding box center [635, 411] width 273 height 62
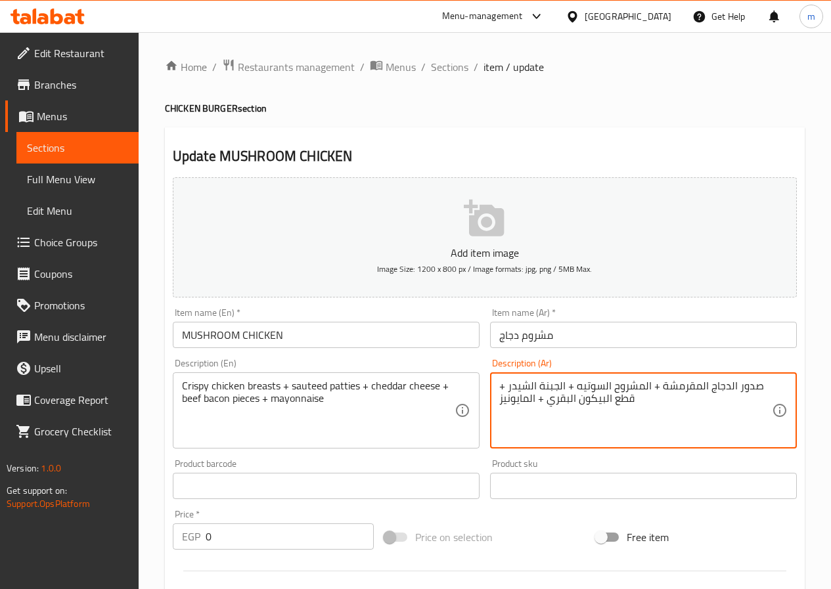
click at [332, 388] on textarea "Crispy chicken breasts + sauteed patties + cheddar cheese + beef bacon pieces +…" at bounding box center [318, 411] width 273 height 62
click at [616, 388] on textarea "صدور الدجاج المقرمشة + المشروح السوتيه + الجبنة الشيدر + قطع البيكون البقري + ا…" at bounding box center [635, 411] width 273 height 62
click at [610, 388] on textarea "صدور الدجاج المقرمشة + المشروح السوتيه + الجبنة الشيدر + قطع البيكون البقري + ا…" at bounding box center [635, 411] width 273 height 62
click at [614, 388] on textarea "صدور الدجاج المقرمشة + المشروح السوتيه + الجبنة الشيدر + قطع البيكون البقري + ا…" at bounding box center [635, 411] width 273 height 62
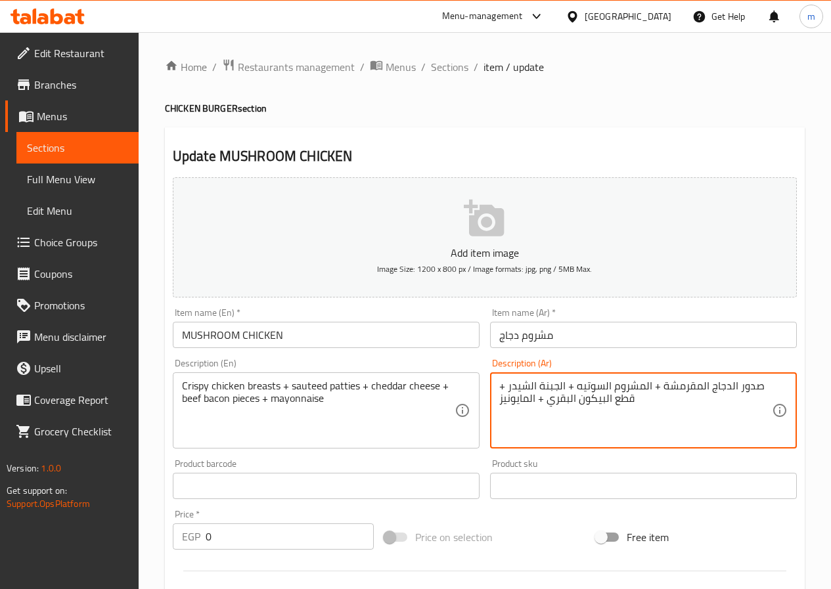
type textarea "صدور الدجاج المقرمشة + المشروم السوتيه + الجبنة الشيدر + قطع البيكون البقري + ا…"
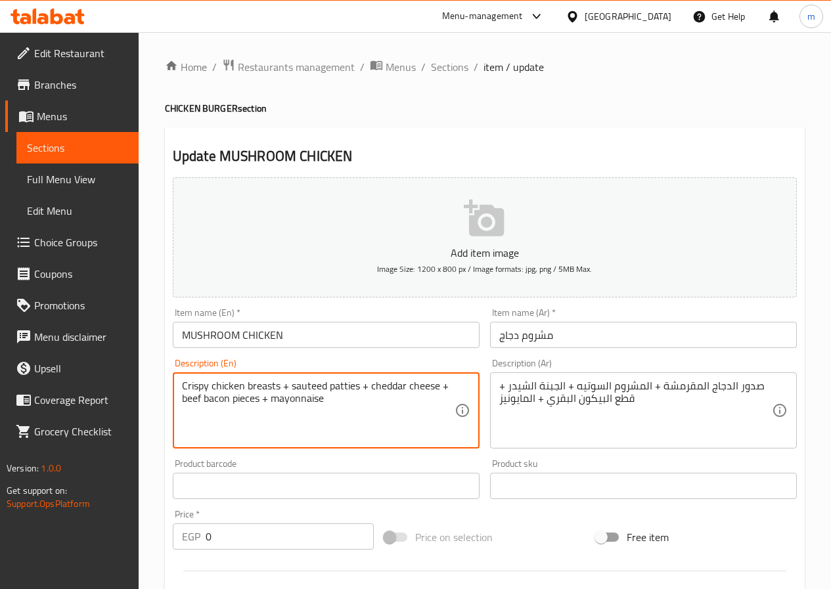
click at [341, 389] on textarea "Crispy chicken breasts + sauteed patties + cheddar cheese + beef bacon pieces +…" at bounding box center [318, 411] width 273 height 62
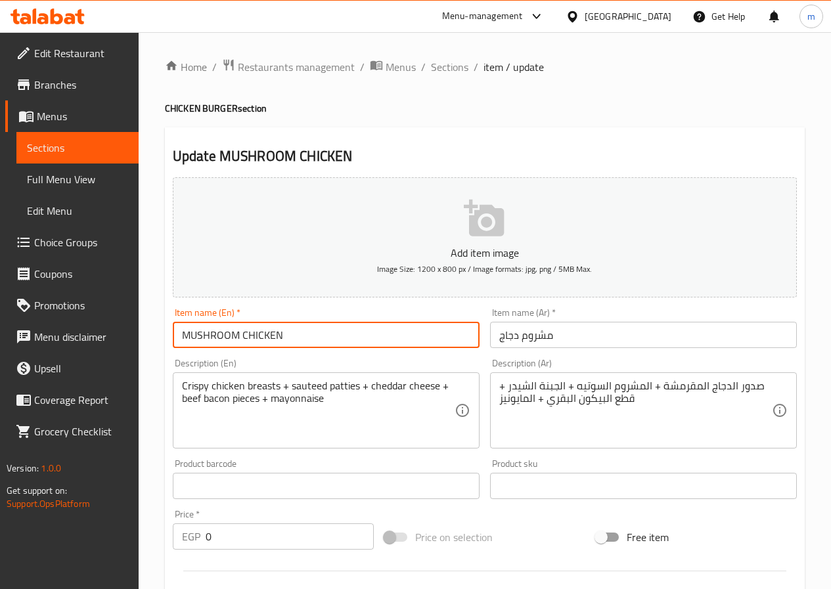
drag, startPoint x: 238, startPoint y: 333, endPoint x: 131, endPoint y: 327, distance: 107.2
click at [131, 327] on div "Edit Restaurant Branches Menus Sections Full Menu View Edit Menu Choice Groups …" at bounding box center [415, 494] width 831 height 925
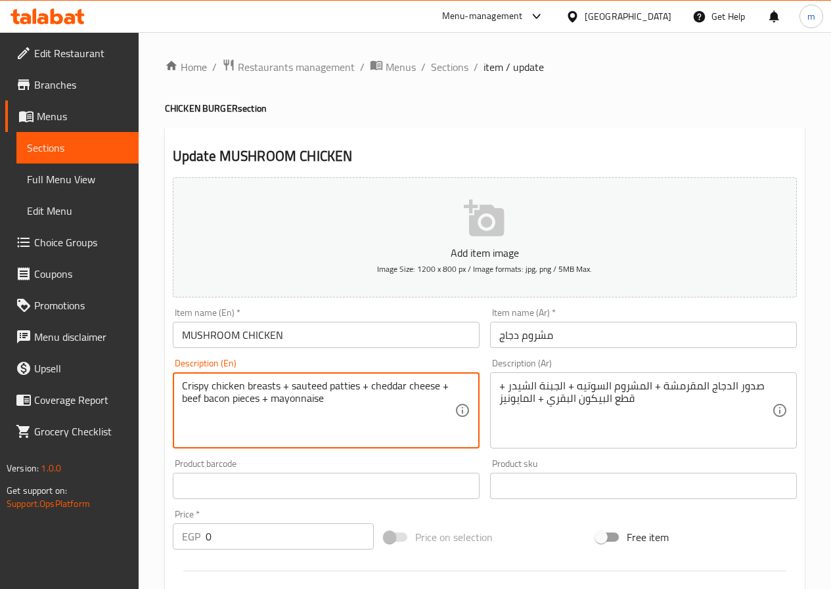
drag, startPoint x: 328, startPoint y: 390, endPoint x: 359, endPoint y: 388, distance: 30.9
click at [350, 393] on textarea "Crispy chicken breasts + sauteed patties + cheddar cheese + beef bacon pieces +…" at bounding box center [318, 411] width 273 height 62
click at [353, 388] on textarea "Crispy chicken breasts + sauteed patties + cheddar cheese + beef bacon pieces +…" at bounding box center [318, 411] width 273 height 62
drag, startPoint x: 355, startPoint y: 388, endPoint x: 348, endPoint y: 389, distance: 7.3
click at [348, 389] on textarea "Crispy chicken breasts + sauteed patties + cheddar cheese + beef bacon pieces +…" at bounding box center [318, 411] width 273 height 62
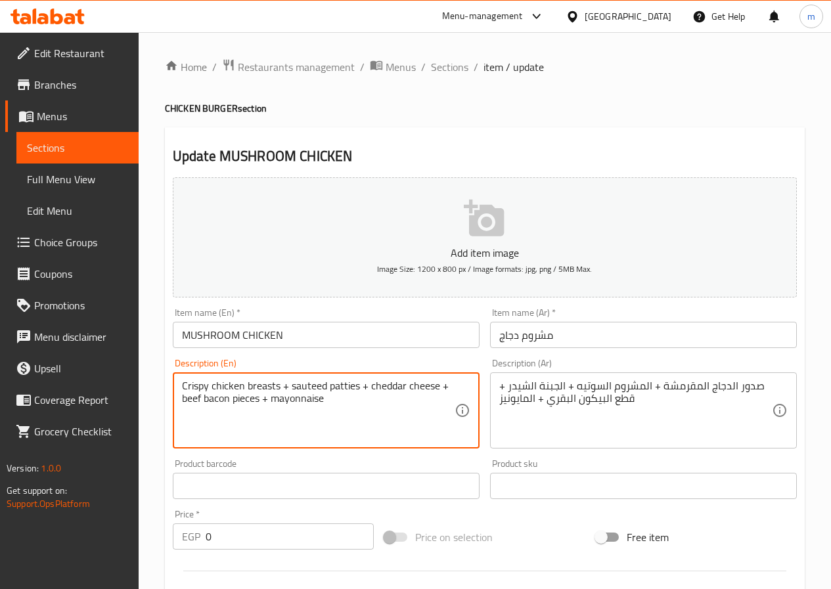
drag, startPoint x: 360, startPoint y: 386, endPoint x: 329, endPoint y: 388, distance: 30.9
click at [329, 388] on textarea "Crispy chicken breasts + sauteed patties + cheddar cheese + beef bacon pieces +…" at bounding box center [318, 411] width 273 height 62
drag, startPoint x: 246, startPoint y: 396, endPoint x: 271, endPoint y: 400, distance: 25.3
click at [271, 400] on textarea "Crispy chicken breasts + sauteed Mushroom + cheddar cheese + beef bacon pieces …" at bounding box center [318, 411] width 273 height 62
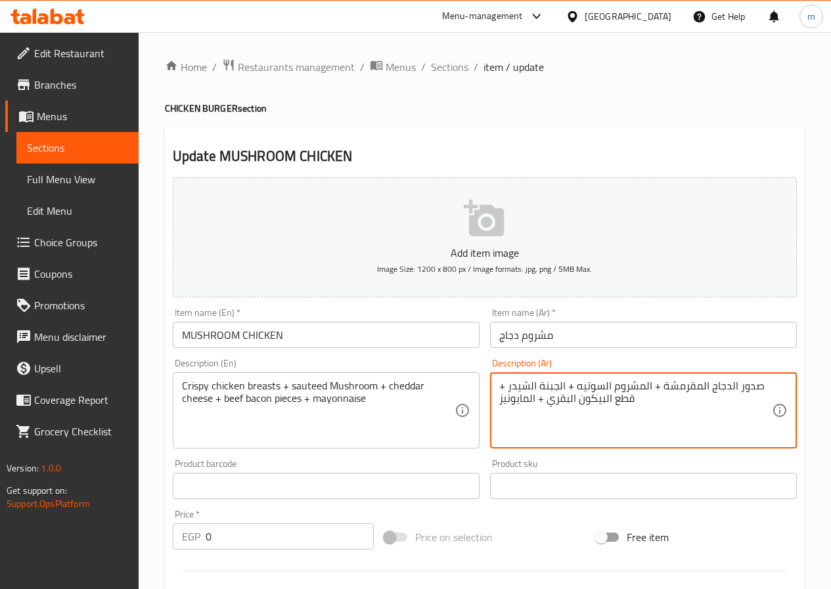
drag, startPoint x: 527, startPoint y: 395, endPoint x: 512, endPoint y: 398, distance: 16.1
click at [512, 401] on textarea "صدور الدجاج المقرمشة + المشروم السوتيه + الجبنة الشيدر + قطع البيكون البقري + ا…" at bounding box center [635, 411] width 273 height 62
drag, startPoint x: 529, startPoint y: 399, endPoint x: 499, endPoint y: 401, distance: 29.6
click at [499, 401] on textarea "صدور الدجاج المقرمشة + المشروم السوتيه + الجبنة الشيدر + قطع البيكون البقري + ا…" at bounding box center [635, 411] width 273 height 62
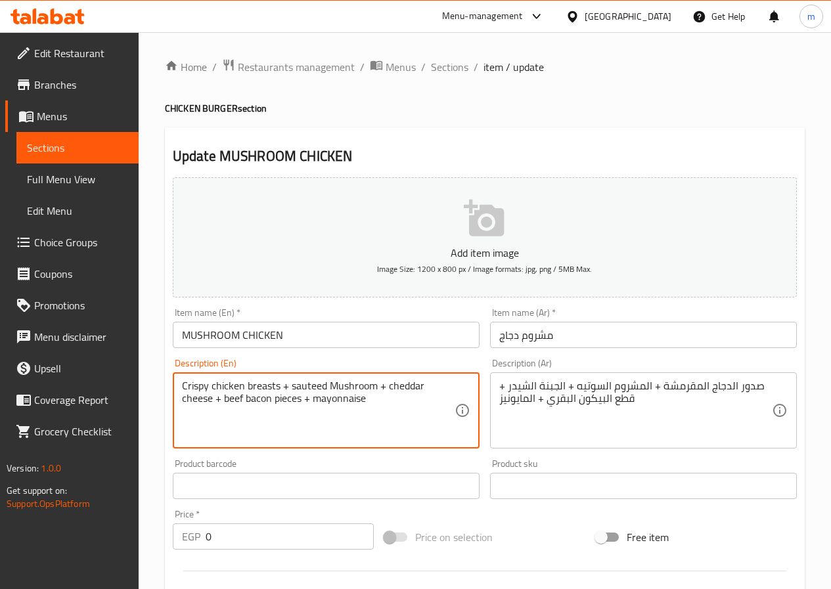
drag, startPoint x: 378, startPoint y: 400, endPoint x: 314, endPoint y: 403, distance: 63.8
paste textarea "M"
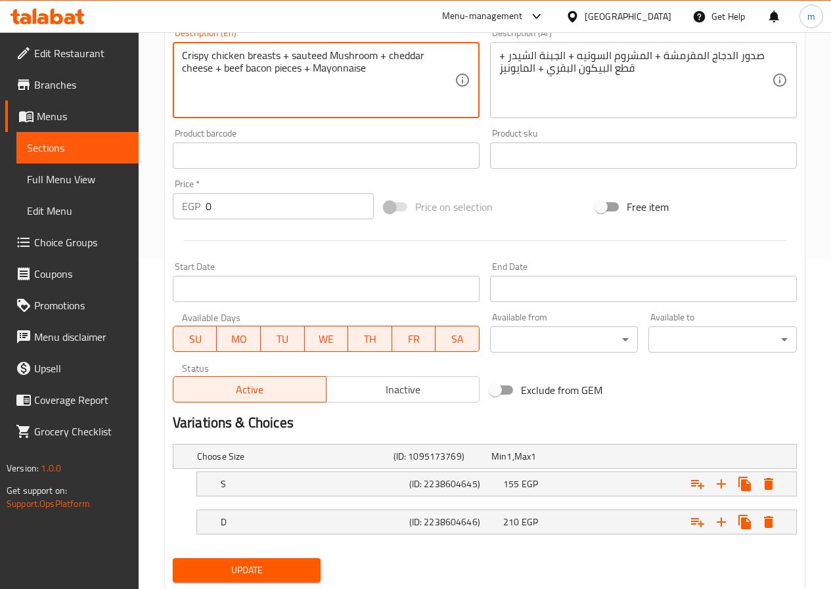
scroll to position [368, 0]
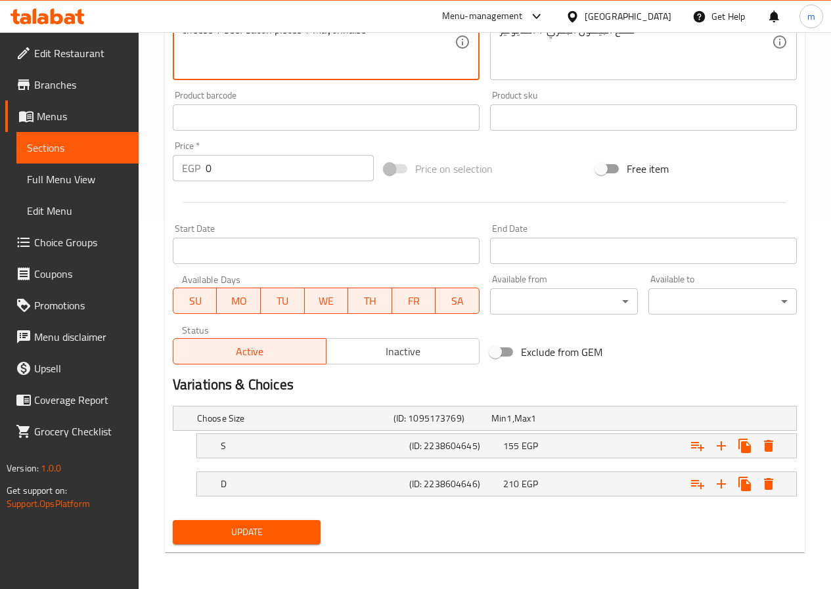
type textarea "Crispy chicken breasts + sauteed Mushroom + cheddar cheese + beef bacon pieces …"
click at [313, 537] on button "Update" at bounding box center [247, 532] width 148 height 24
